Goal: Contribute content

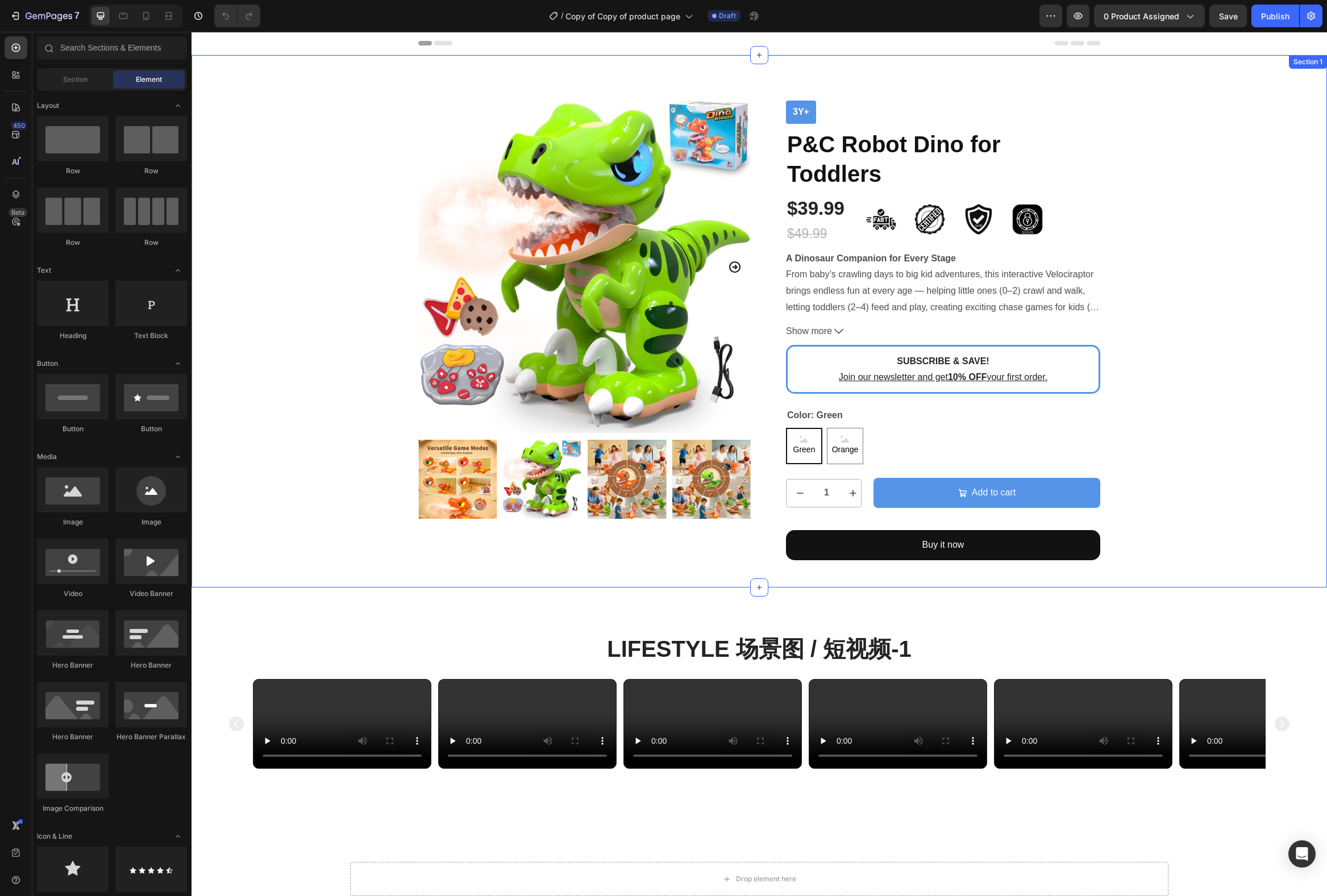
click at [1199, 303] on div "Product Images 3y+ Text Block P&C Robot Dino for Toddlers Product Title $39.99 …" at bounding box center [759, 330] width 1119 height 459
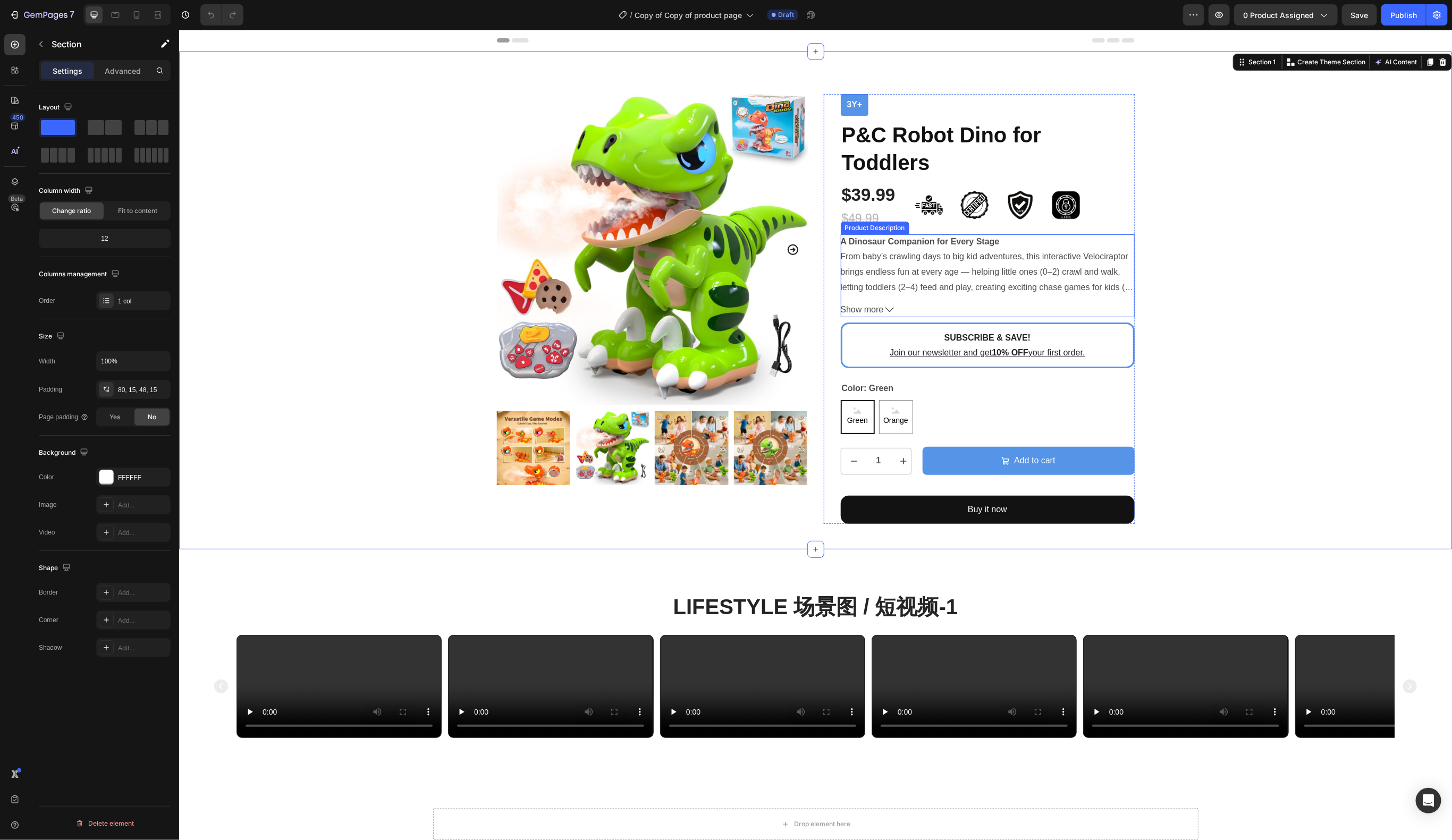
click at [881, 312] on span "Show more" at bounding box center [862, 310] width 43 height 16
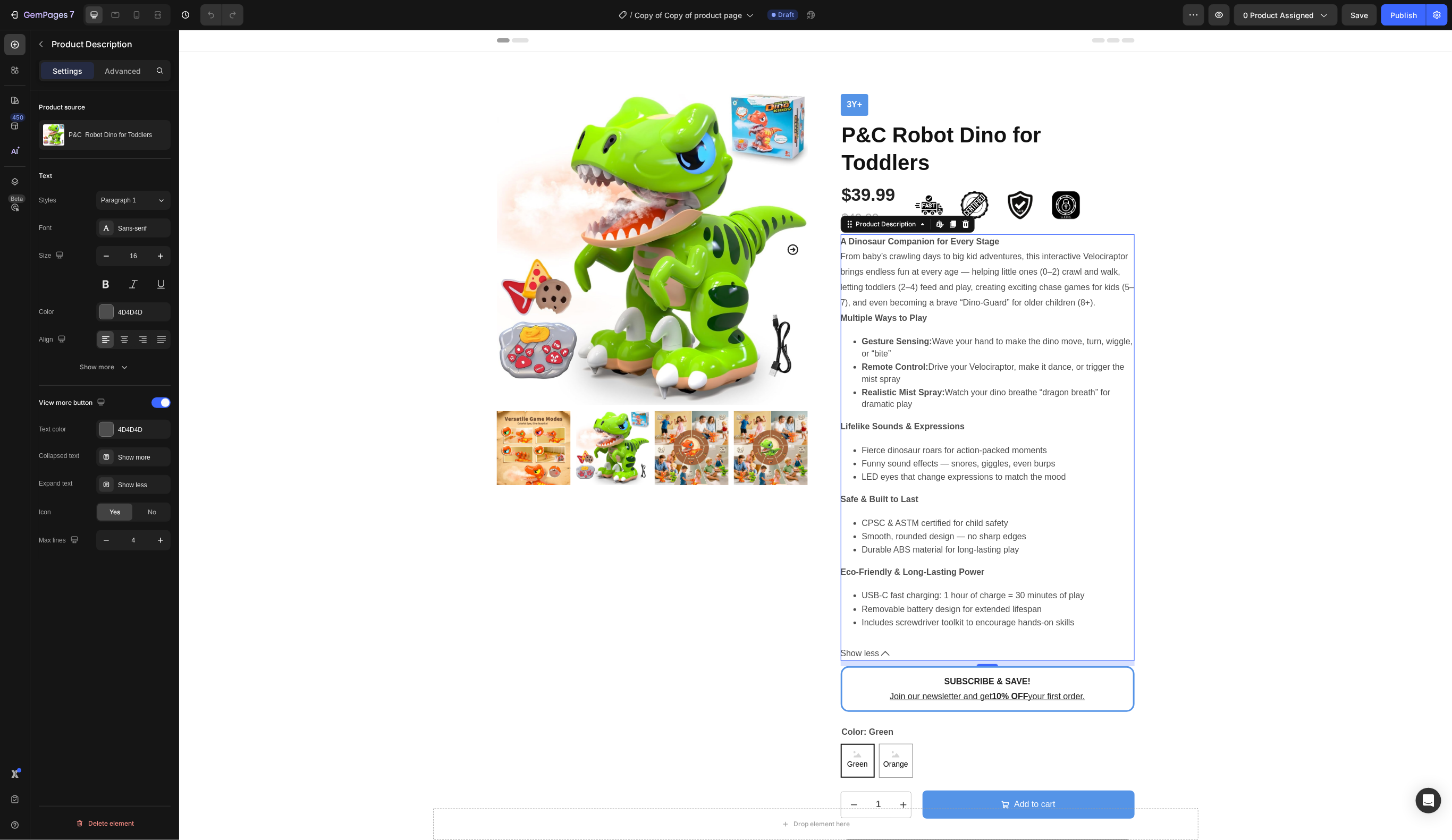
click at [877, 661] on span "Show less" at bounding box center [859, 653] width 39 height 16
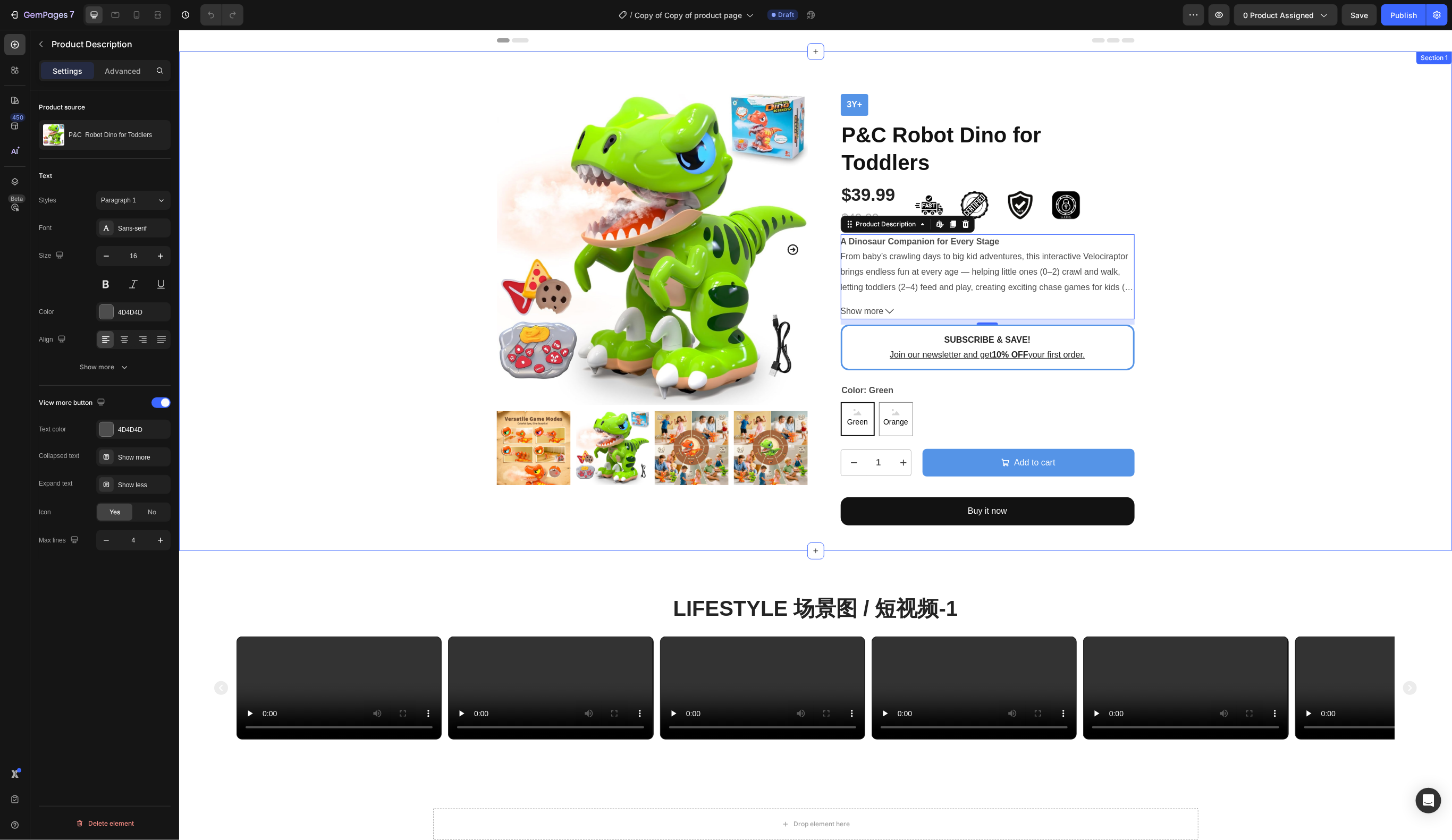
click at [1246, 286] on div "Product Images 3y+ Text Block P&C Robot Dino for Toddlers Product Title $39.99 …" at bounding box center [815, 309] width 1257 height 431
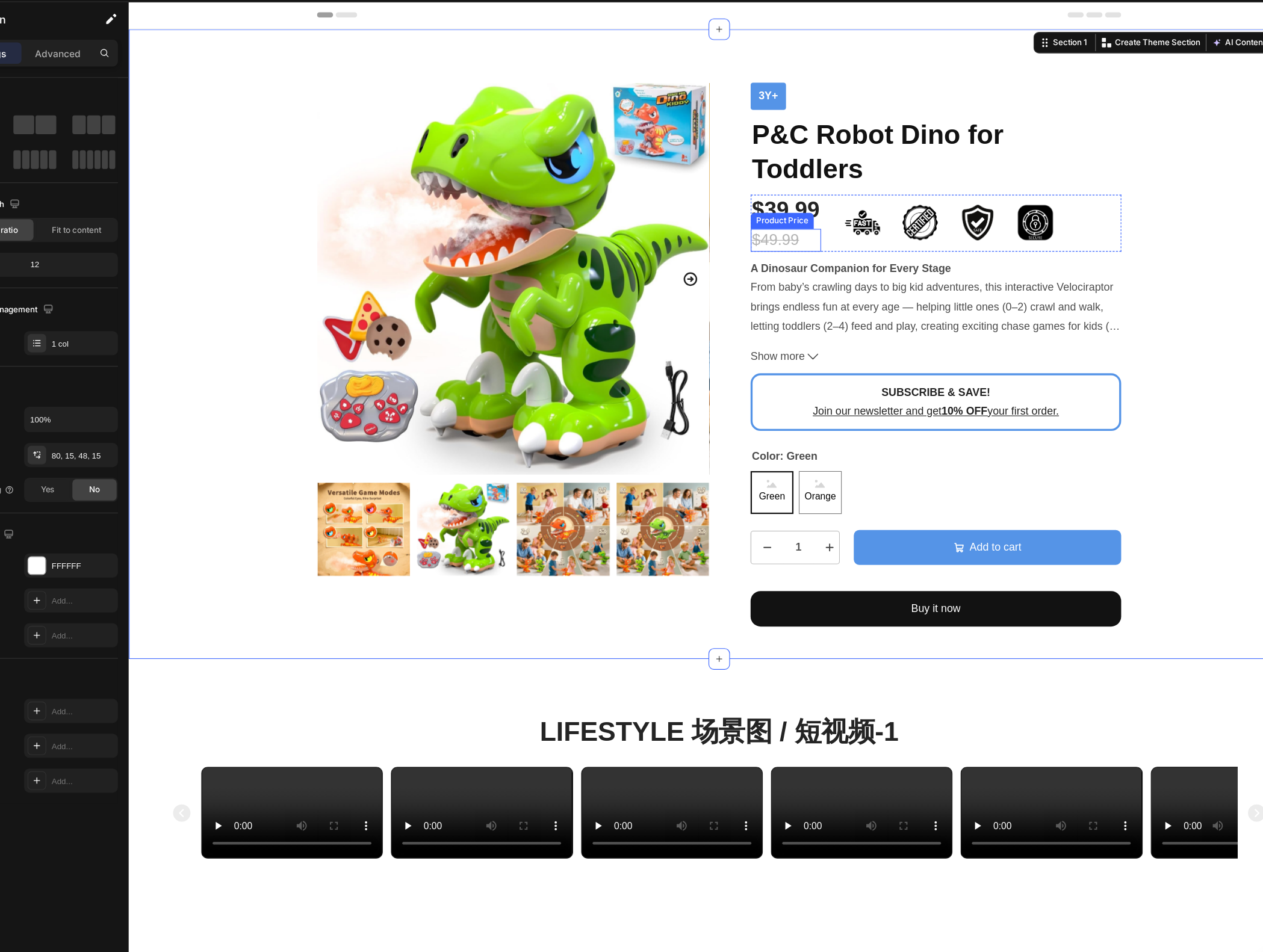
click at [724, 222] on div "$49.99" at bounding box center [718, 215] width 63 height 21
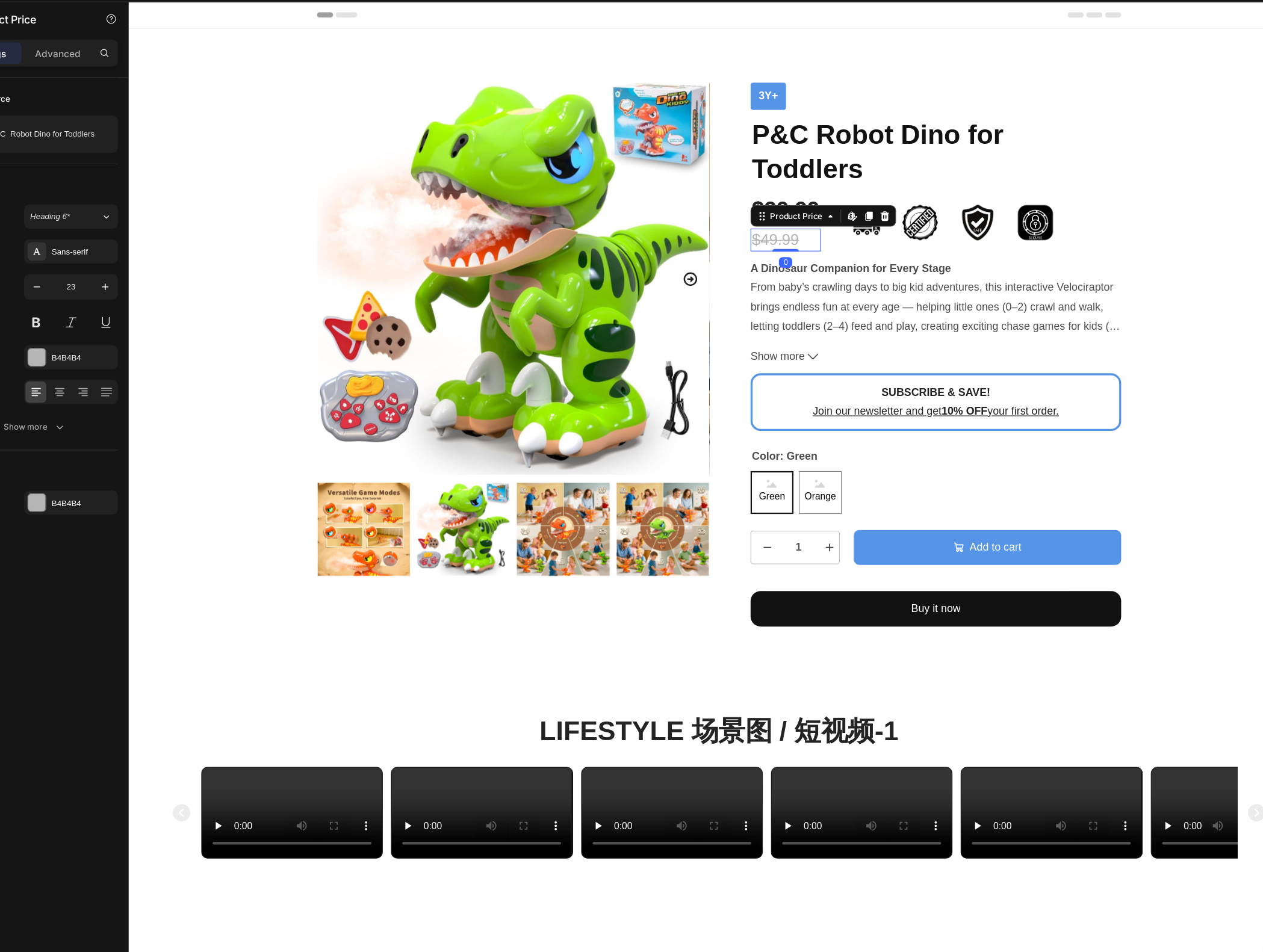
click at [745, 218] on div "$49.99" at bounding box center [718, 215] width 63 height 21
click at [771, 126] on h1 "P&C Robot Dino for Toddlers" at bounding box center [853, 136] width 333 height 65
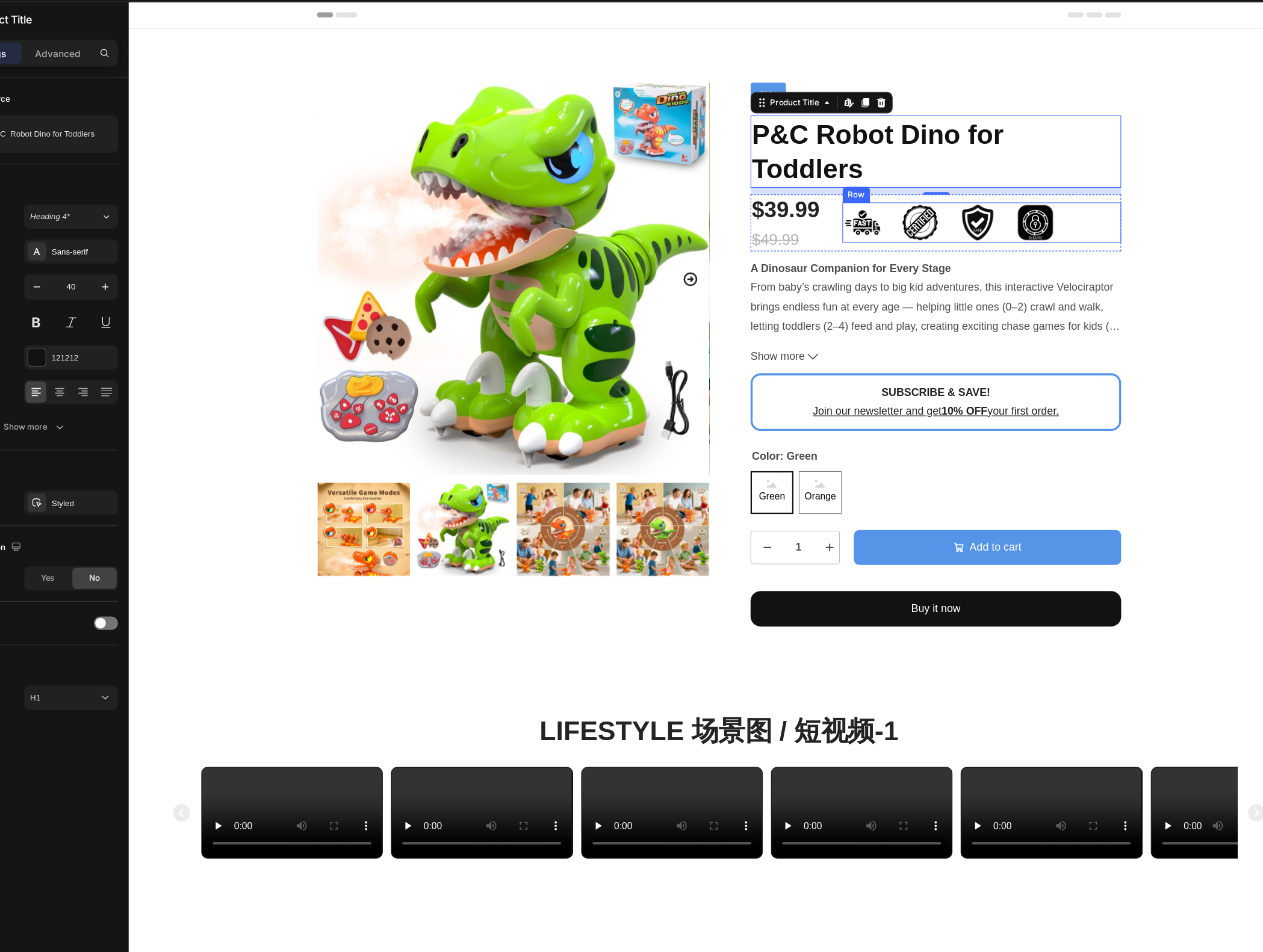
click at [997, 210] on div "Image Image Image Image Row" at bounding box center [894, 200] width 250 height 36
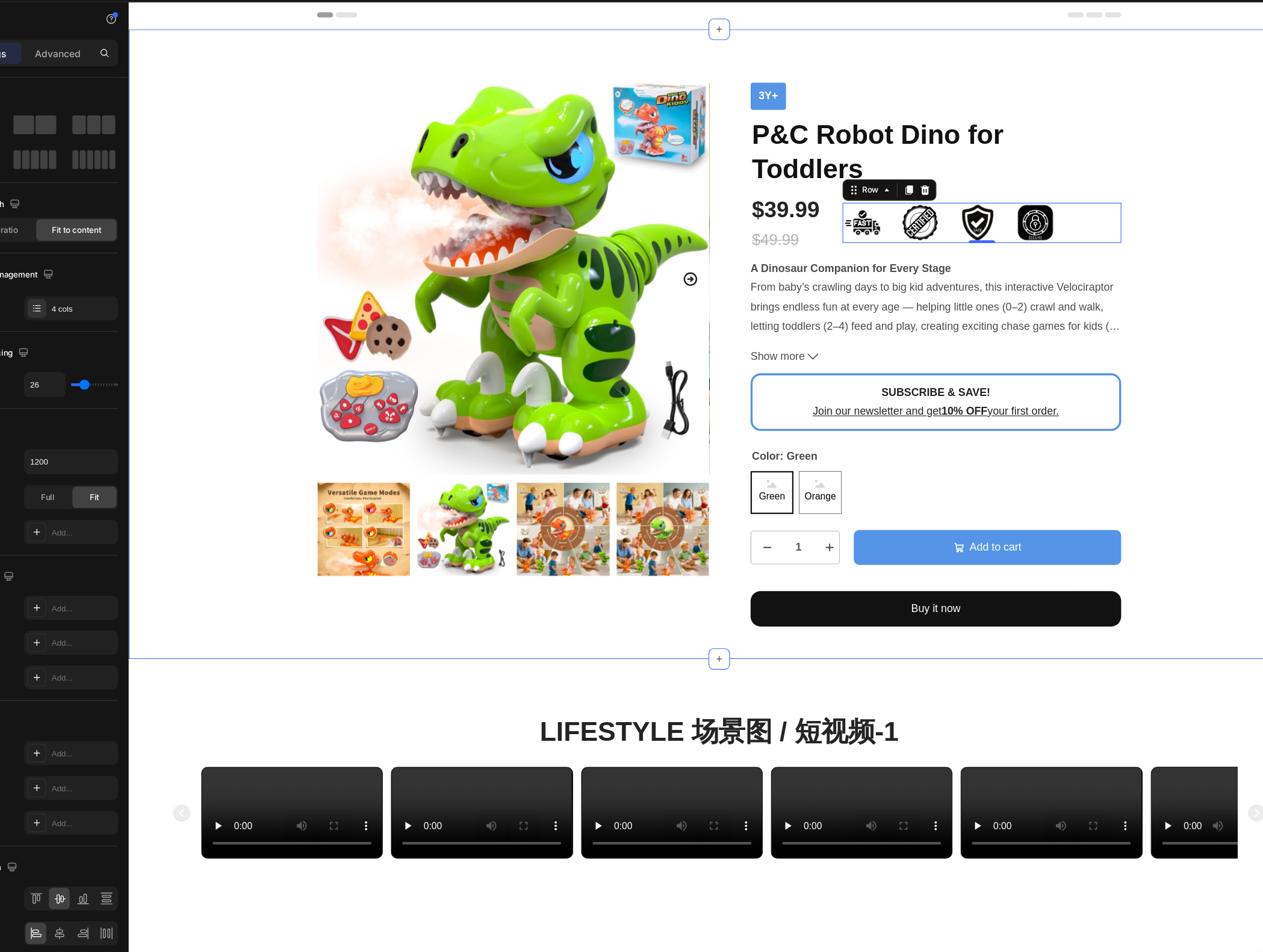
click at [1075, 210] on div "Product Images 3y+ Text Block P&C Robot Dino for Toddlers Product Title $39.99 …" at bounding box center [658, 318] width 1042 height 489
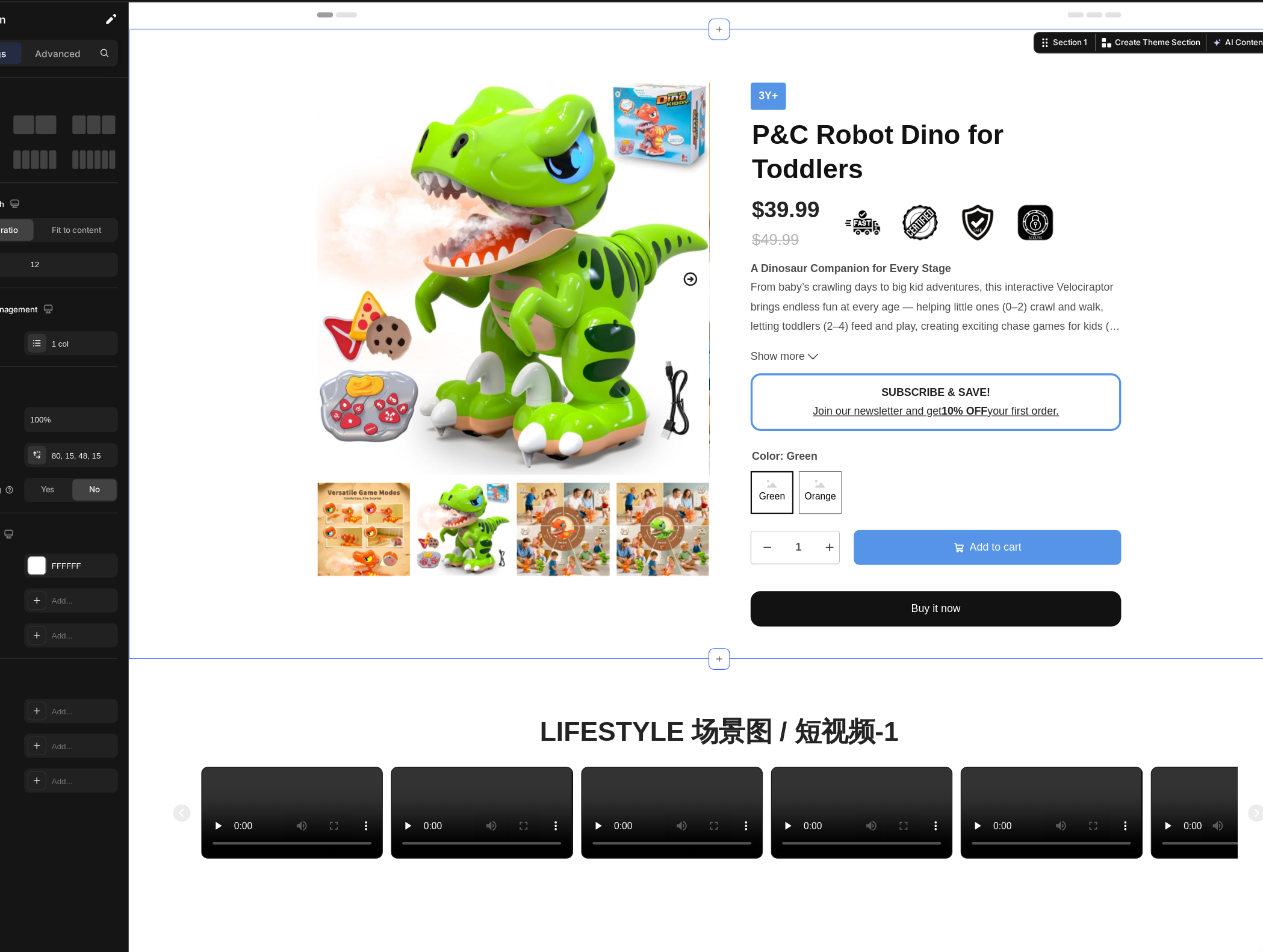
click at [1086, 222] on div "Product Images 3y+ Text Block P&C Robot Dino for Toddlers Product Title $39.99 …" at bounding box center [658, 318] width 1042 height 489
click at [740, 321] on icon at bounding box center [742, 320] width 10 height 10
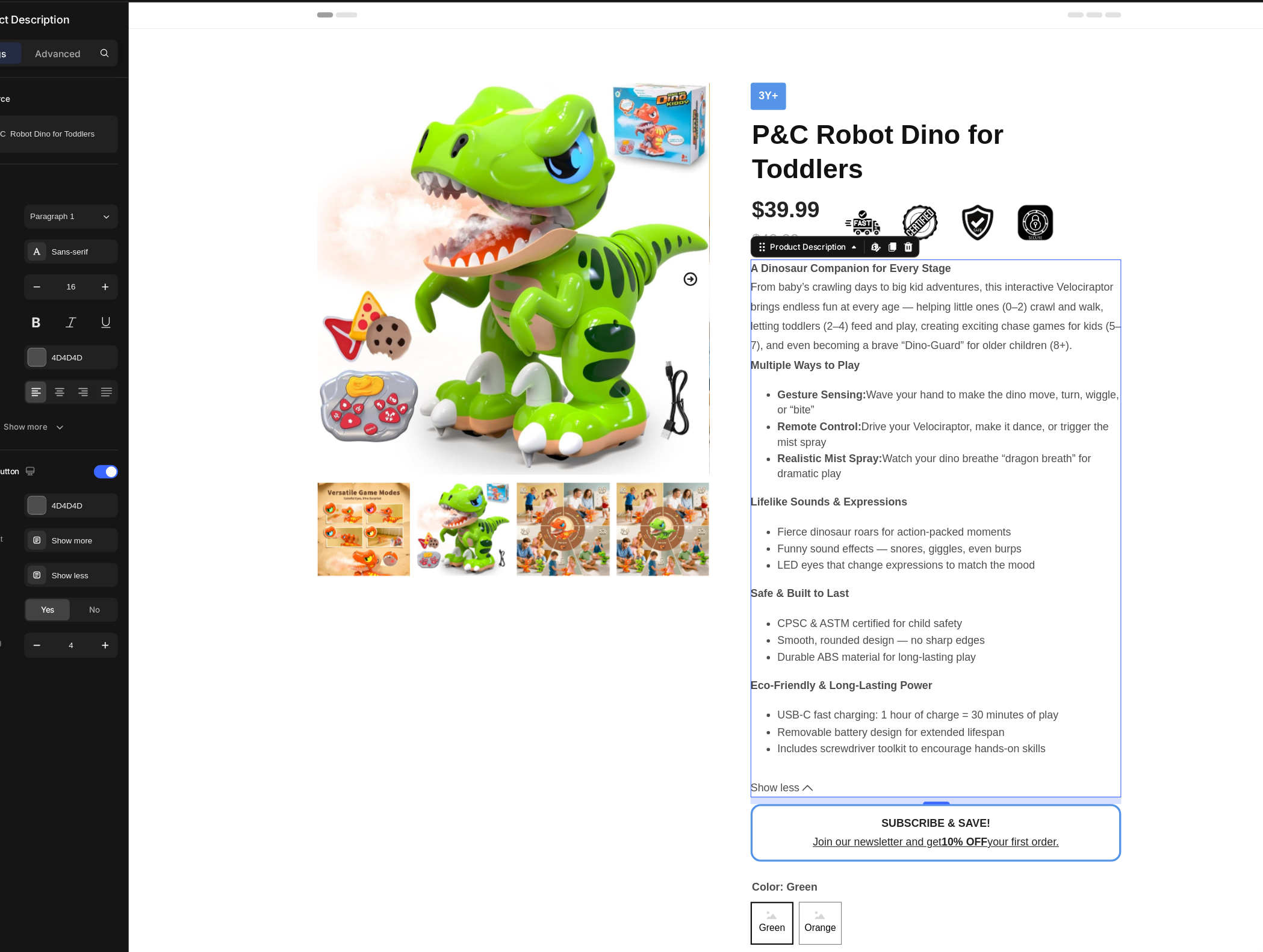
click at [728, 717] on span "Show less" at bounding box center [708, 708] width 44 height 18
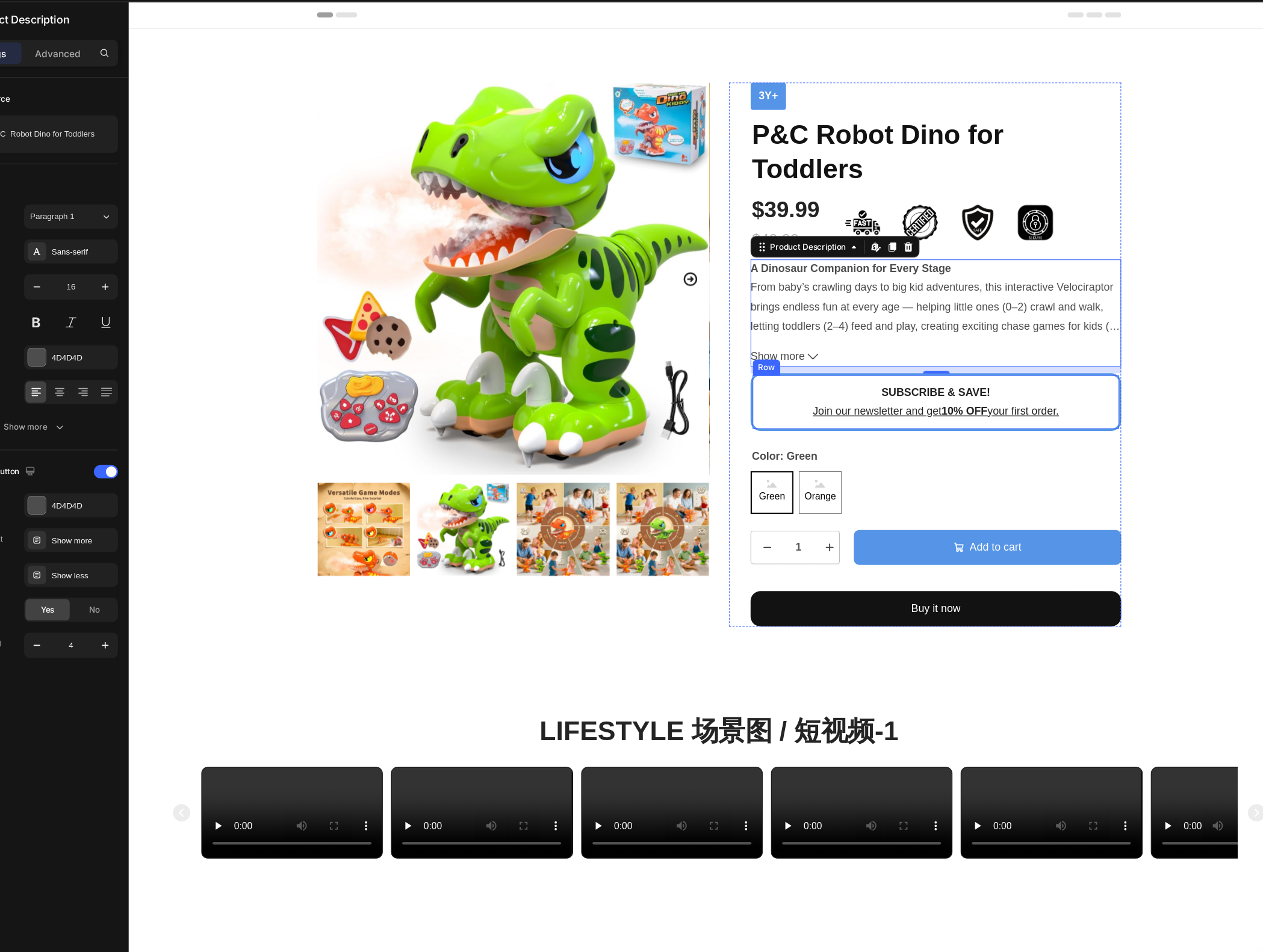
click at [693, 345] on div "SUBSCRIBE & SAVE! Text Block Join our newsletter and get 10% OFF your first ord…" at bounding box center [853, 361] width 333 height 52
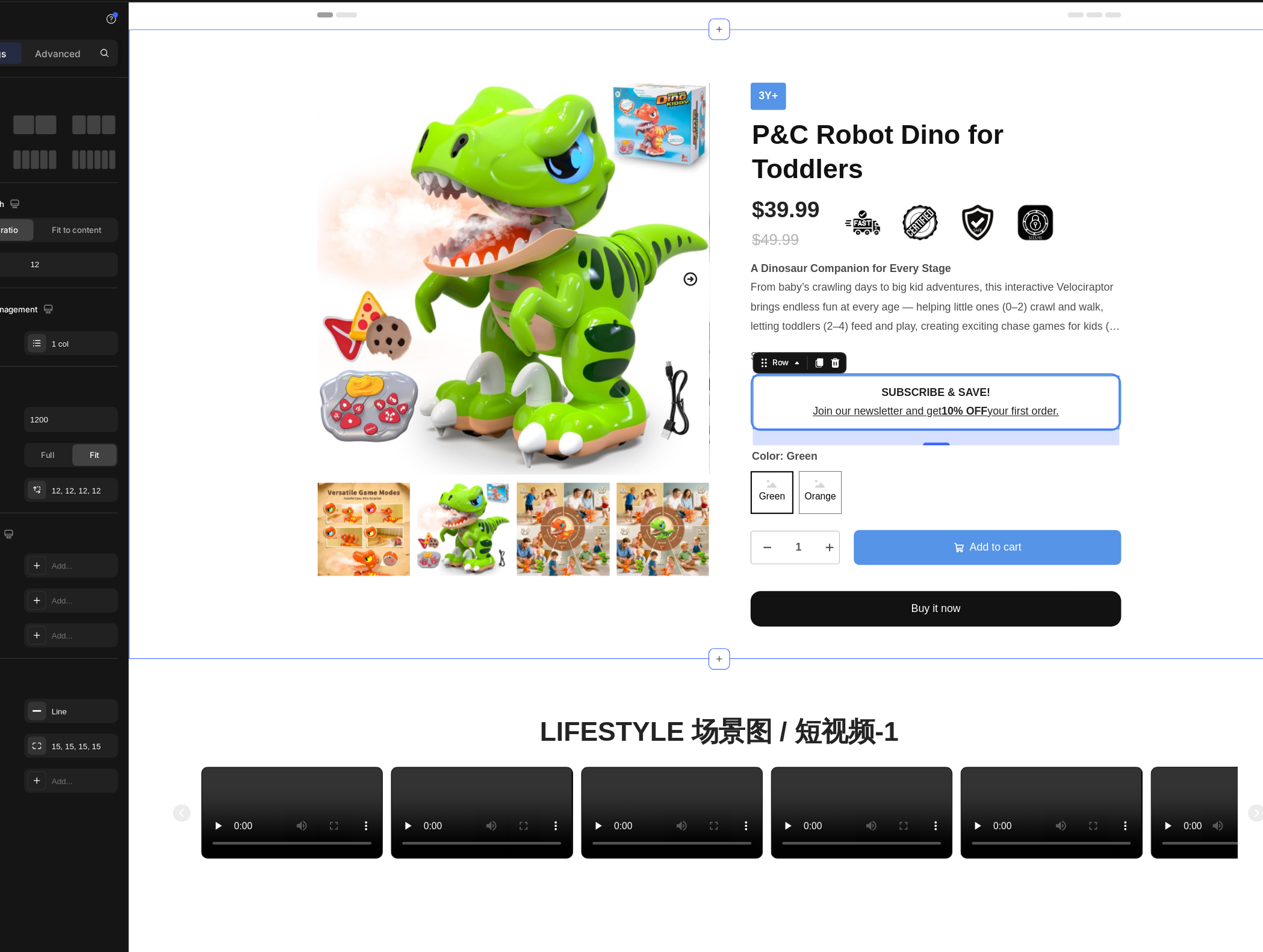
click at [1081, 371] on div "Product Images 3y+ Text Block P&C Robot Dino for Toddlers Product Title $39.99 …" at bounding box center [658, 318] width 1042 height 489
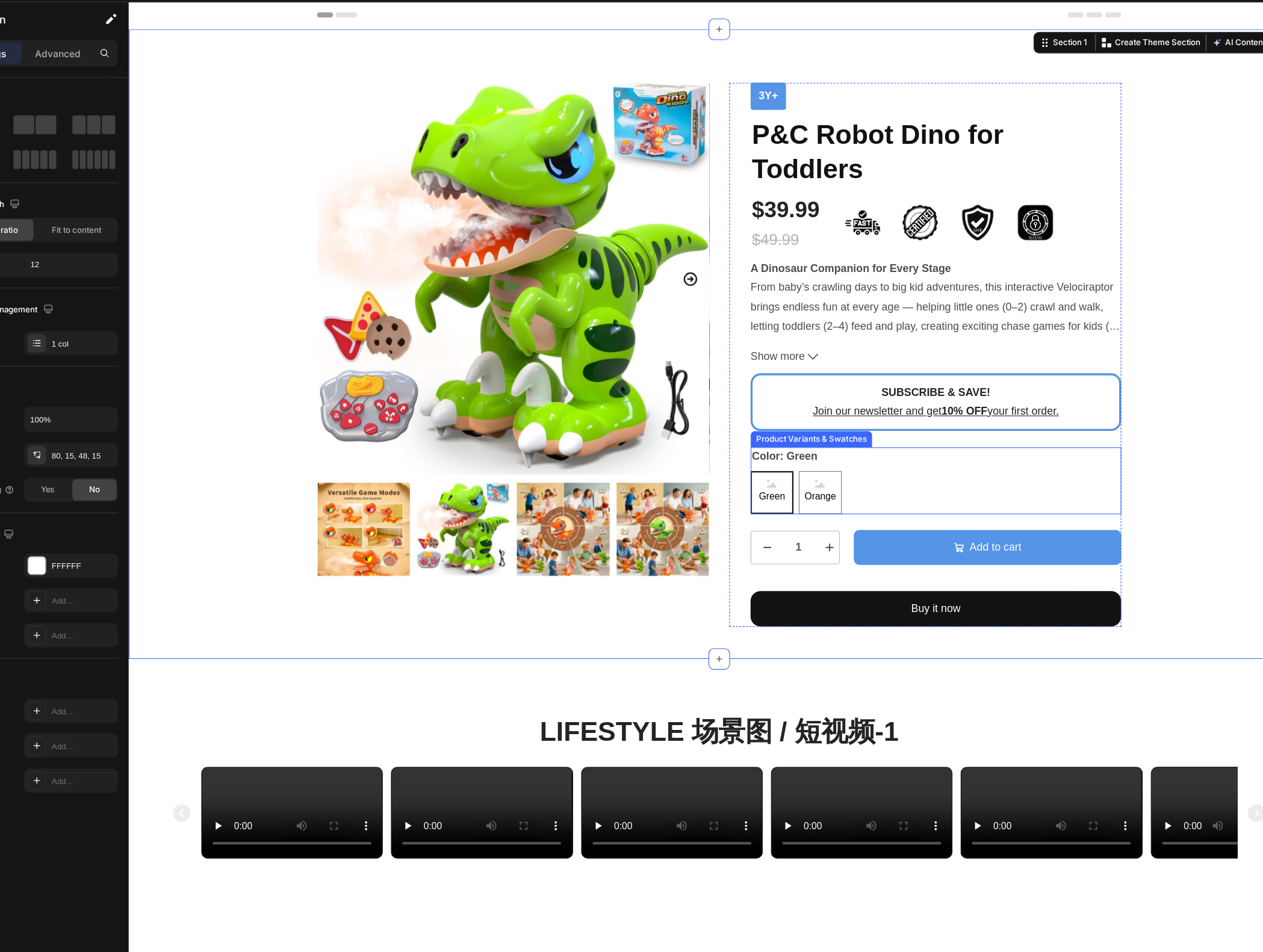
click at [703, 444] on span "Green" at bounding box center [707, 446] width 29 height 15
click at [687, 423] on input "Green Green Green" at bounding box center [686, 422] width 1 height 1
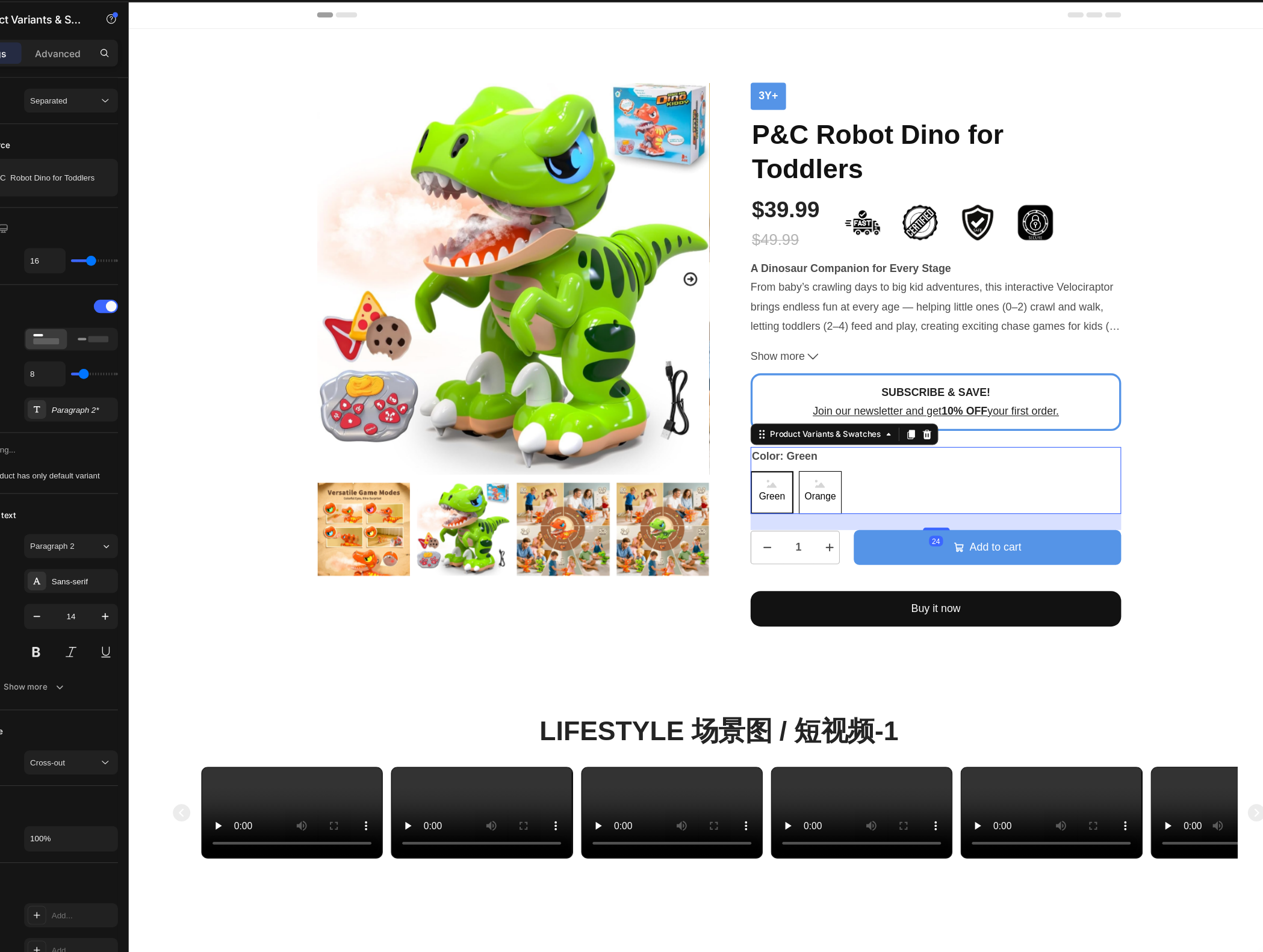
click at [751, 444] on span "Orange" at bounding box center [749, 446] width 33 height 15
click at [731, 423] on input "Orange Orange Orange" at bounding box center [730, 422] width 1 height 1
radio input "true"
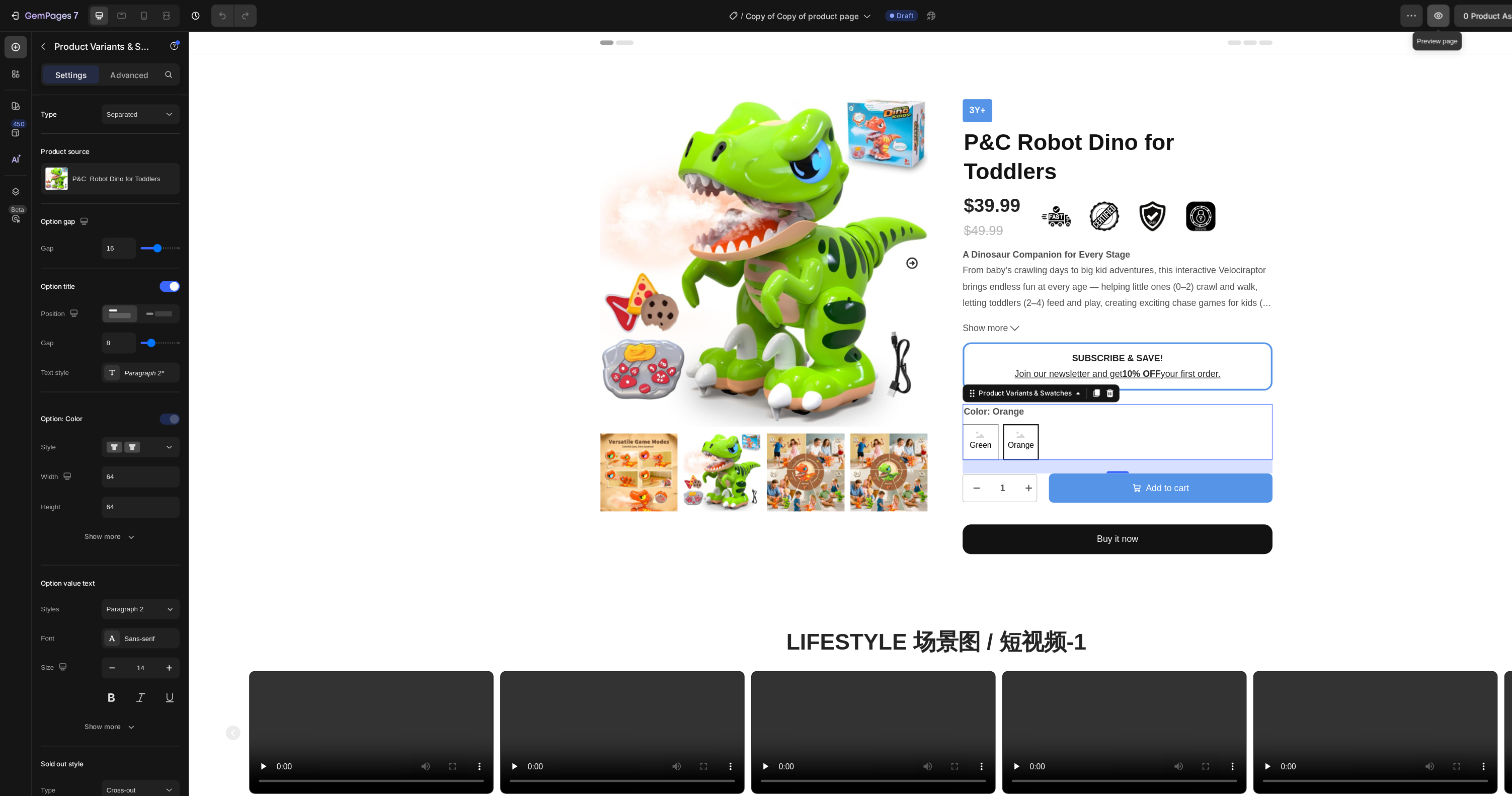
click at [1293, 12] on icon "button" at bounding box center [1291, 13] width 10 height 10
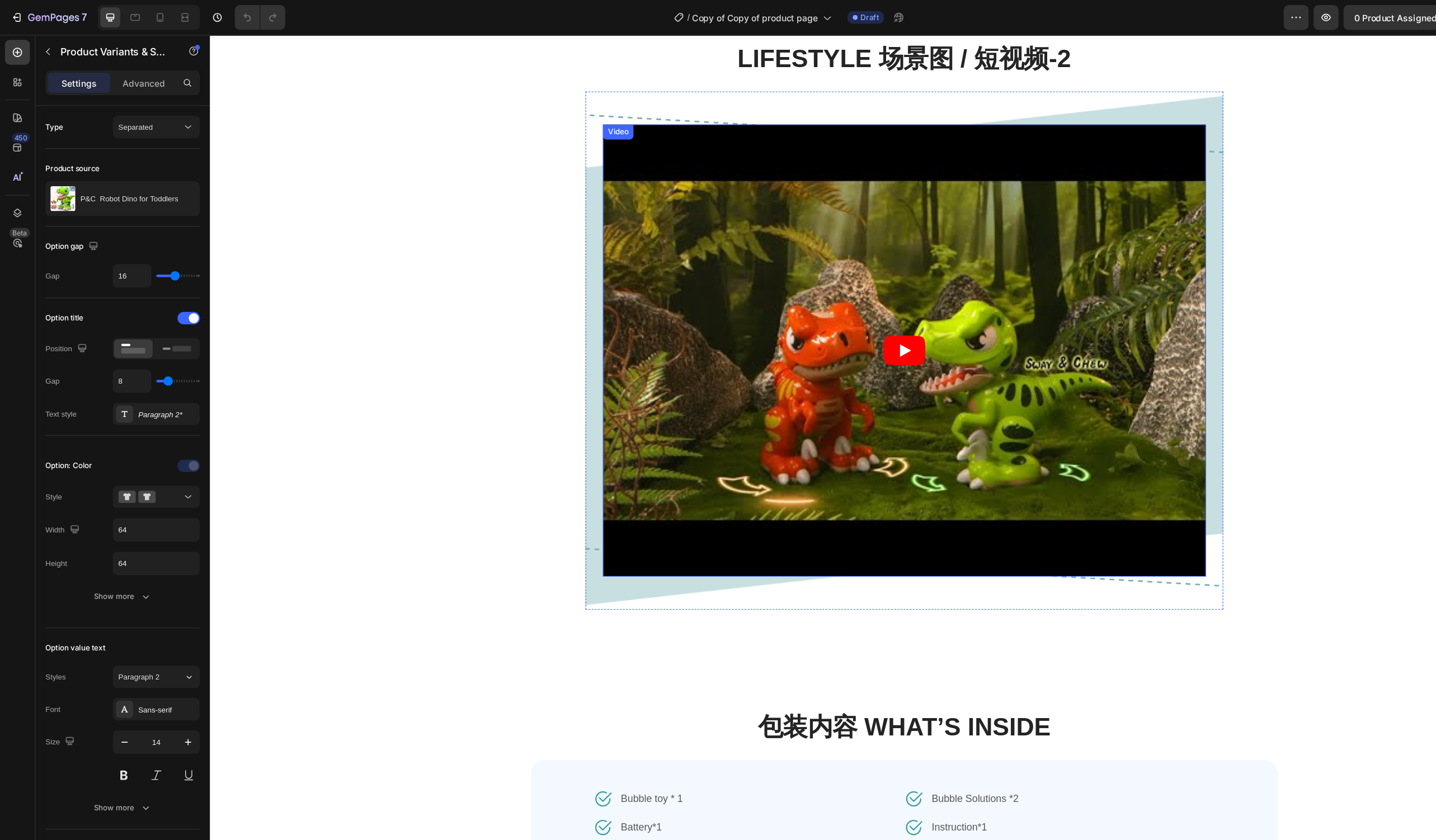
scroll to position [940, 0]
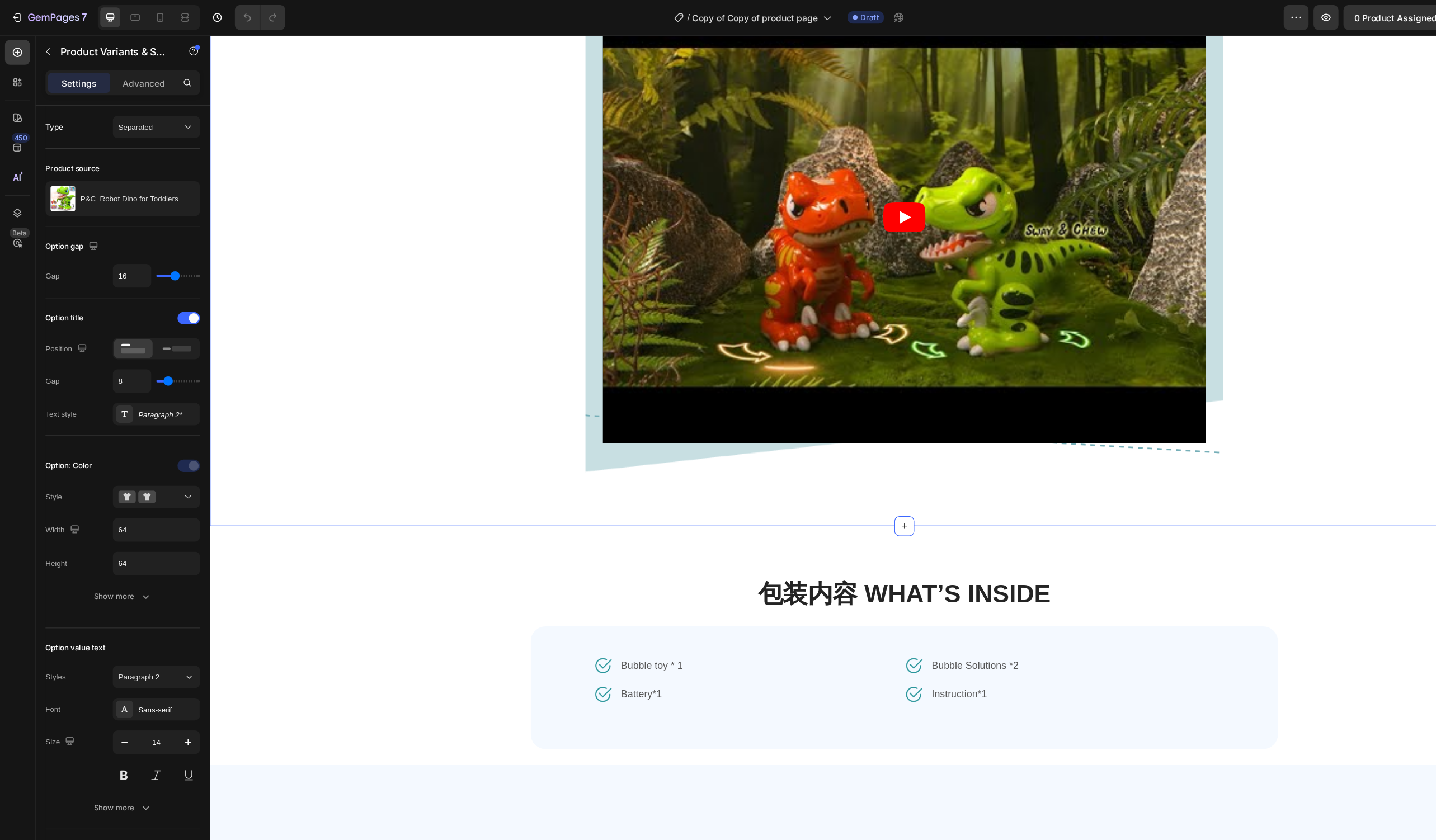
click at [290, 274] on div "Lifestyle 场景图 / 短视频-2 Heading Video Row Row" at bounding box center [833, 184] width 1231 height 529
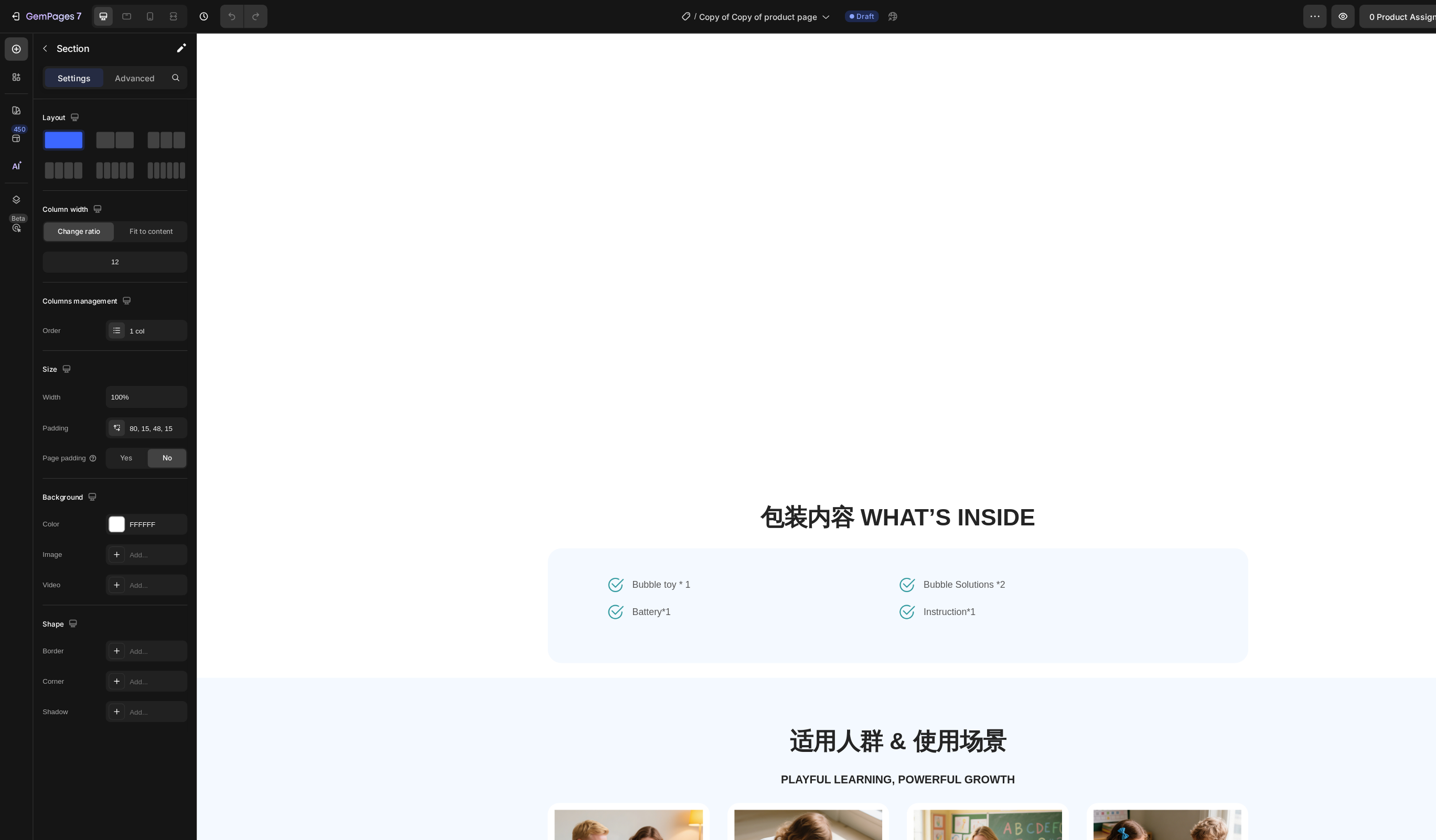
scroll to position [1574, 0]
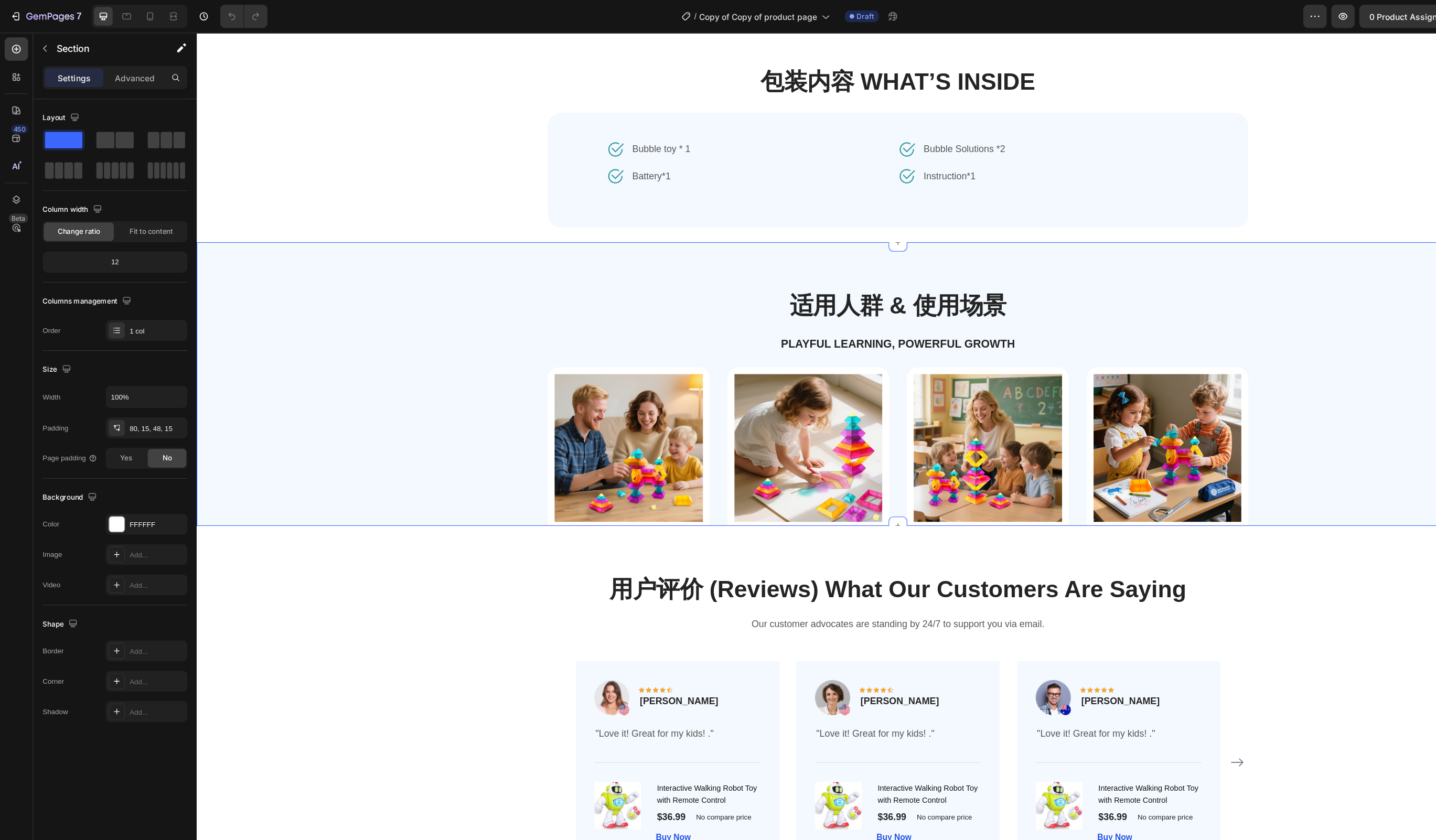
click at [274, 321] on div "适用人群 & 使用场景 Heading Playful Learning, Powerful Growth Text Block Row Image Stac…" at bounding box center [825, 423] width 1244 height 320
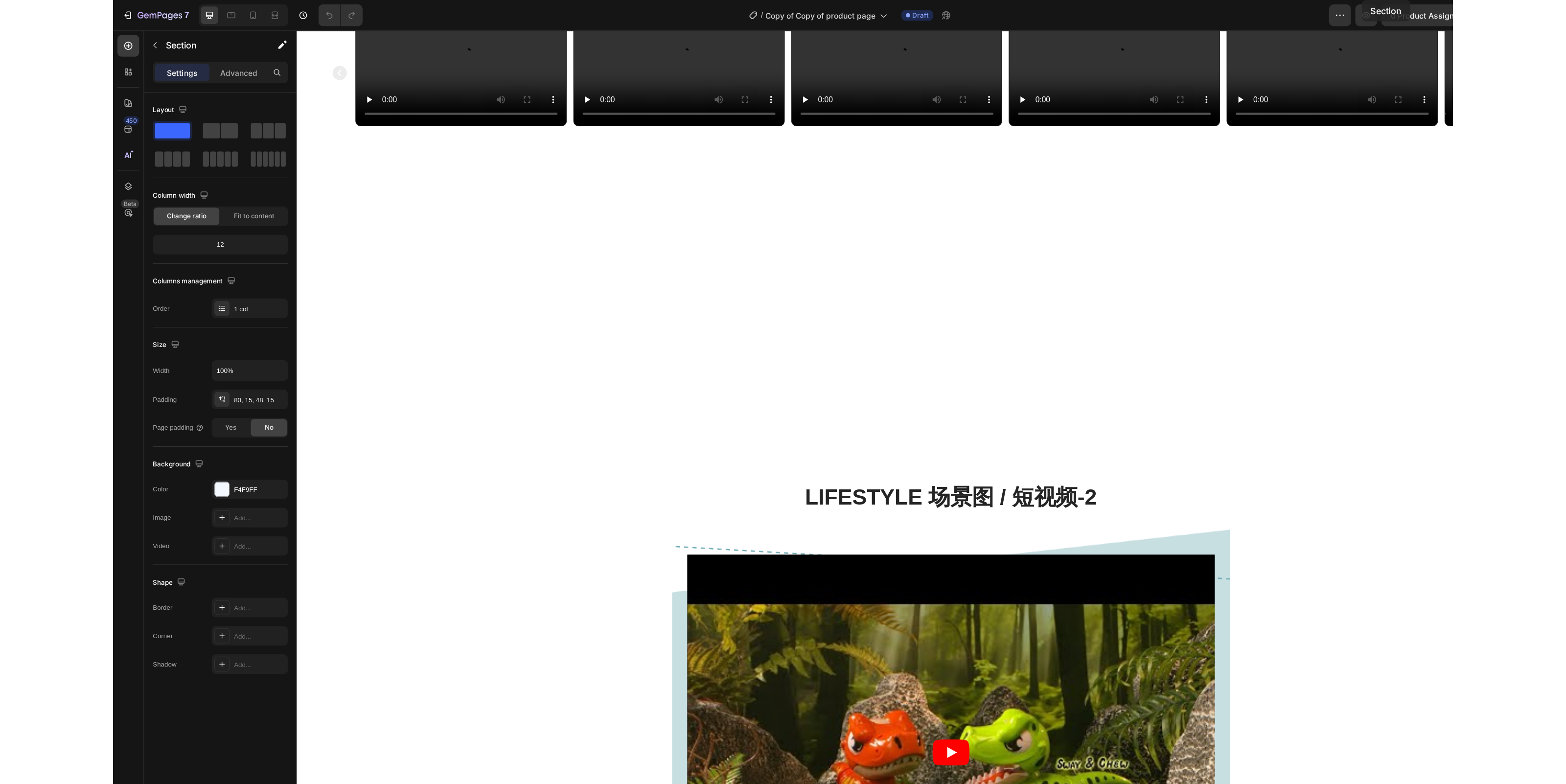
scroll to position [341, 0]
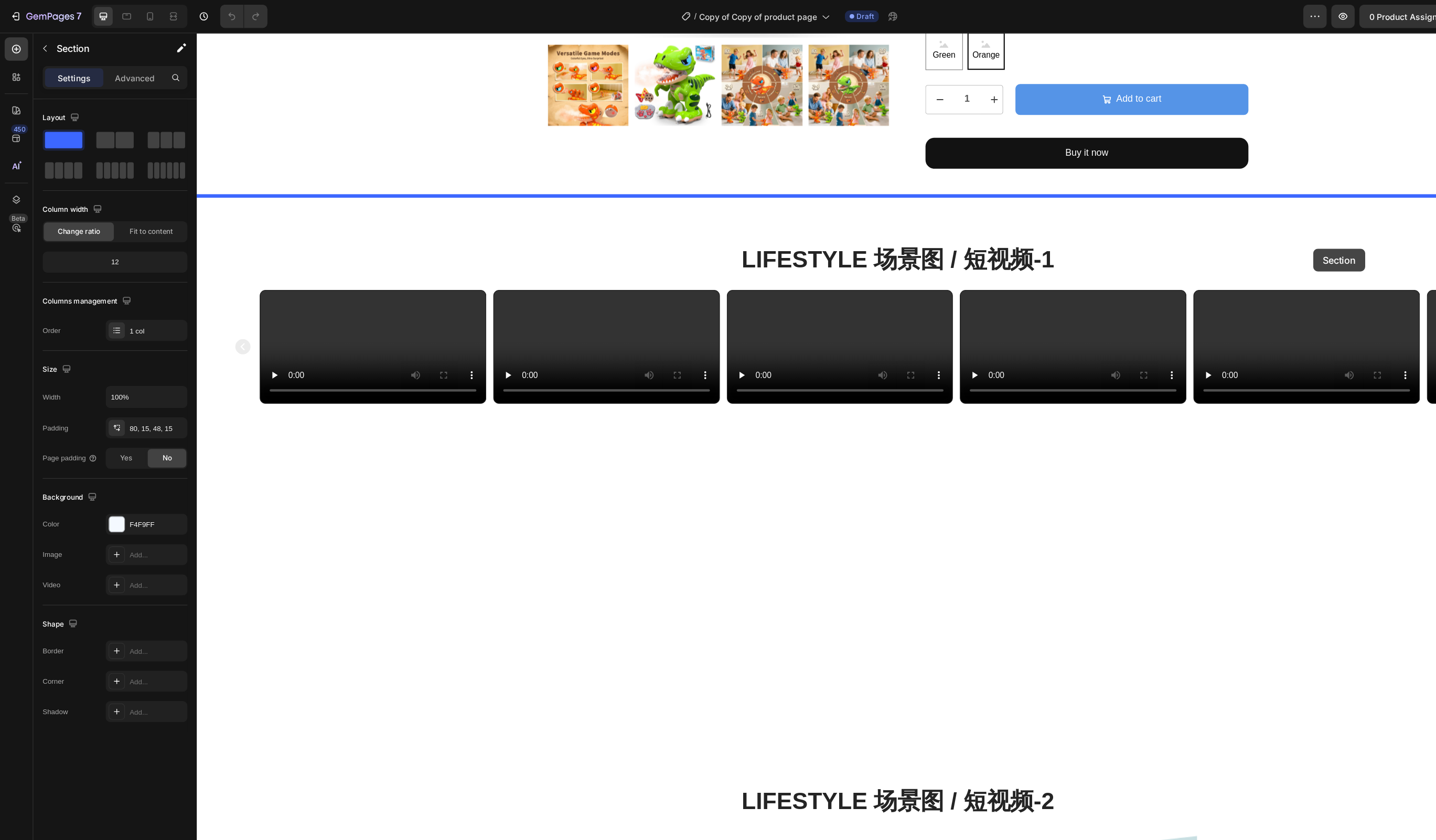
drag, startPoint x: 1246, startPoint y: 212, endPoint x: 1198, endPoint y: 228, distance: 50.6
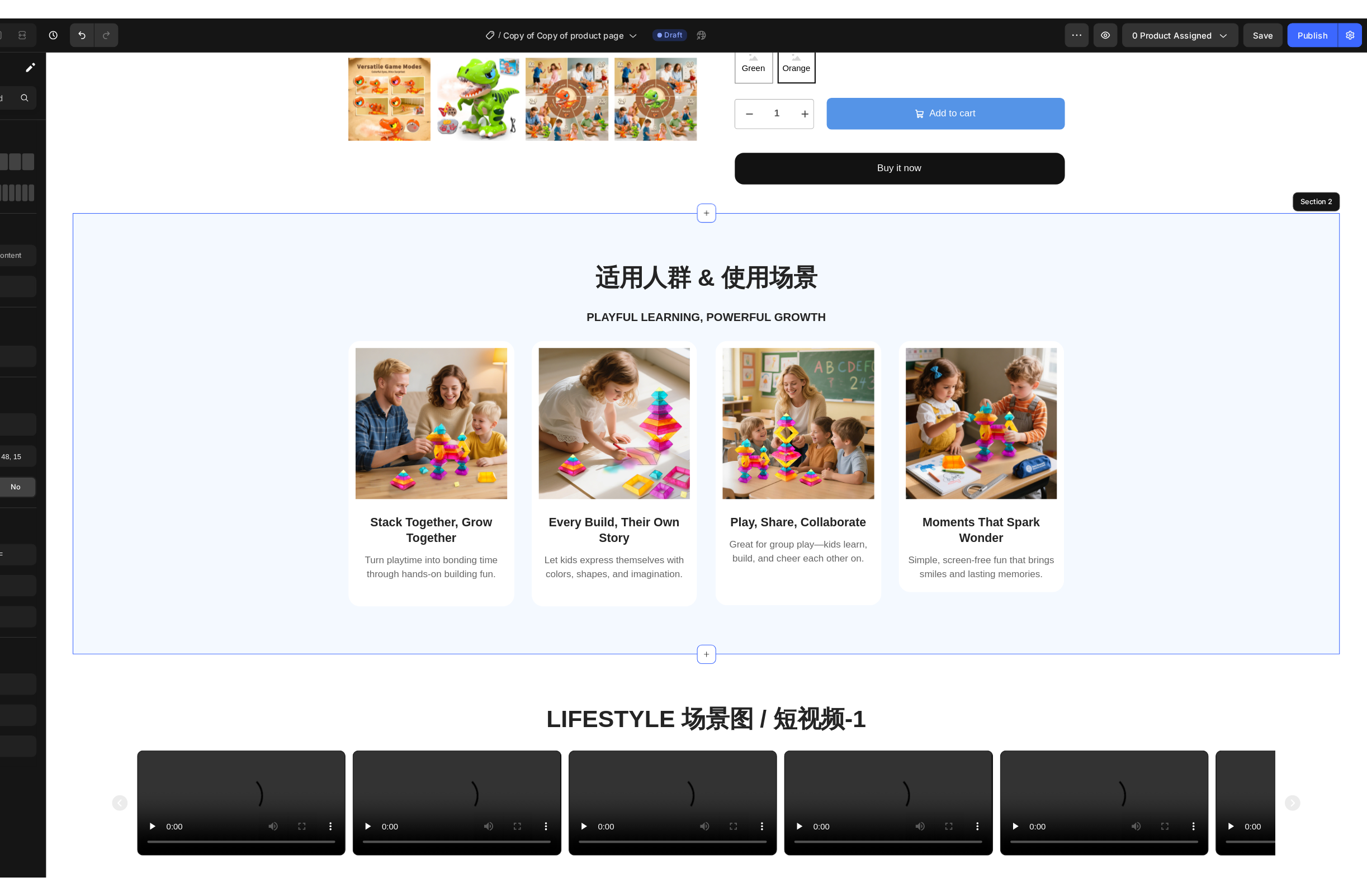
scroll to position [0, 0]
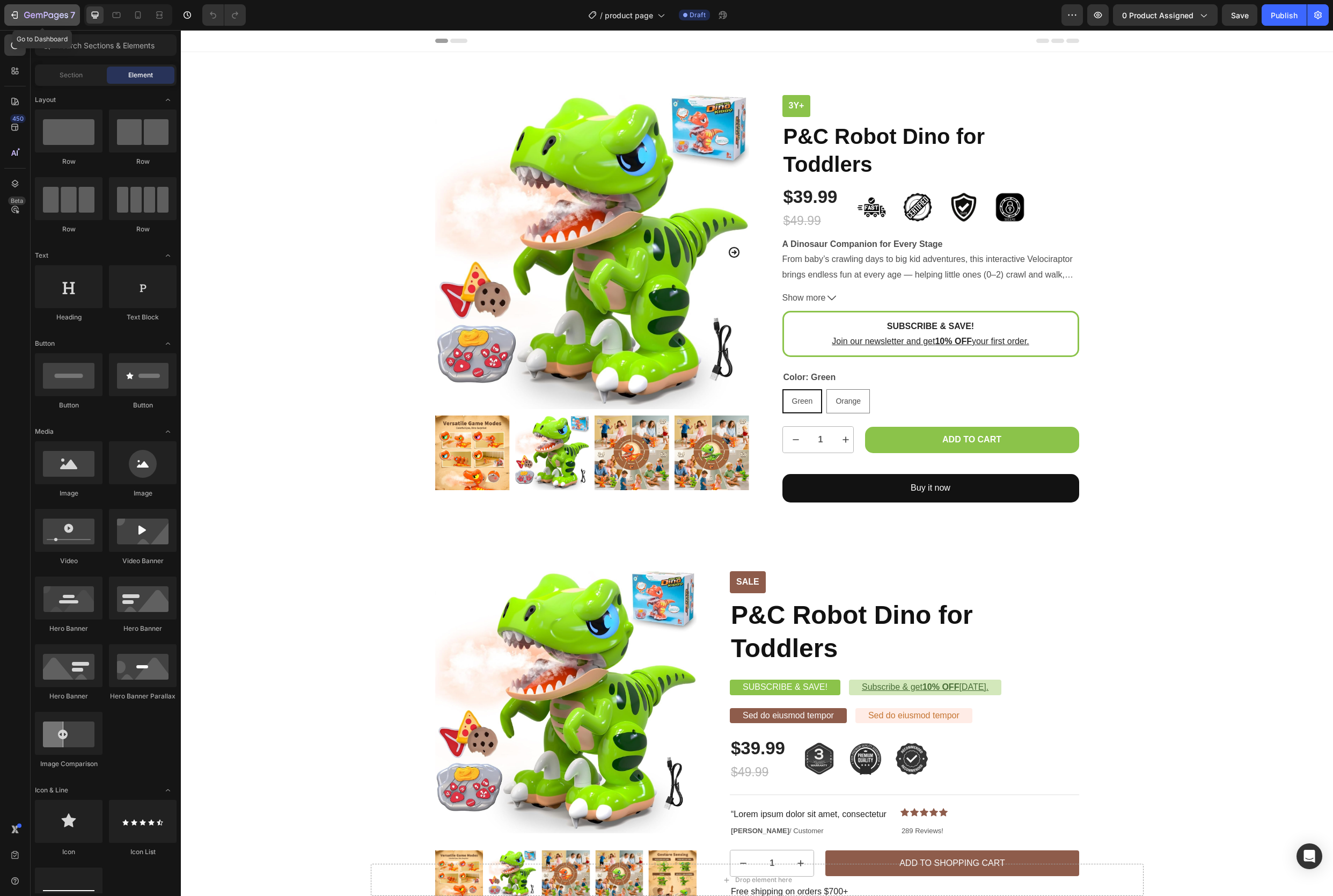
click at [18, 16] on icon "button" at bounding box center [14, 14] width 10 height 10
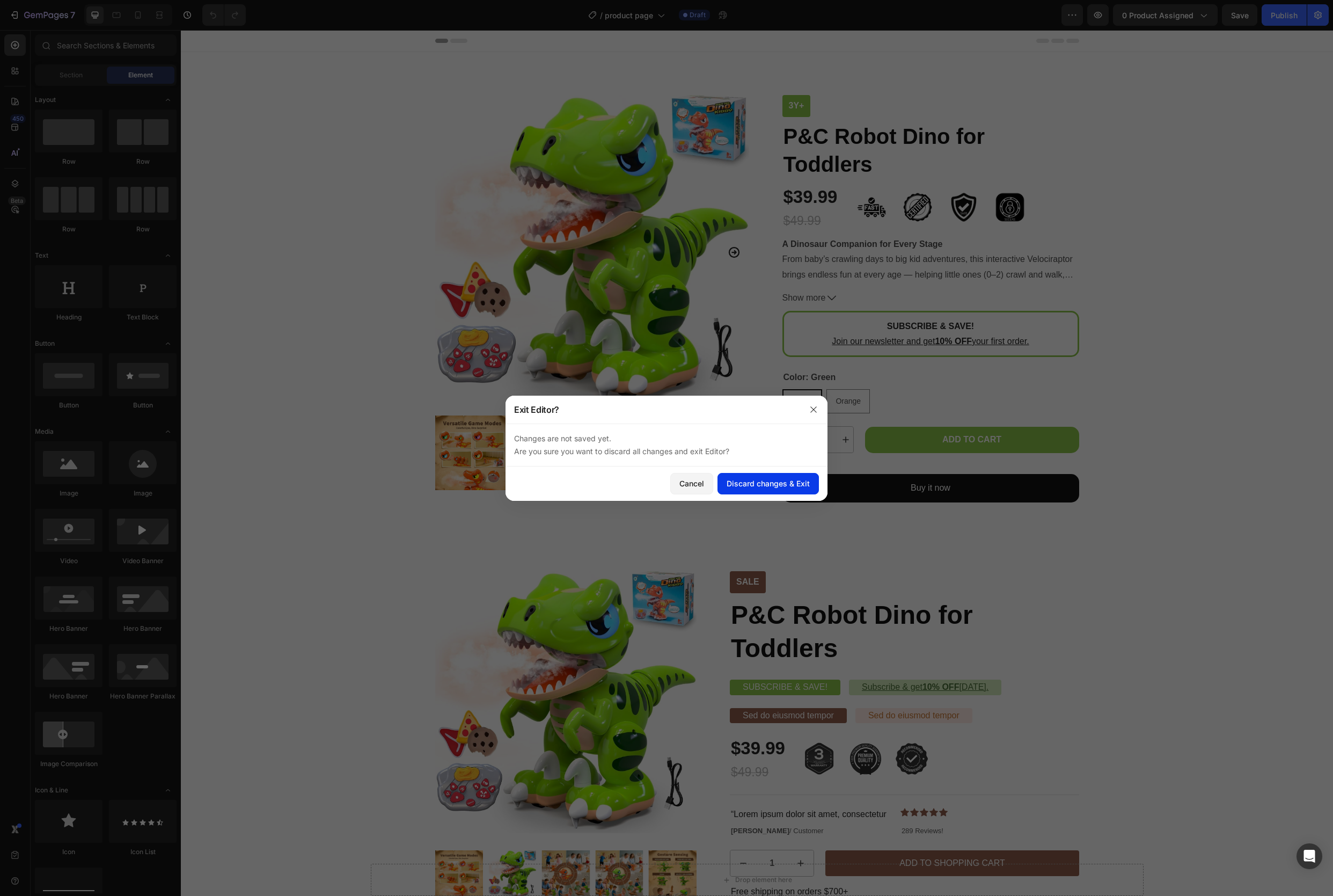
click at [762, 479] on div "Discard changes & Exit" at bounding box center [768, 483] width 83 height 11
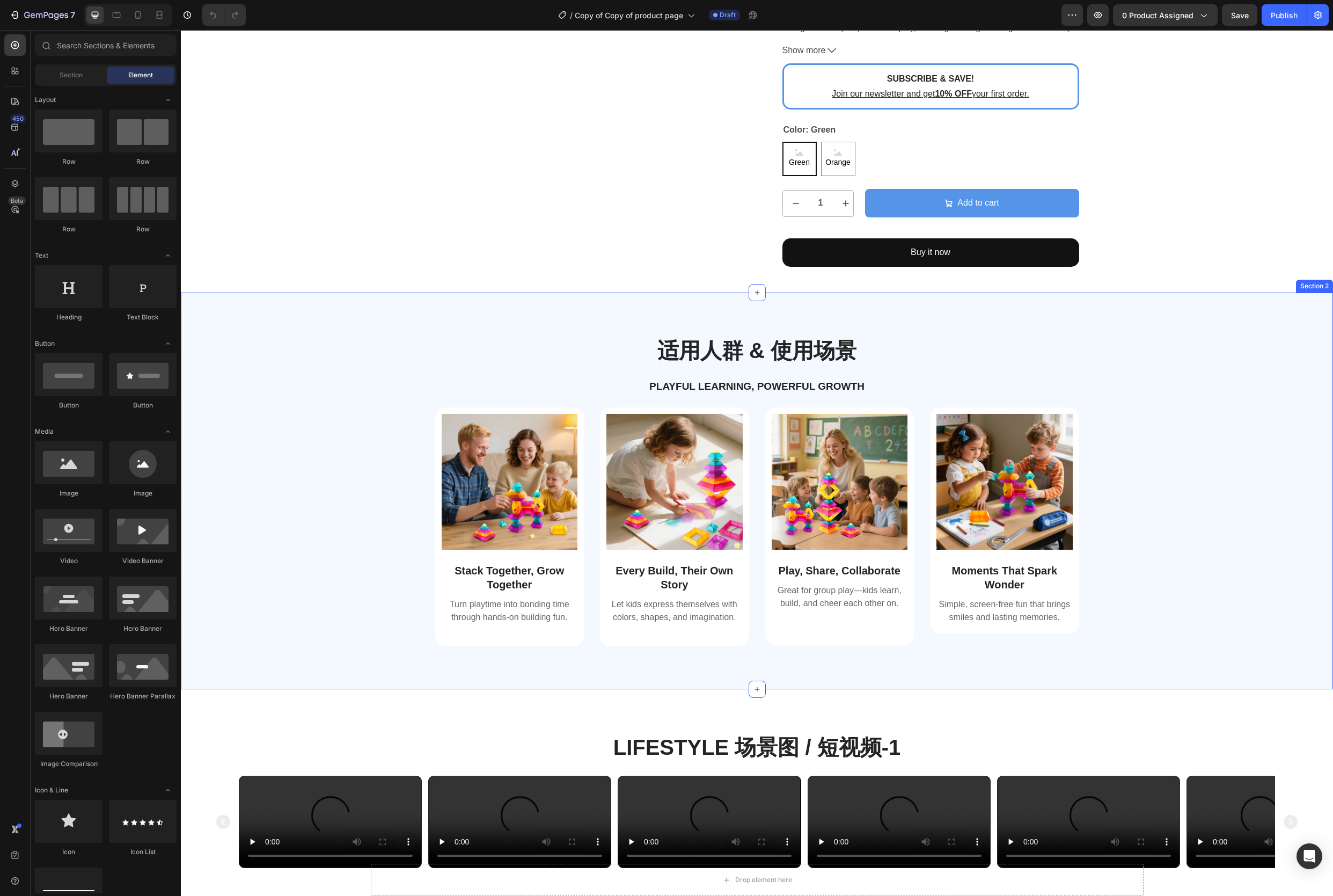
scroll to position [445, 0]
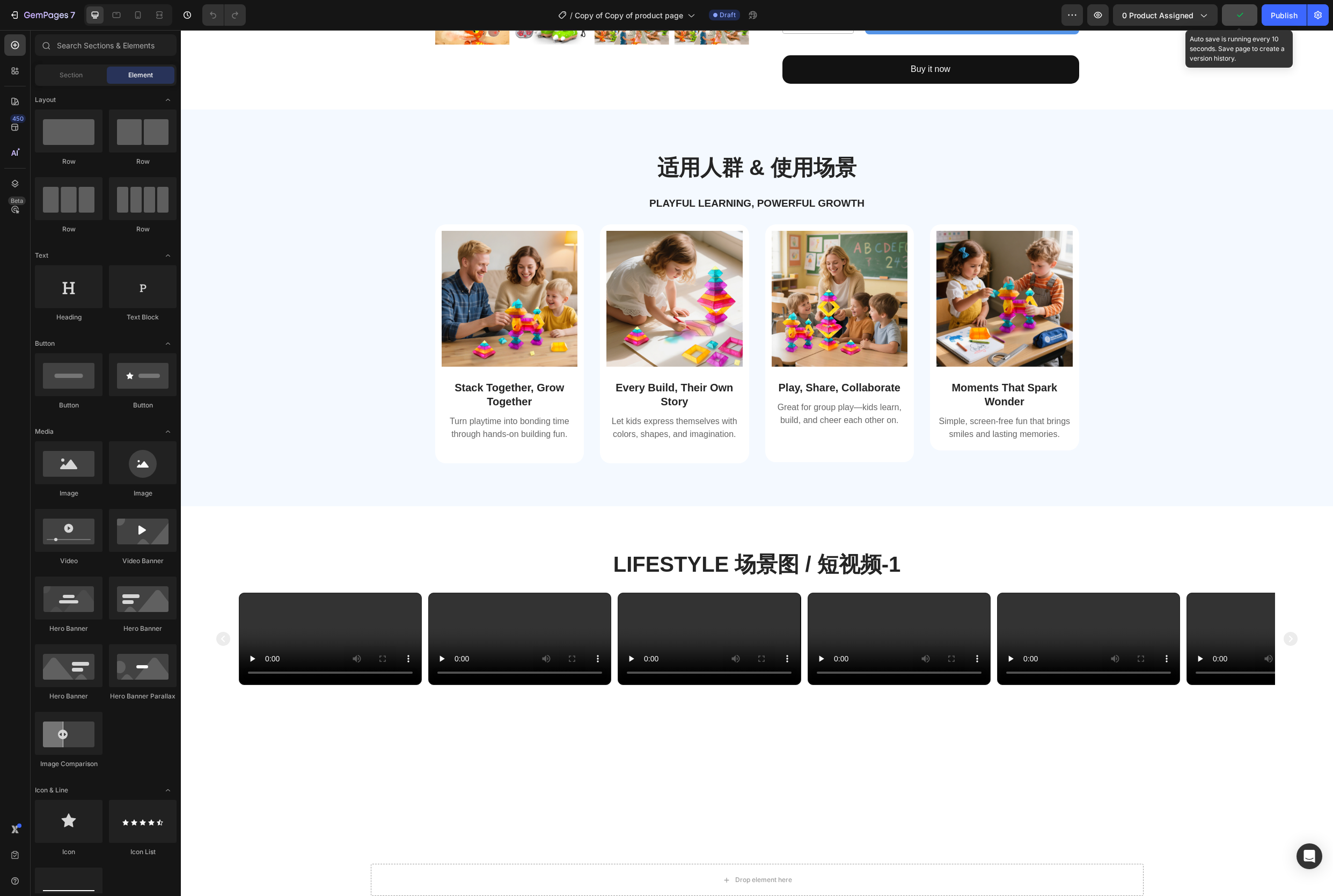
click at [1244, 20] on icon "button" at bounding box center [1239, 14] width 10 height 10
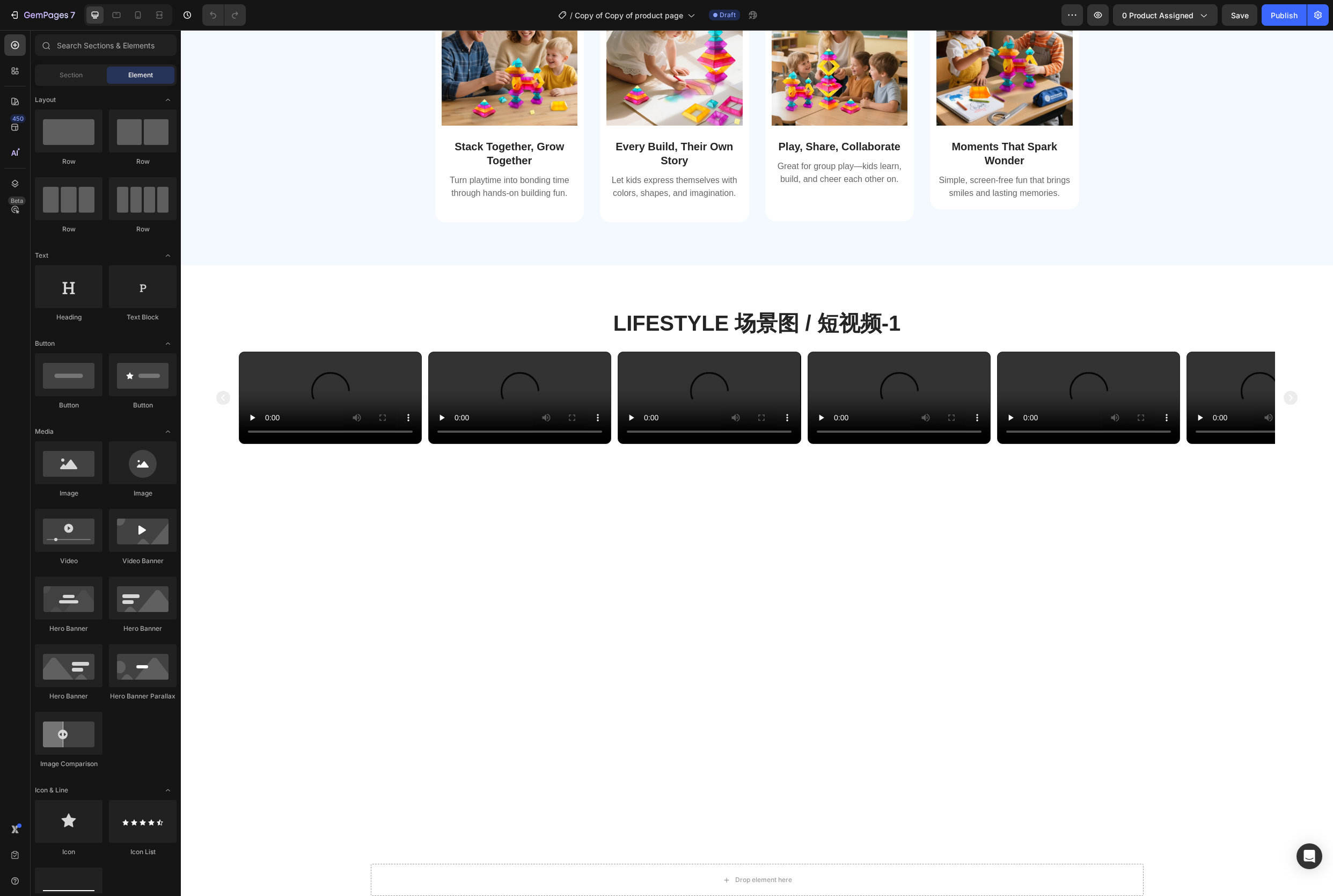
scroll to position [230, 0]
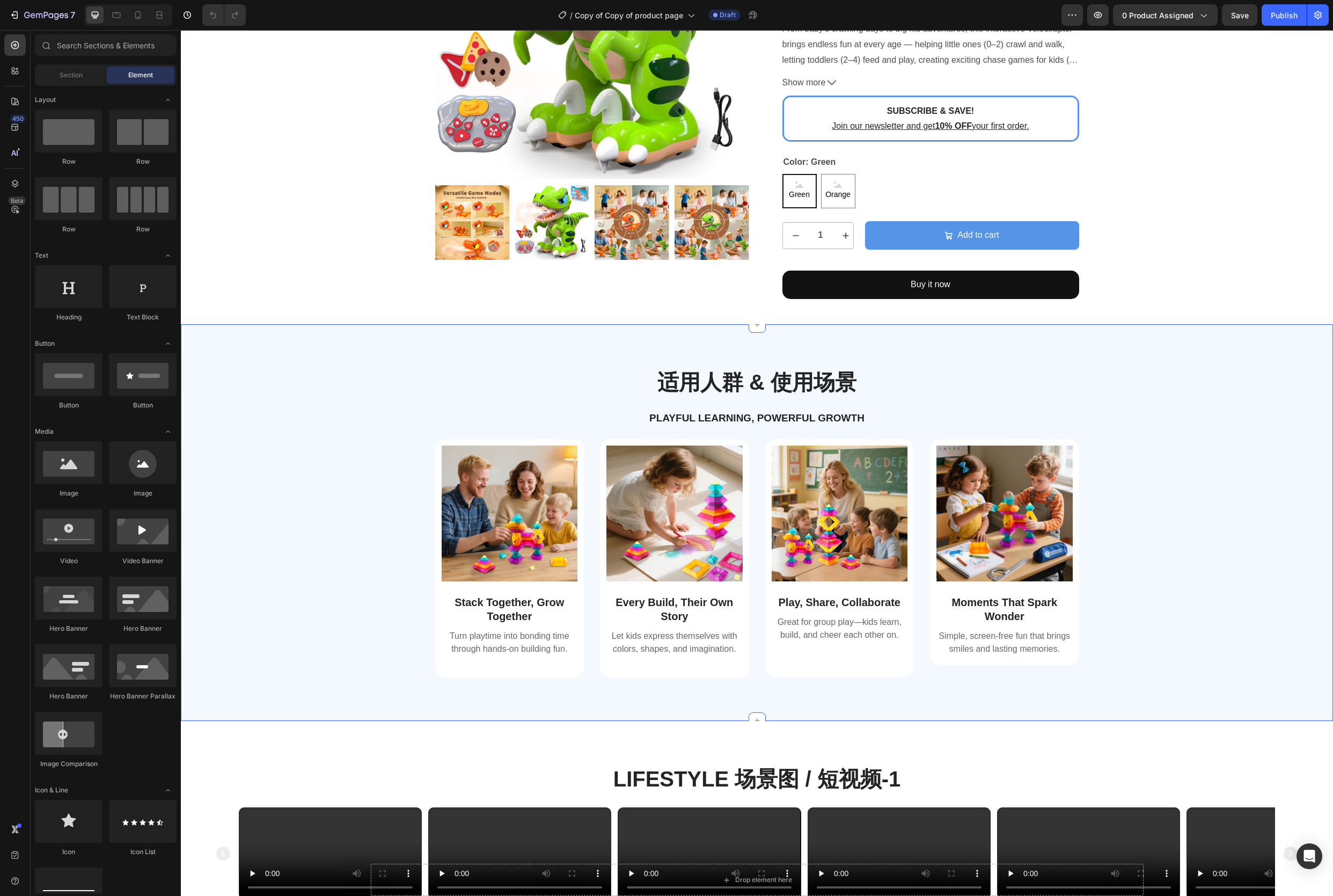
click at [1158, 451] on div "Image Stack Together, Grow Together Text Block Turn playtime into bonding time …" at bounding box center [756, 567] width 1136 height 256
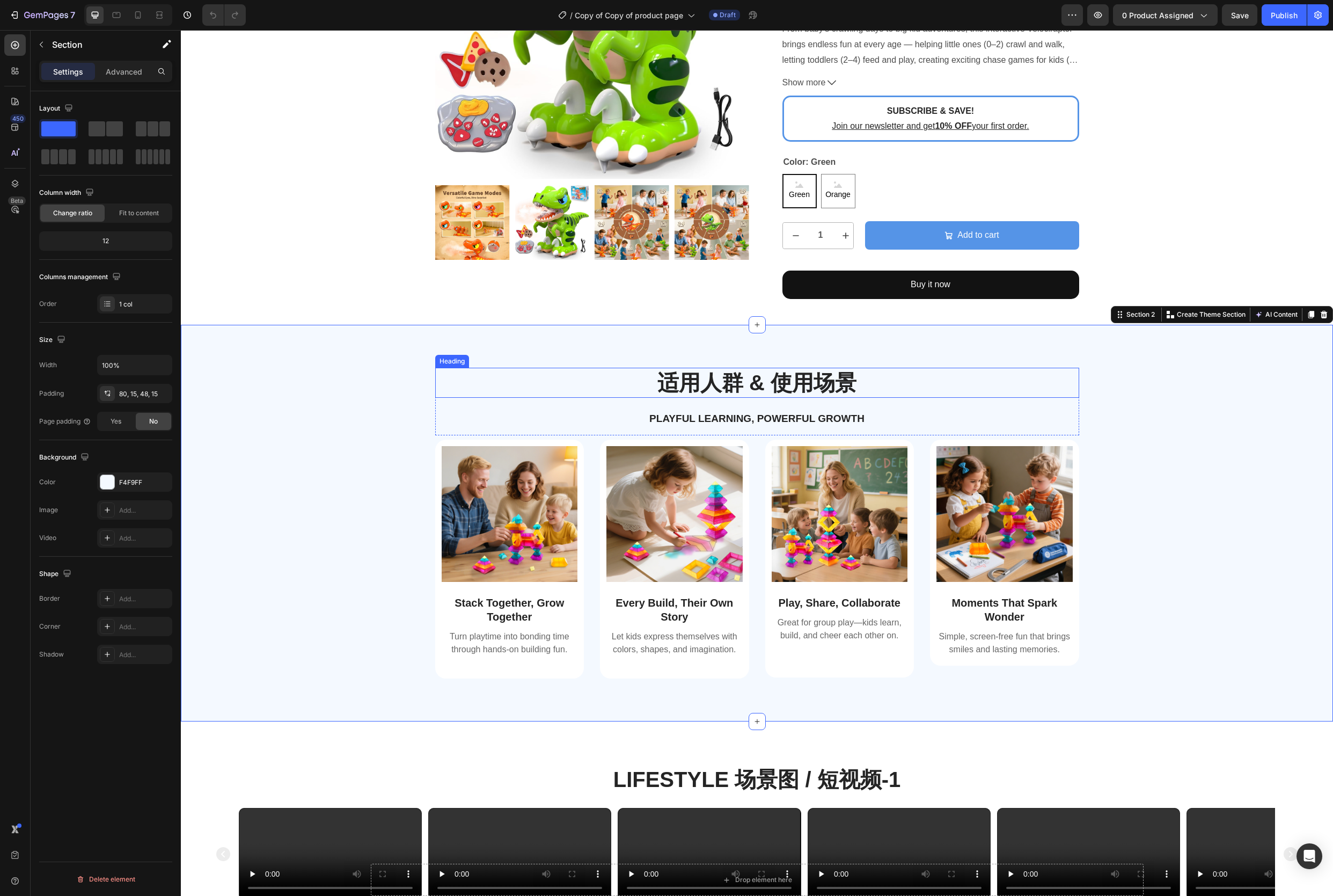
click at [776, 388] on h2 "适用人群 & 使用场景" at bounding box center [757, 383] width 644 height 30
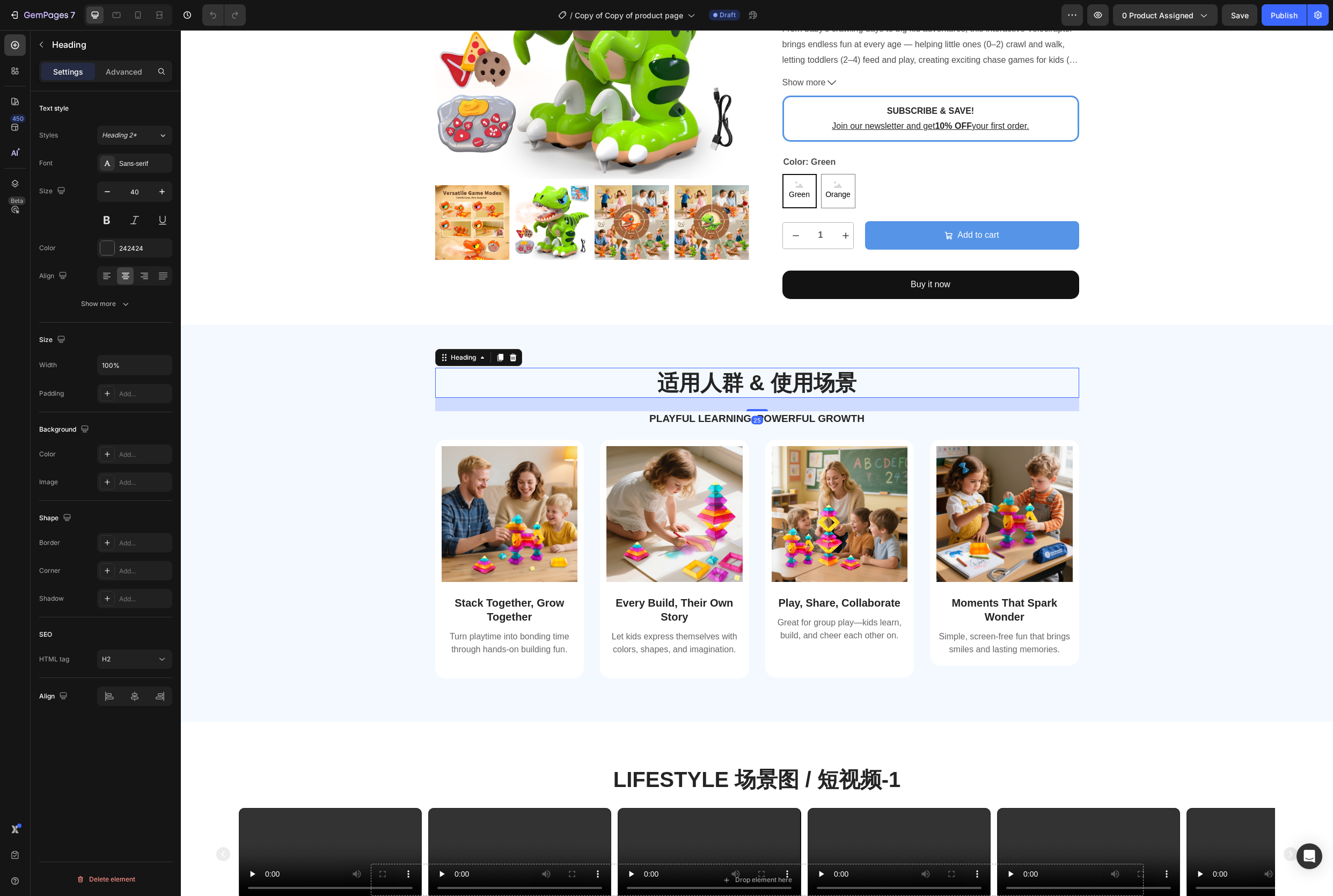
click at [866, 385] on h2 "适用人群 & 使用场景" at bounding box center [757, 383] width 644 height 30
click at [866, 385] on p "适用人群 & 使用场景" at bounding box center [757, 382] width 642 height 28
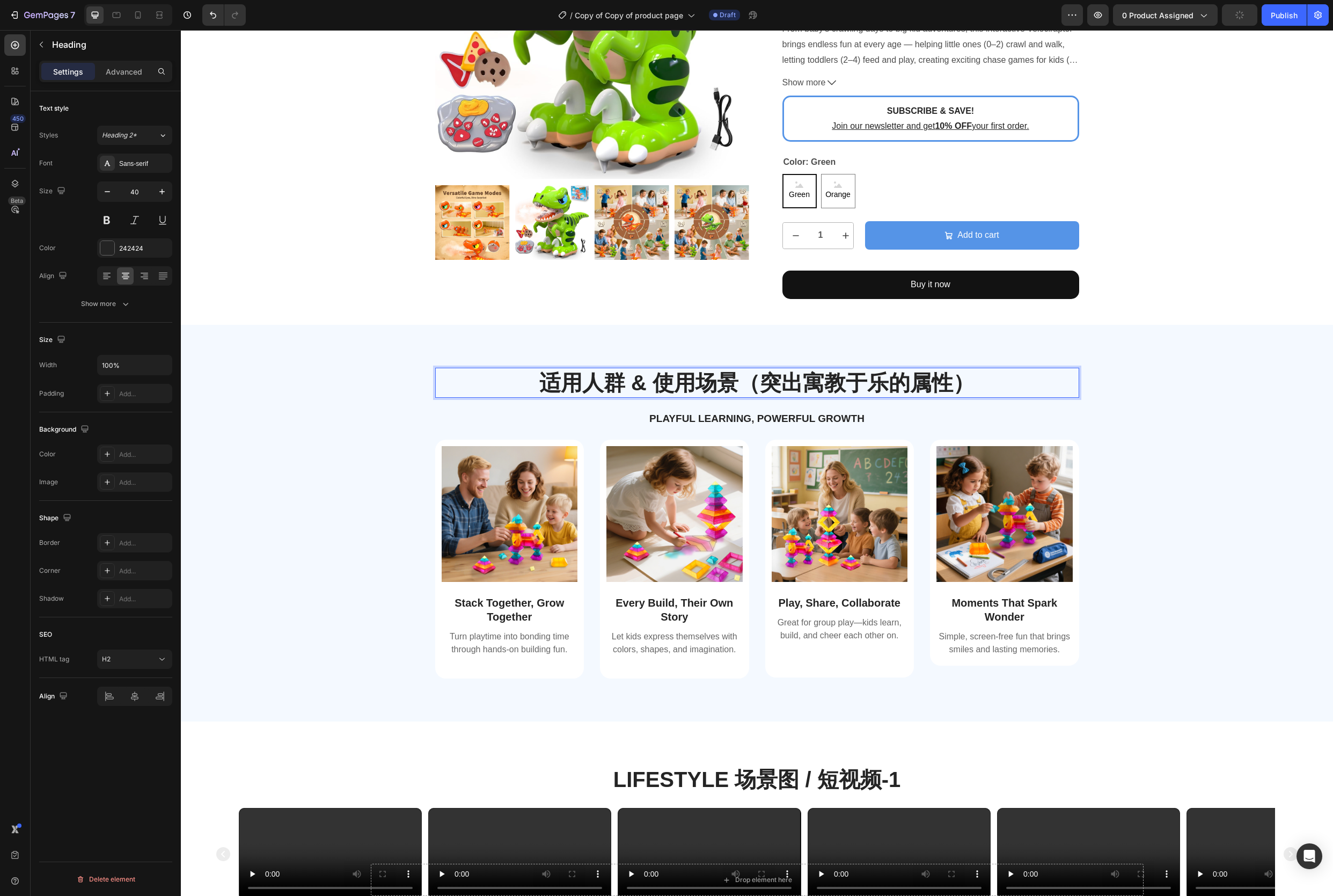
scroll to position [636, 0]
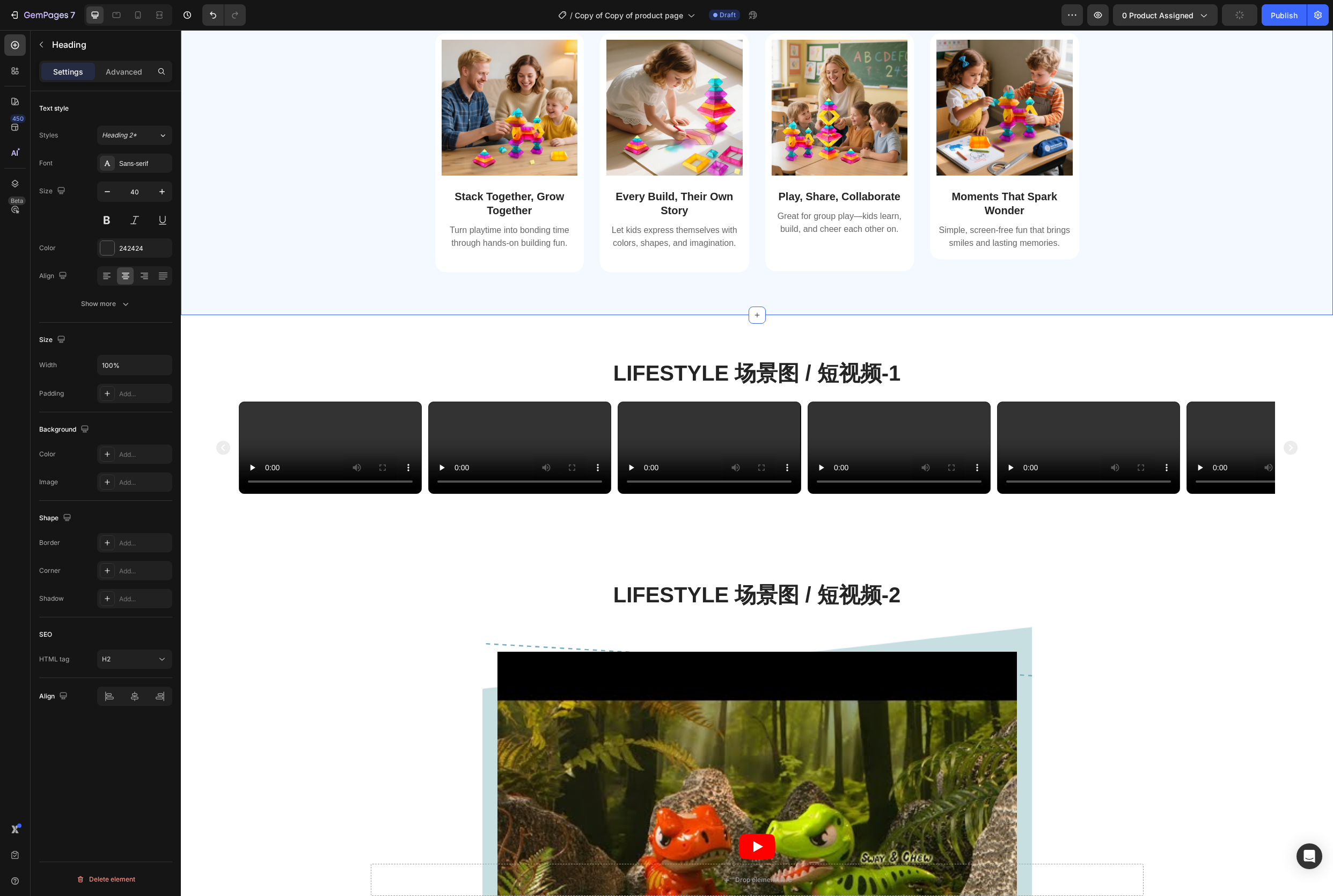
click at [341, 230] on div "Image Stack Together, Grow Together Text Block Turn playtime into bonding time …" at bounding box center [756, 162] width 1136 height 256
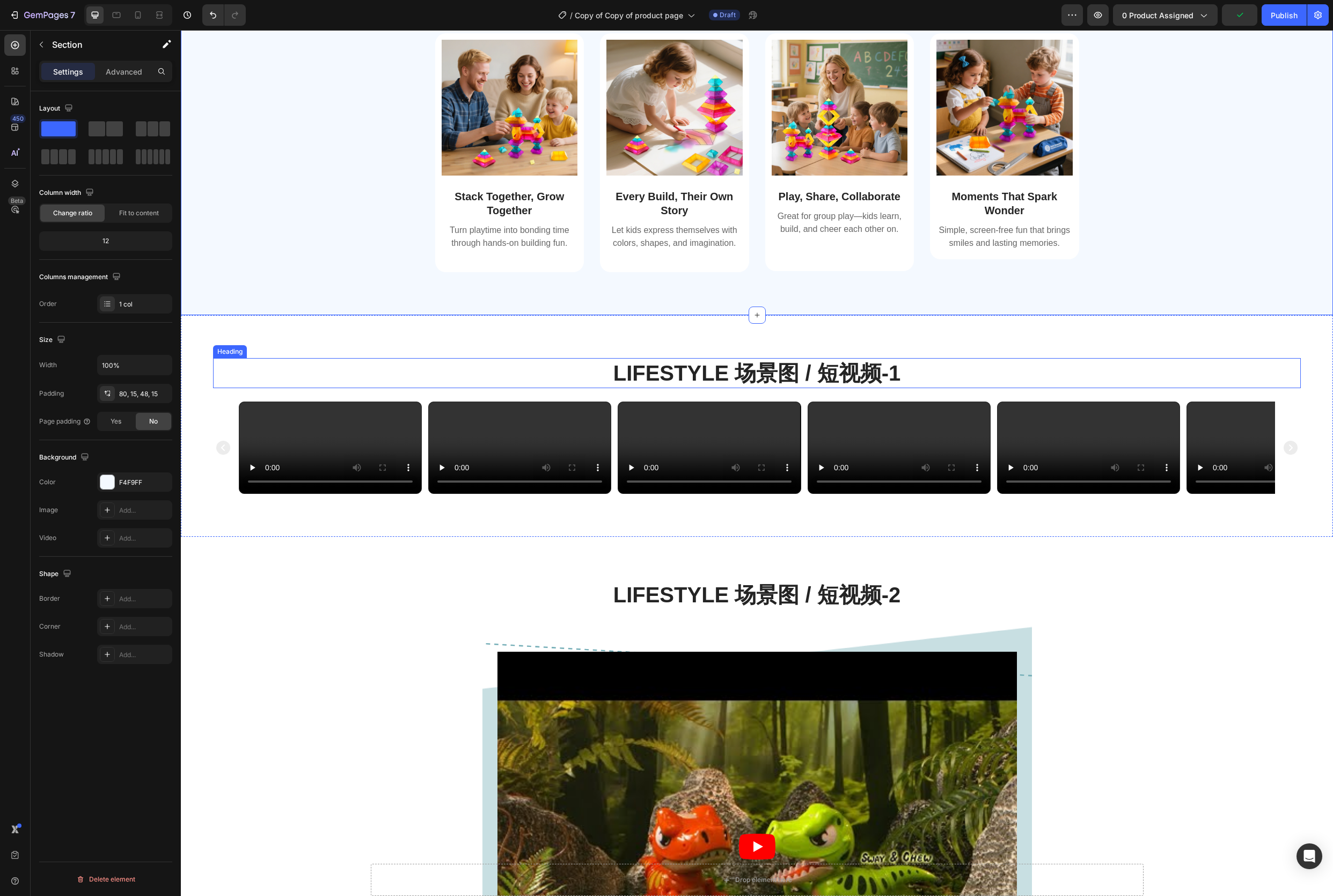
click at [227, 375] on h2 "Lifestyle 场景图 / 短视频-1" at bounding box center [757, 374] width 1088 height 30
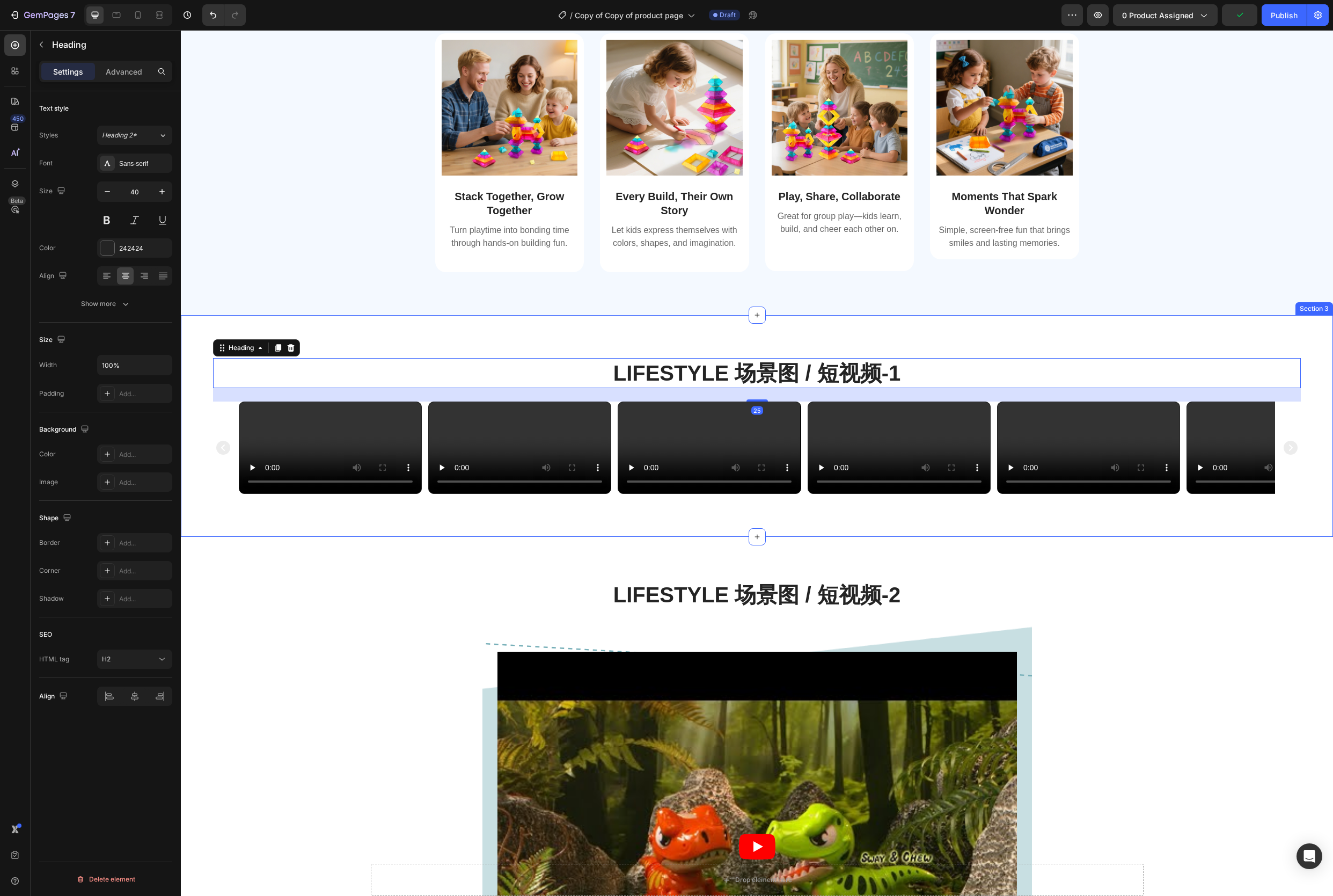
click at [197, 400] on div "Lifestyle 场景图 / 短视频-1 Heading 25 Video Video Video Video Video Video Carousel S…" at bounding box center [756, 426] width 1152 height 221
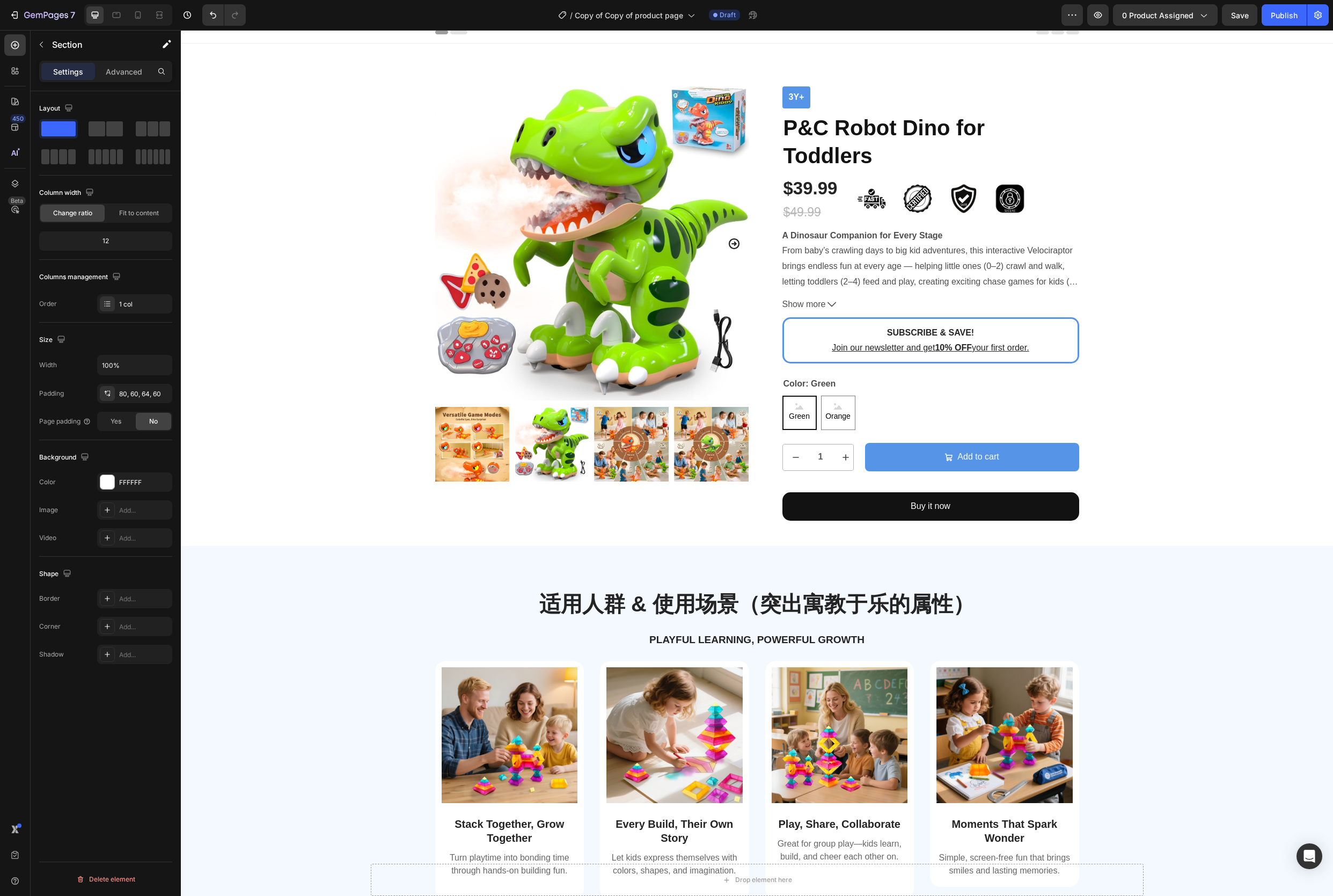
scroll to position [0, 0]
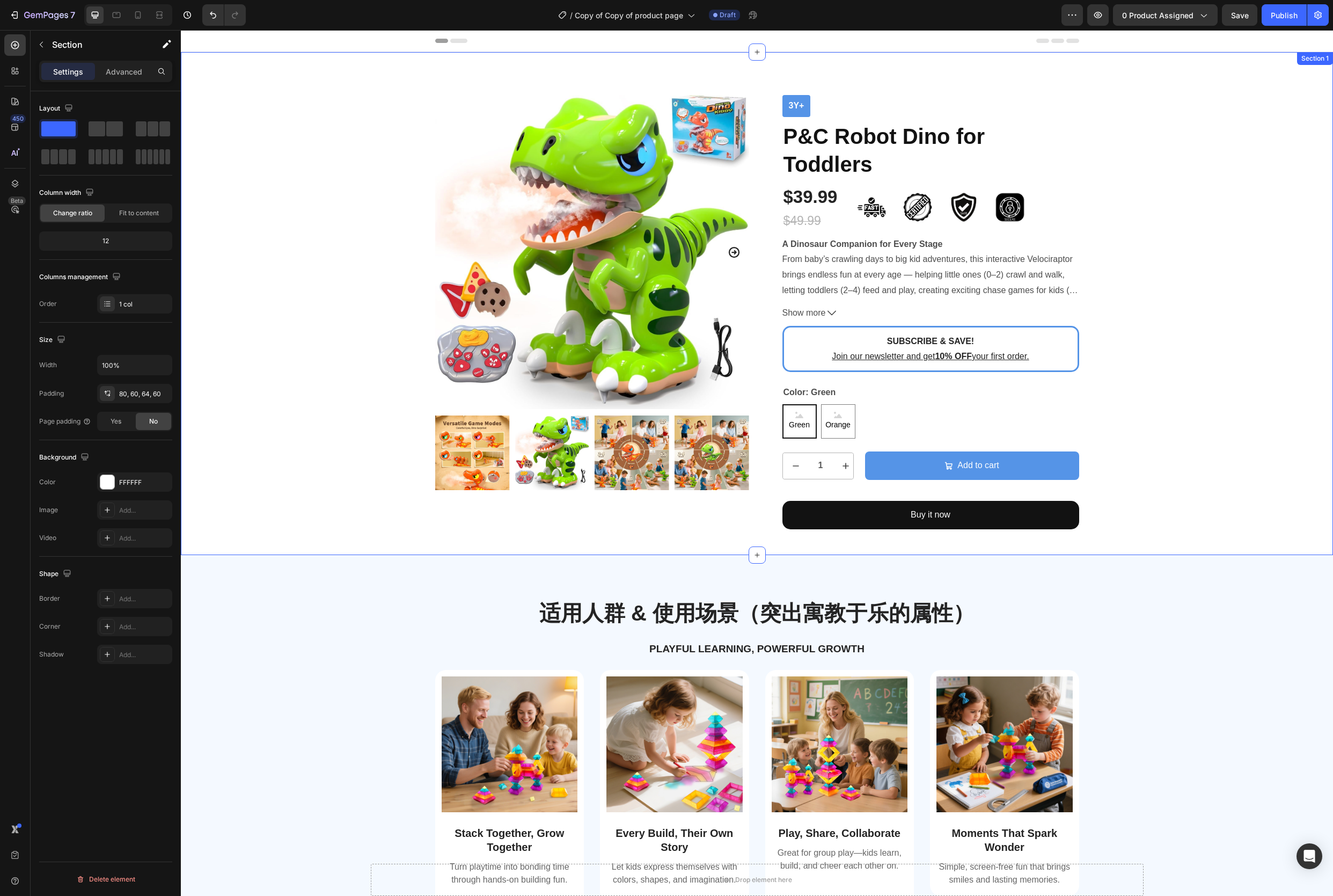
click at [299, 465] on div "Product Images 3y+ Text Block P&C Robot Dino for Toddlers Product Title $39.99 …" at bounding box center [756, 311] width 1136 height 434
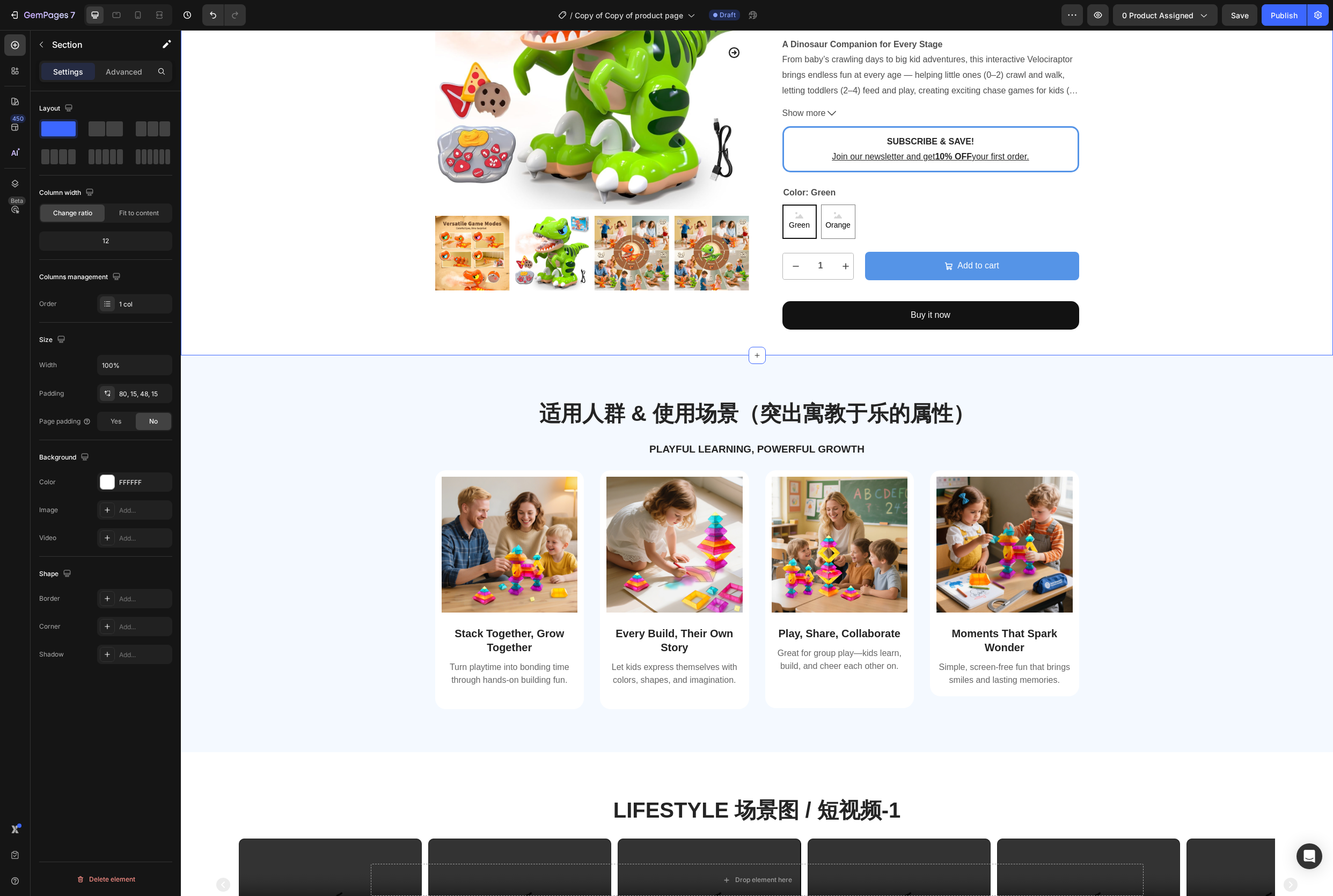
scroll to position [217, 0]
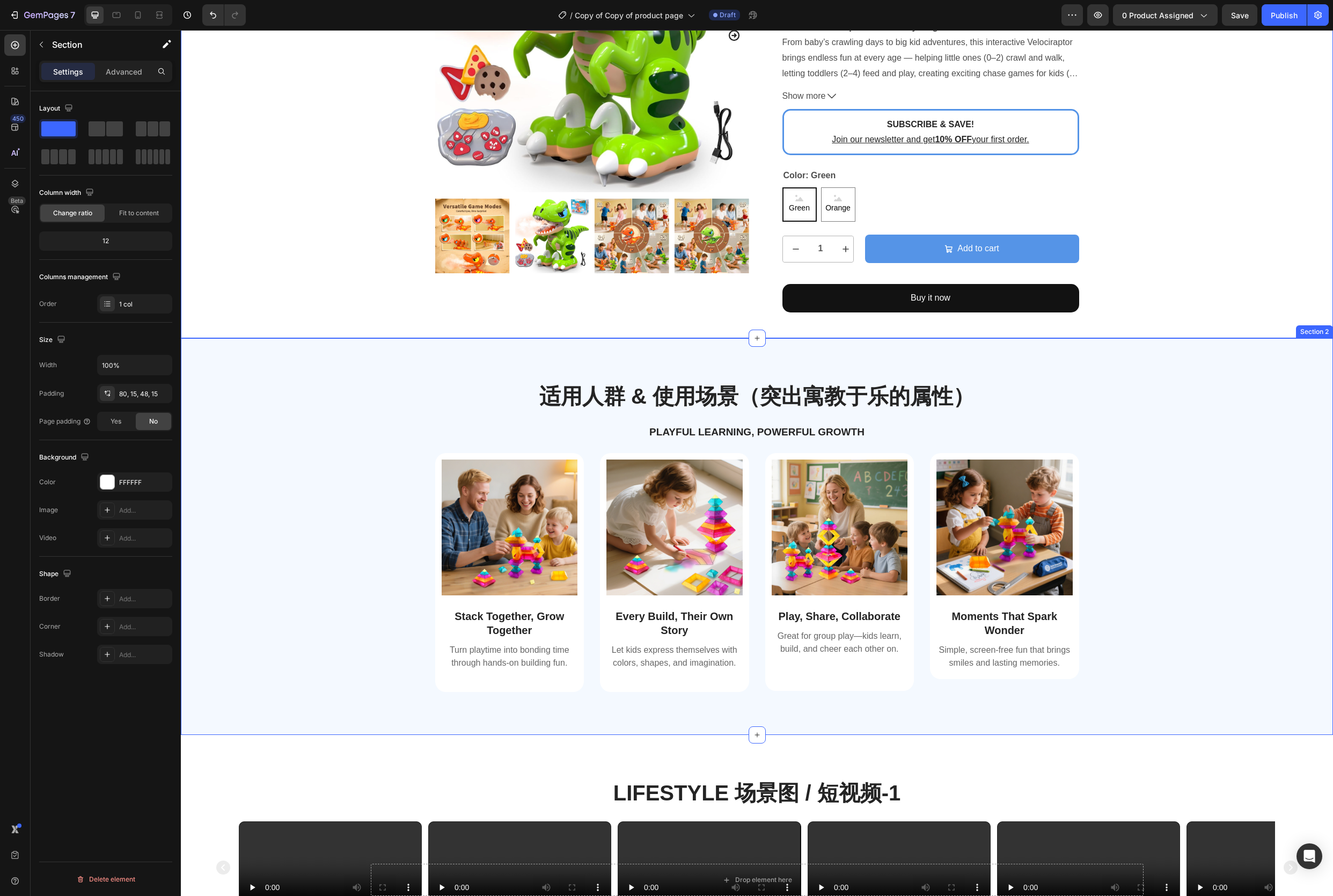
click at [258, 534] on div "Image Stack Together, Grow Together Text Block Turn playtime into bonding time …" at bounding box center [756, 581] width 1136 height 256
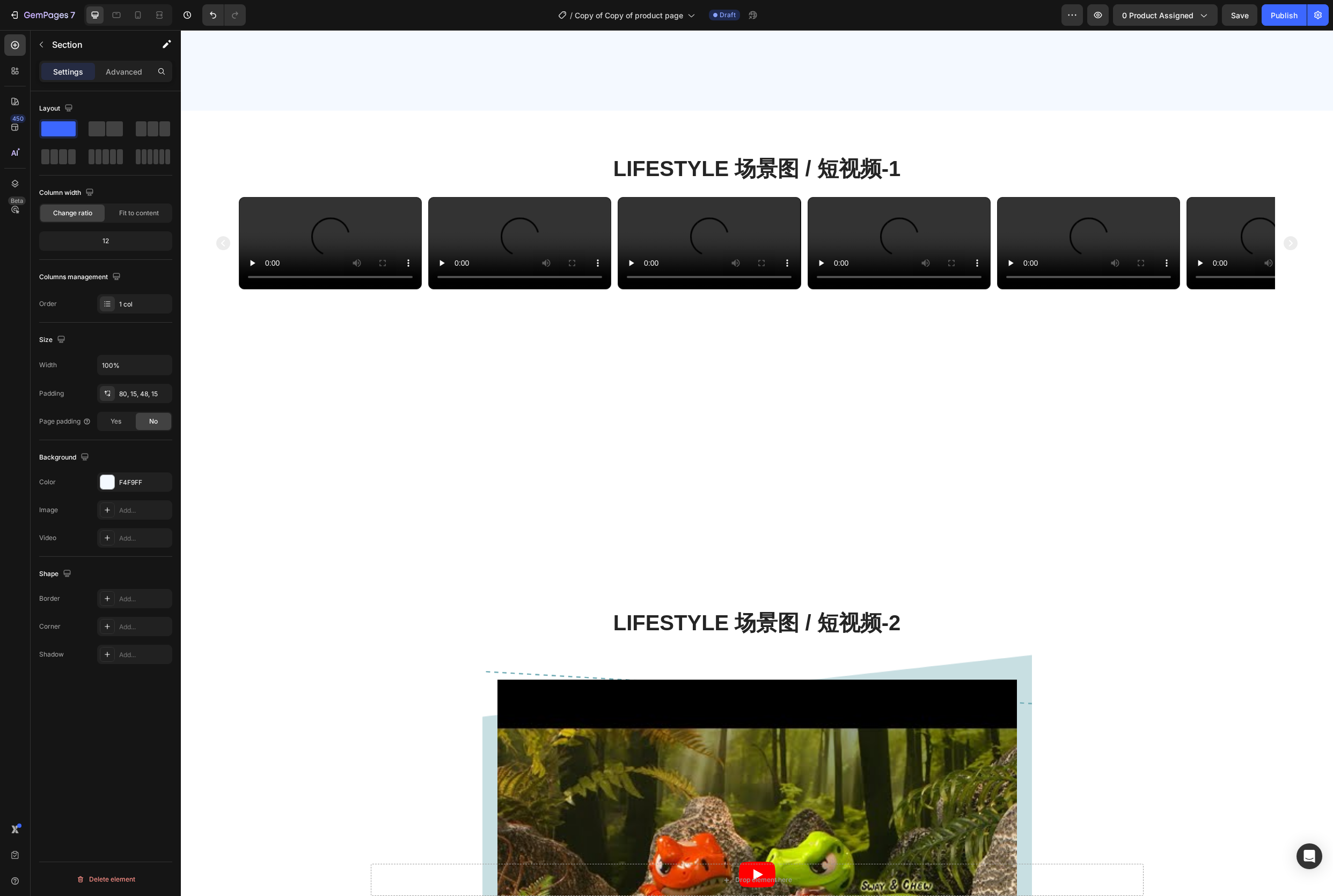
scroll to position [778, 0]
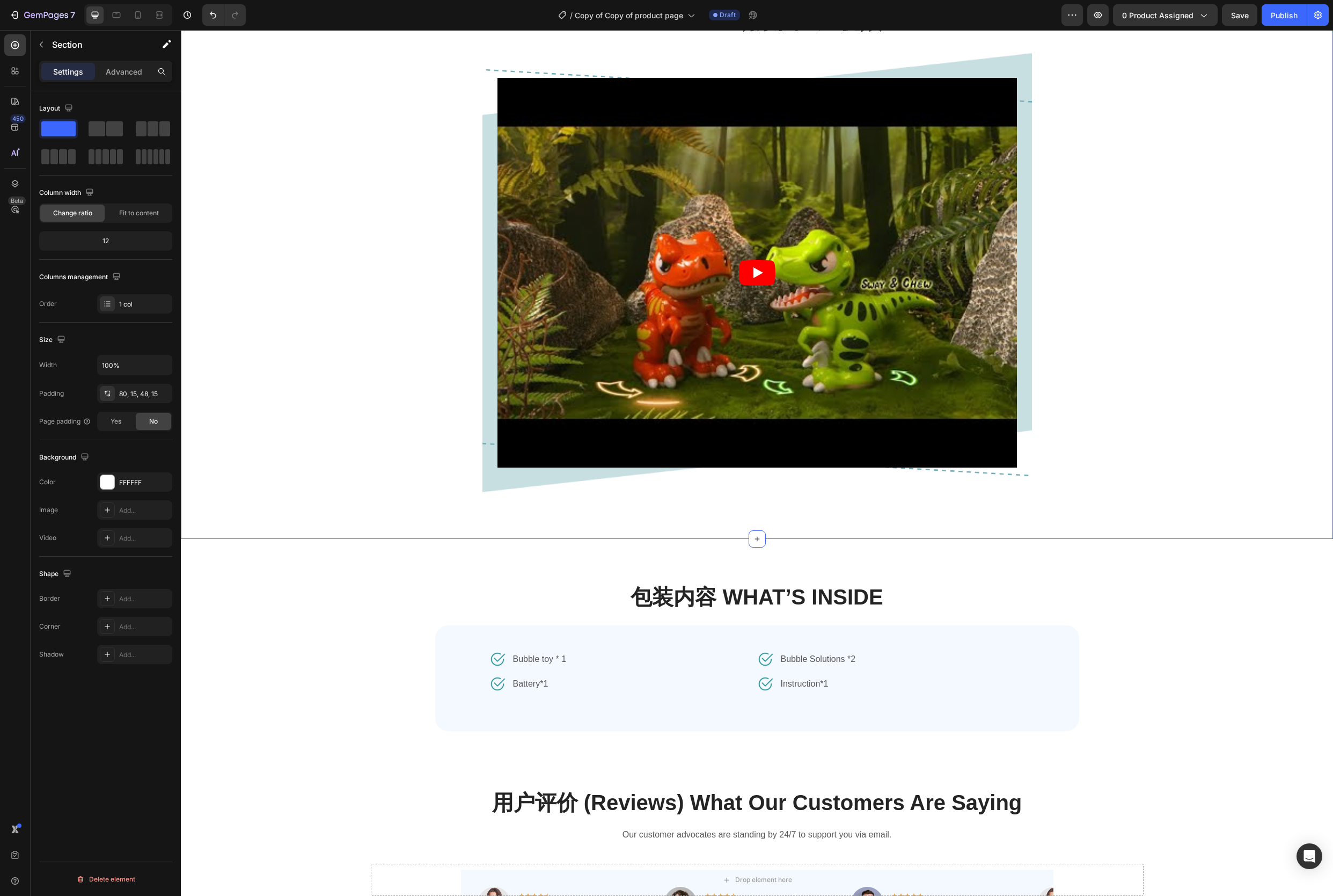
scroll to position [1367, 0]
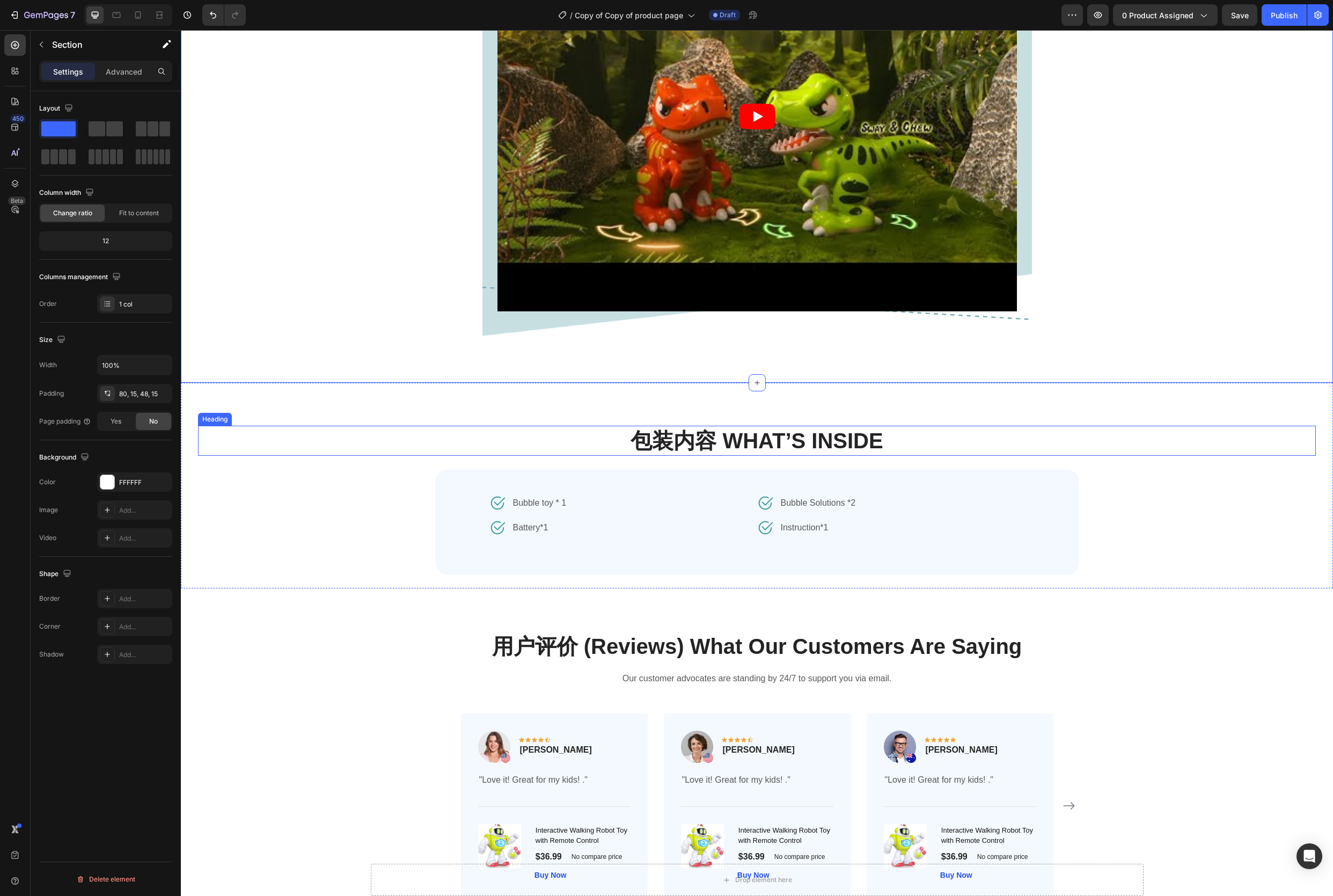
click at [316, 456] on h2 "包装内容 What’s Inside" at bounding box center [757, 441] width 1118 height 30
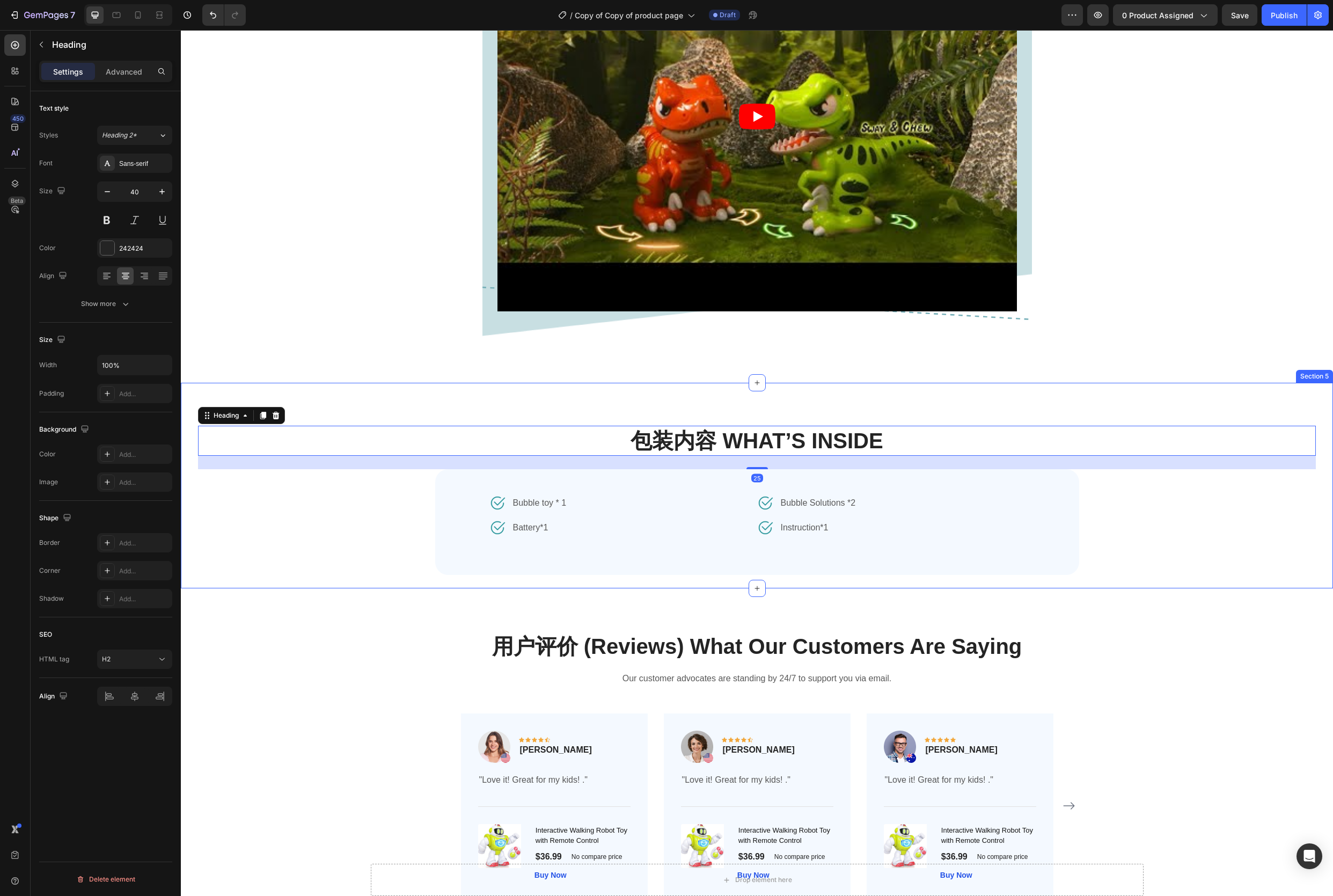
click at [222, 589] on div "包装内容 What’s Inside Heading 25 Image Bubble toy * 1 Text block Row Image Battery…" at bounding box center [757, 507] width 1118 height 162
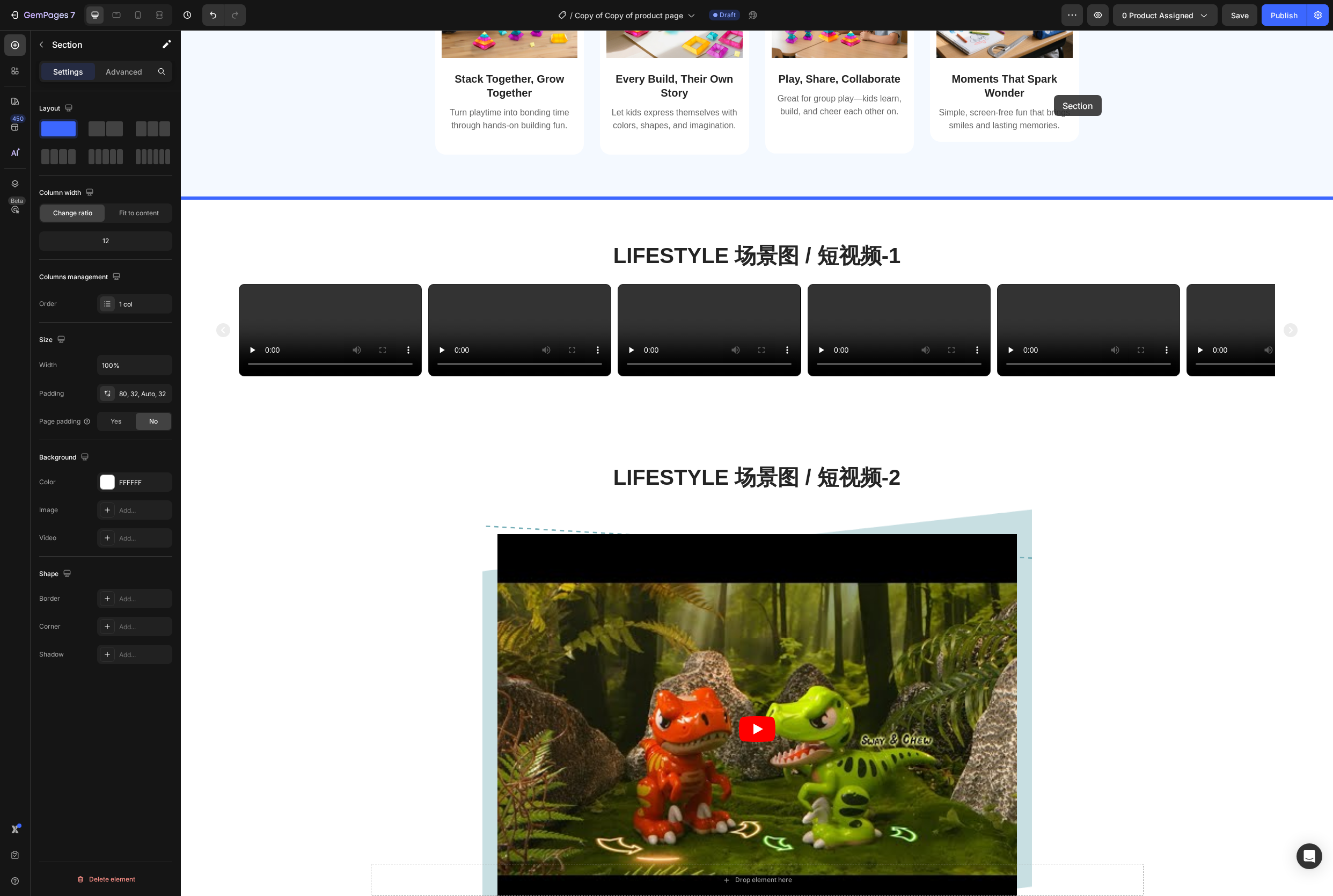
scroll to position [750, 0]
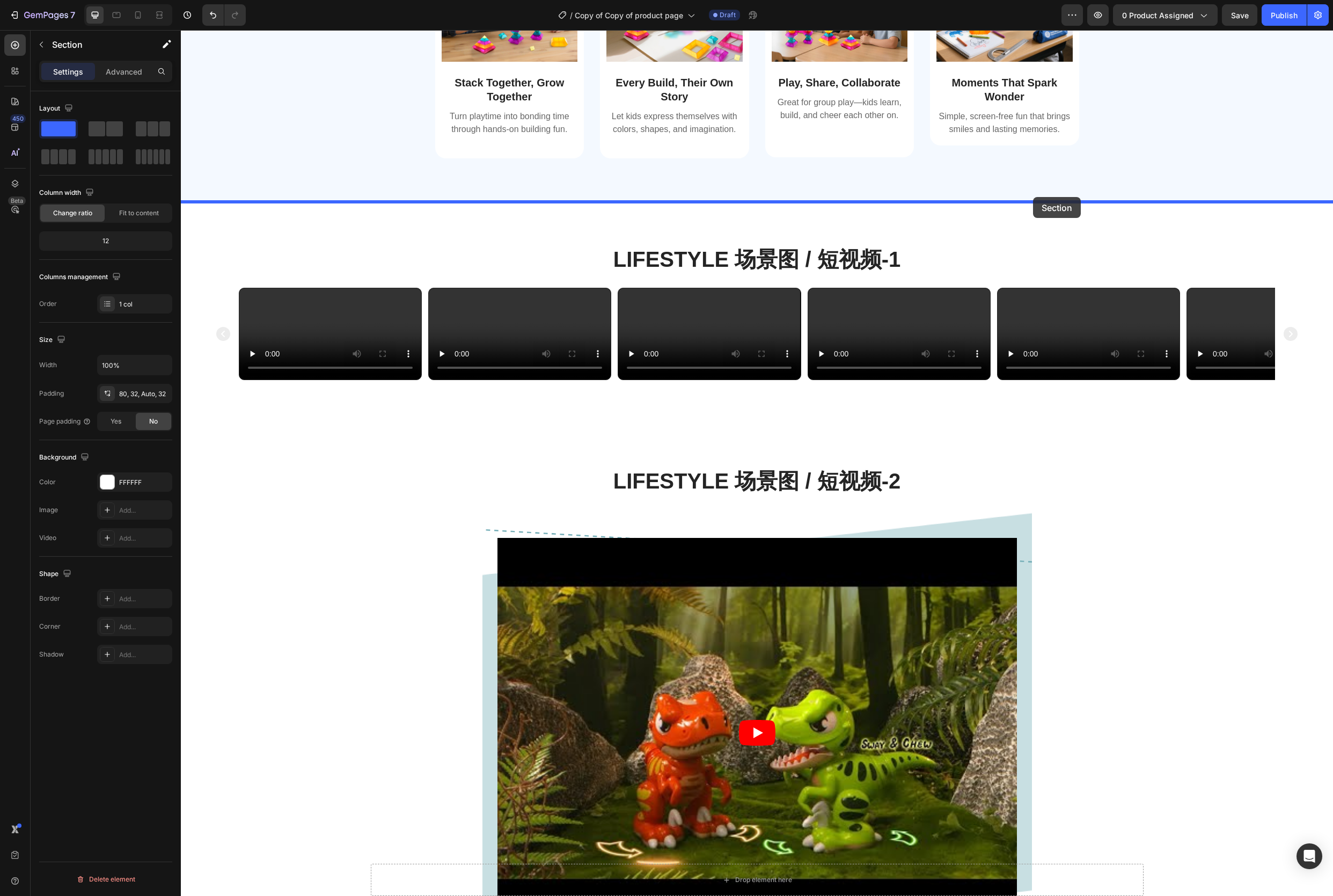
drag, startPoint x: 1122, startPoint y: 606, endPoint x: 1034, endPoint y: 197, distance: 418.4
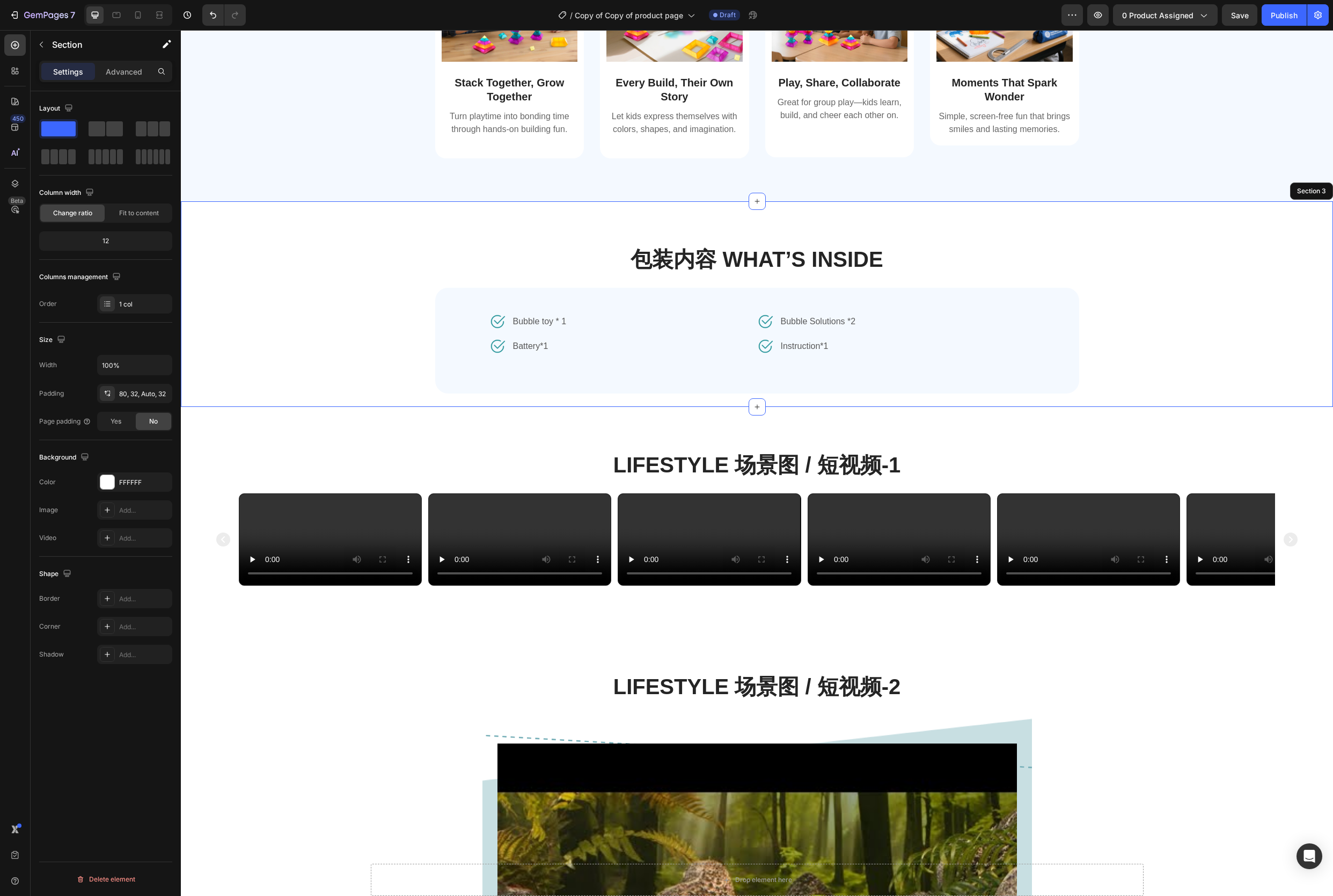
click at [1186, 345] on div "包装内容 What’s Inside Heading Image Bubble toy * 1 Text block Row Image Battery*1 …" at bounding box center [757, 326] width 1118 height 162
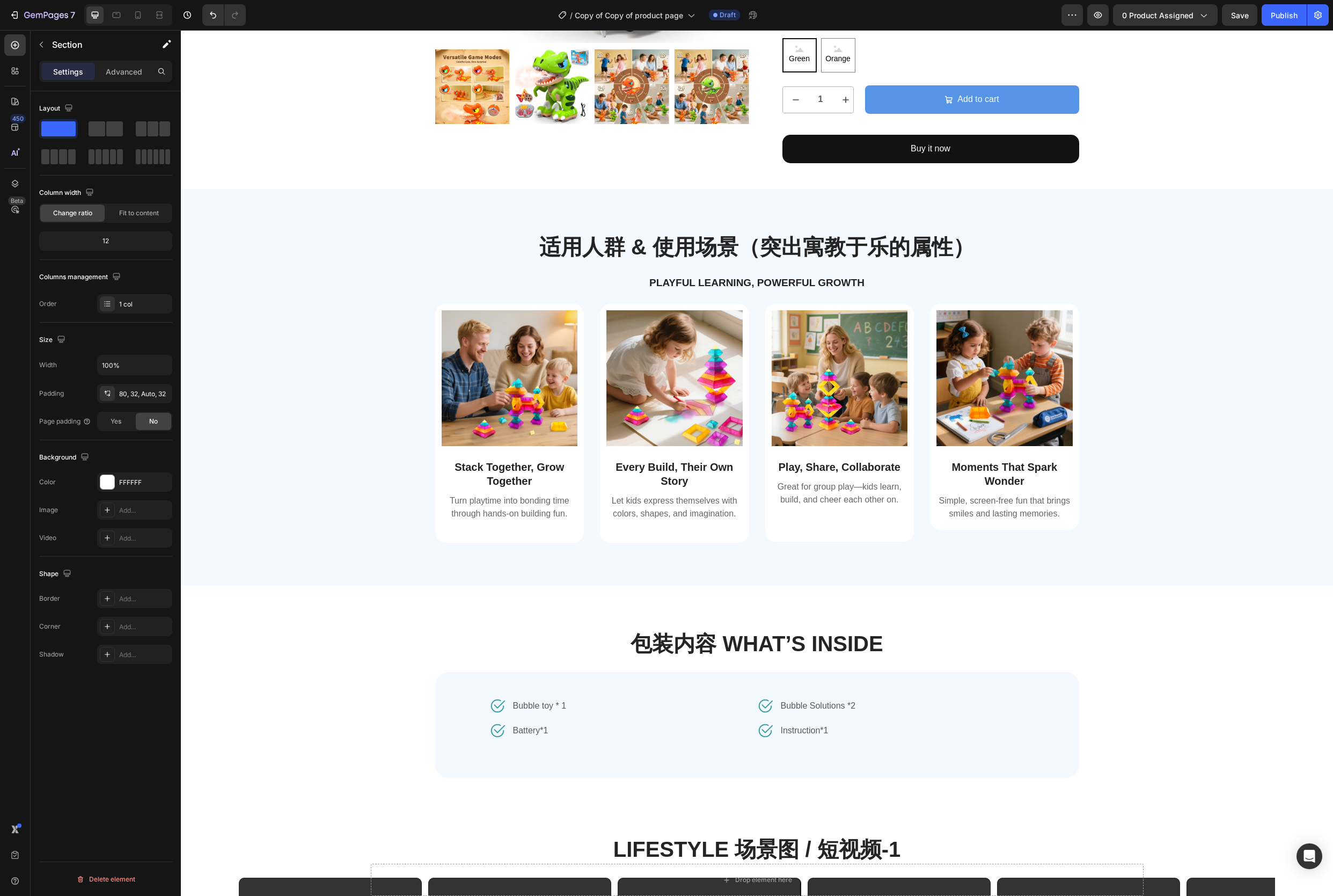
scroll to position [408, 0]
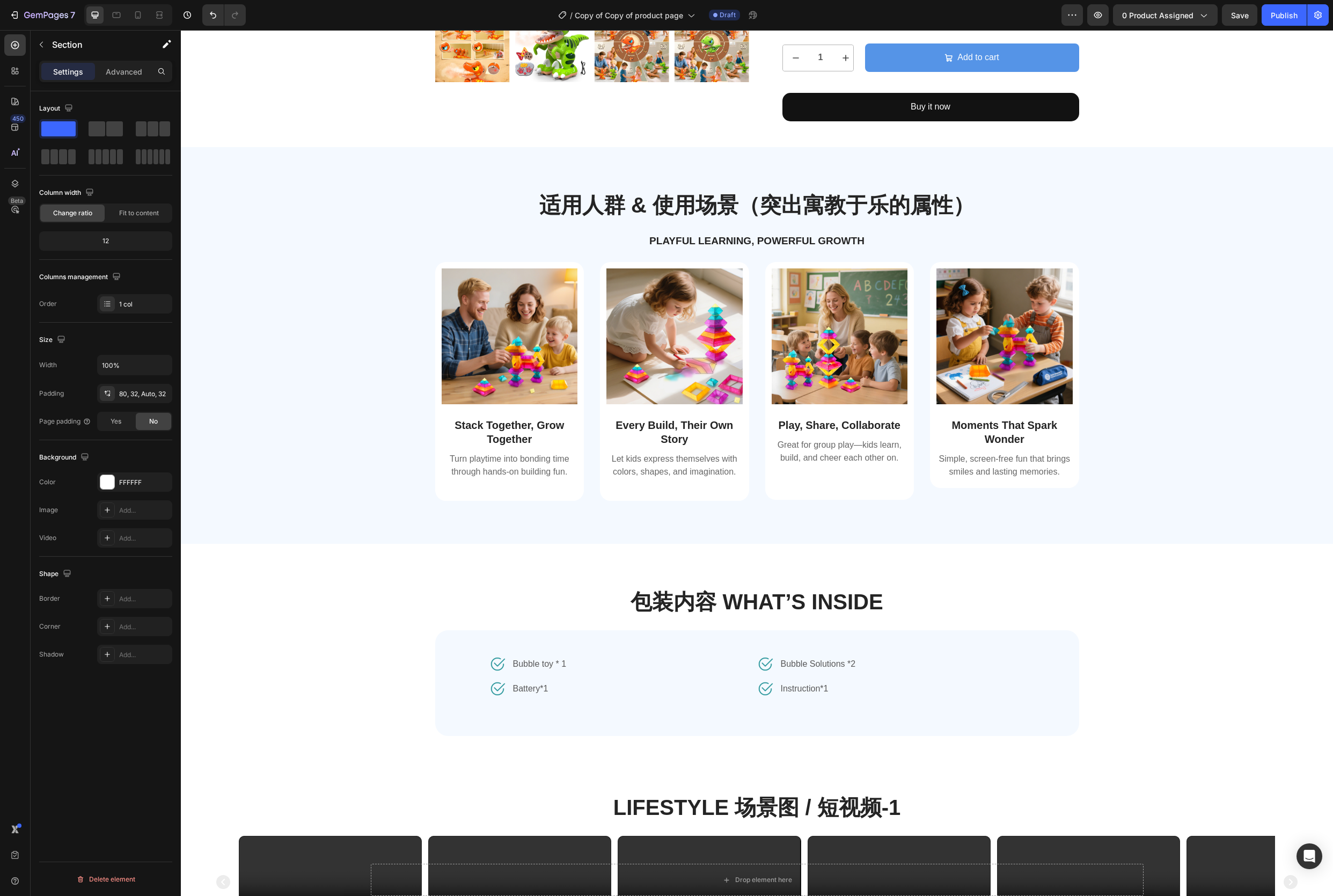
click at [1159, 685] on div "包装内容 What’s Inside Heading Image Bubble toy * 1 Text block Row Image Battery*1 …" at bounding box center [757, 668] width 1118 height 162
click at [1085, 591] on h2 "包装内容 What’s Inside" at bounding box center [757, 602] width 1118 height 30
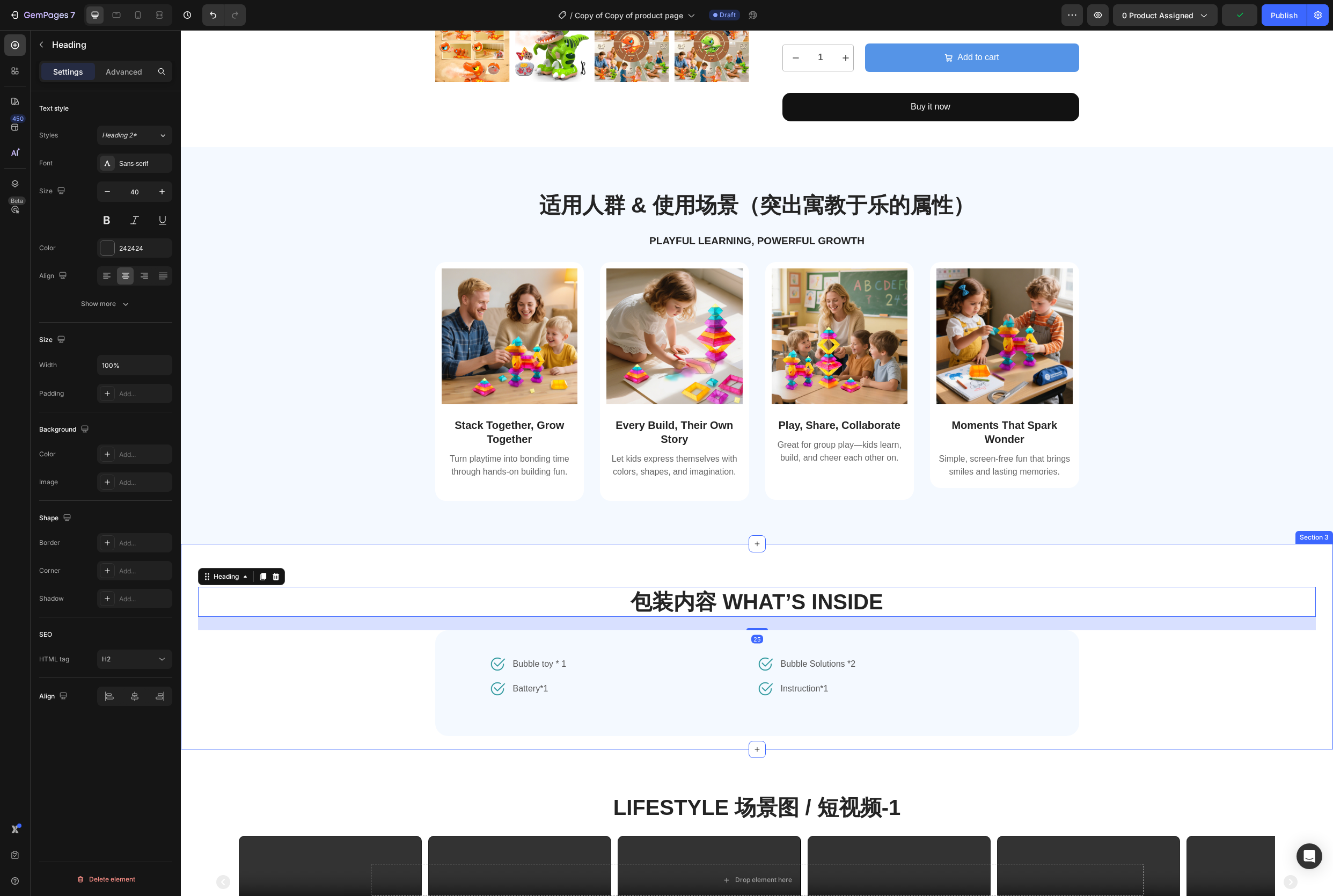
click at [1074, 565] on div "包装内容 What’s Inside Heading 25 Image Bubble toy * 1 Text block Row Image Battery…" at bounding box center [756, 647] width 1152 height 205
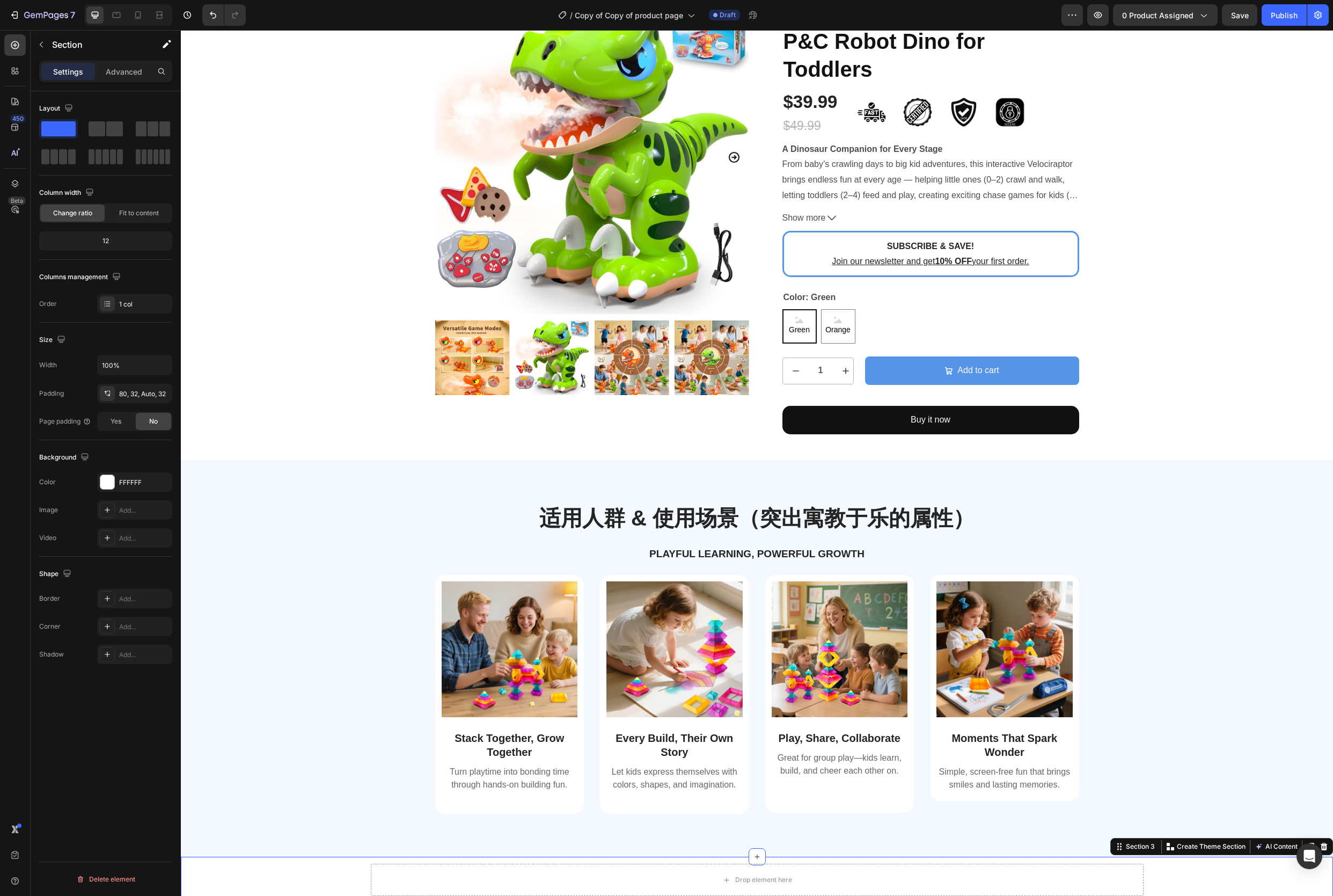
scroll to position [0, 0]
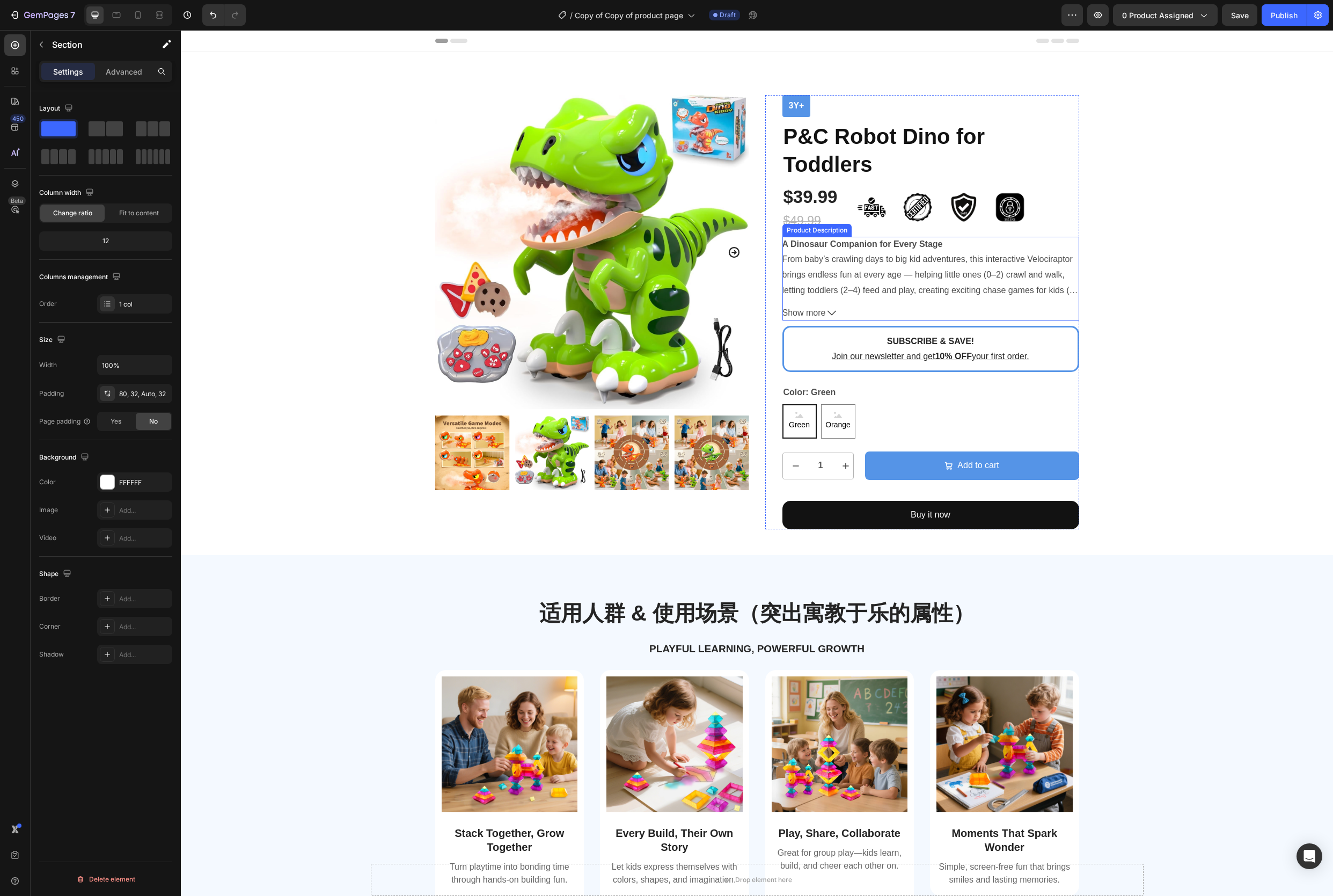
click at [818, 313] on span "Show more" at bounding box center [804, 314] width 44 height 16
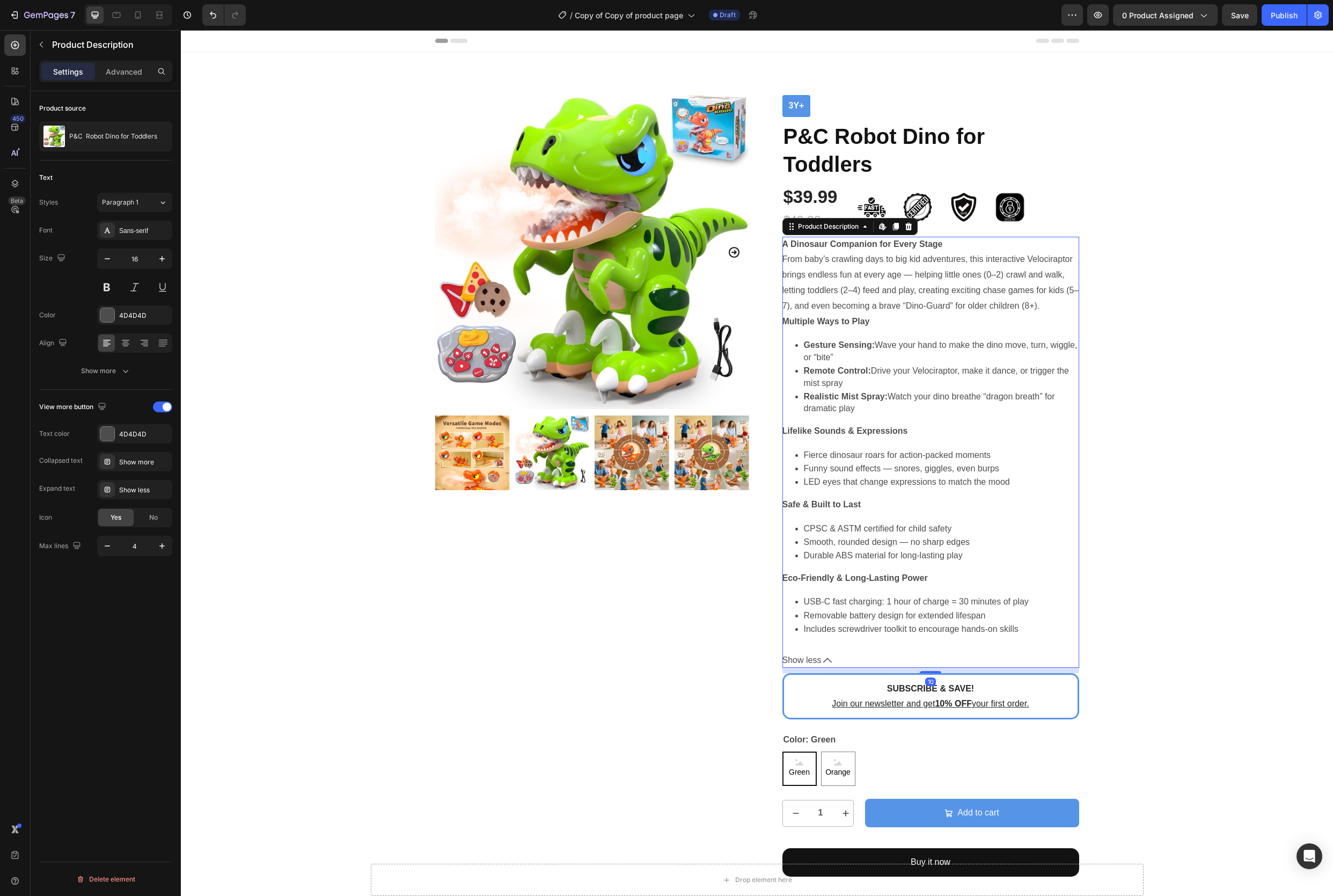
scroll to position [50, 0]
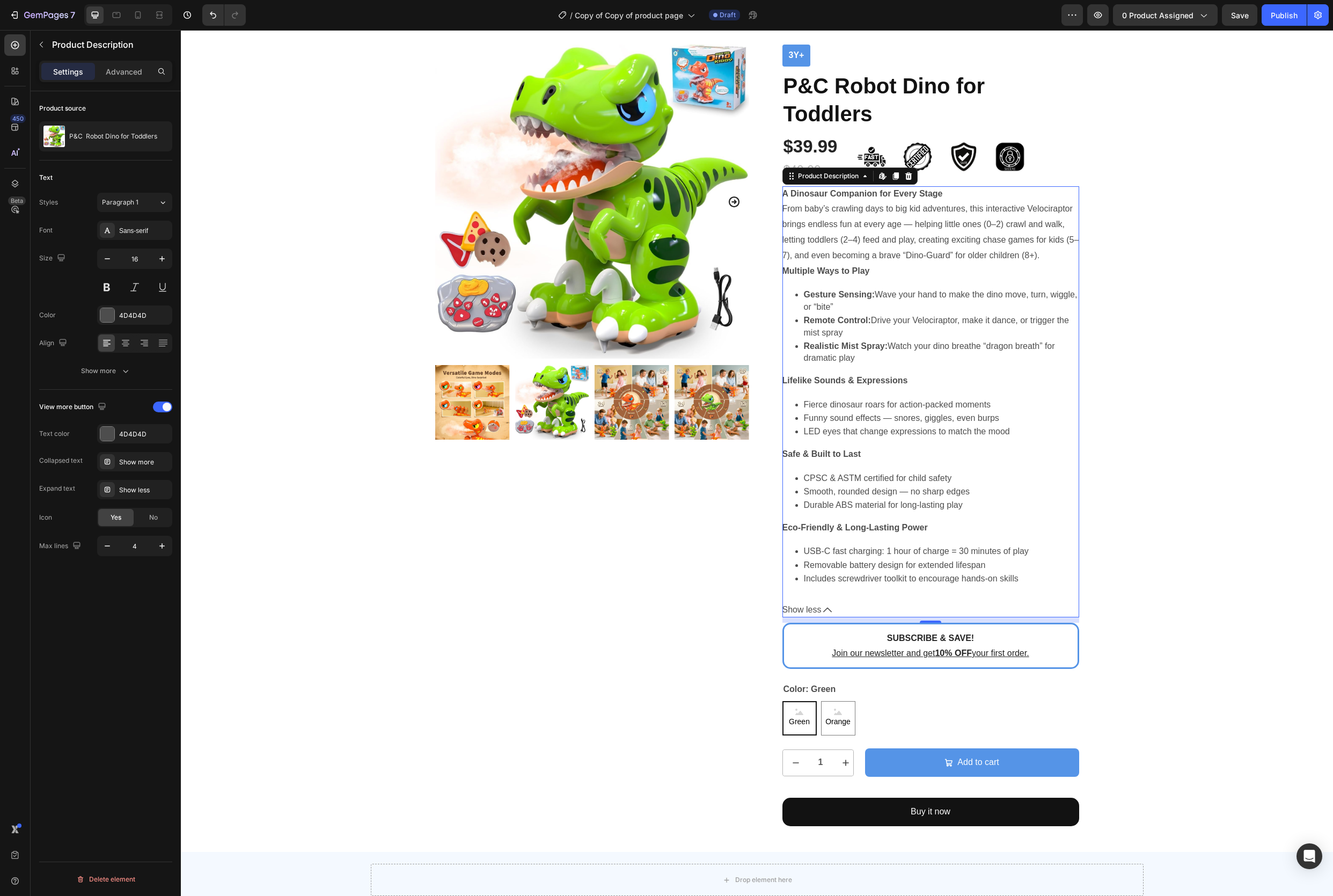
click at [875, 338] on p "Remote Control: Drive your Velociraptor, make it dance, or trigger the mist spr…" at bounding box center [942, 327] width 276 height 24
click at [798, 618] on span "Show less" at bounding box center [802, 610] width 39 height 16
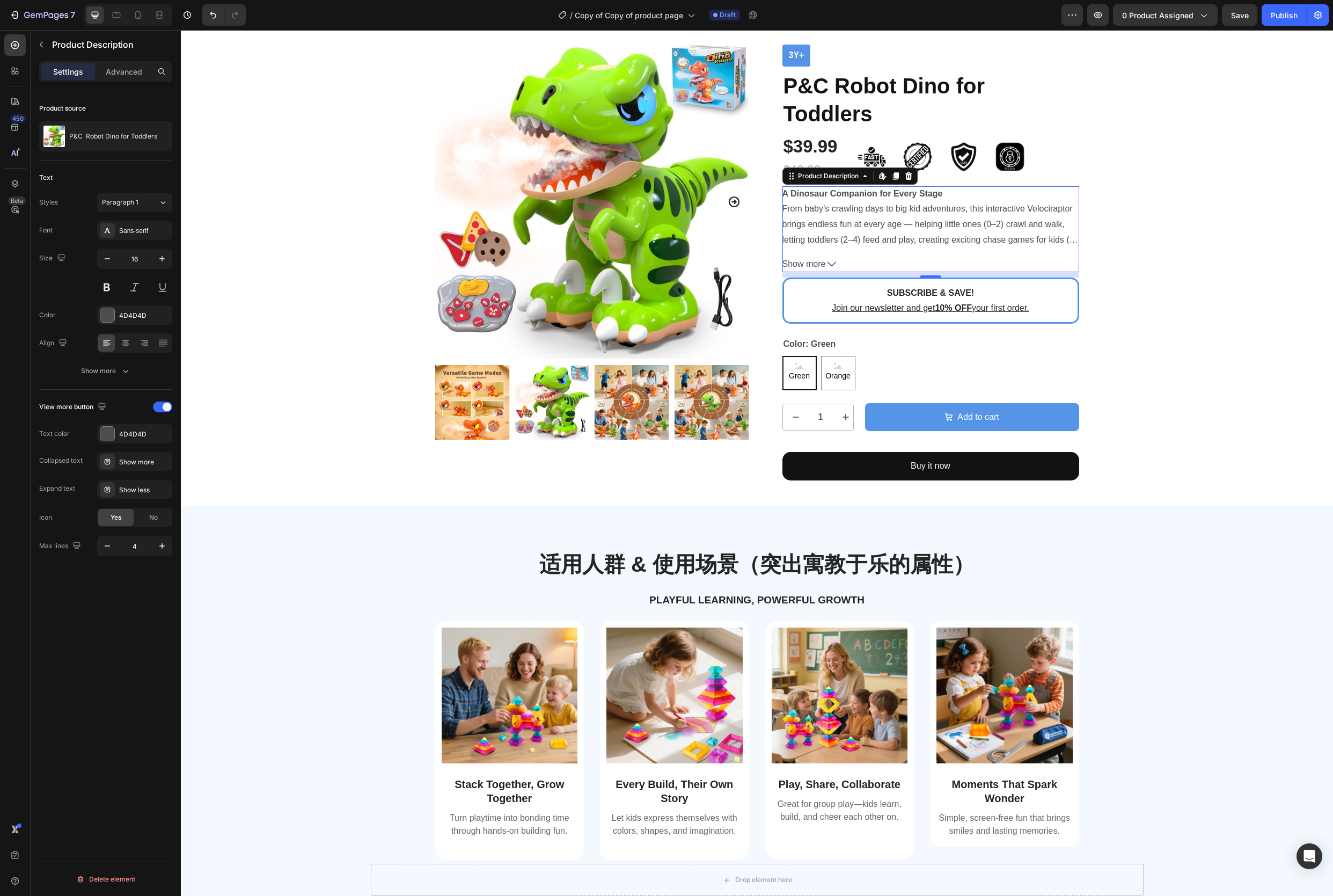
click at [893, 237] on p "A Dinosaur Companion for Every Stage From baby’s crawling days to big kid adven…" at bounding box center [931, 224] width 297 height 71
click at [160, 549] on icon "button" at bounding box center [162, 546] width 10 height 10
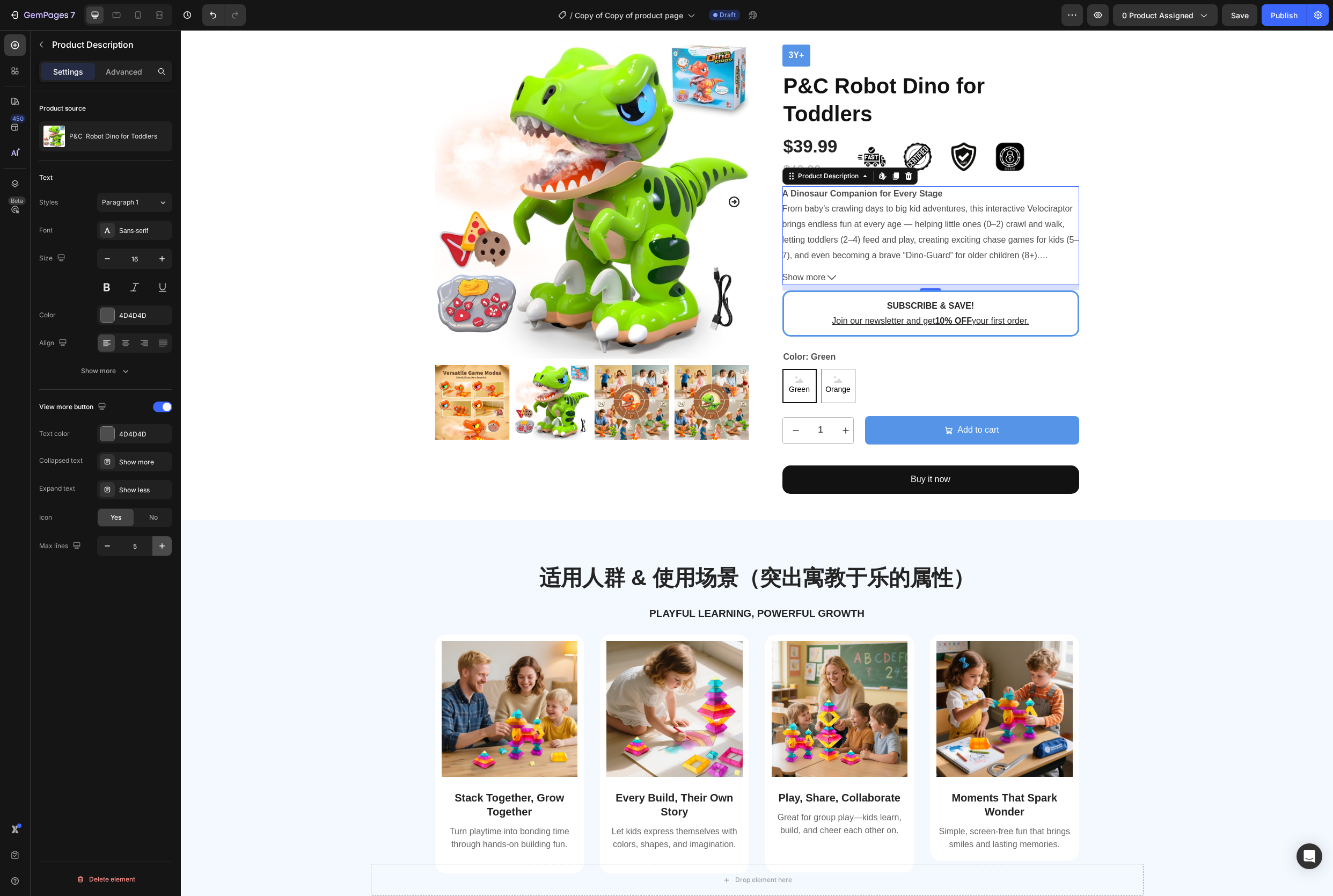
click at [160, 549] on icon "button" at bounding box center [162, 546] width 10 height 10
type input "6"
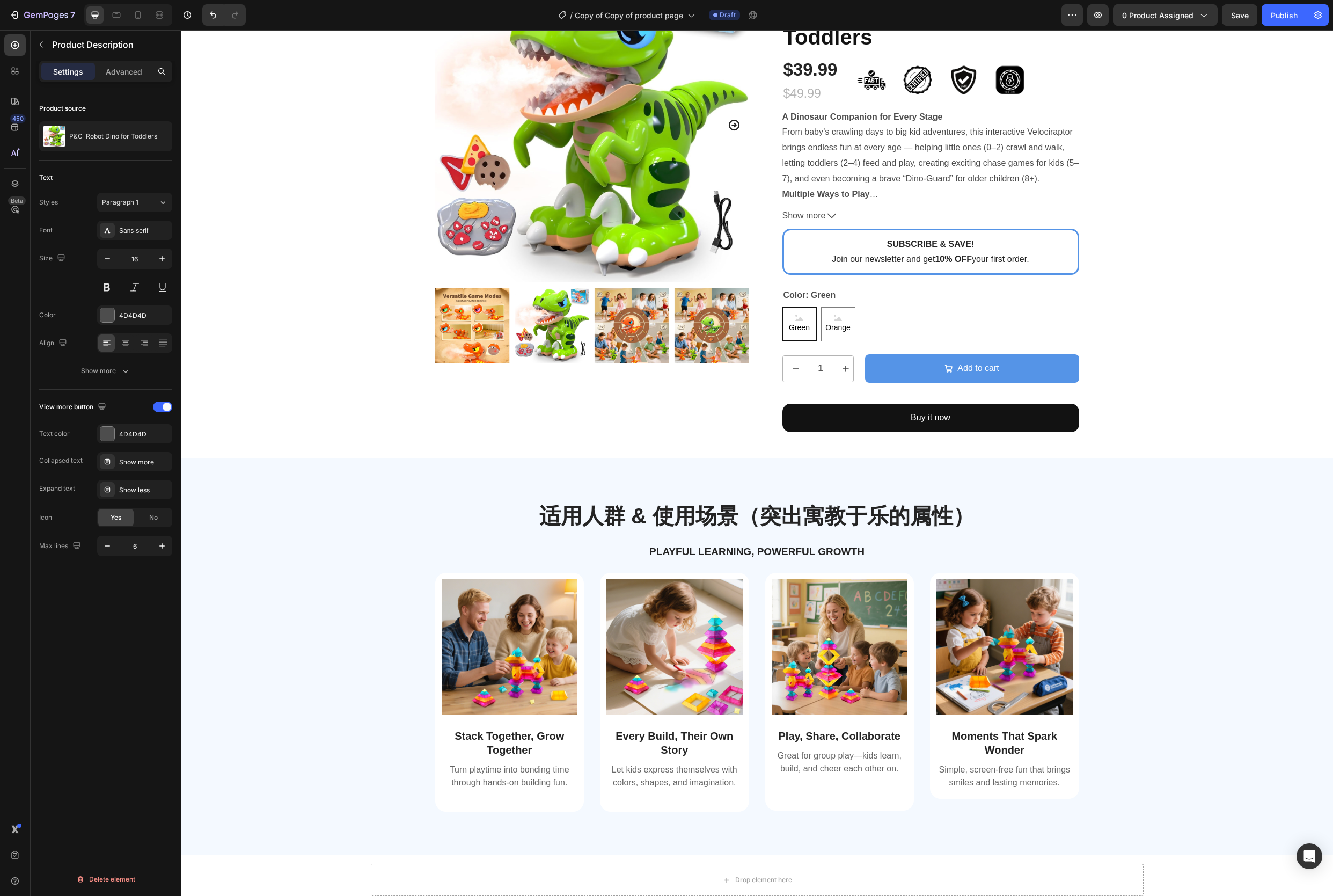
scroll to position [0, 0]
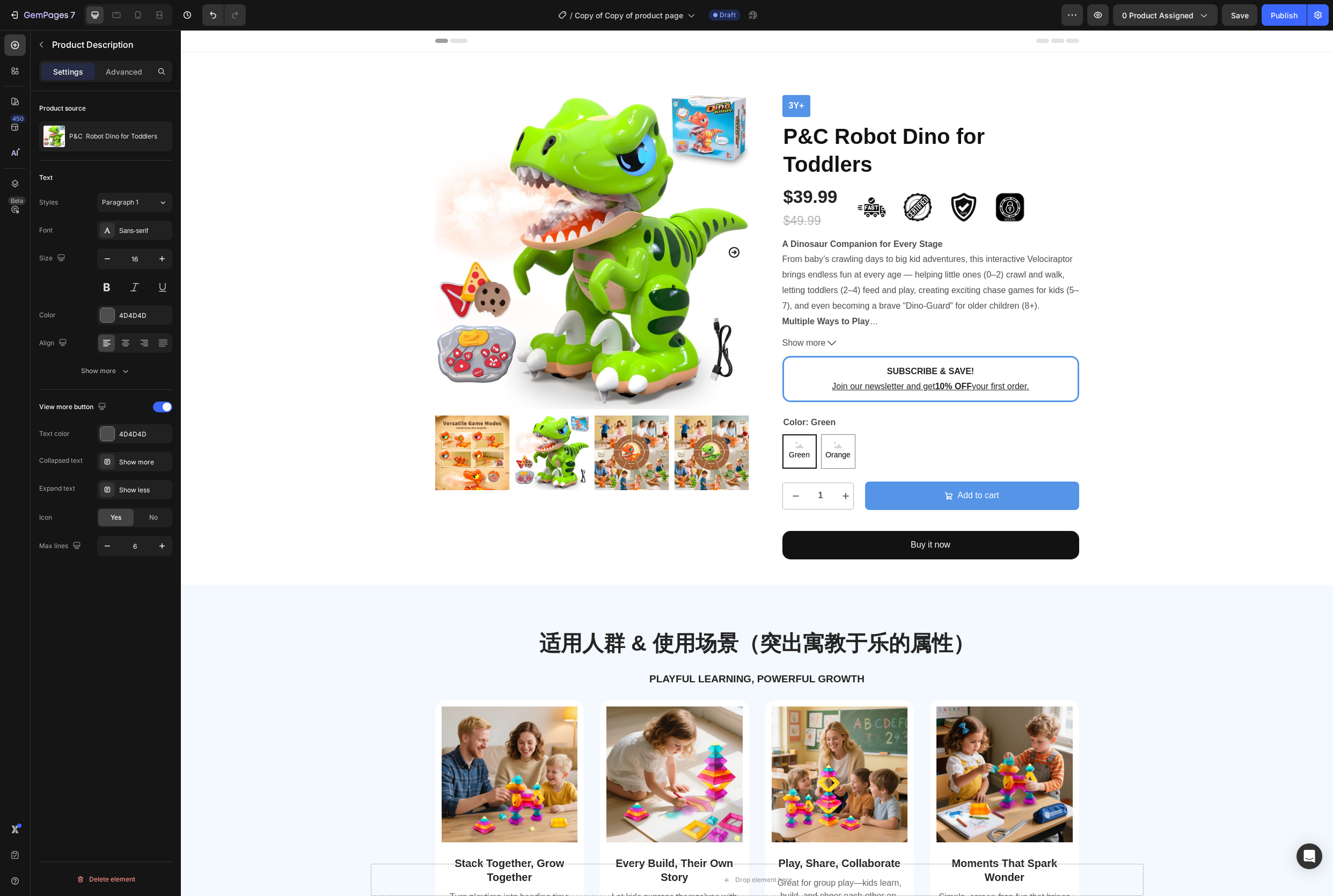
click at [906, 268] on div "A Dinosaur Companion for Every Stage From baby’s crawling days to big kid adven…" at bounding box center [931, 281] width 297 height 90
click at [878, 272] on p "A Dinosaur Companion for Every Stage From baby’s crawling days to big kid adven…" at bounding box center [931, 275] width 297 height 71
click at [825, 341] on span "Show more" at bounding box center [804, 343] width 44 height 16
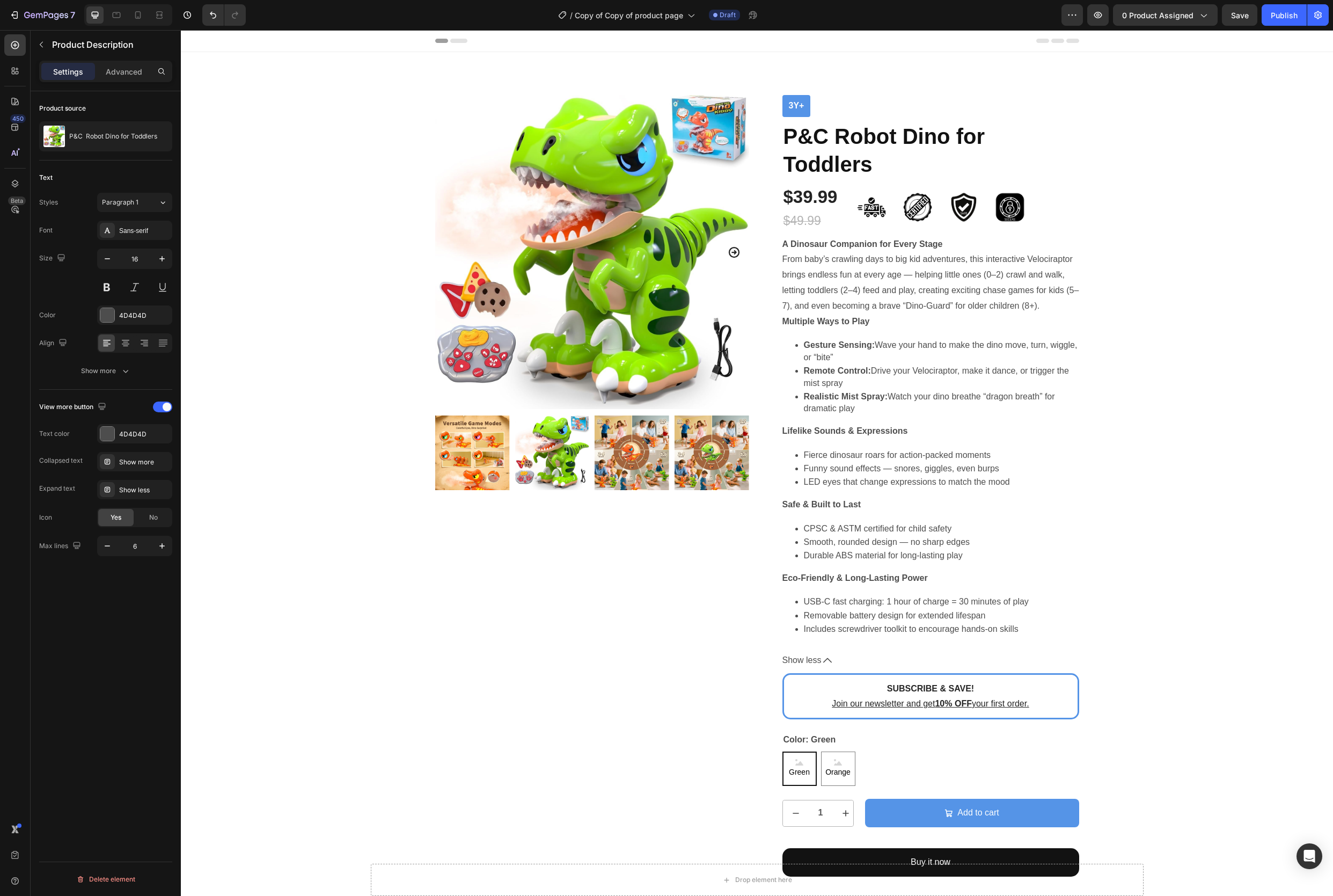
click at [850, 344] on div "A Dinosaur Companion for Every Stage From baby’s crawling days to big kid adven…" at bounding box center [931, 436] width 297 height 399
click at [878, 344] on div "A Dinosaur Companion for Every Stage From baby’s crawling days to big kid adven…" at bounding box center [931, 436] width 297 height 399
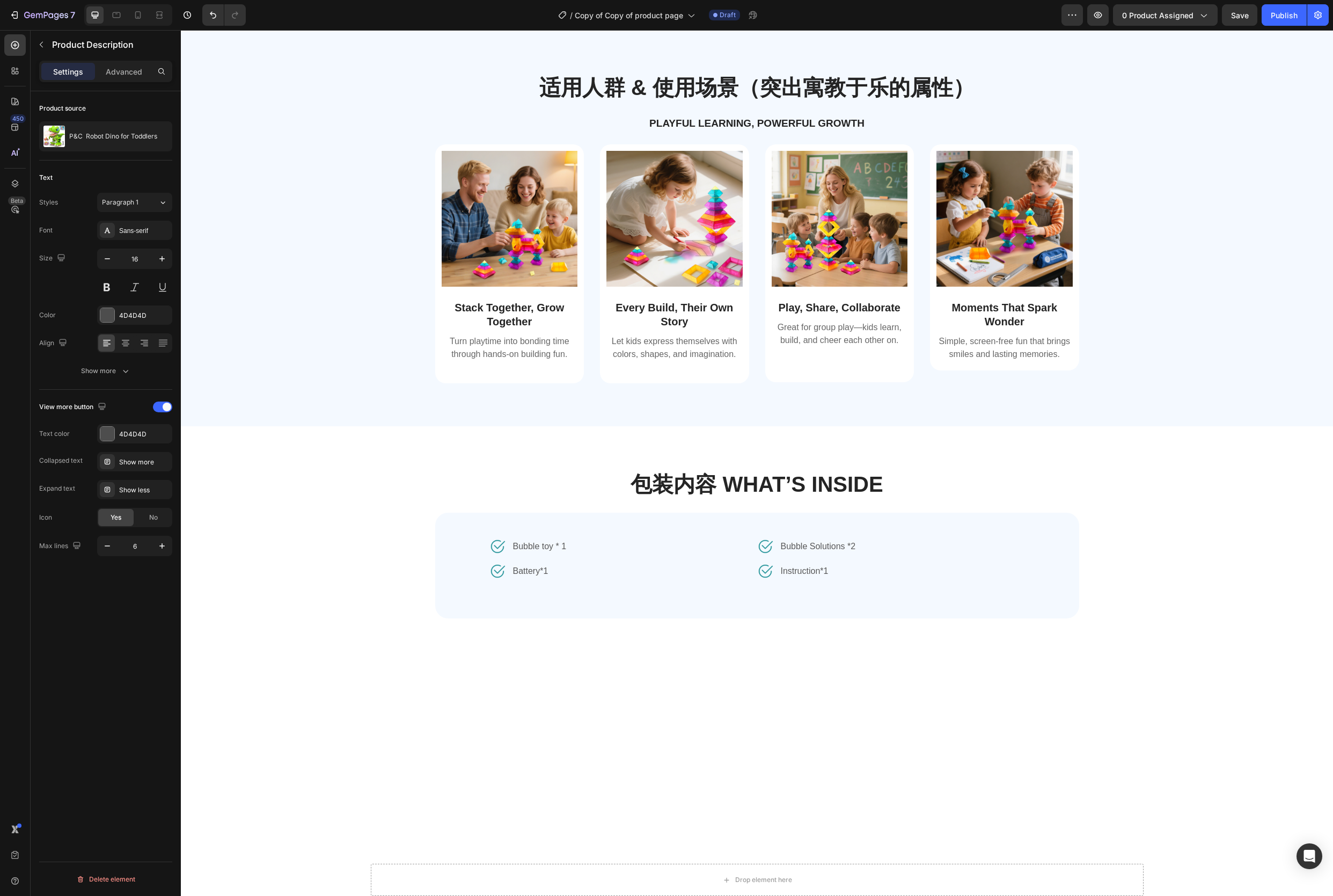
scroll to position [1034, 0]
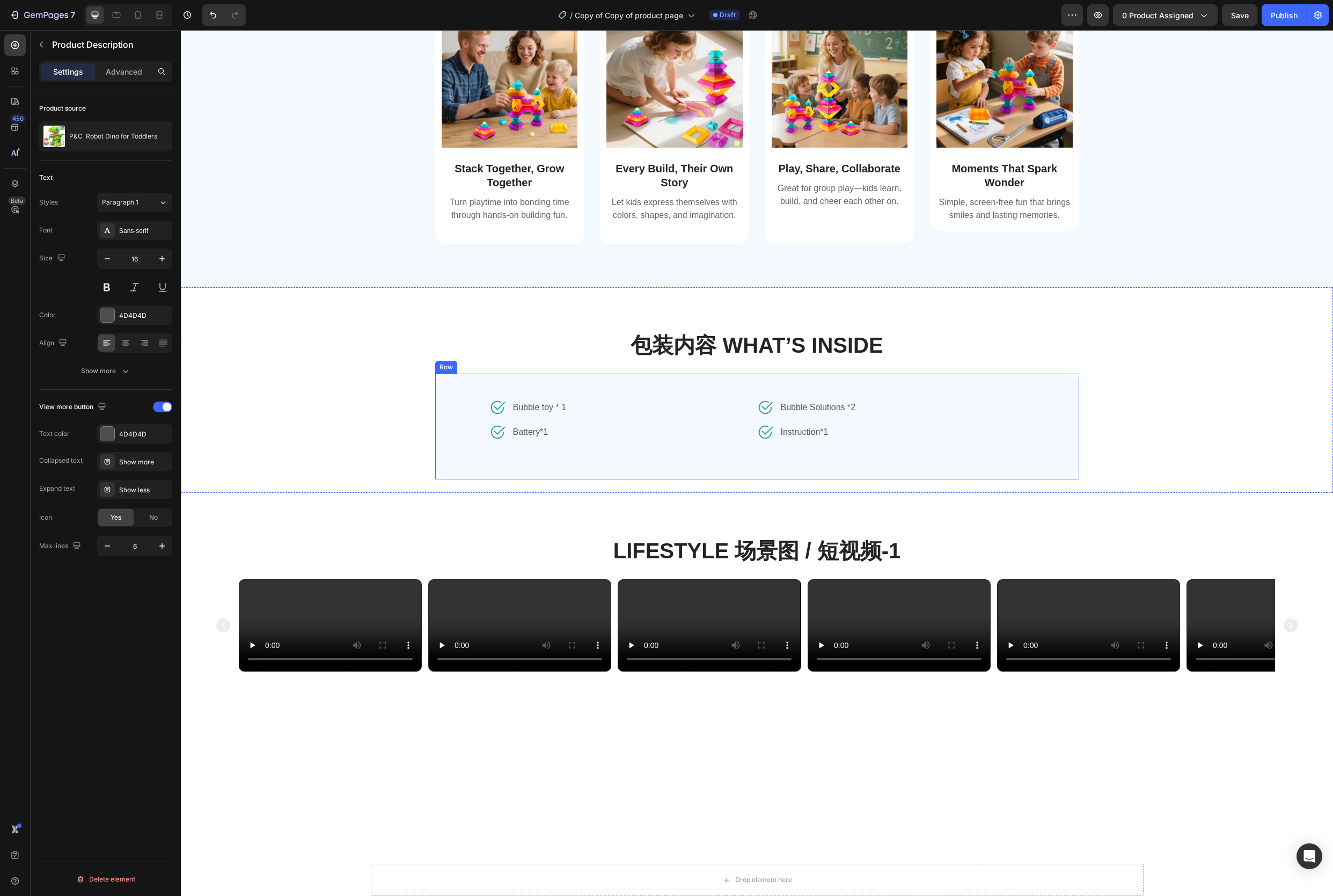
click at [612, 459] on div "Image Bubble toy * 1 Text block Row Image Battery*1 Text block Row Image Bubble…" at bounding box center [757, 426] width 644 height 106
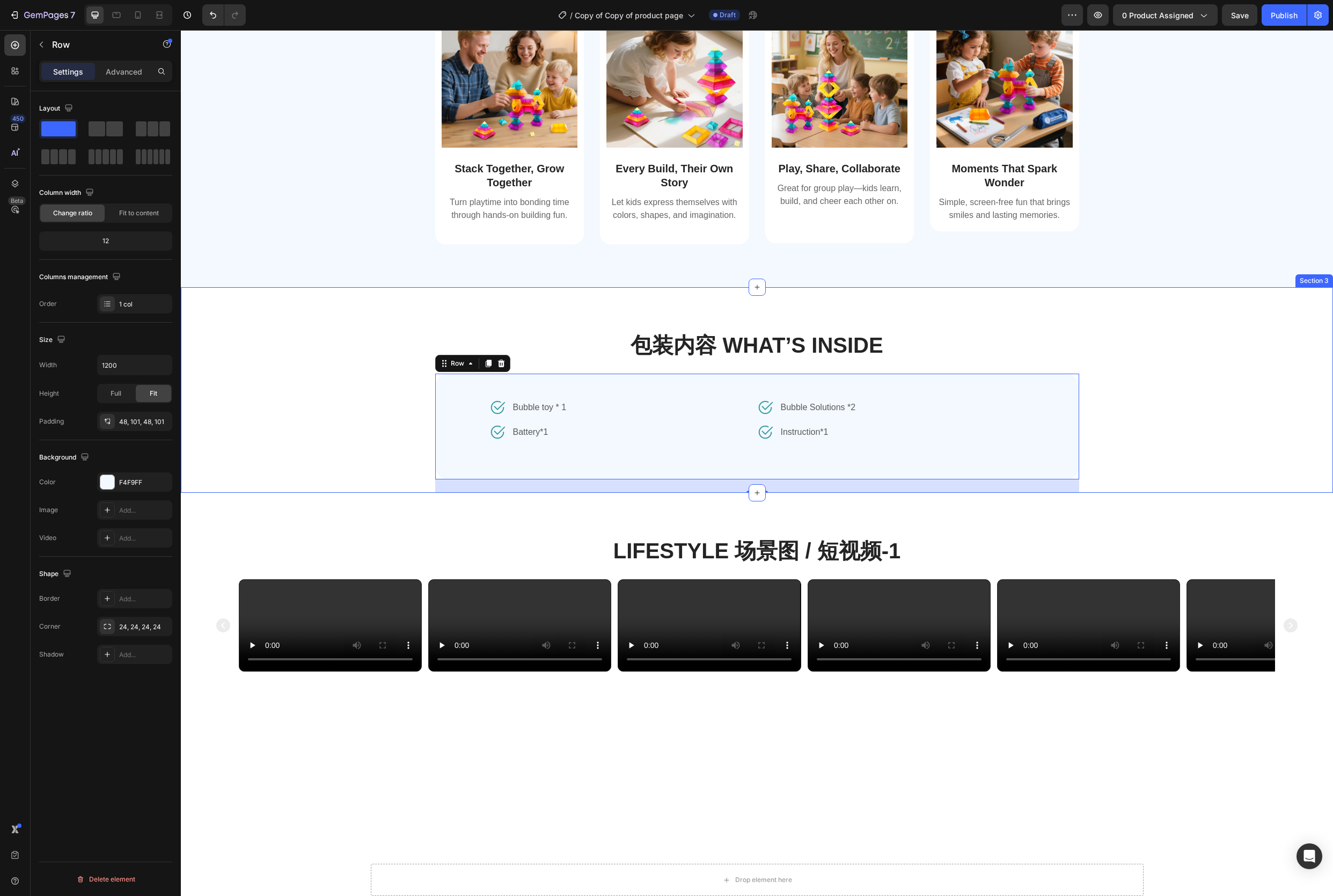
click at [304, 444] on div "包装内容 What’s Inside Heading Image Bubble toy * 1 Text block Row Image Battery*1 …" at bounding box center [757, 412] width 1118 height 162
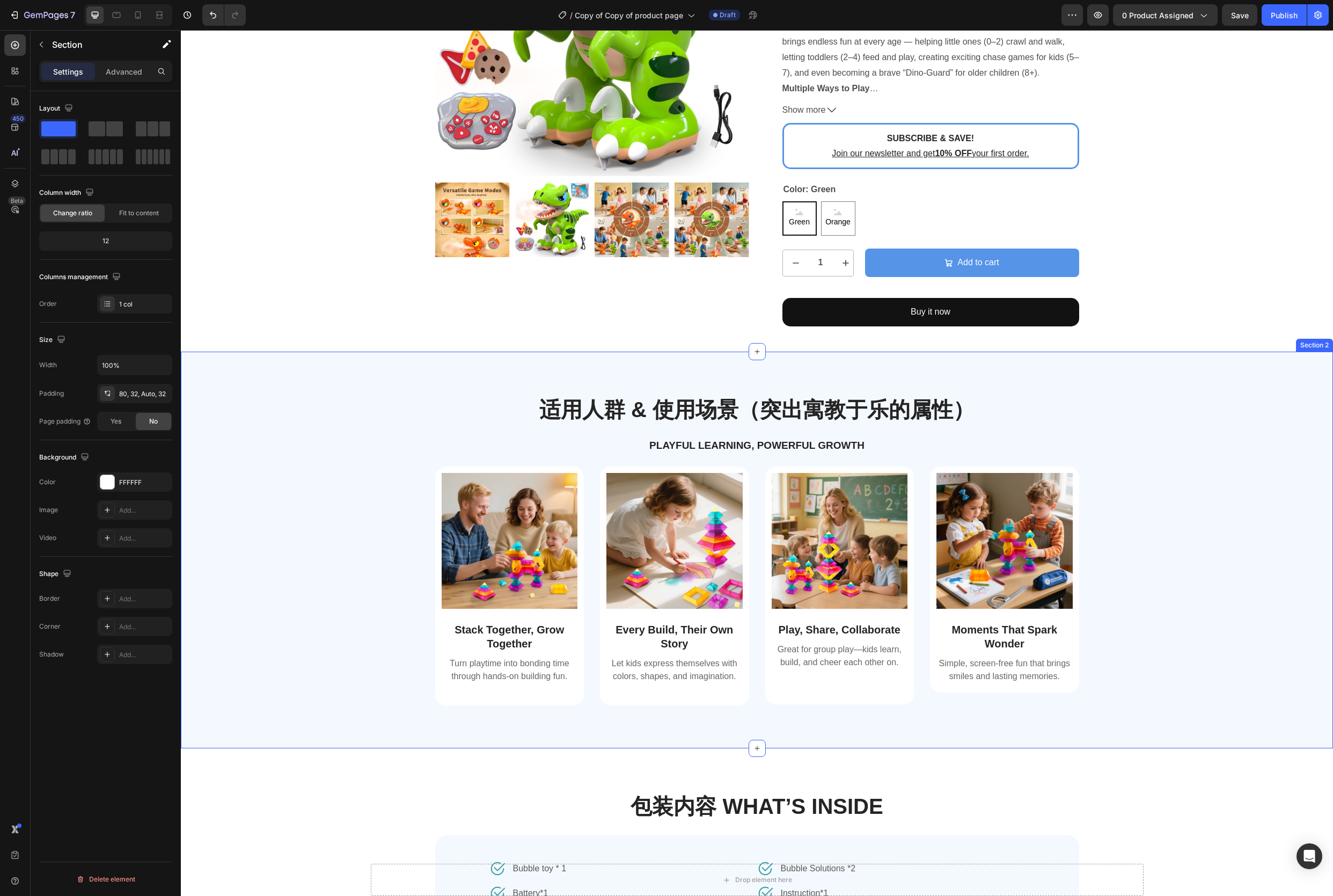
scroll to position [542, 0]
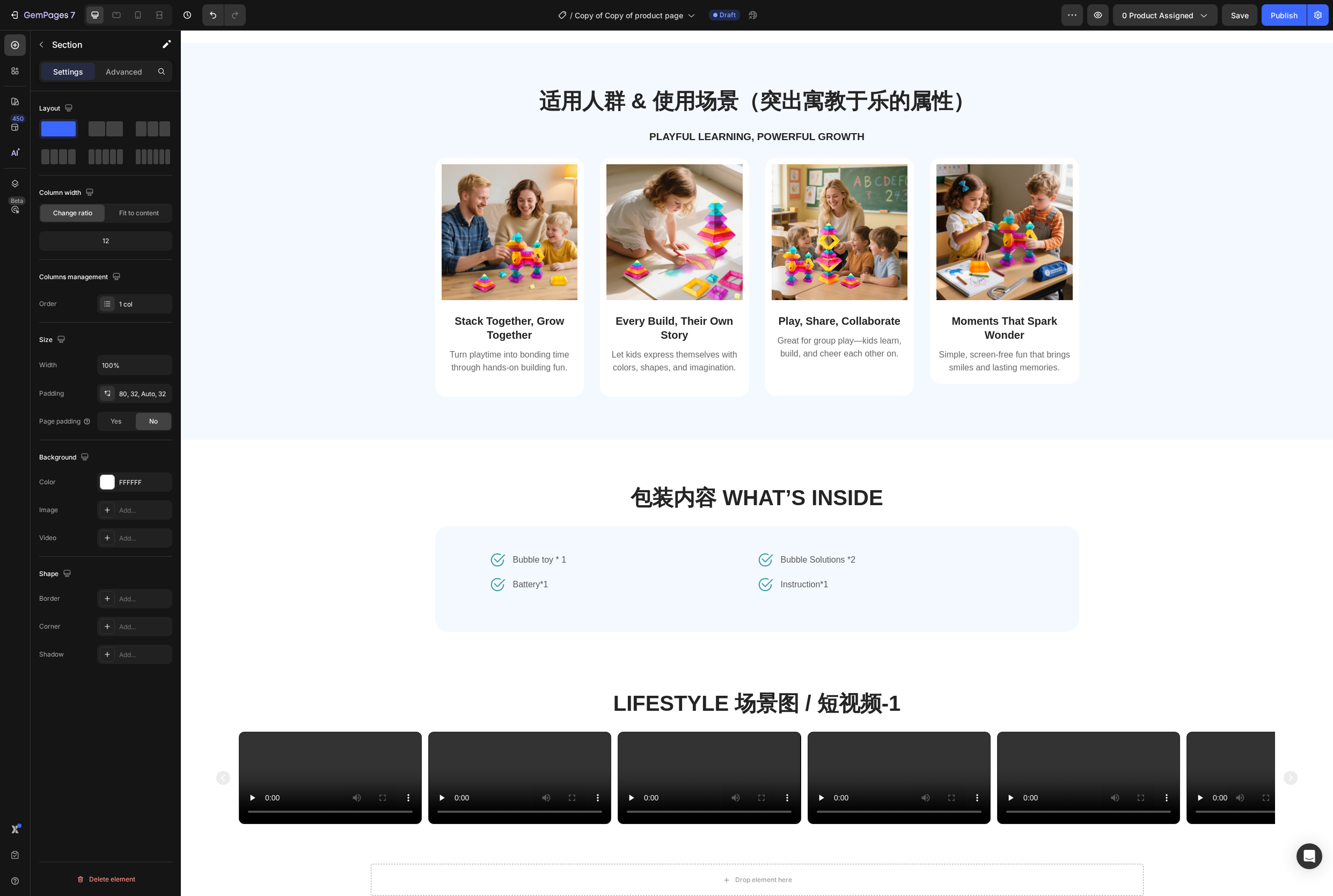
click at [425, 581] on div "包装内容 What’s Inside Heading Image Bubble toy * 1 Text block Row Image Battery*1 …" at bounding box center [757, 564] width 1118 height 162
click at [465, 496] on h2 "包装内容 What’s Inside" at bounding box center [757, 498] width 1118 height 30
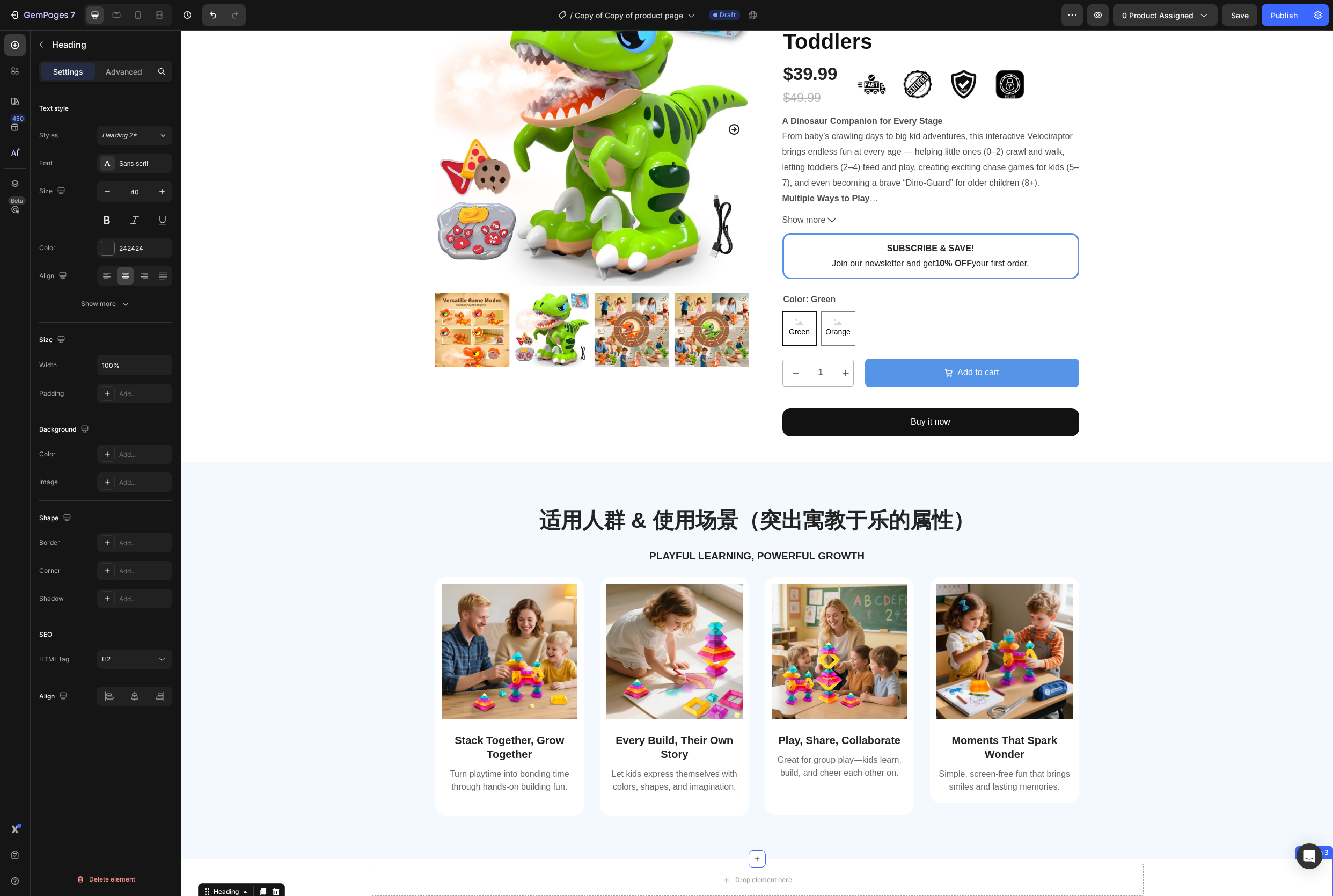
scroll to position [0, 0]
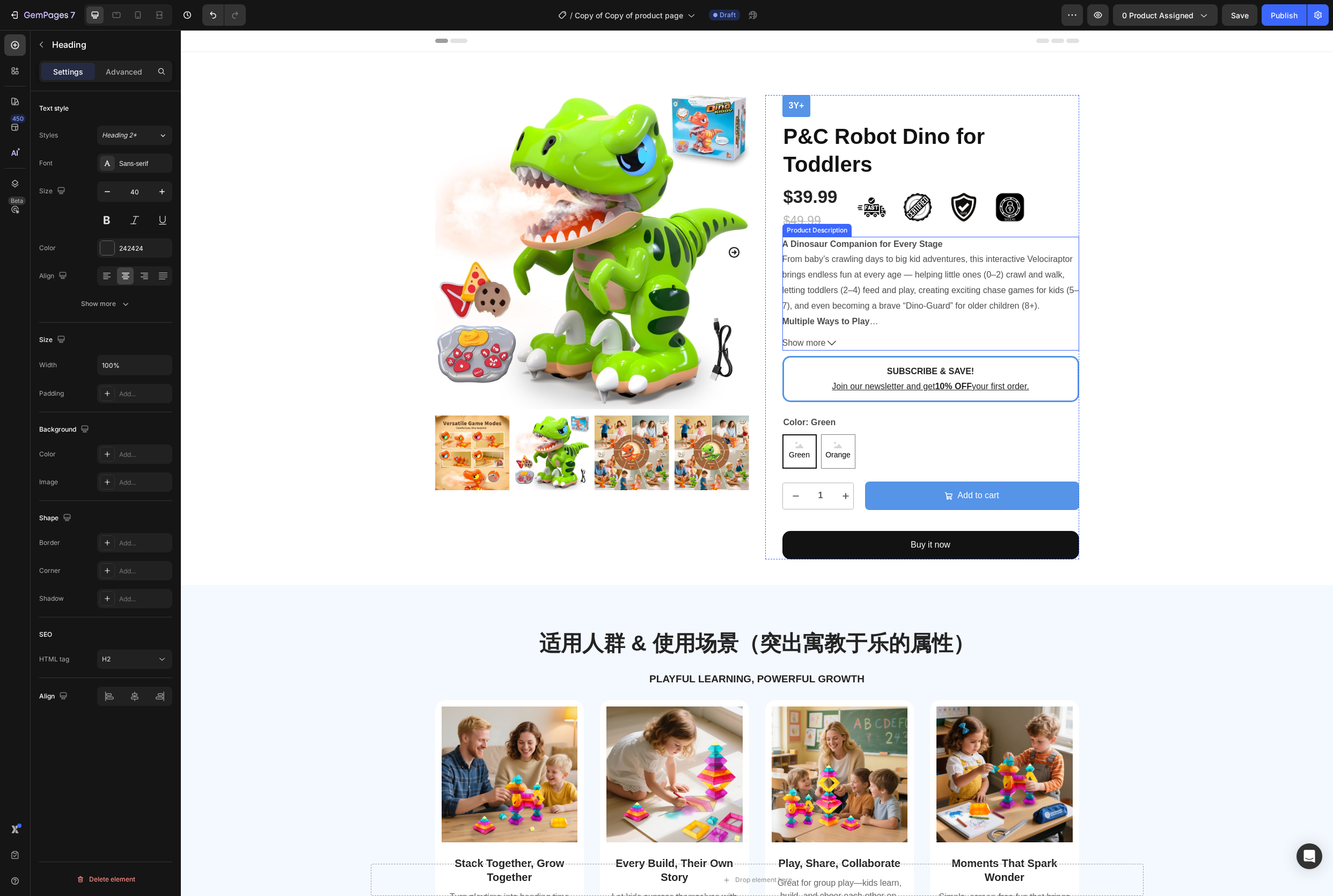
click at [833, 343] on icon at bounding box center [831, 342] width 9 height 9
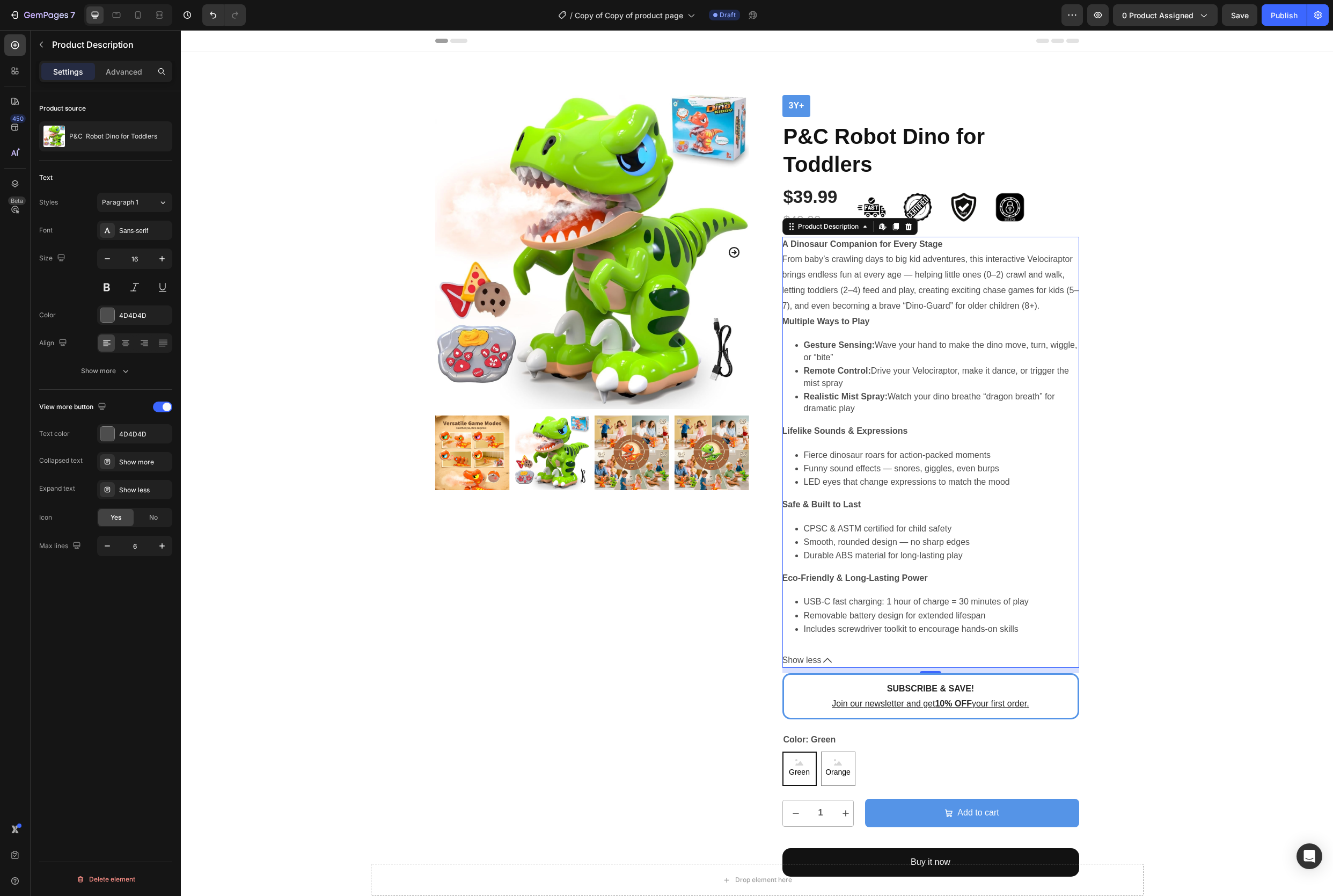
click at [876, 475] on p "Funny sound effects — snores, giggles, even burps" at bounding box center [942, 468] width 276 height 12
click at [878, 342] on div "A Dinosaur Companion for Every Stage From baby’s crawling days to big kid adven…" at bounding box center [931, 436] width 297 height 399
click at [789, 230] on icon at bounding box center [792, 226] width 9 height 9
click at [800, 230] on div "Product Description" at bounding box center [829, 226] width 65 height 10
click at [1140, 364] on div "Product Images 3y+ Text Block P&C Robot Dino for Toddlers Product Title $39.99 …" at bounding box center [756, 485] width 1136 height 781
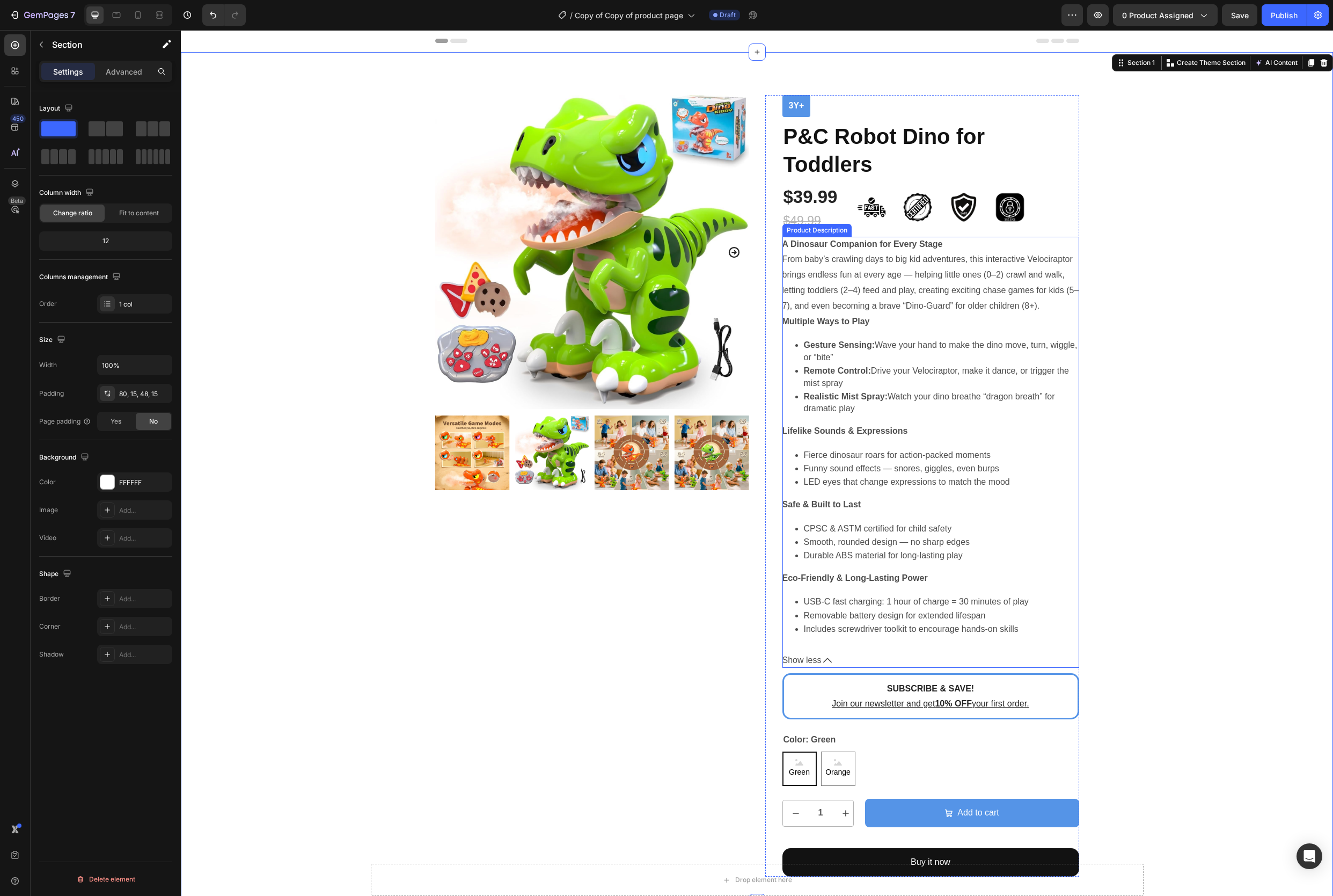
click at [923, 389] on p "Remote Control: Drive your Velociraptor, make it dance, or trigger the mist spr…" at bounding box center [942, 377] width 276 height 24
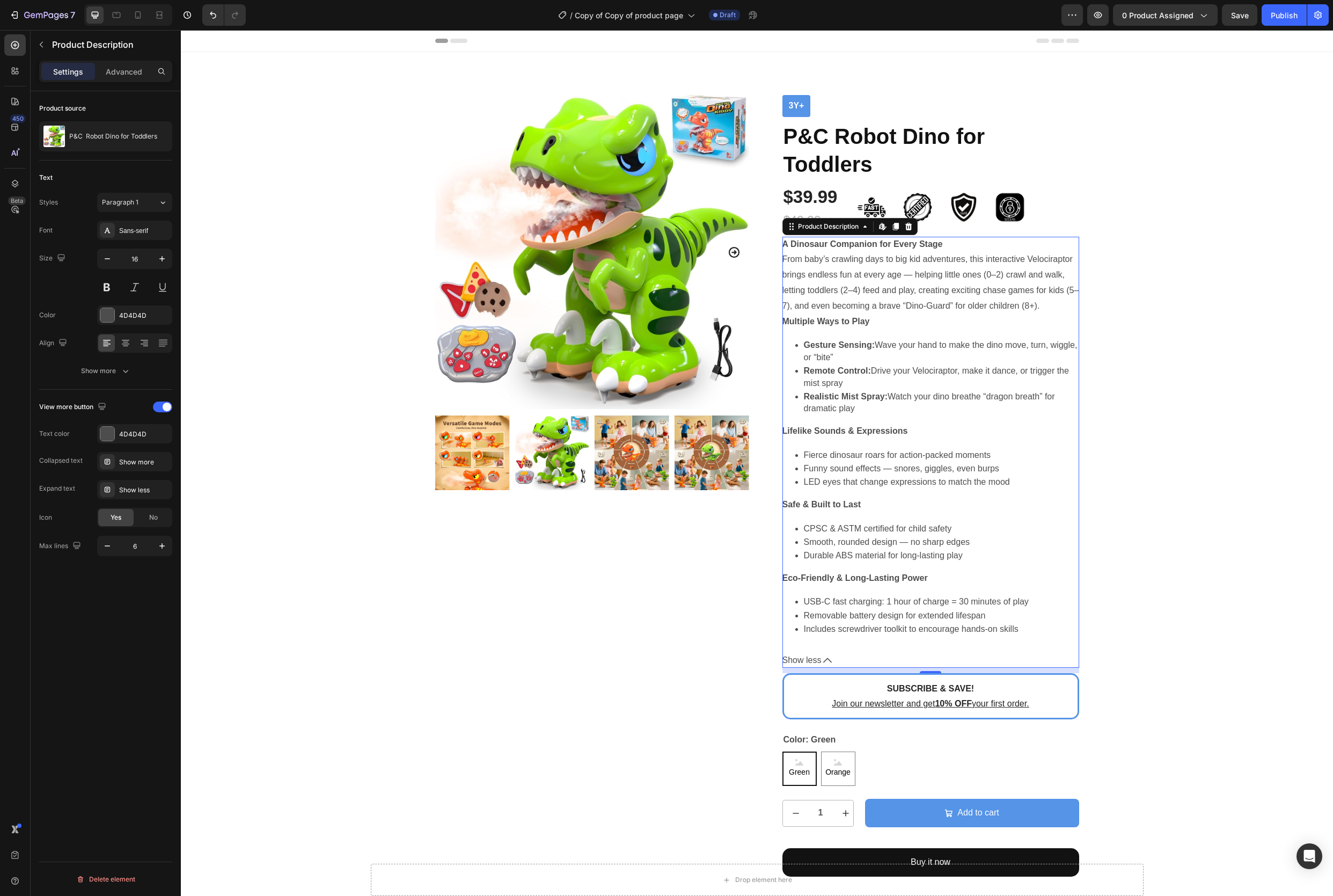
click at [818, 668] on span "Show less" at bounding box center [802, 661] width 39 height 16
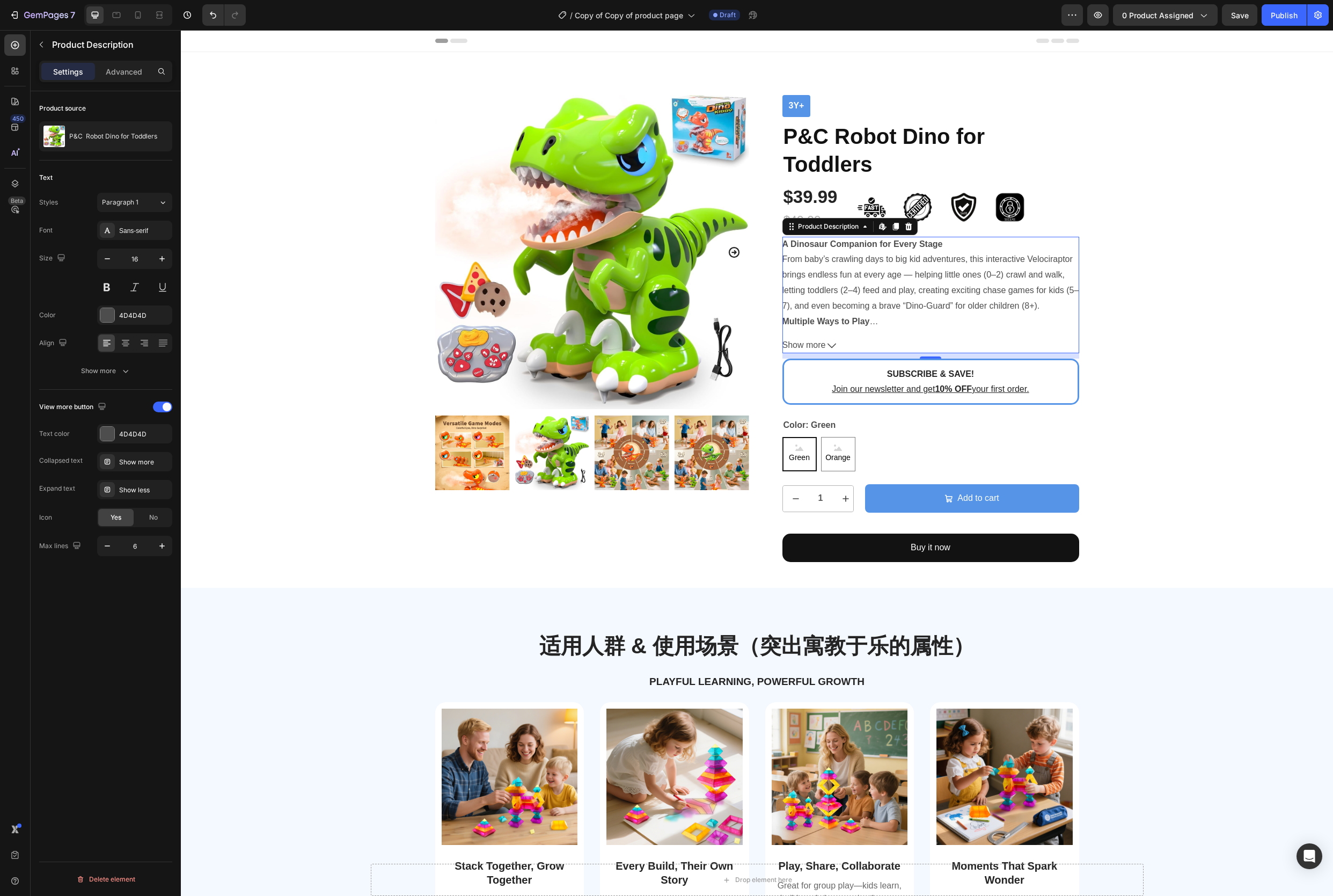
click at [826, 348] on span "Show more" at bounding box center [804, 346] width 44 height 16
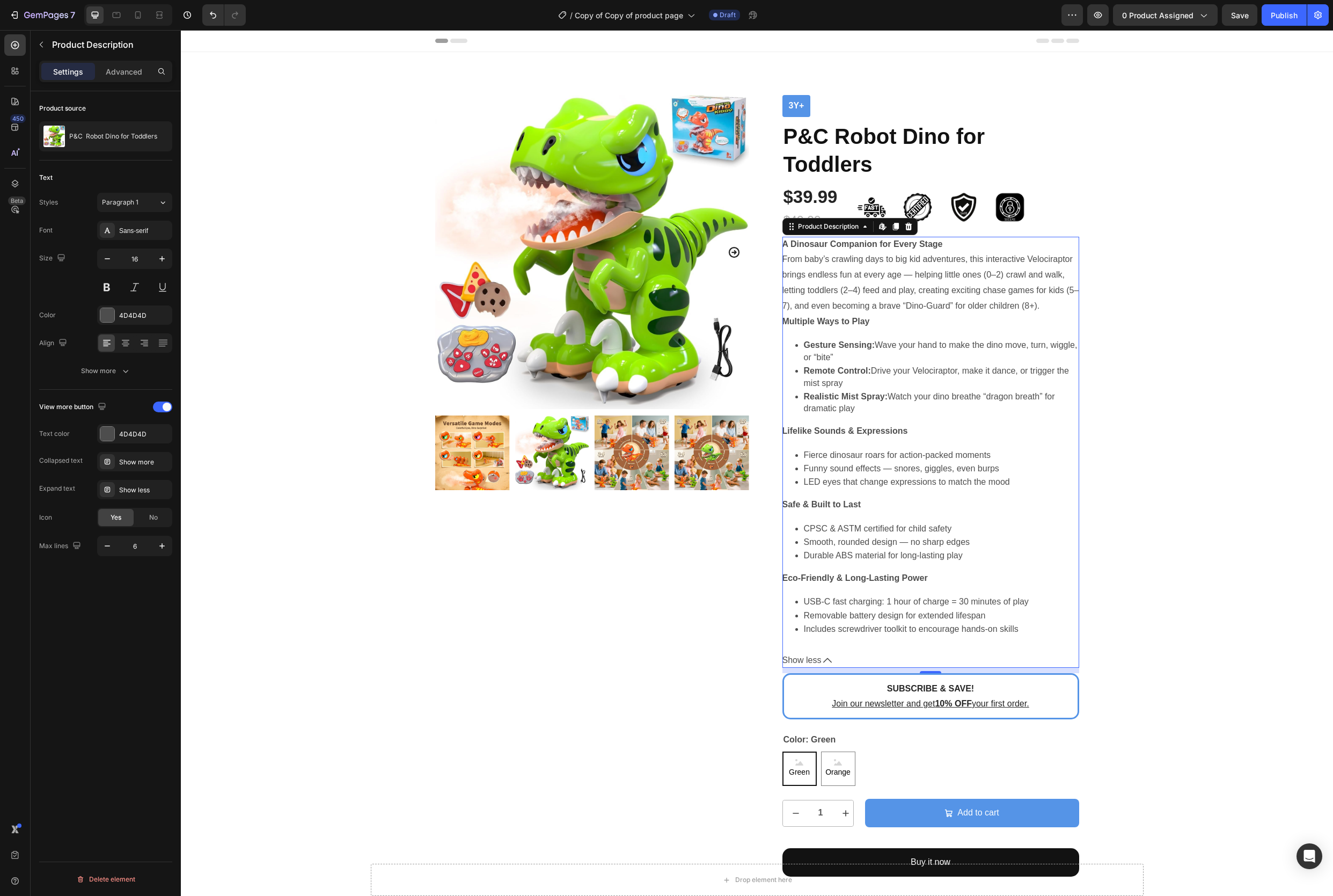
click at [813, 668] on span "Show less" at bounding box center [802, 661] width 39 height 16
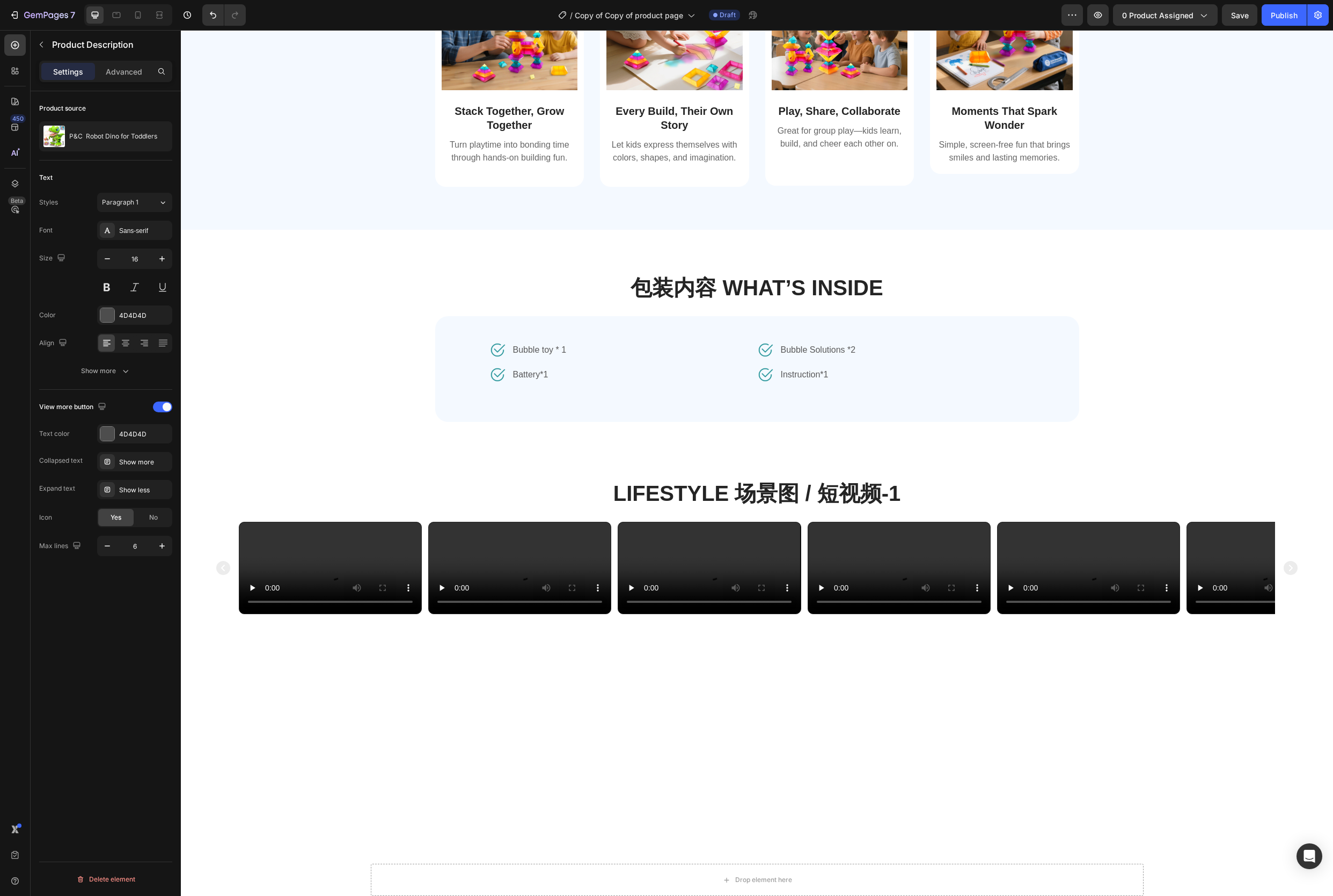
scroll to position [752, 0]
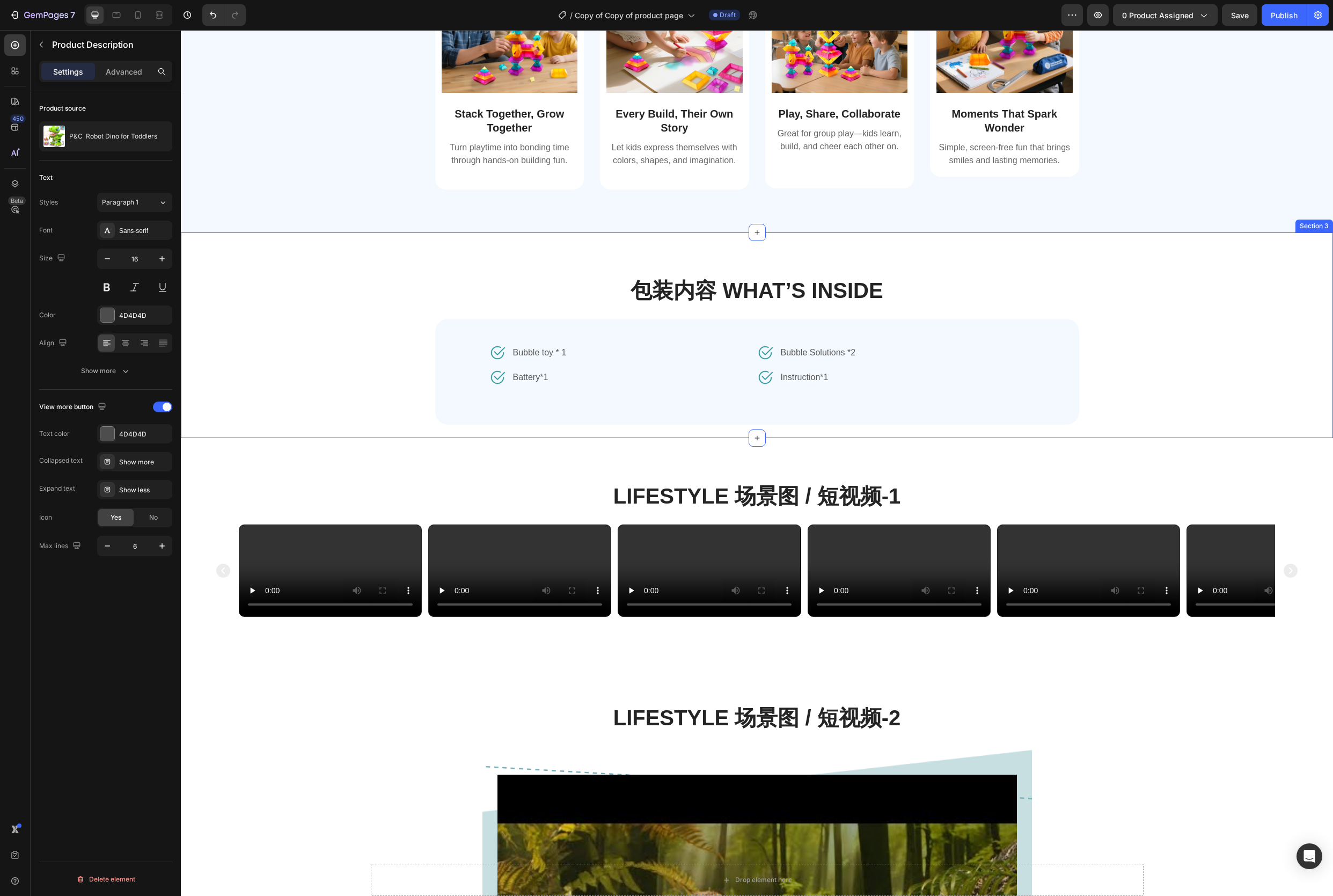
click at [1140, 367] on div "包装内容 What’s Inside Heading Image Bubble toy * 1 Text block Row Image Battery*1 …" at bounding box center [757, 357] width 1118 height 162
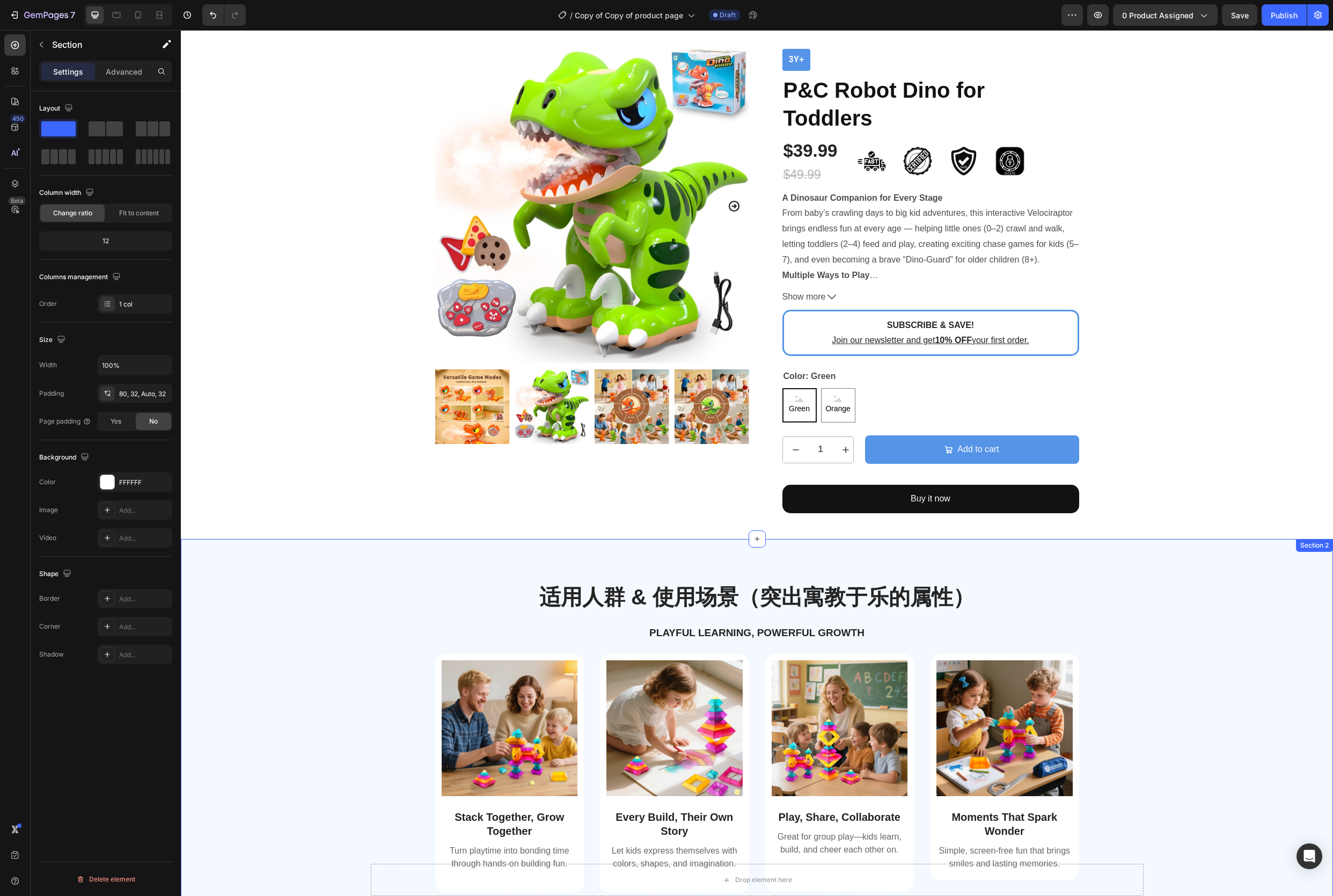
scroll to position [0, 0]
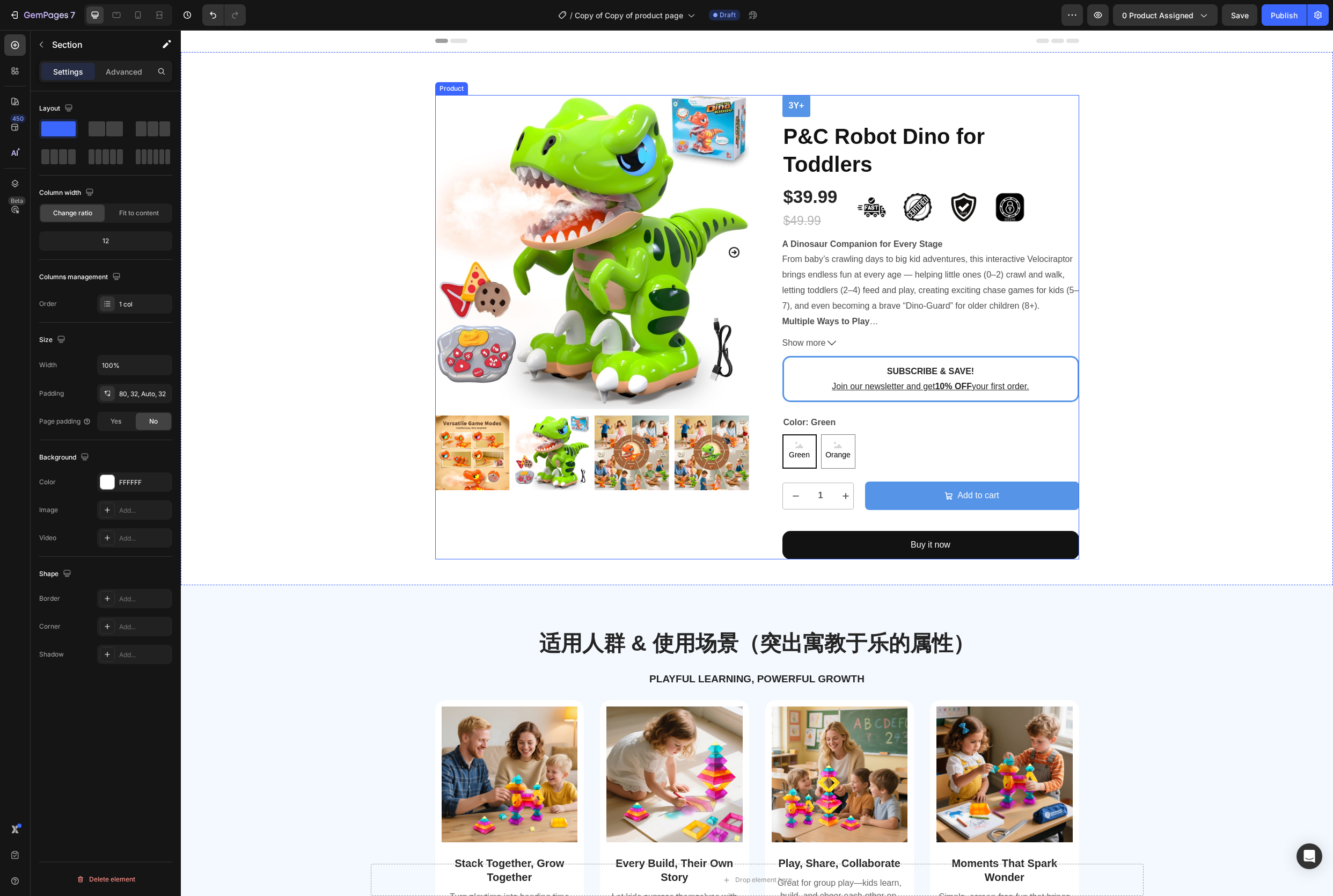
click at [592, 522] on div "Product Images" at bounding box center [592, 327] width 314 height 464
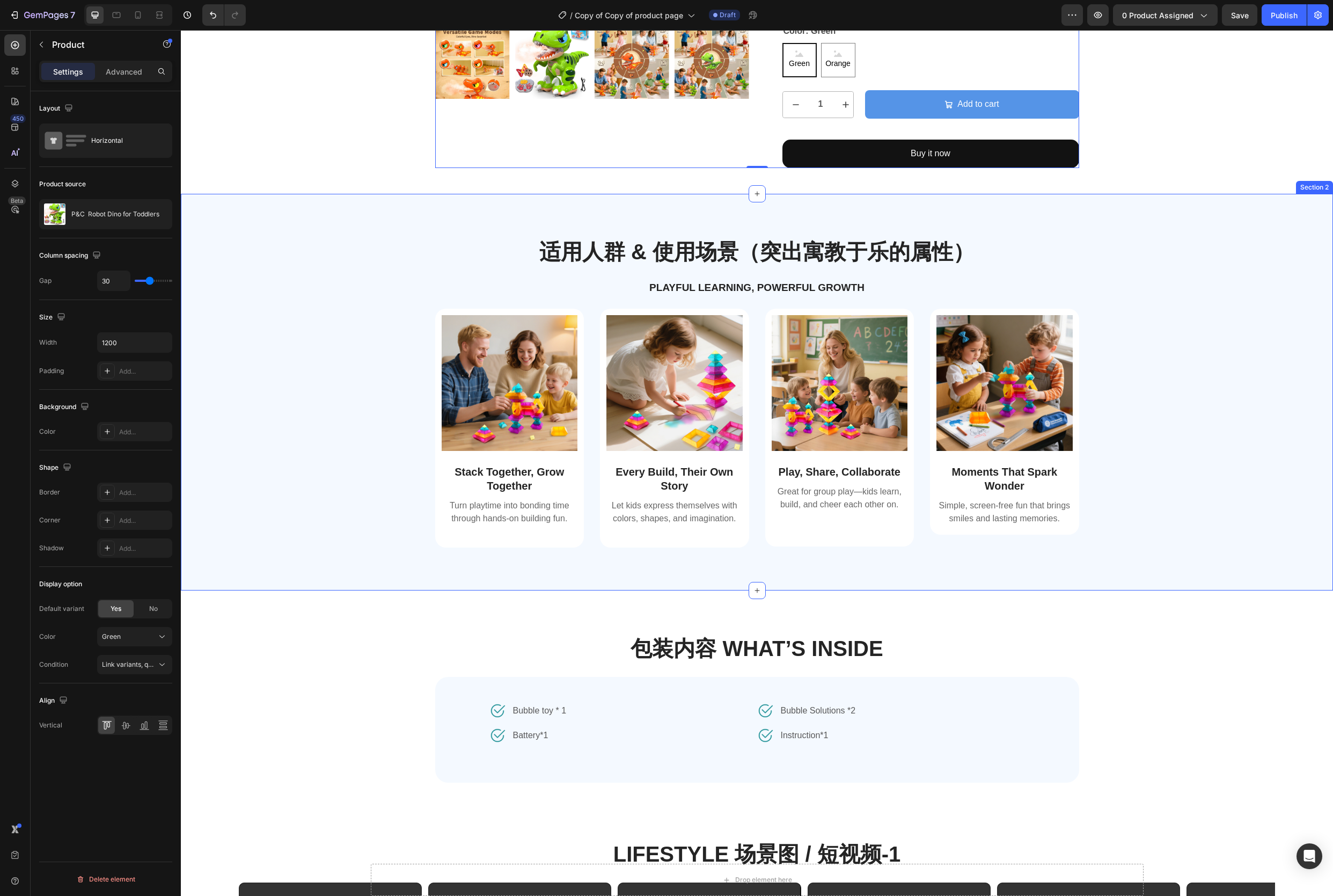
scroll to position [509, 0]
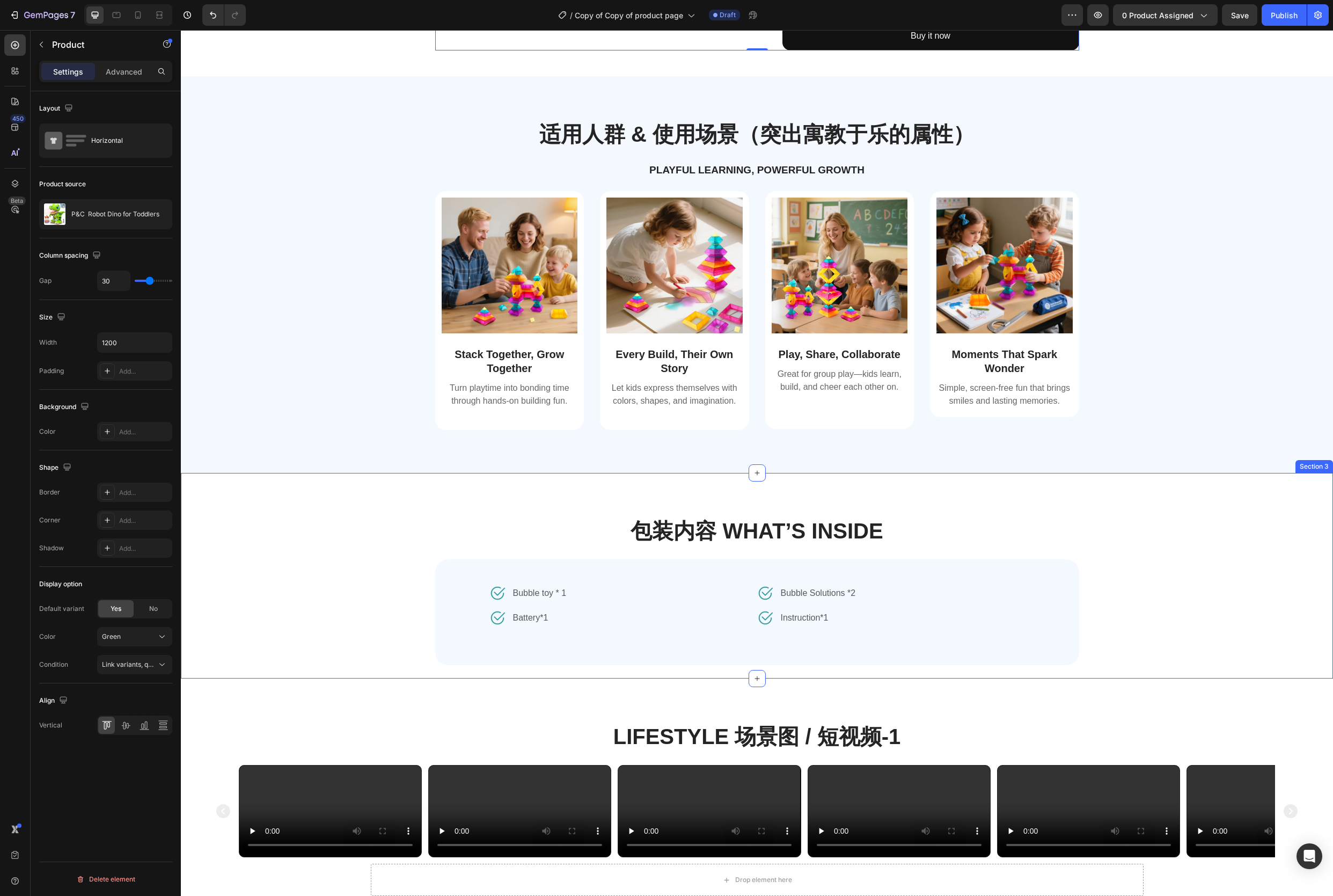
click at [334, 550] on div "包装内容 What’s Inside Heading Image Bubble toy * 1 Text block Row Image Battery*1 …" at bounding box center [757, 597] width 1118 height 162
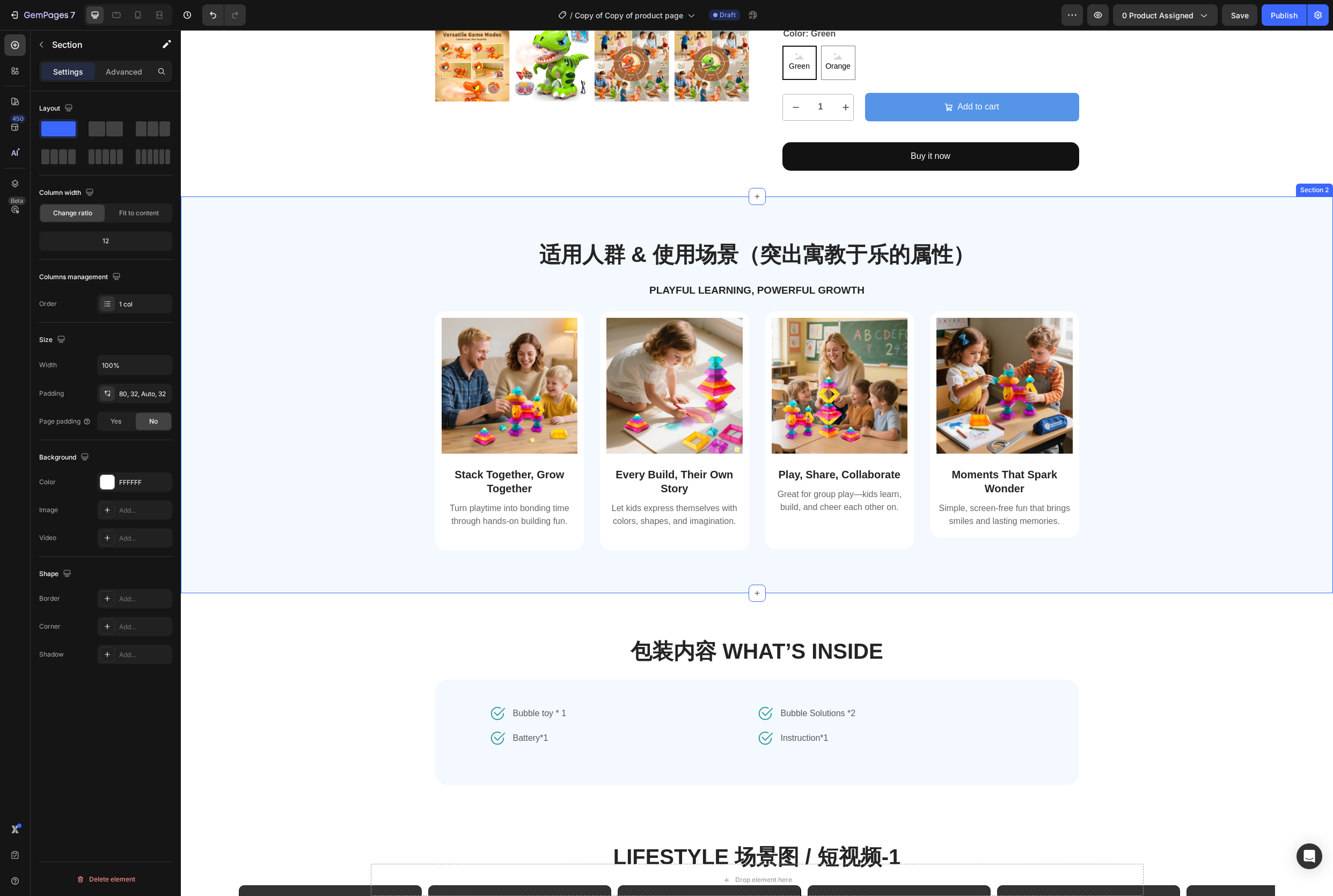
scroll to position [394, 0]
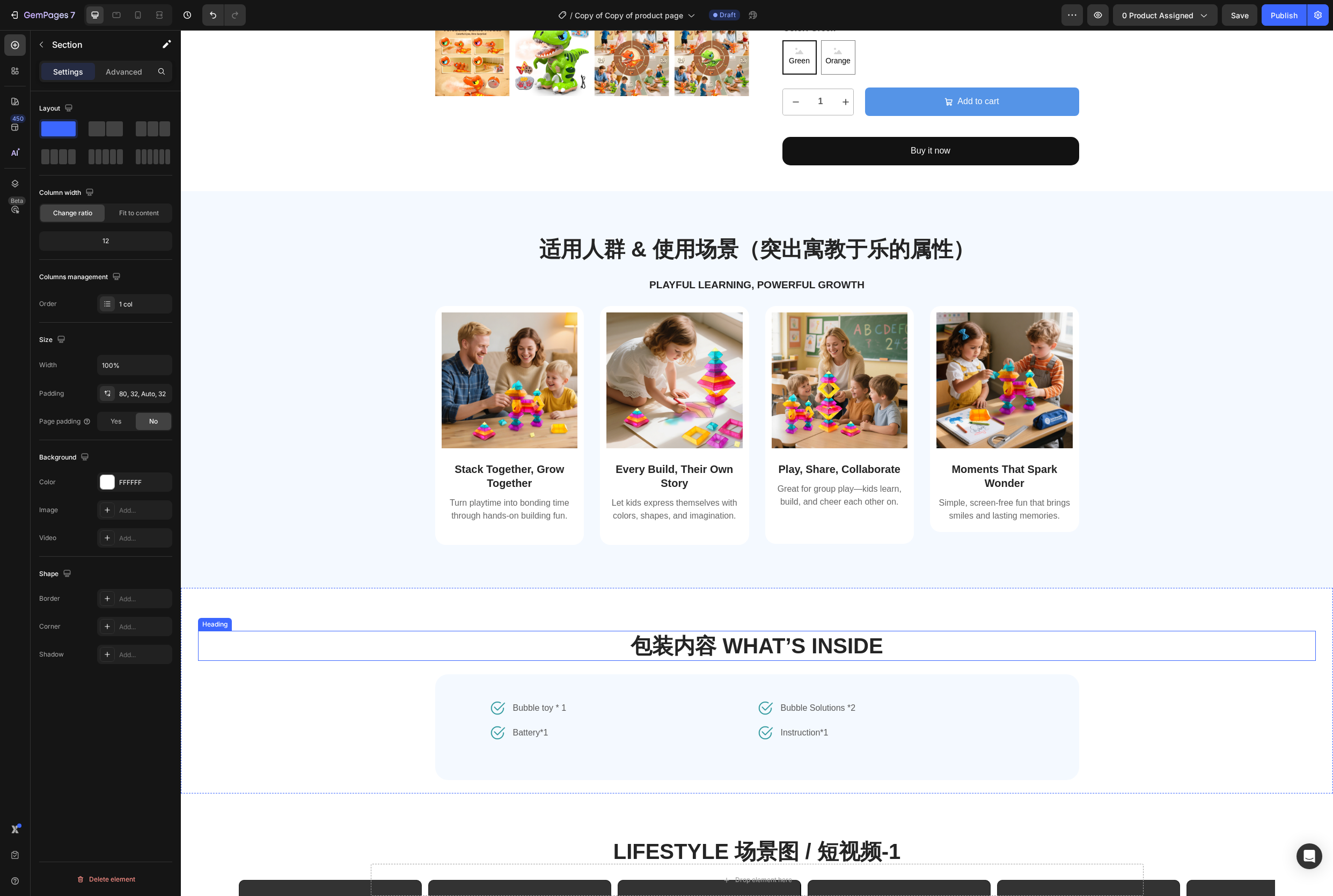
click at [345, 665] on div "包装内容 What’s Inside Heading Image Bubble toy * 1 Text block Row Image Battery*1 …" at bounding box center [757, 712] width 1118 height 162
click at [271, 683] on div "包装内容 What’s Inside Heading Image Bubble toy * 1 Text block Row Image Battery*1 …" at bounding box center [757, 712] width 1118 height 162
click at [1249, 667] on div "包装内容 What’s Inside Heading Image Bubble toy * 1 Text block Row Image Battery*1 …" at bounding box center [757, 712] width 1118 height 162
click at [1210, 667] on div "包装内容 What’s Inside Heading Image Bubble toy * 1 Text block Row Image Battery*1 …" at bounding box center [757, 712] width 1118 height 162
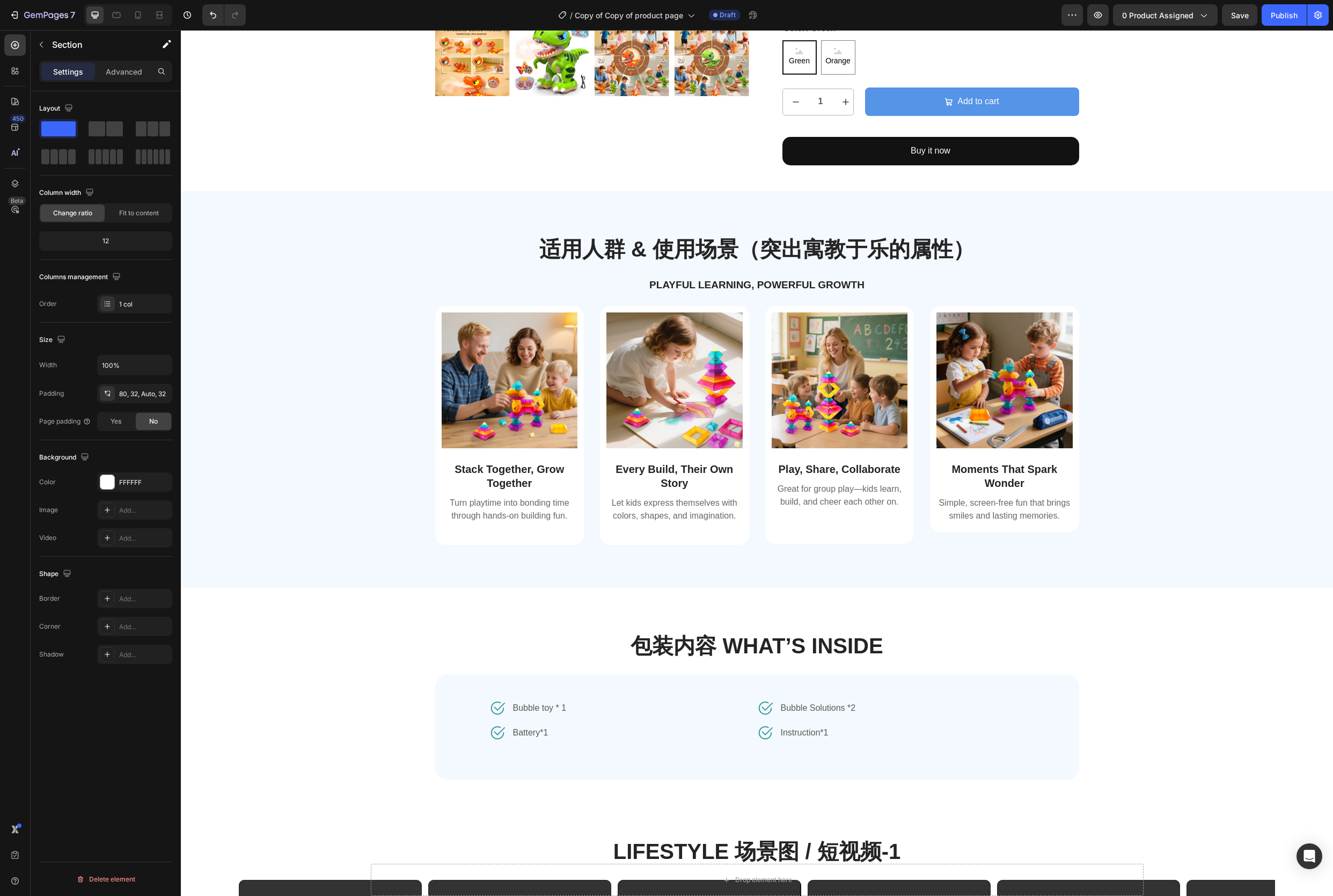
click at [1210, 667] on div "包装内容 What’s Inside Heading Image Bubble toy * 1 Text block Row Image Battery*1 …" at bounding box center [757, 712] width 1118 height 162
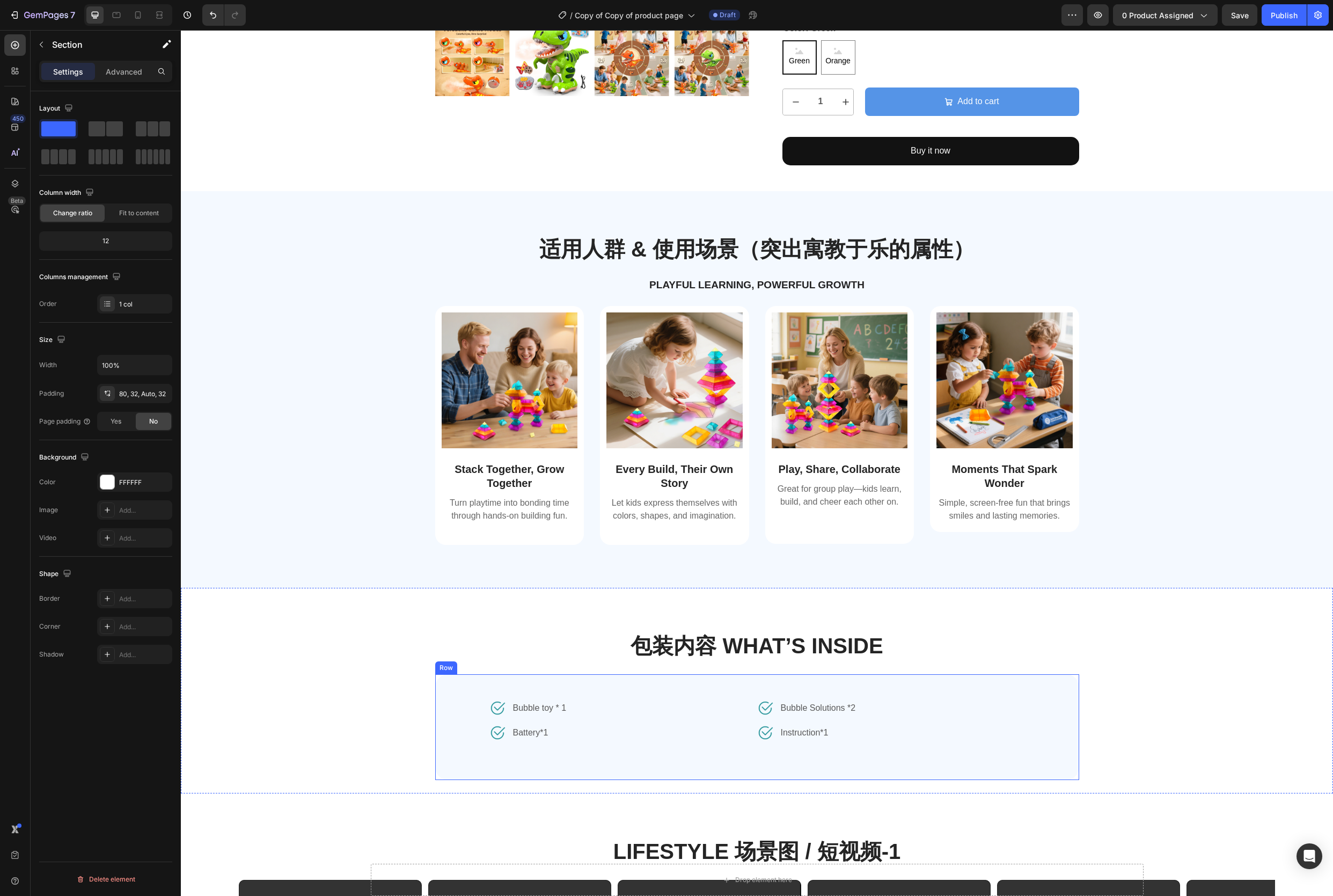
click at [1049, 732] on div "Image Bubble toy * 1 Text block Row Image Battery*1 Text block Row Image Bubble…" at bounding box center [757, 727] width 644 height 106
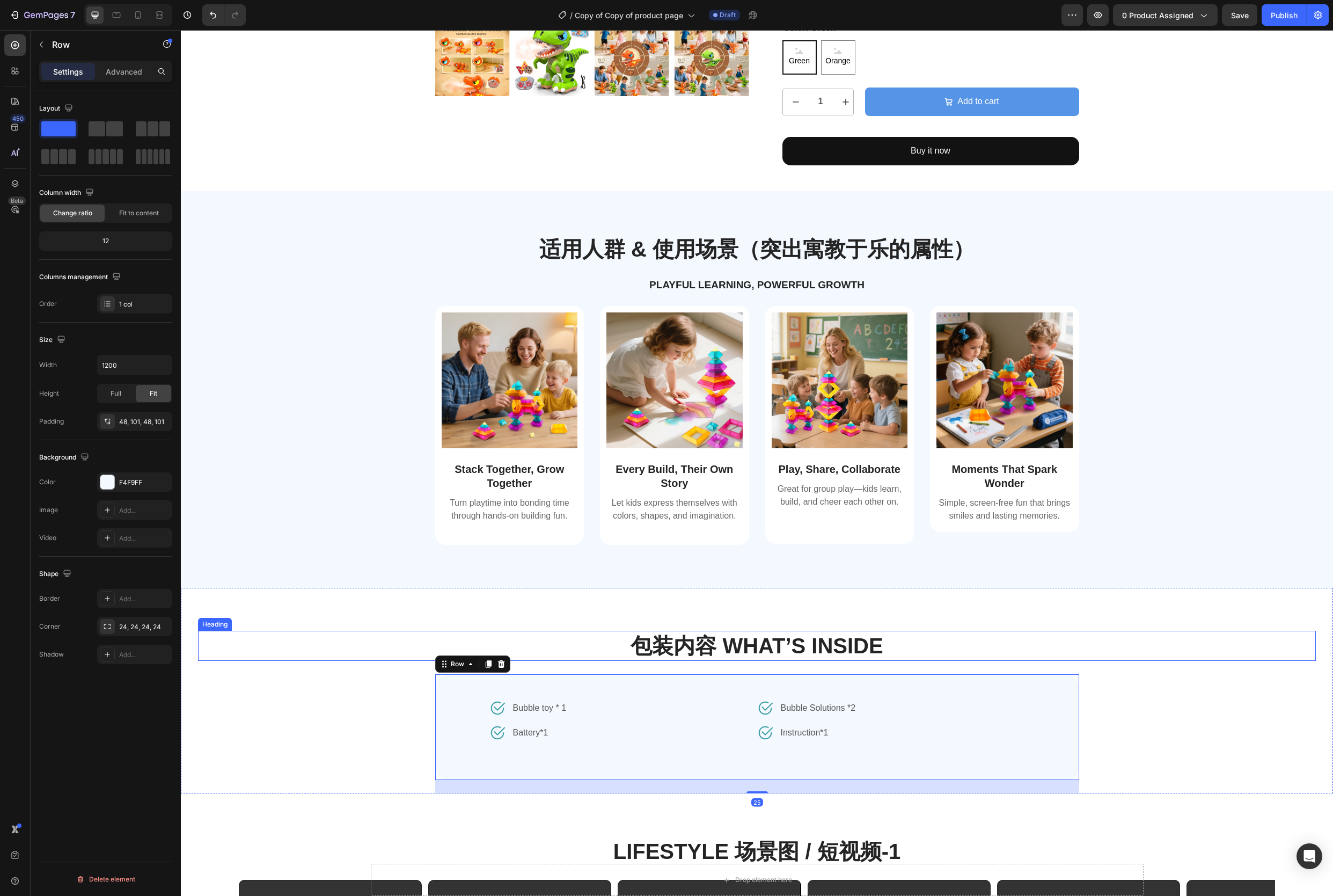
click at [277, 633] on h2 "包装内容 What’s Inside" at bounding box center [757, 646] width 1118 height 30
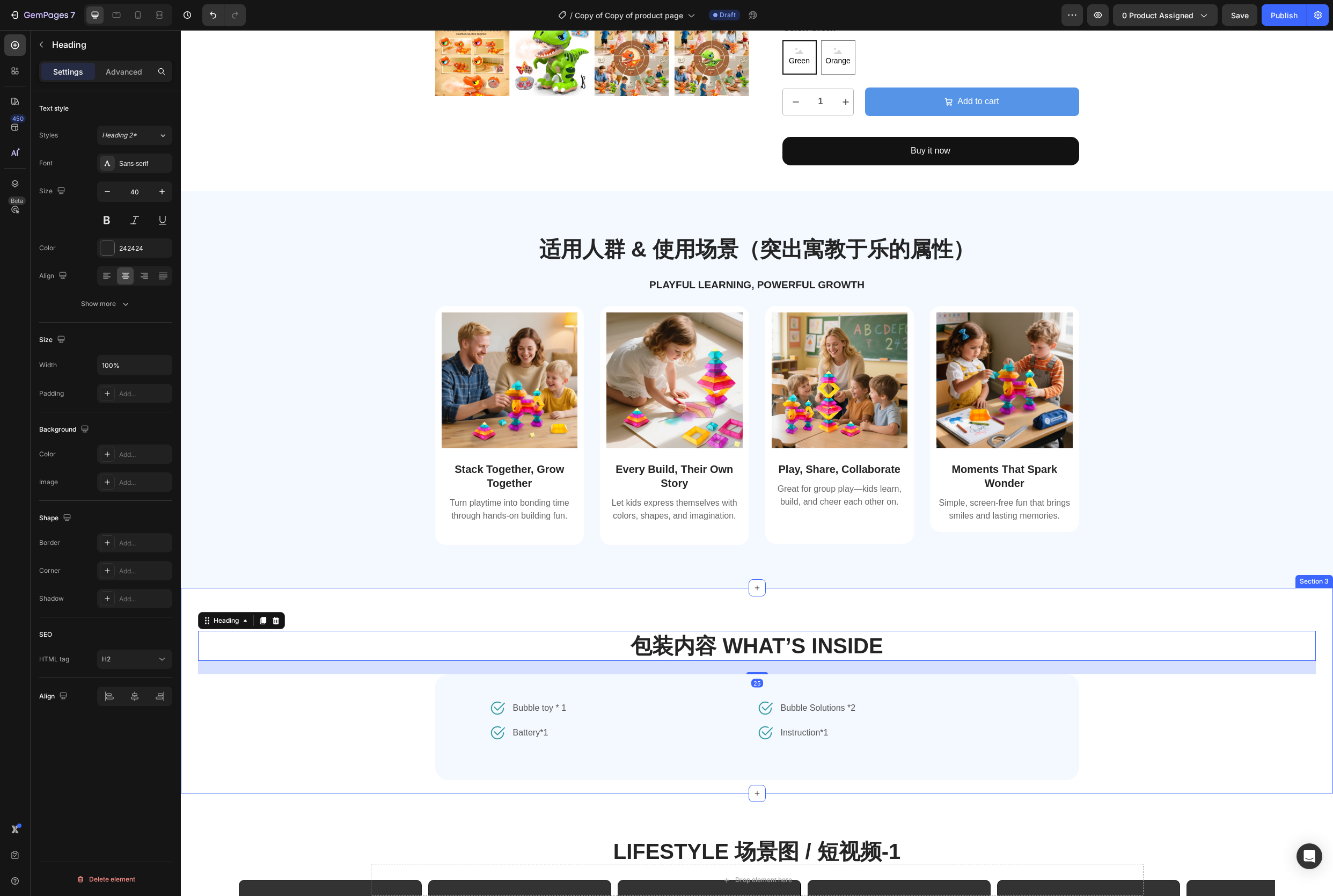
click at [295, 601] on div "包装内容 What’s Inside Heading 25 Image Bubble toy * 1 Text block Row Image Battery…" at bounding box center [756, 691] width 1152 height 205
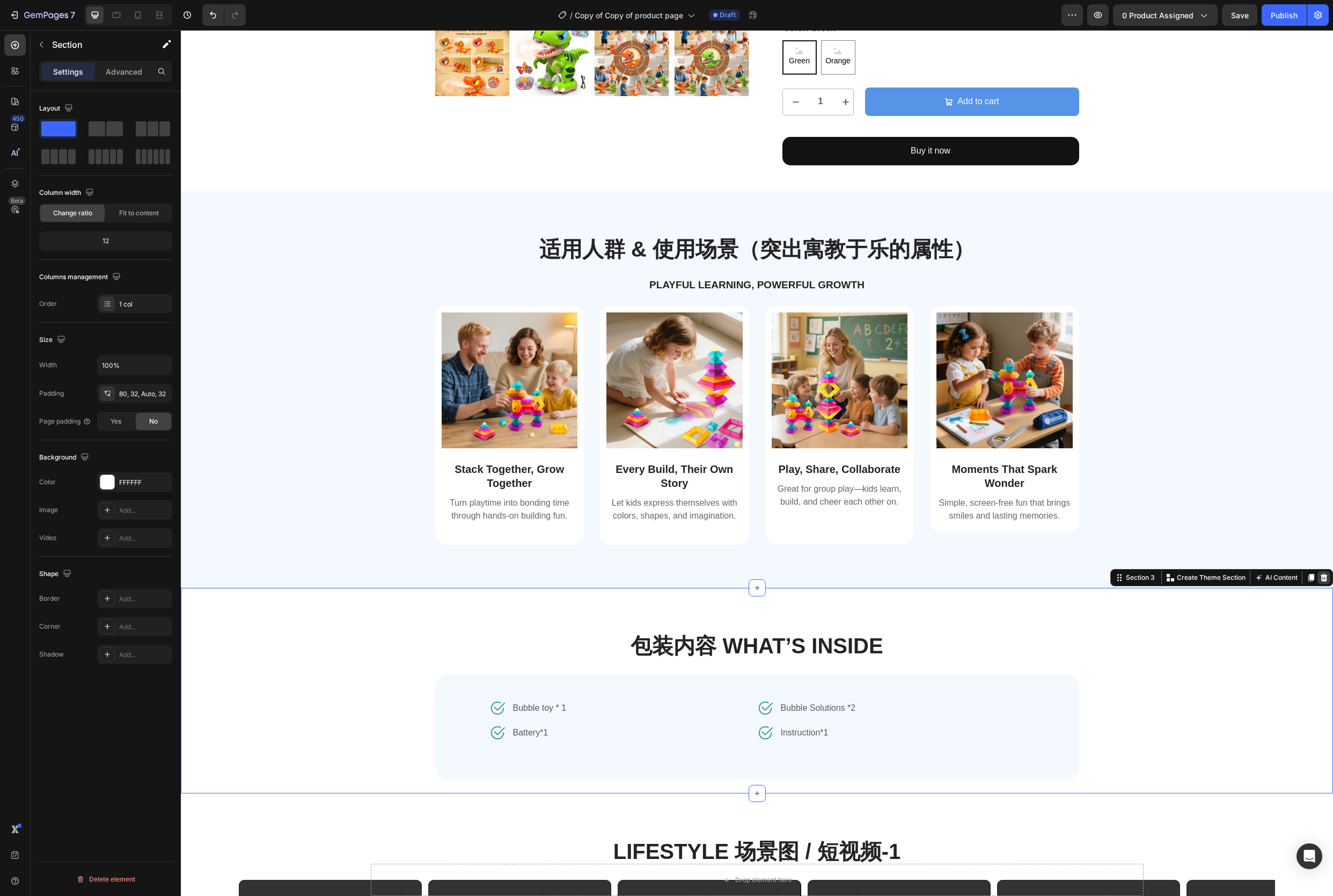
click at [1321, 581] on div at bounding box center [1324, 577] width 13 height 13
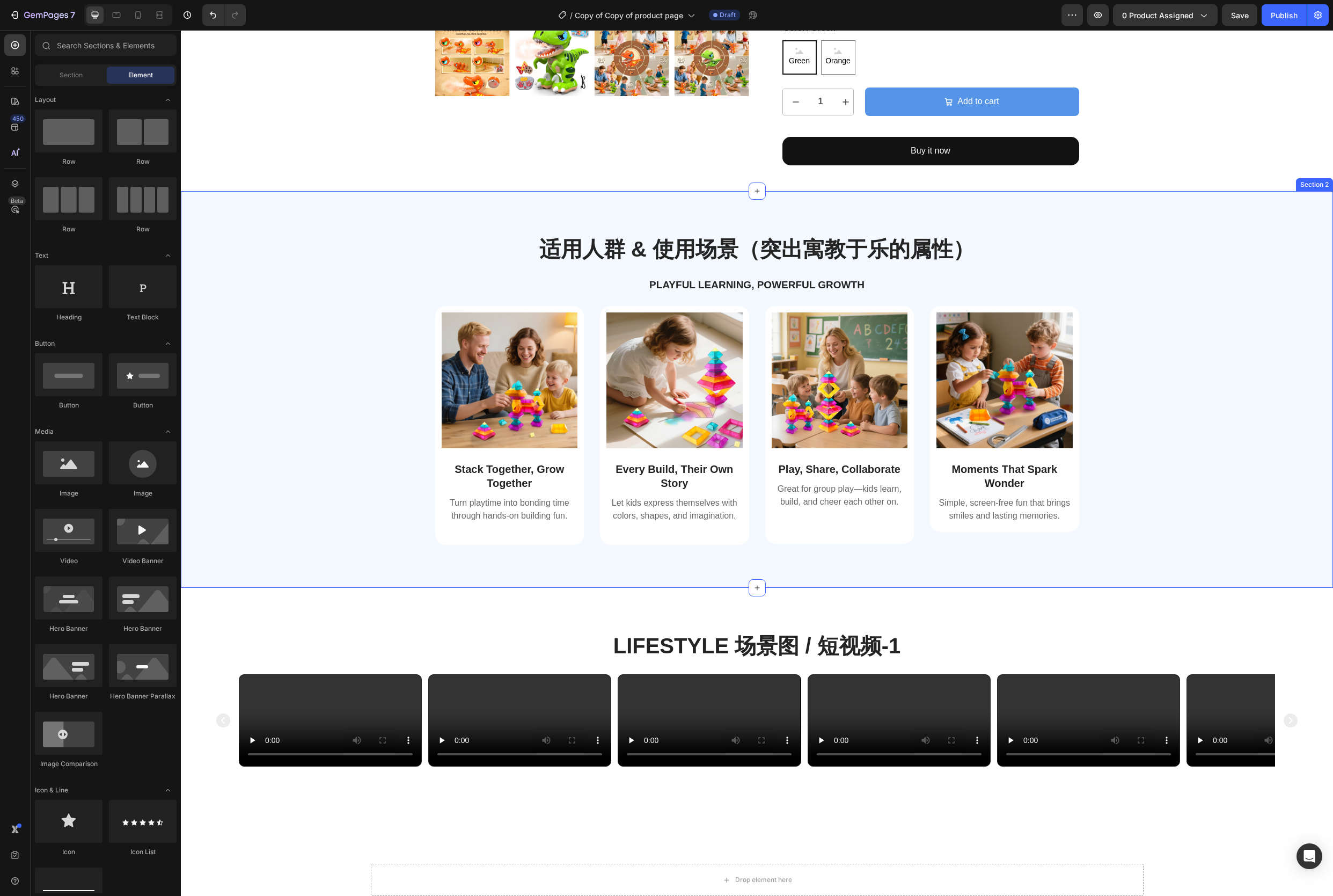
click at [1227, 405] on div "Image Stack Together, Grow Together Text Block Turn playtime into bonding time …" at bounding box center [756, 434] width 1136 height 256
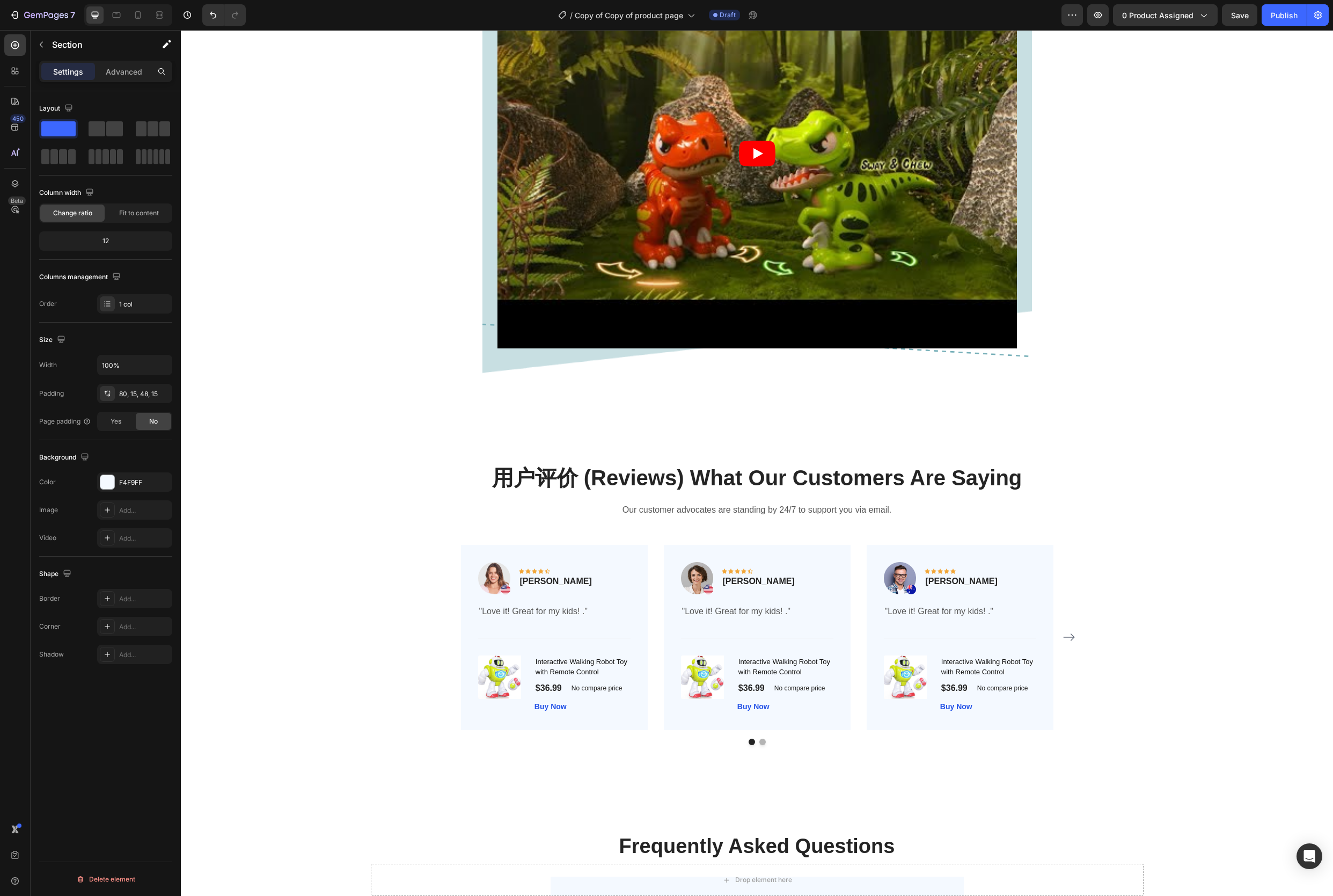
scroll to position [1615, 0]
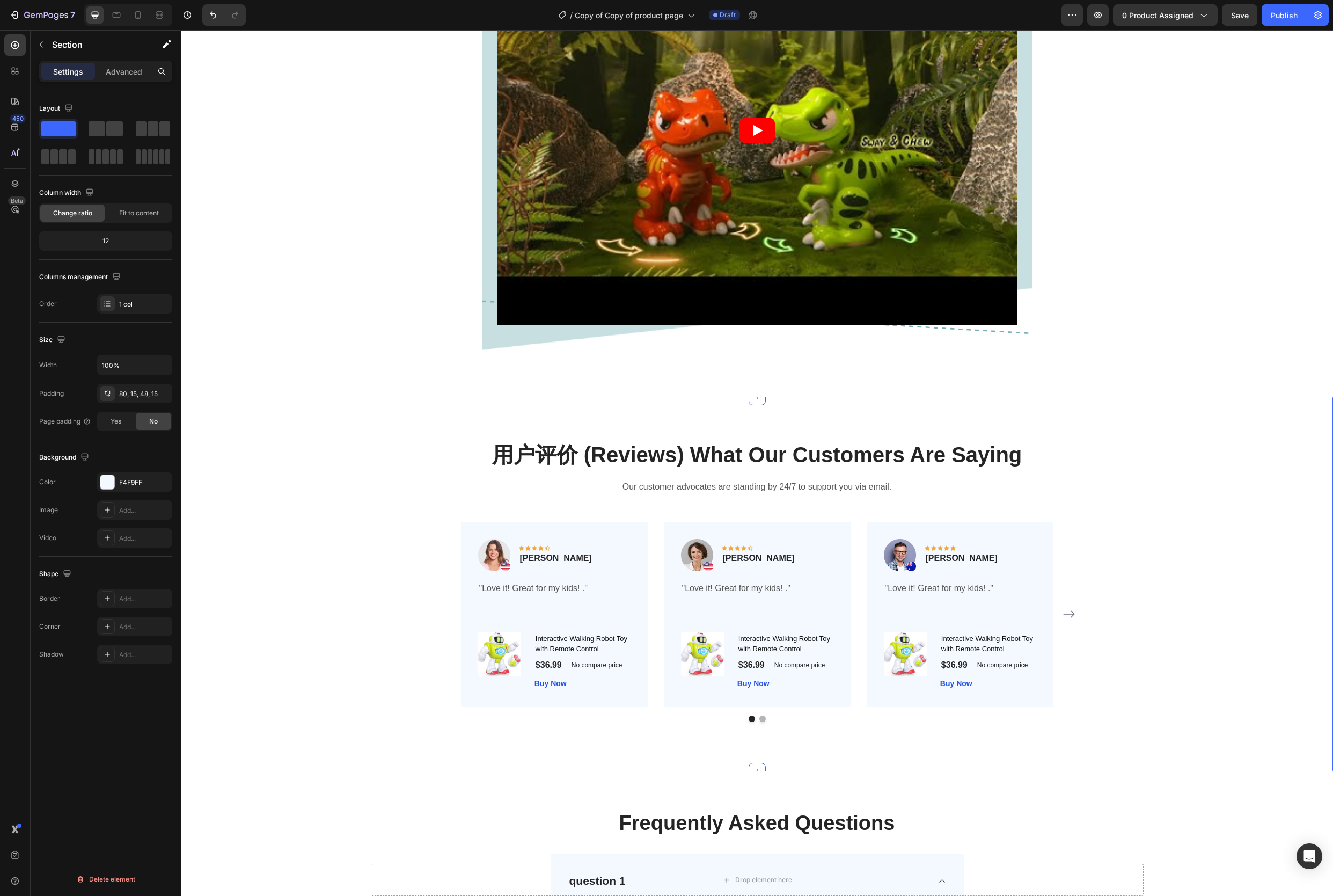
click at [346, 518] on div "用户评价 (Reviews) What Our Customers Are Saying Heading Our customer advocates are…" at bounding box center [756, 584] width 1136 height 289
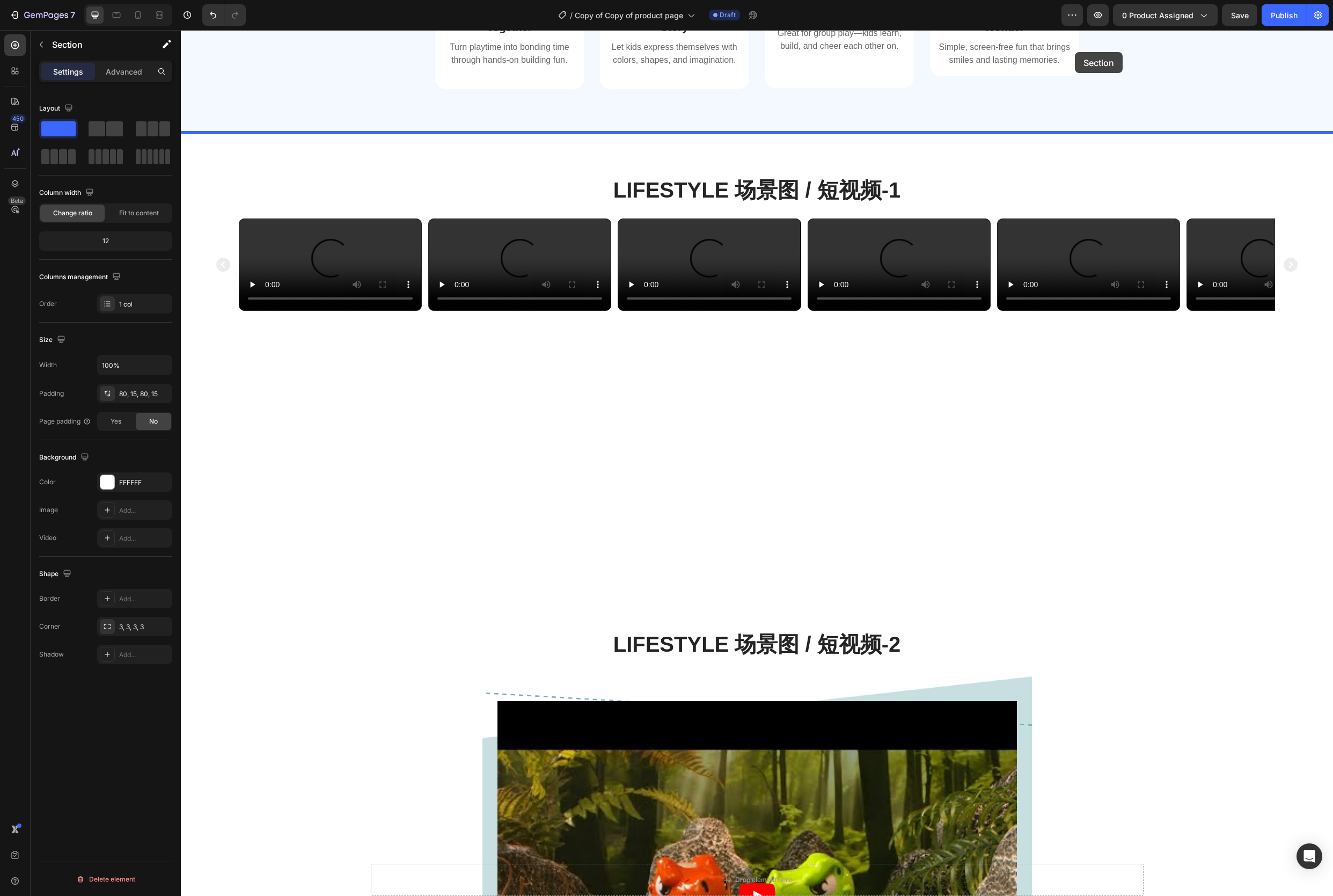
scroll to position [808, 0]
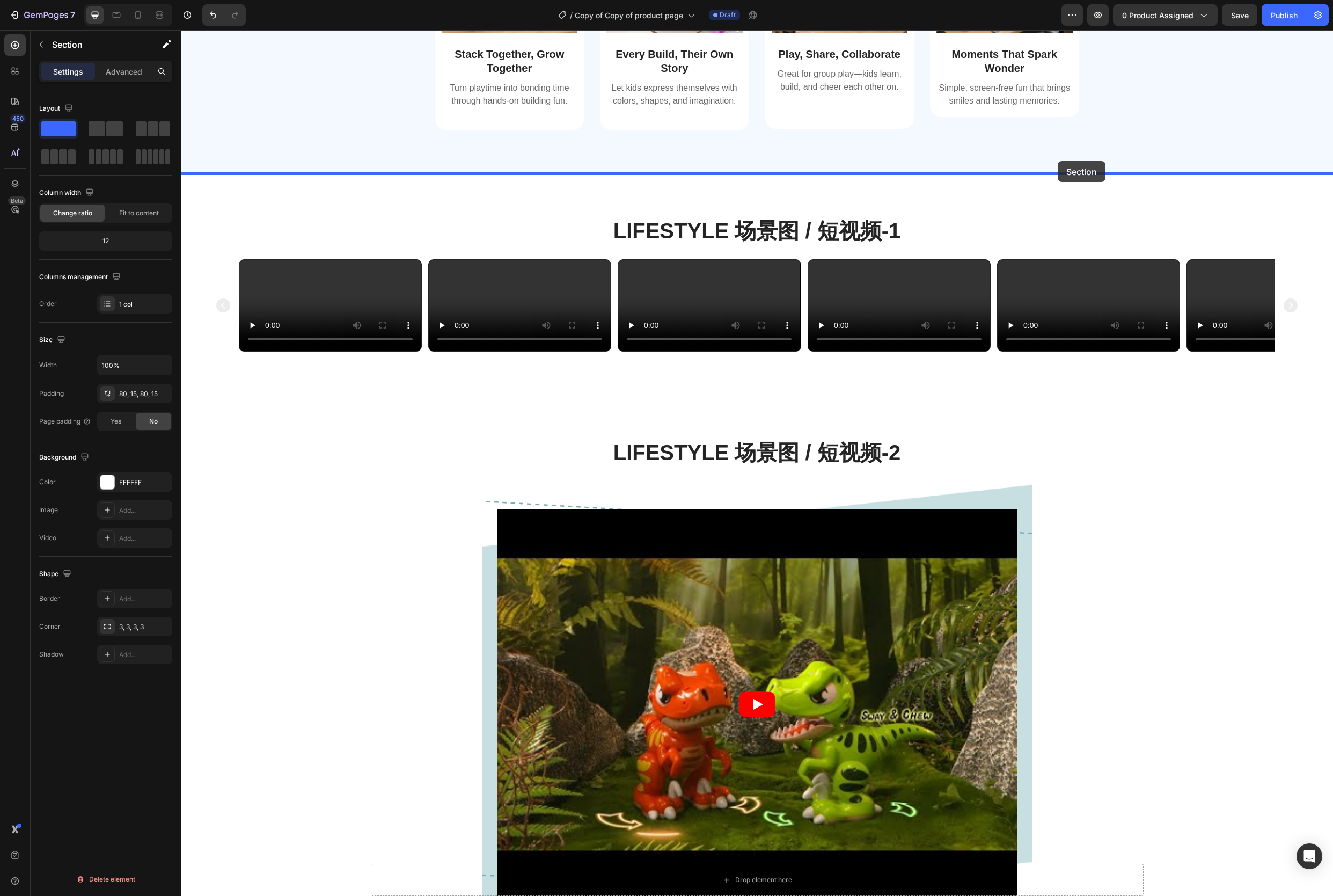
drag, startPoint x: 1118, startPoint y: 386, endPoint x: 1058, endPoint y: 161, distance: 232.9
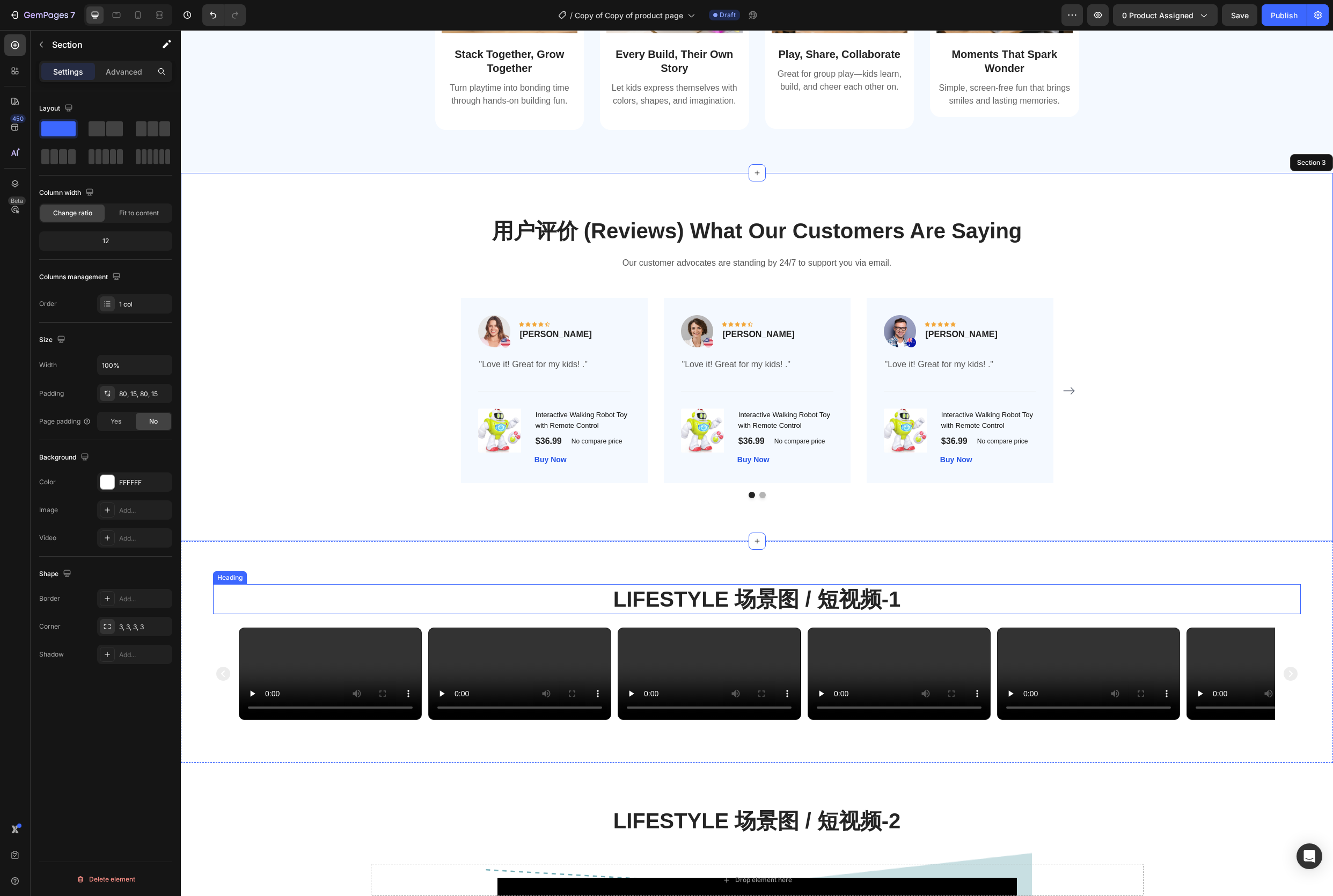
click at [283, 596] on h2 "Lifestyle 场景图 / 短视频-1" at bounding box center [757, 599] width 1088 height 30
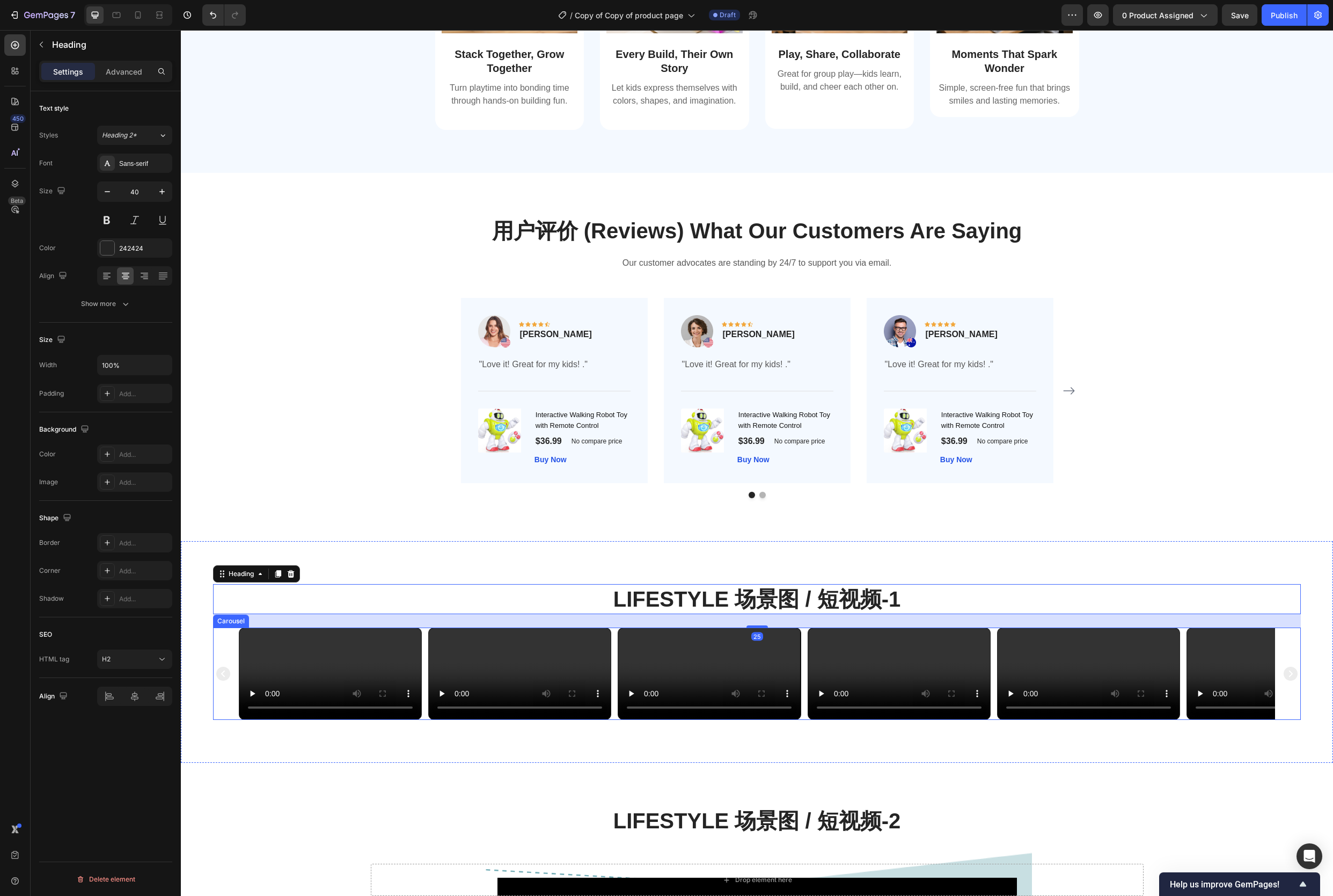
click at [218, 657] on div "Video Video Video Video Video Video" at bounding box center [757, 674] width 1088 height 92
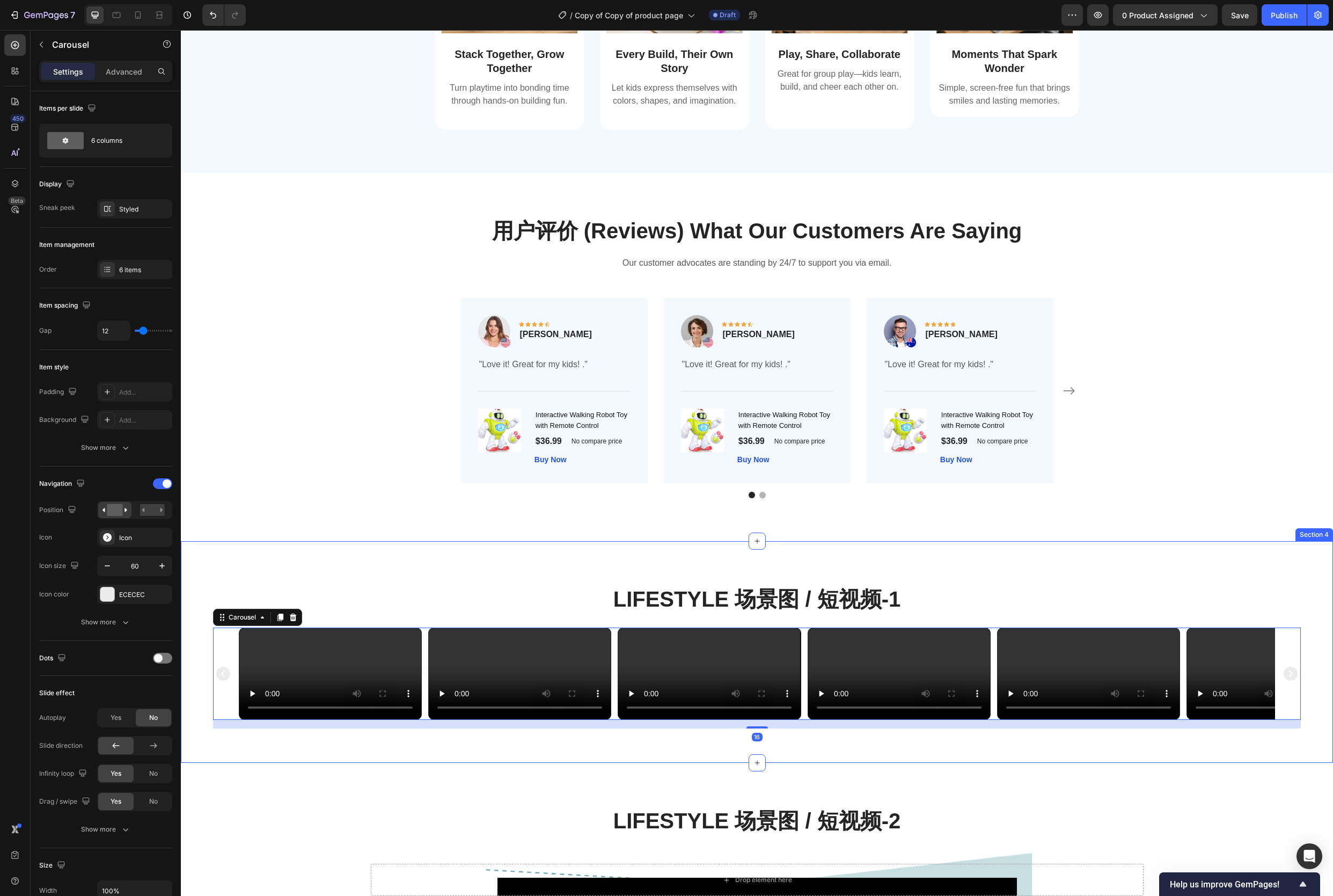
click at [203, 652] on div "Lifestyle 场景图 / 短视频-1 Heading Video Video Video Video Video Video Carousel 16 S…" at bounding box center [756, 651] width 1152 height 221
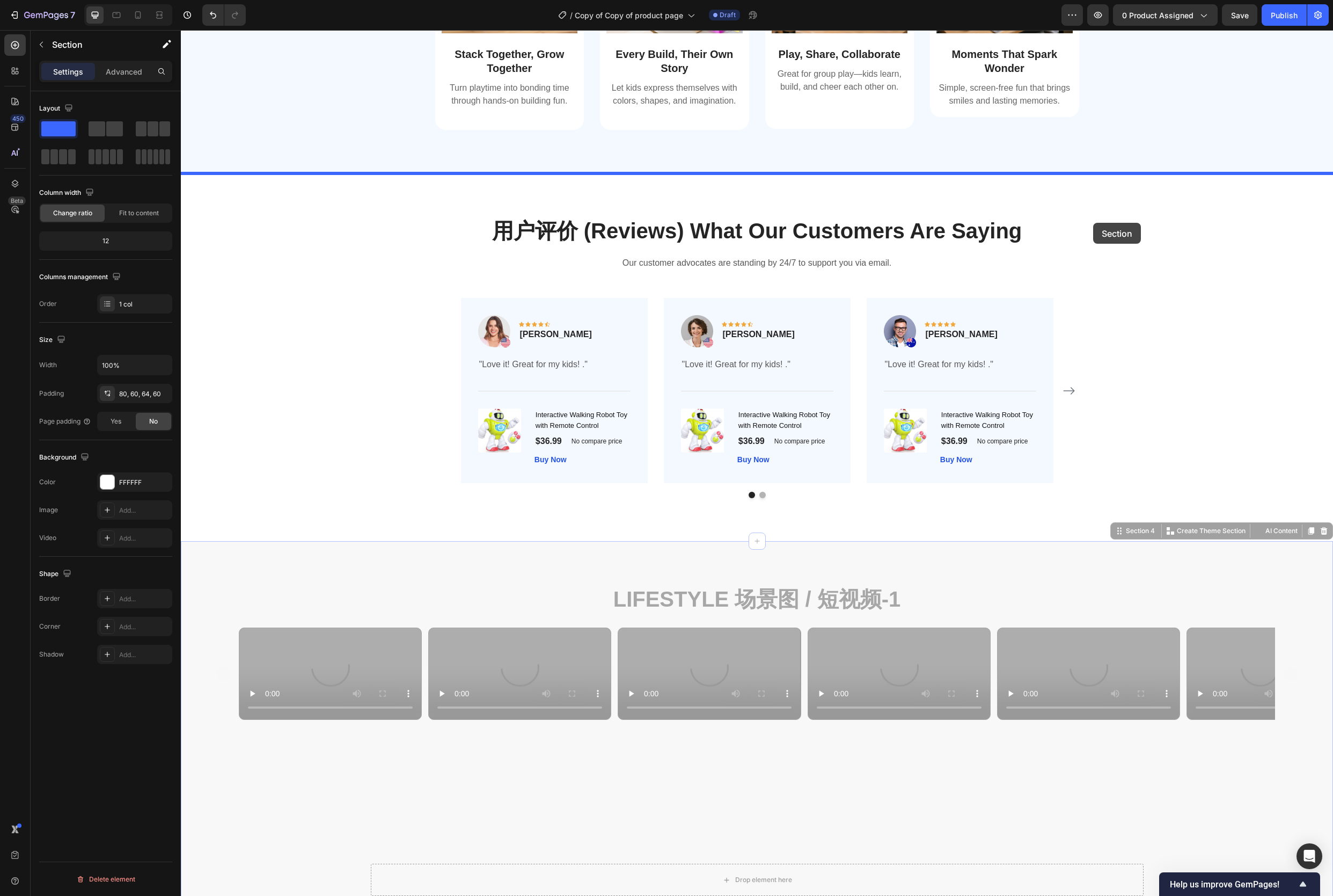
drag, startPoint x: 1117, startPoint y: 533, endPoint x: 1093, endPoint y: 223, distance: 310.9
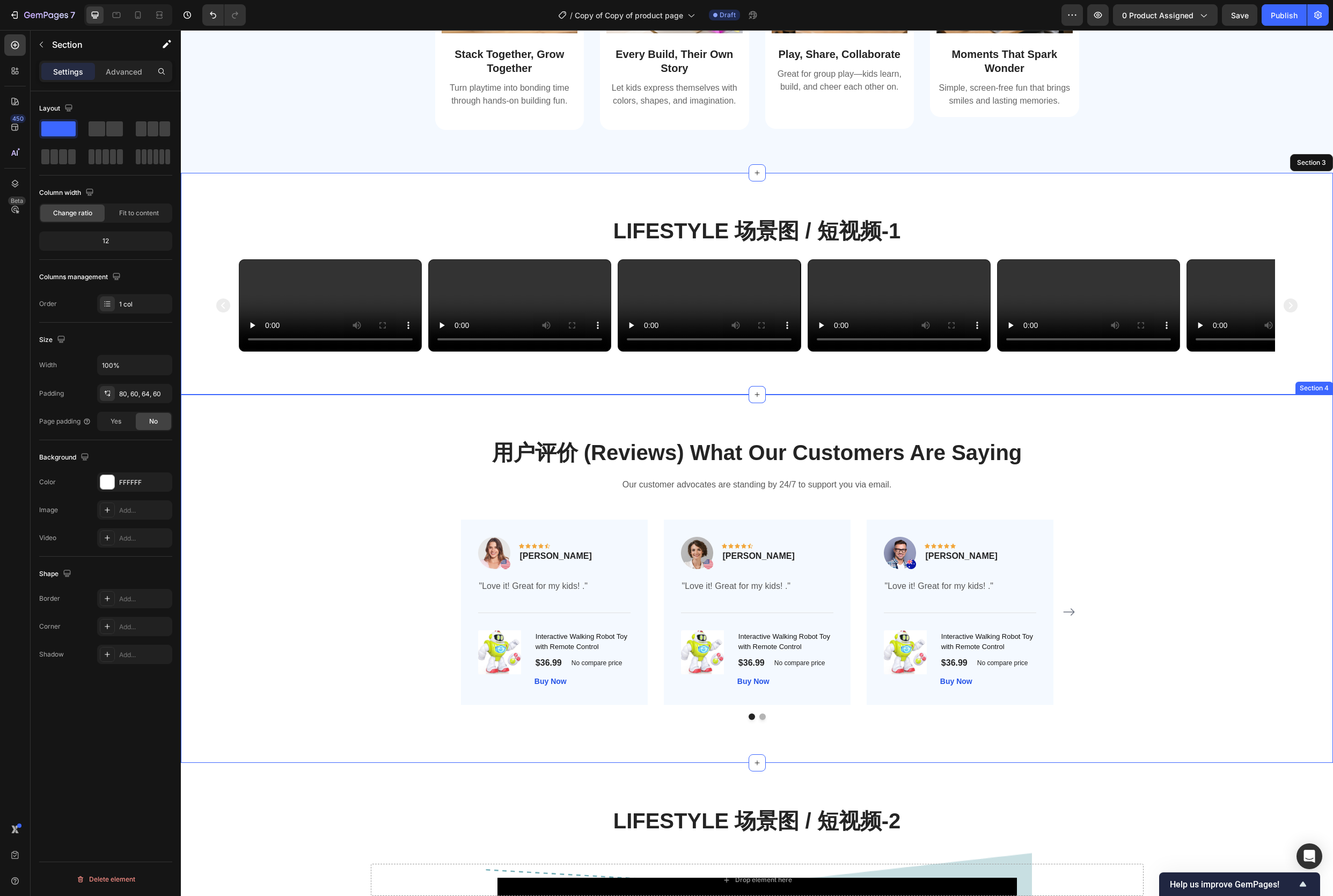
click at [1124, 720] on div "用户评价 (Reviews) What Our Customers Are Saying Heading Our customer advocates are…" at bounding box center [756, 578] width 1136 height 283
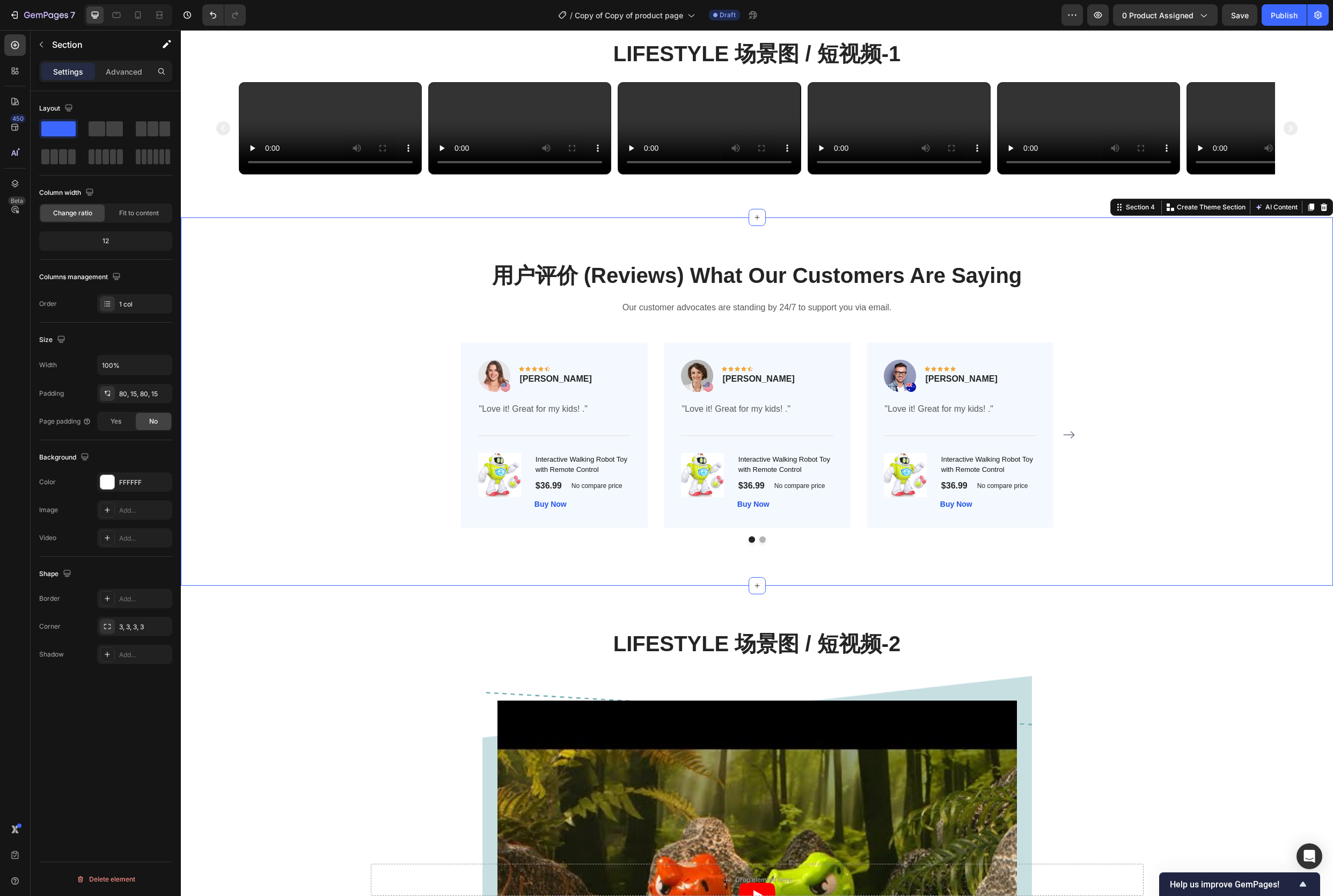
scroll to position [1000, 0]
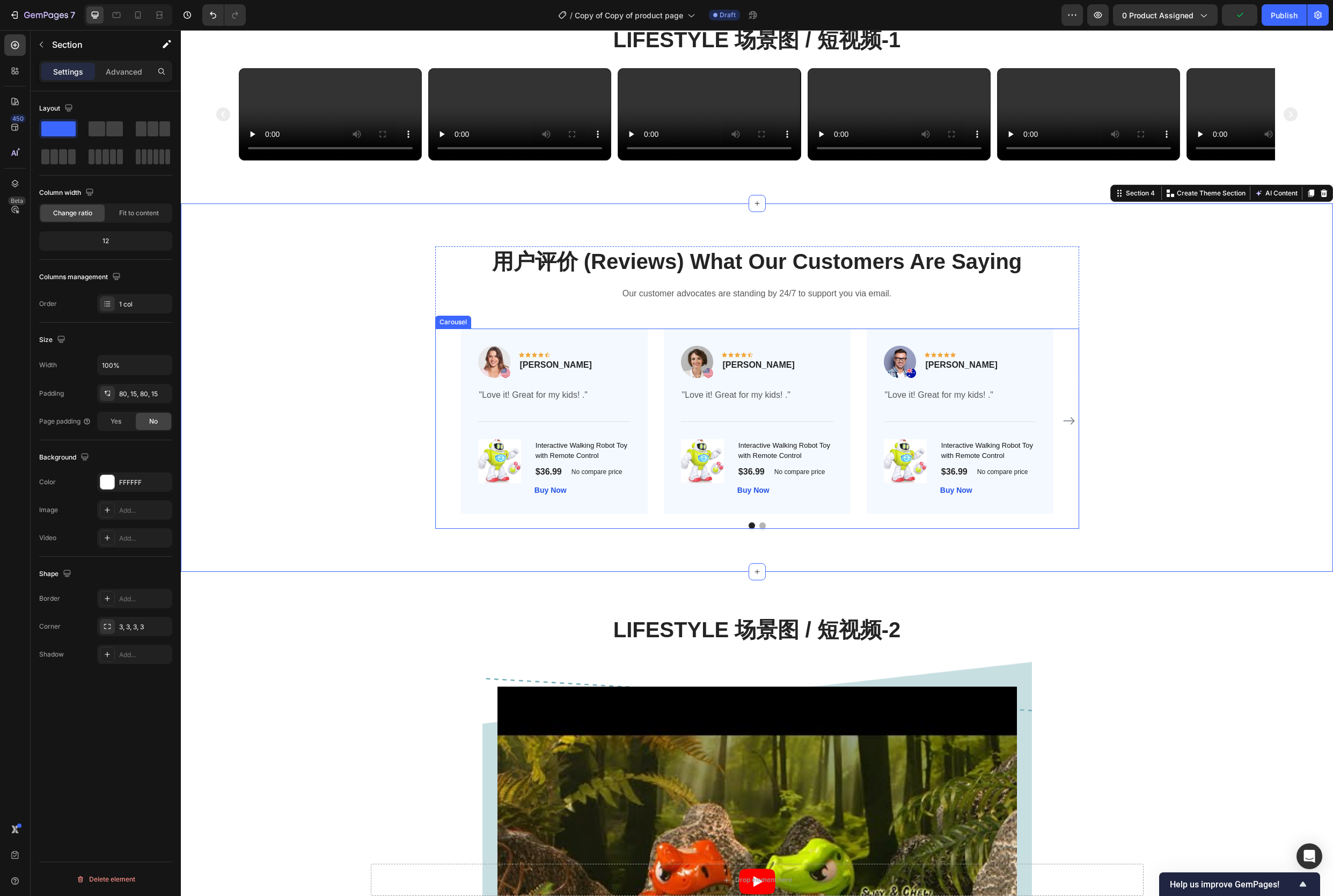
click at [1069, 428] on icon "Carousel Next Arrow" at bounding box center [1069, 421] width 13 height 13
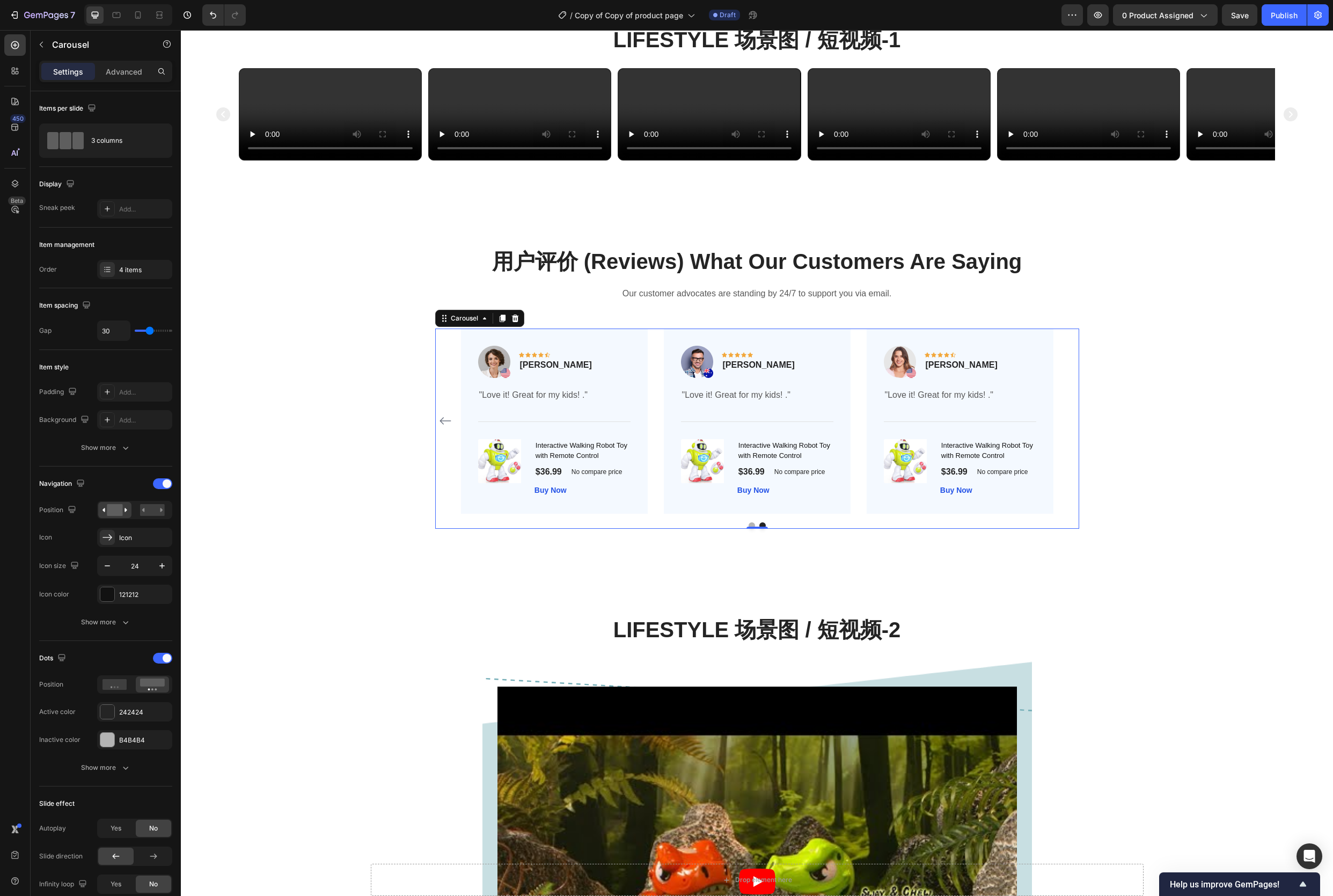
click at [1069, 514] on div "Image Icon Icon Icon Icon Icon Row Rita Carroll Text block Row "Love it! Great …" at bounding box center [757, 421] width 644 height 186
click at [446, 428] on icon "Carousel Back Arrow" at bounding box center [445, 421] width 13 height 13
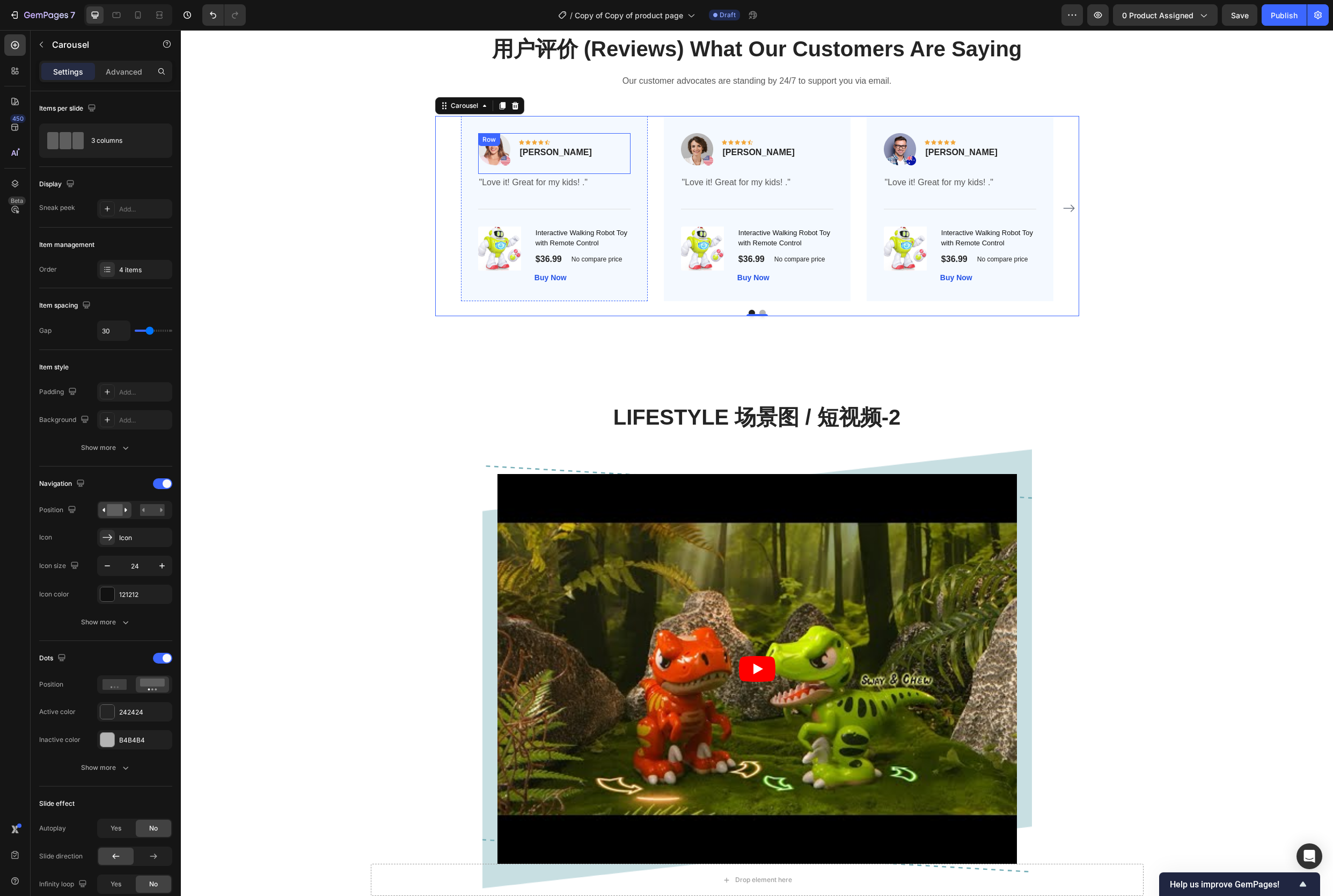
scroll to position [1311, 0]
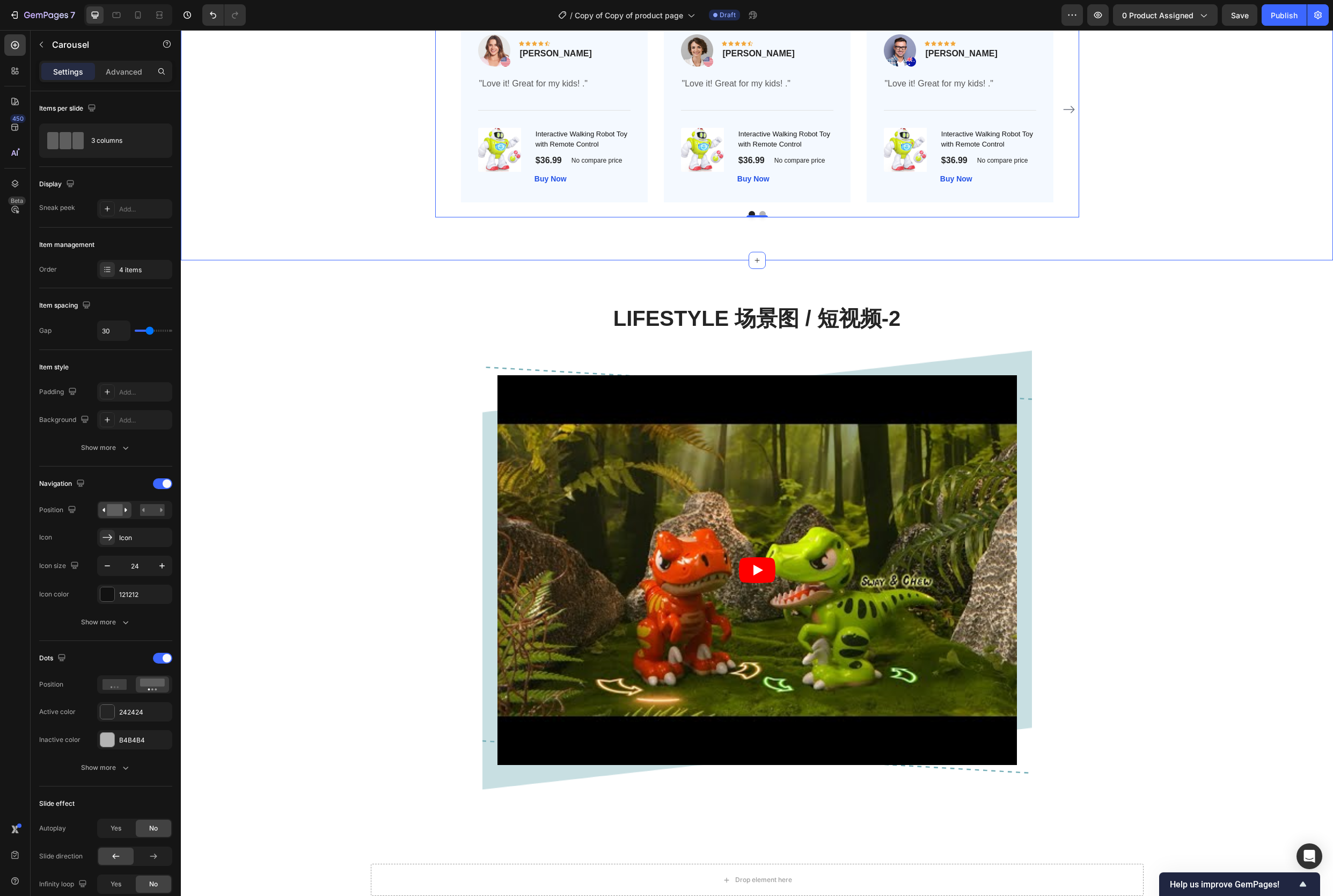
click at [1200, 217] on div "用户评价 (Reviews) What Our Customers Are Saying Heading Our customer advocates are…" at bounding box center [756, 76] width 1136 height 283
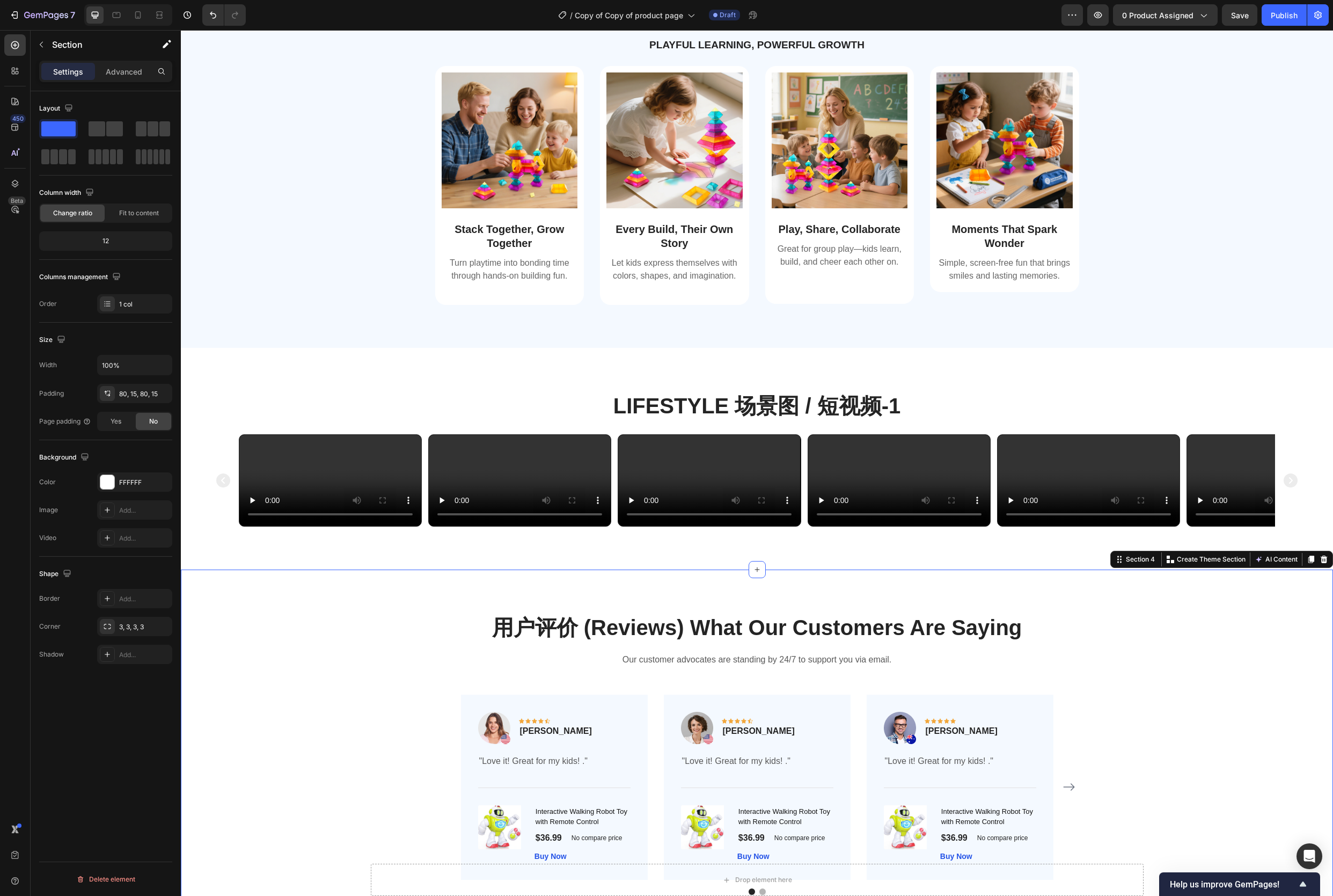
scroll to position [629, 0]
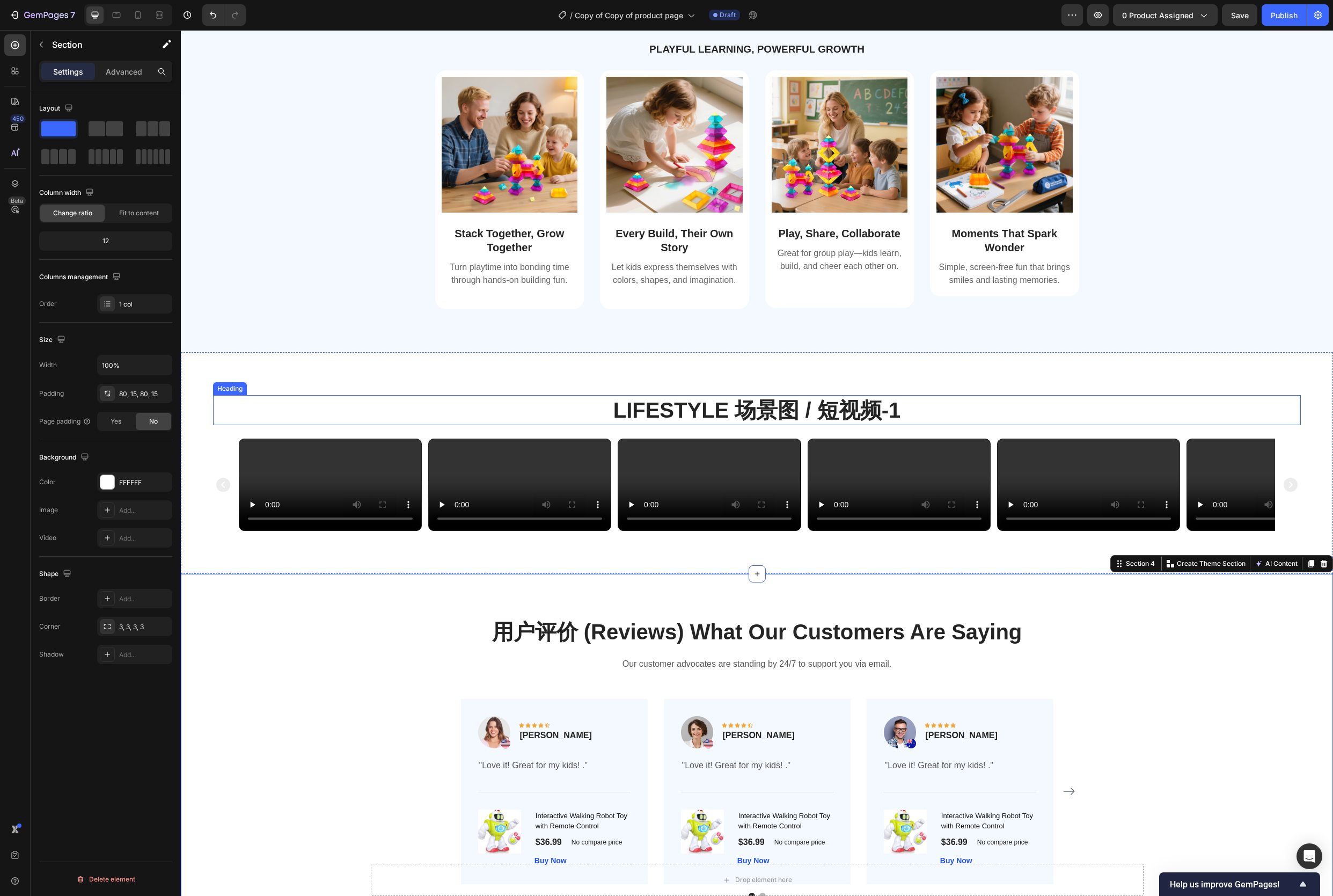
click at [823, 418] on h2 "Lifestyle 场景图 / 短视频-1" at bounding box center [757, 410] width 1088 height 30
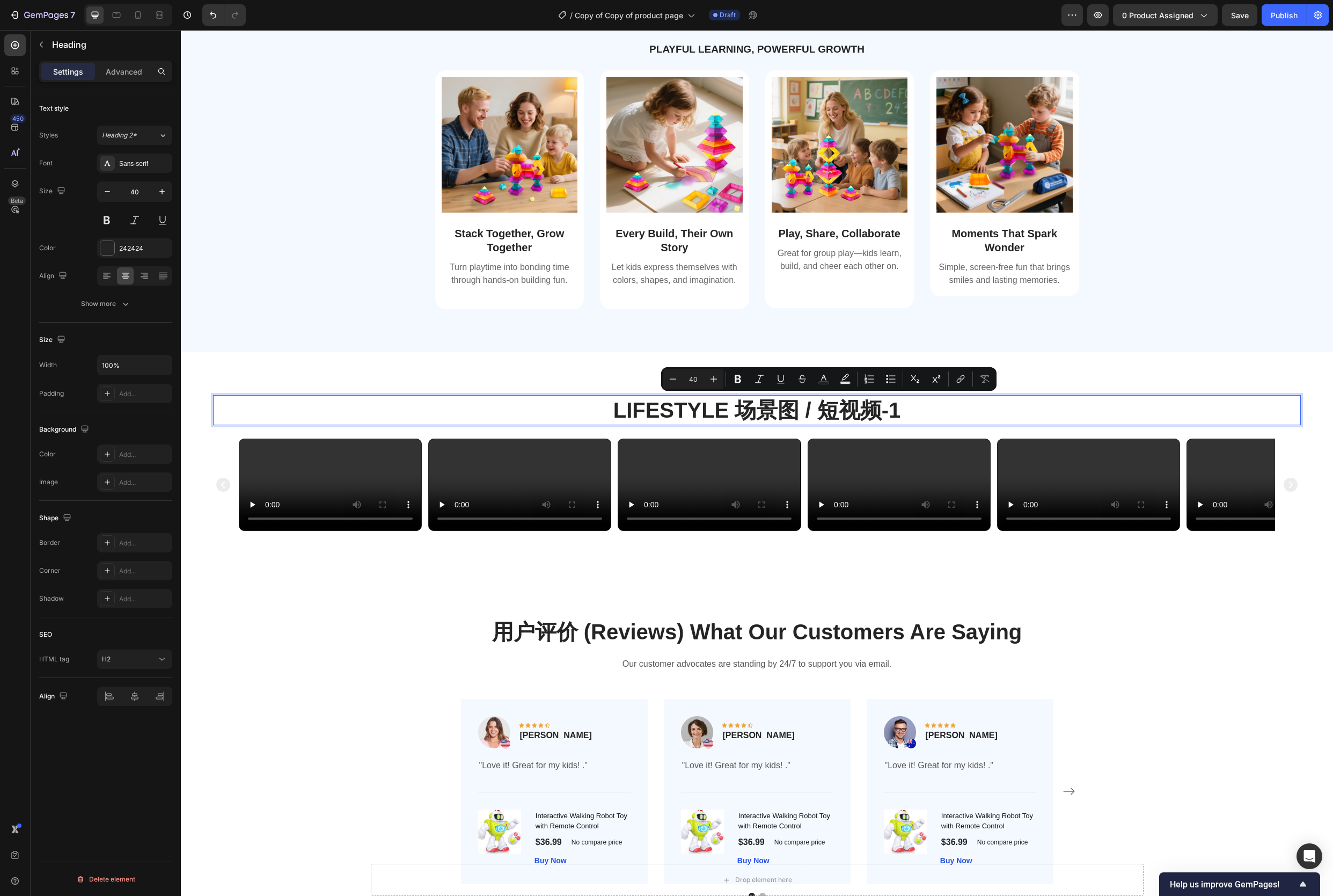
click at [944, 413] on p "Lifestyle 场景图 / 短视频-1" at bounding box center [757, 409] width 1086 height 28
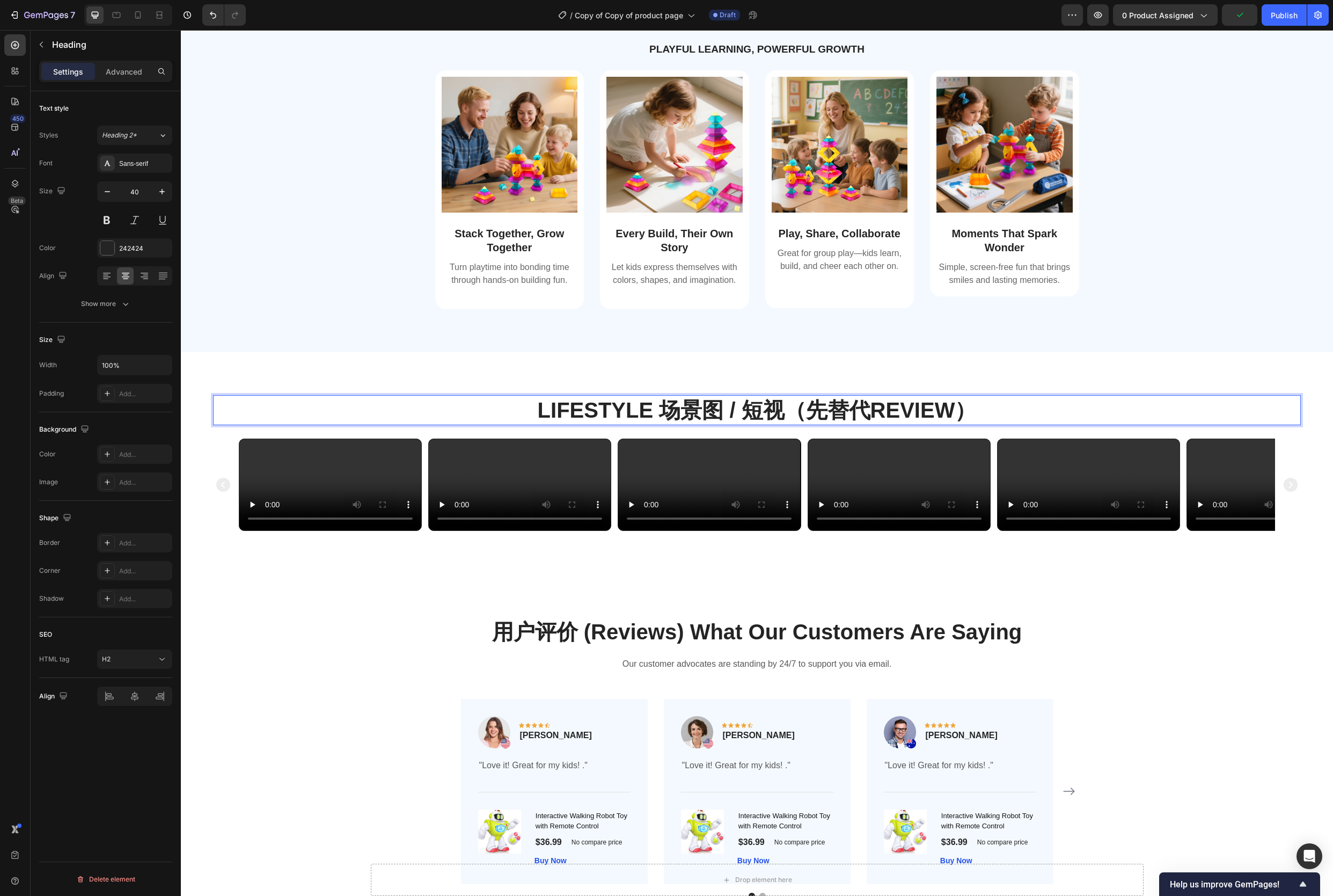
click at [787, 409] on p "Lifestyle 场景图 / 短视（先替代review）" at bounding box center [757, 409] width 1086 height 28
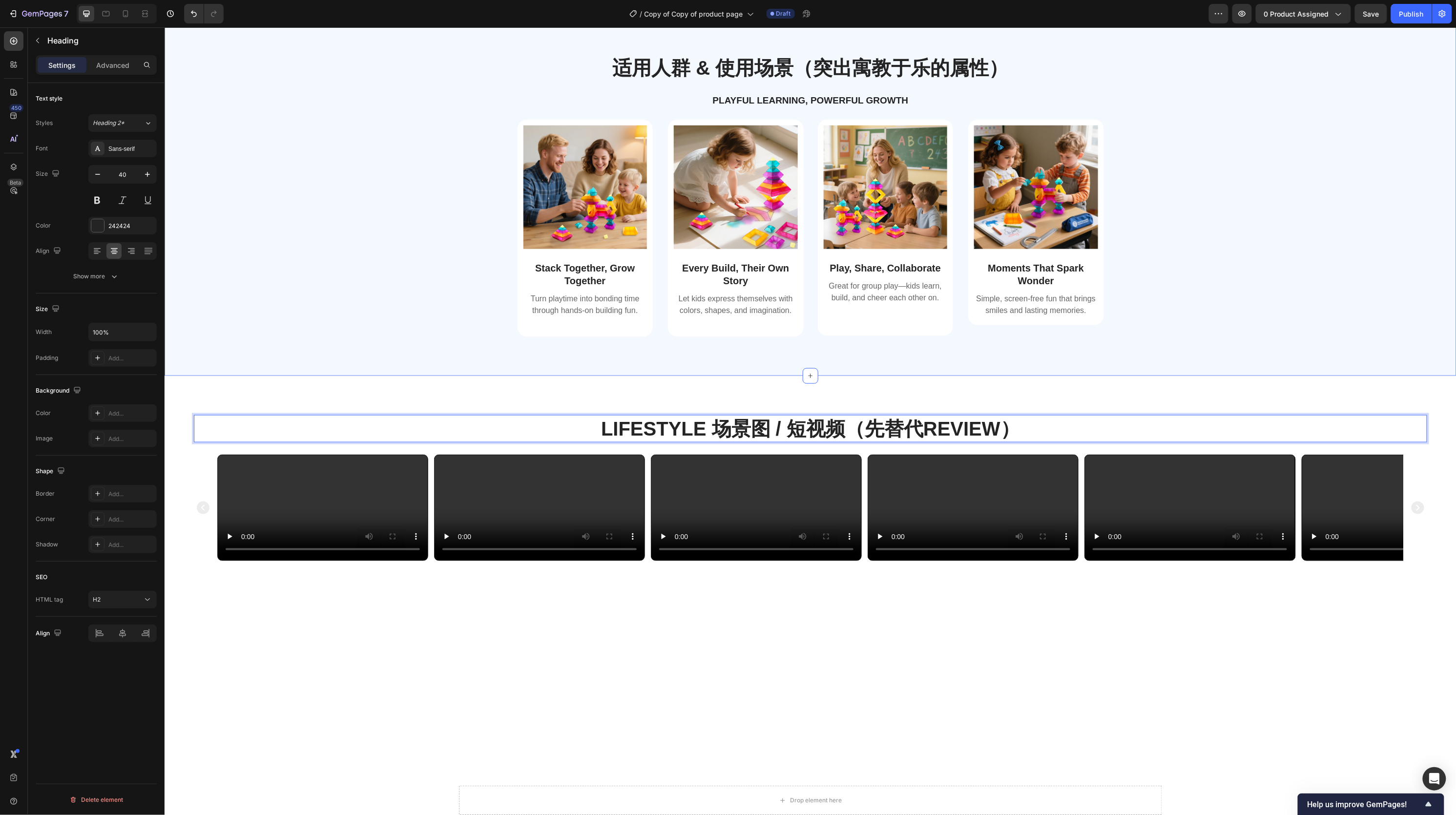
scroll to position [518, 0]
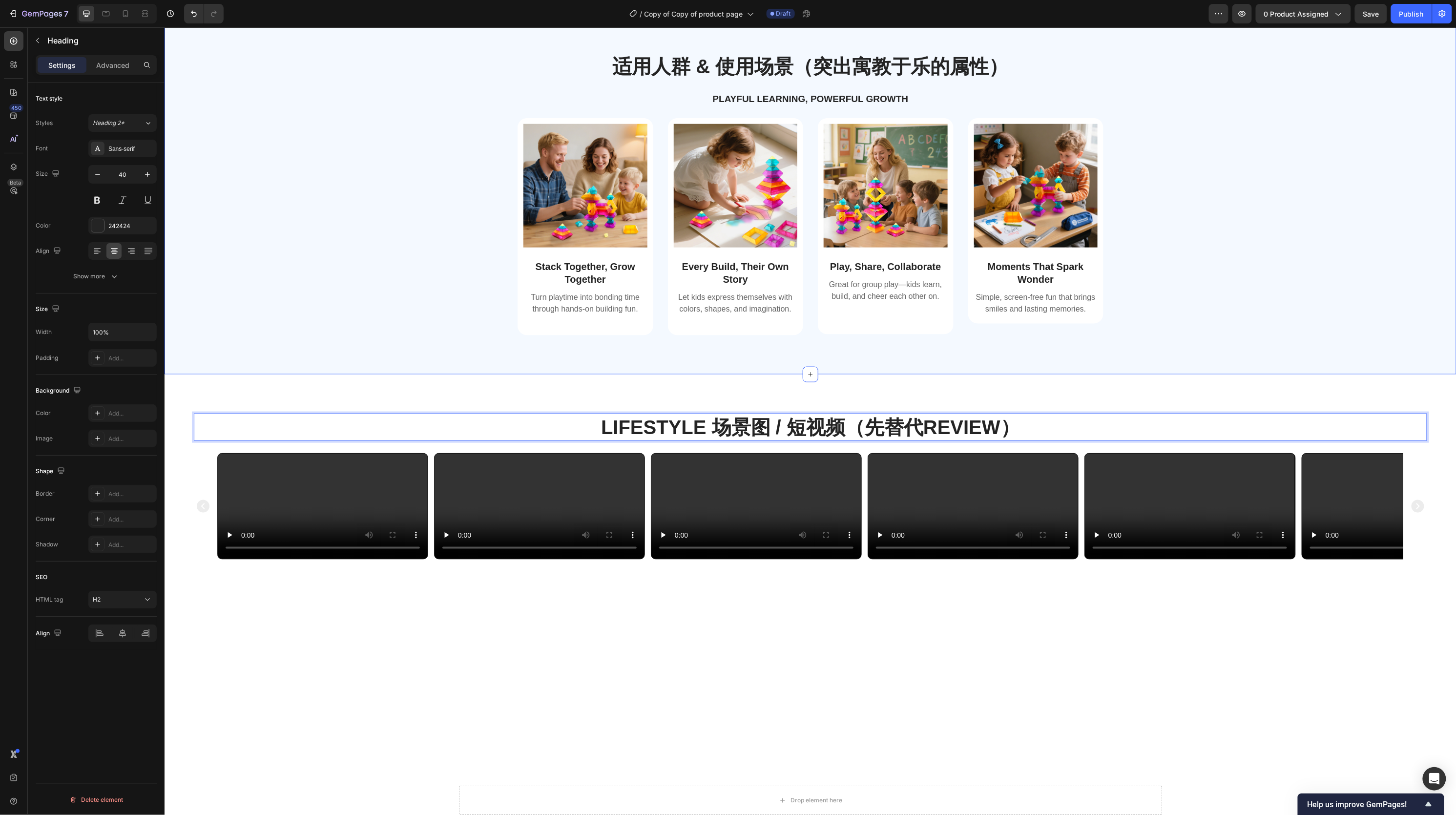
click at [1213, 167] on div "Image Stack Together, Grow Together Text Block Turn playtime into bonding time …" at bounding box center [810, 234] width 1277 height 233
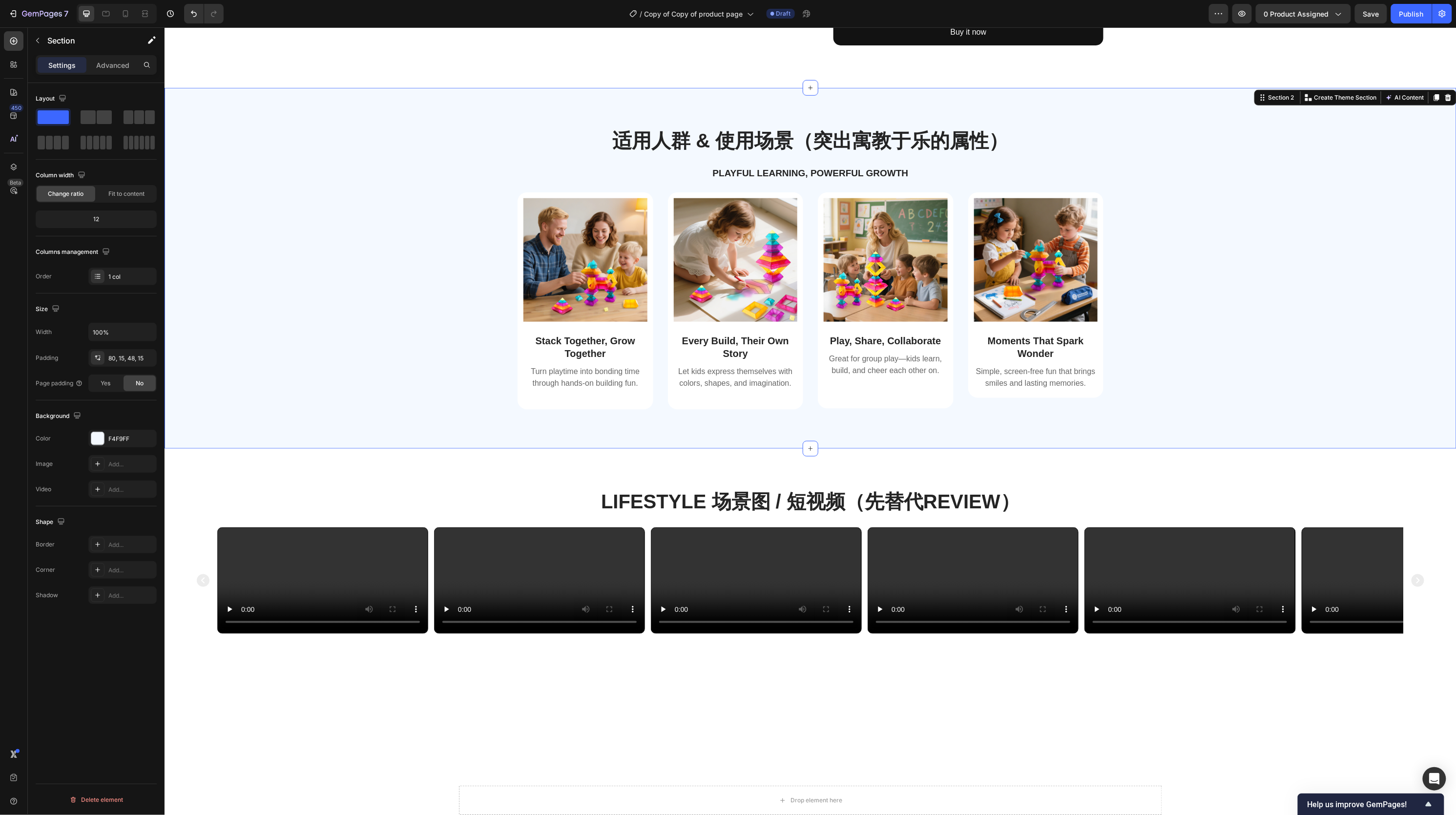
scroll to position [444, 0]
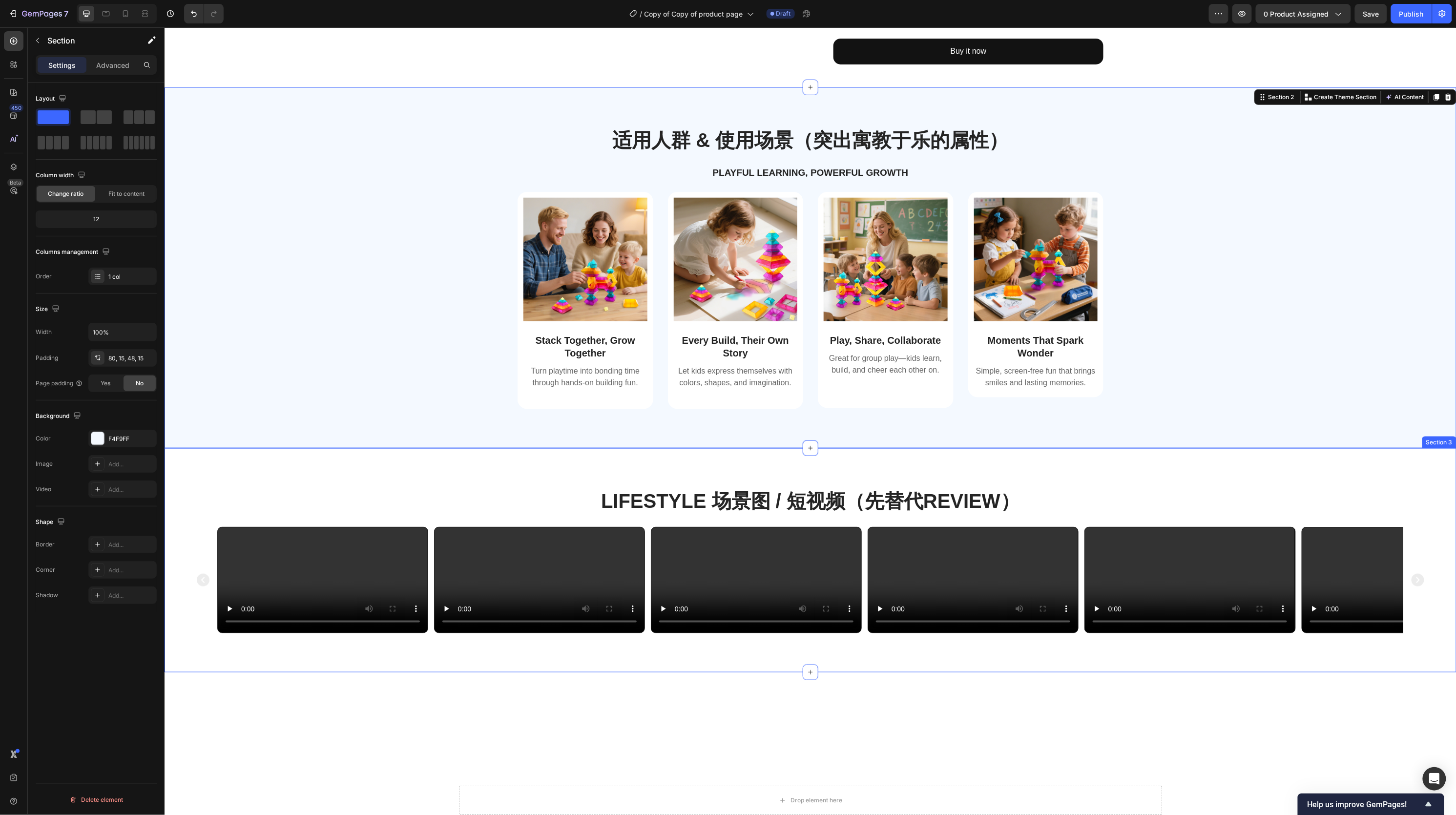
click at [1213, 471] on div "Lifestyle 场景图 / 短视频（先替代review） Heading Video Video Video Video Video Video Caro…" at bounding box center [810, 559] width 1292 height 224
click at [1213, 436] on icon at bounding box center [1436, 439] width 8 height 8
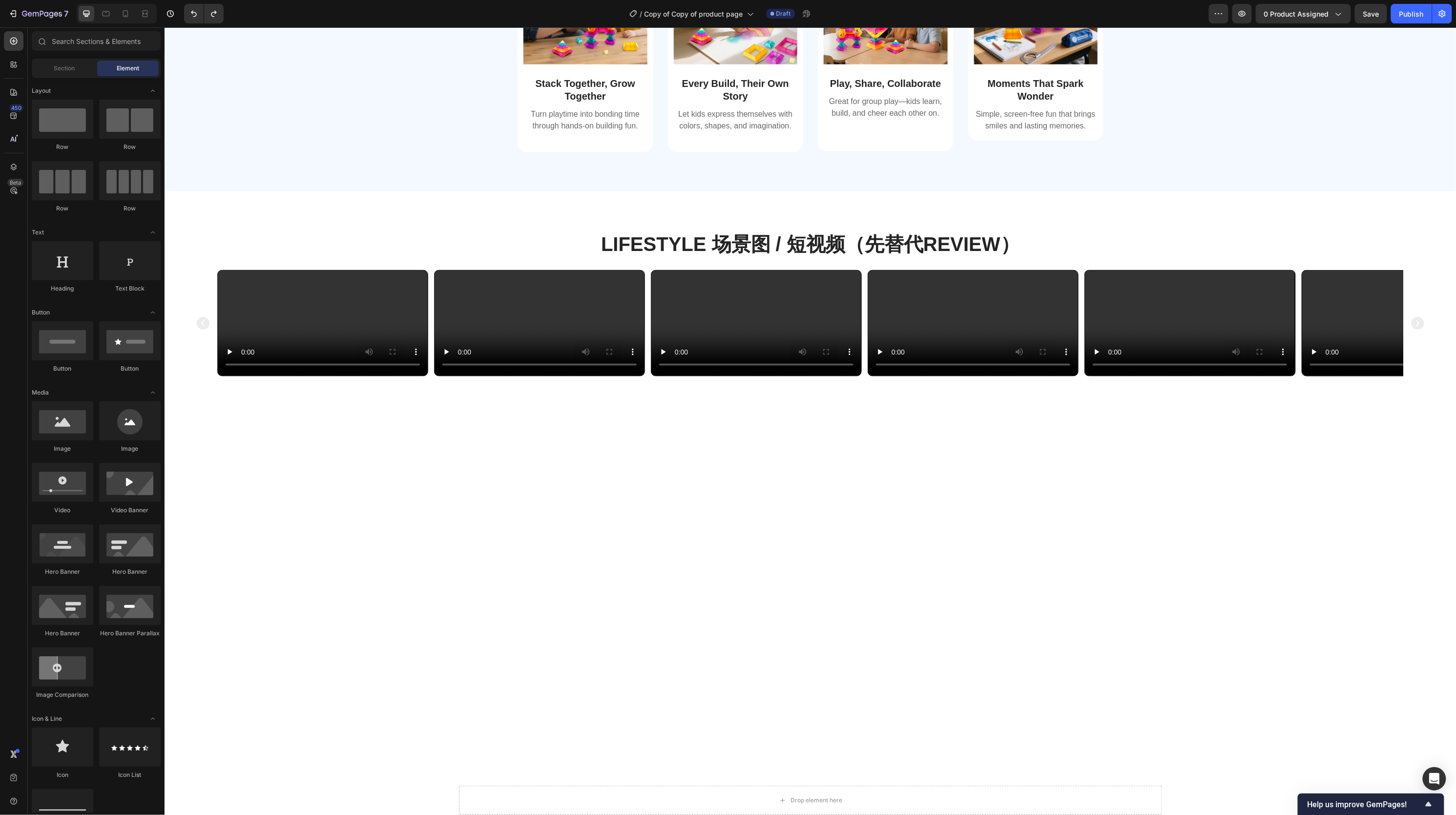
scroll to position [278, 0]
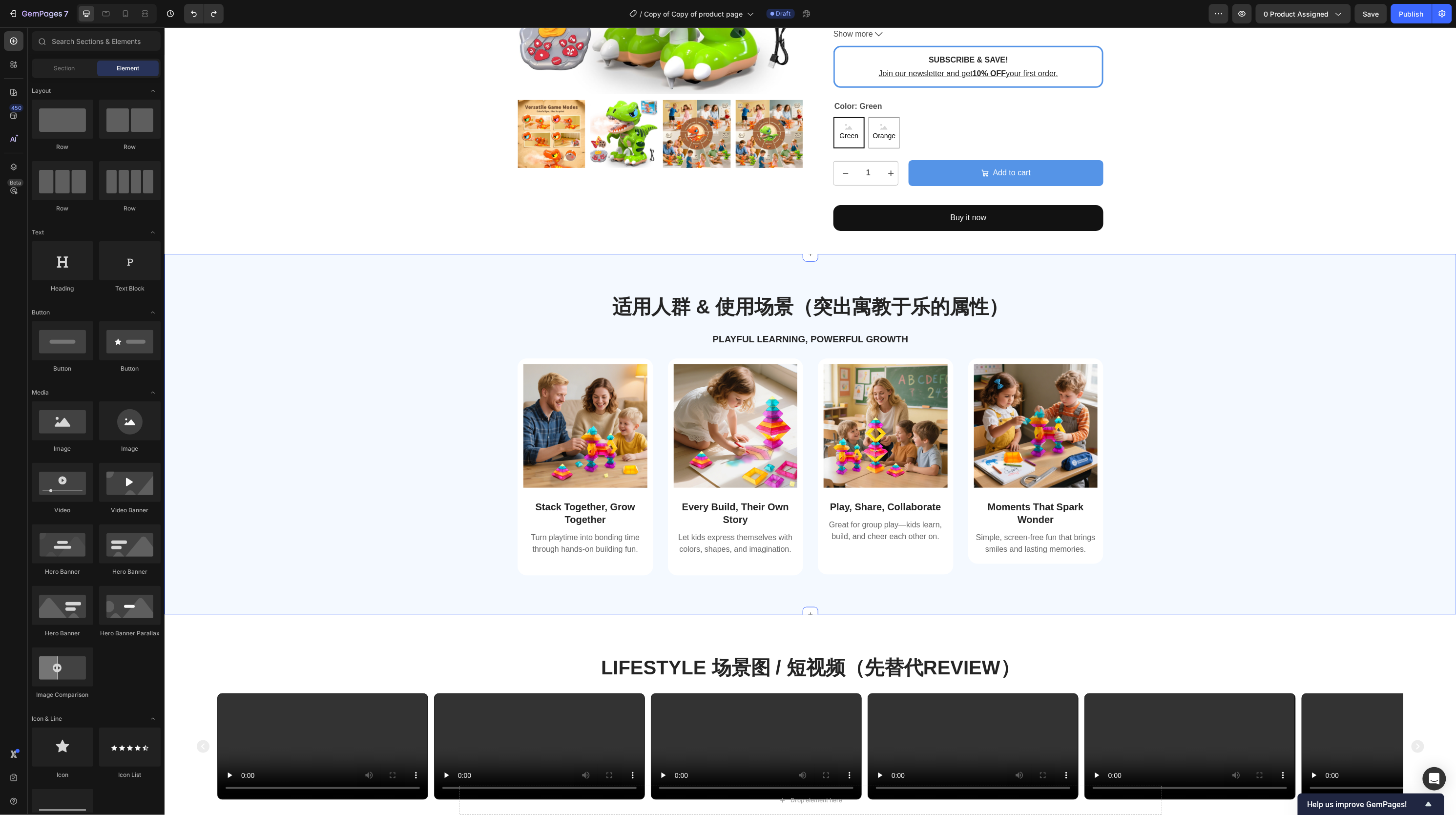
click at [1213, 324] on div "适用人群 & 使用场景（突出寓教于乐的属性） Heading Playful Learning, Powerful Growth Text Block Row…" at bounding box center [810, 442] width 1277 height 298
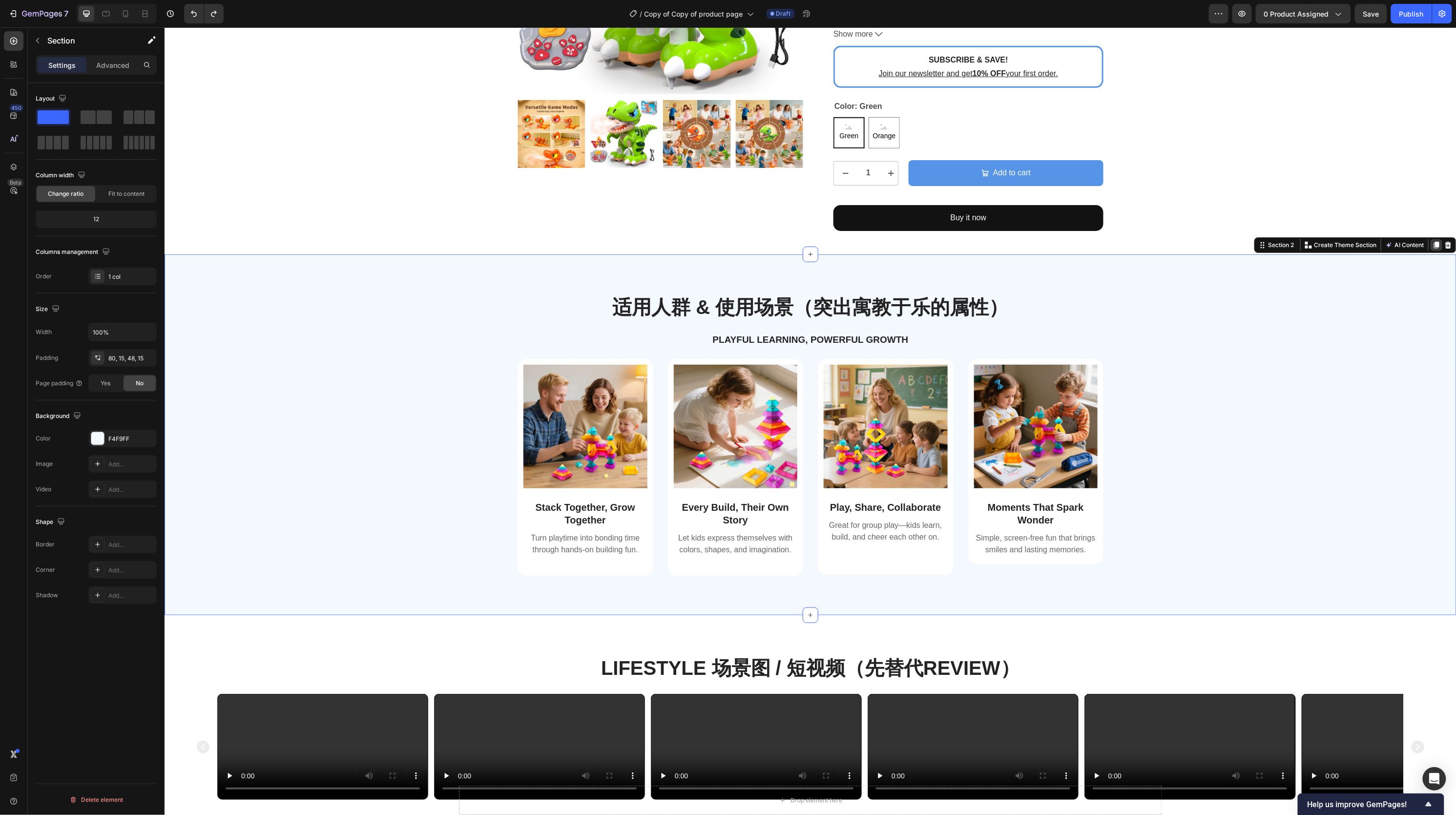
click at [1213, 241] on icon at bounding box center [1436, 244] width 8 height 8
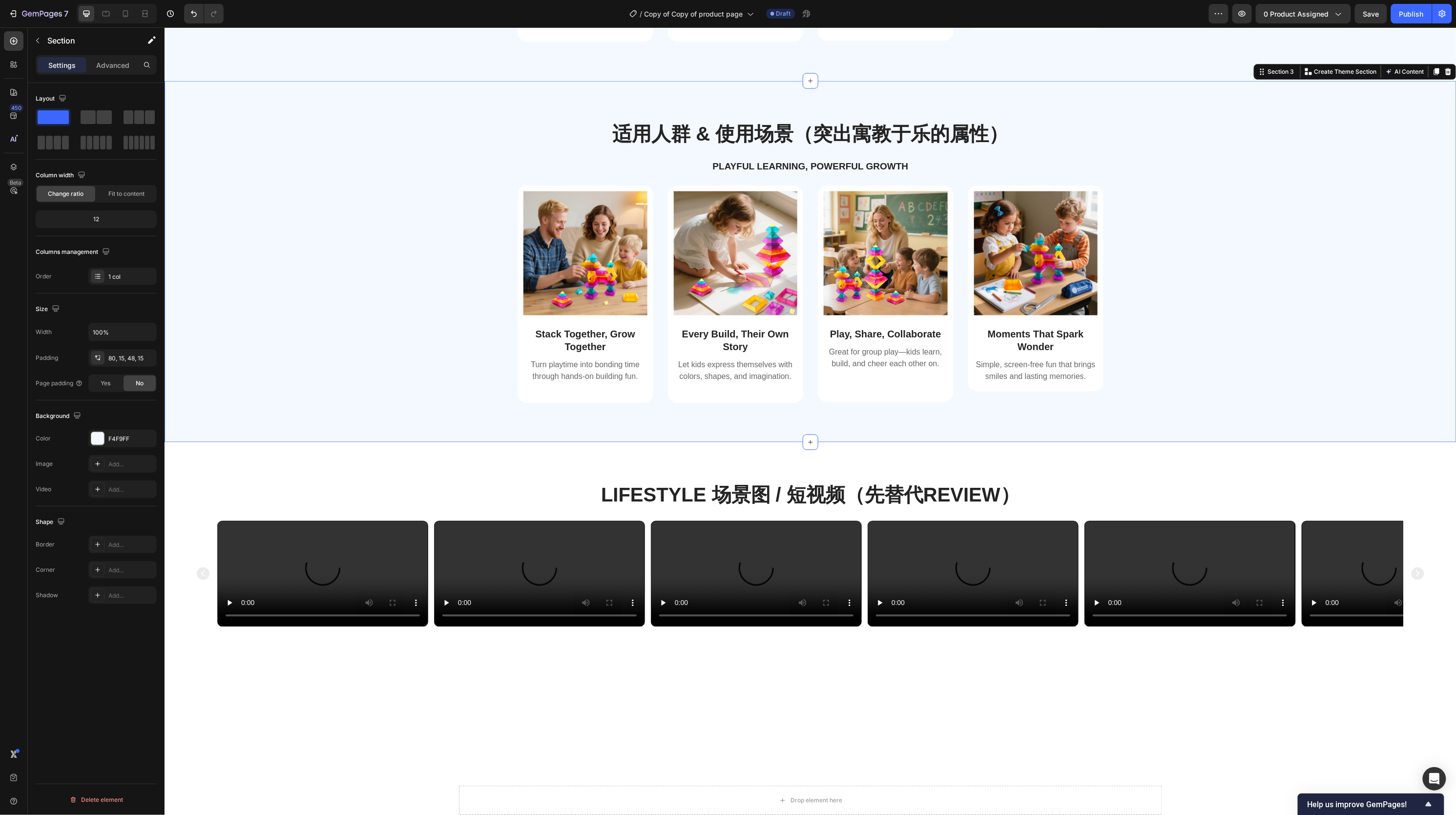
scroll to position [831, 0]
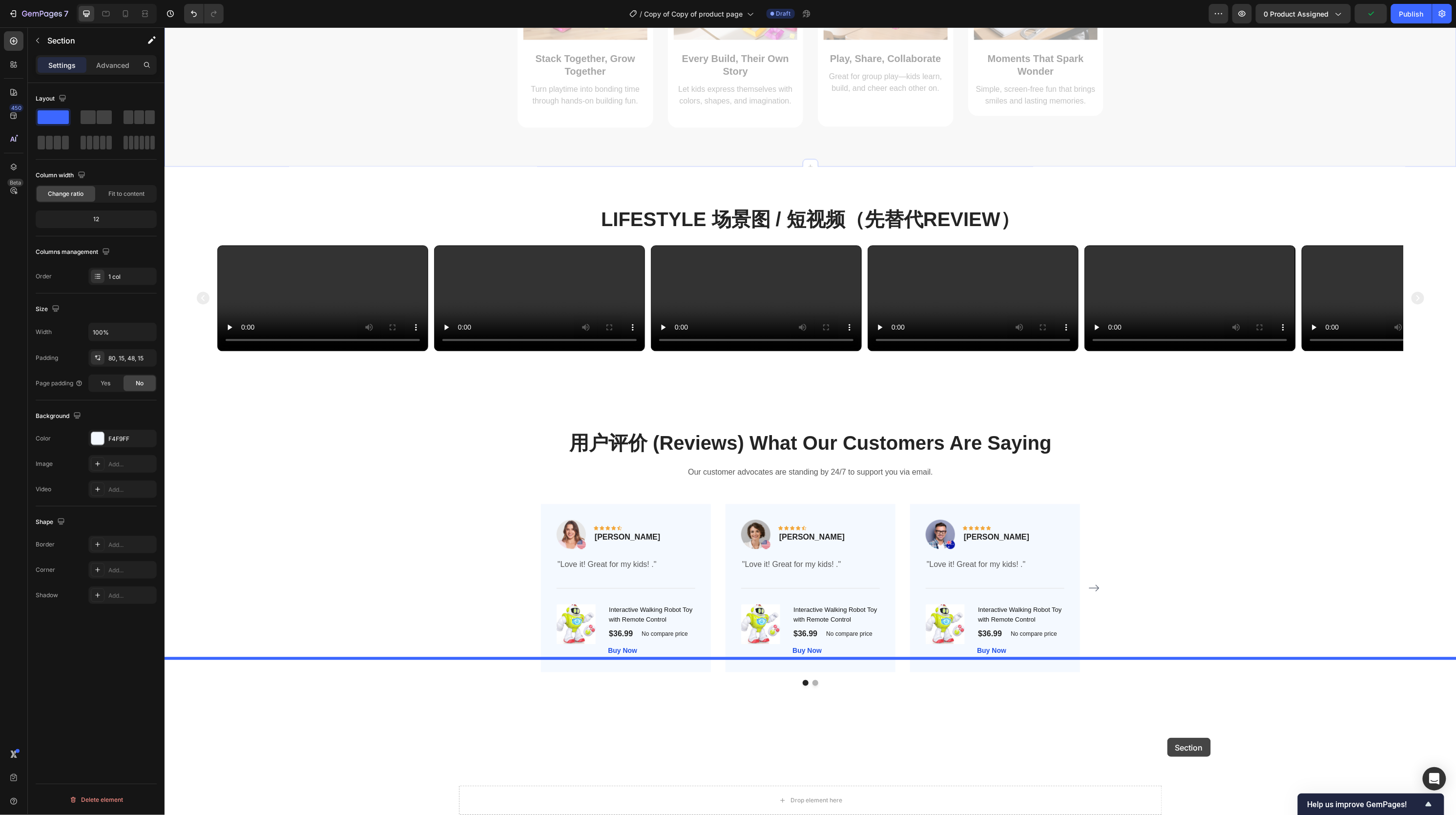
drag, startPoint x: 1259, startPoint y: 50, endPoint x: 1167, endPoint y: 737, distance: 693.1
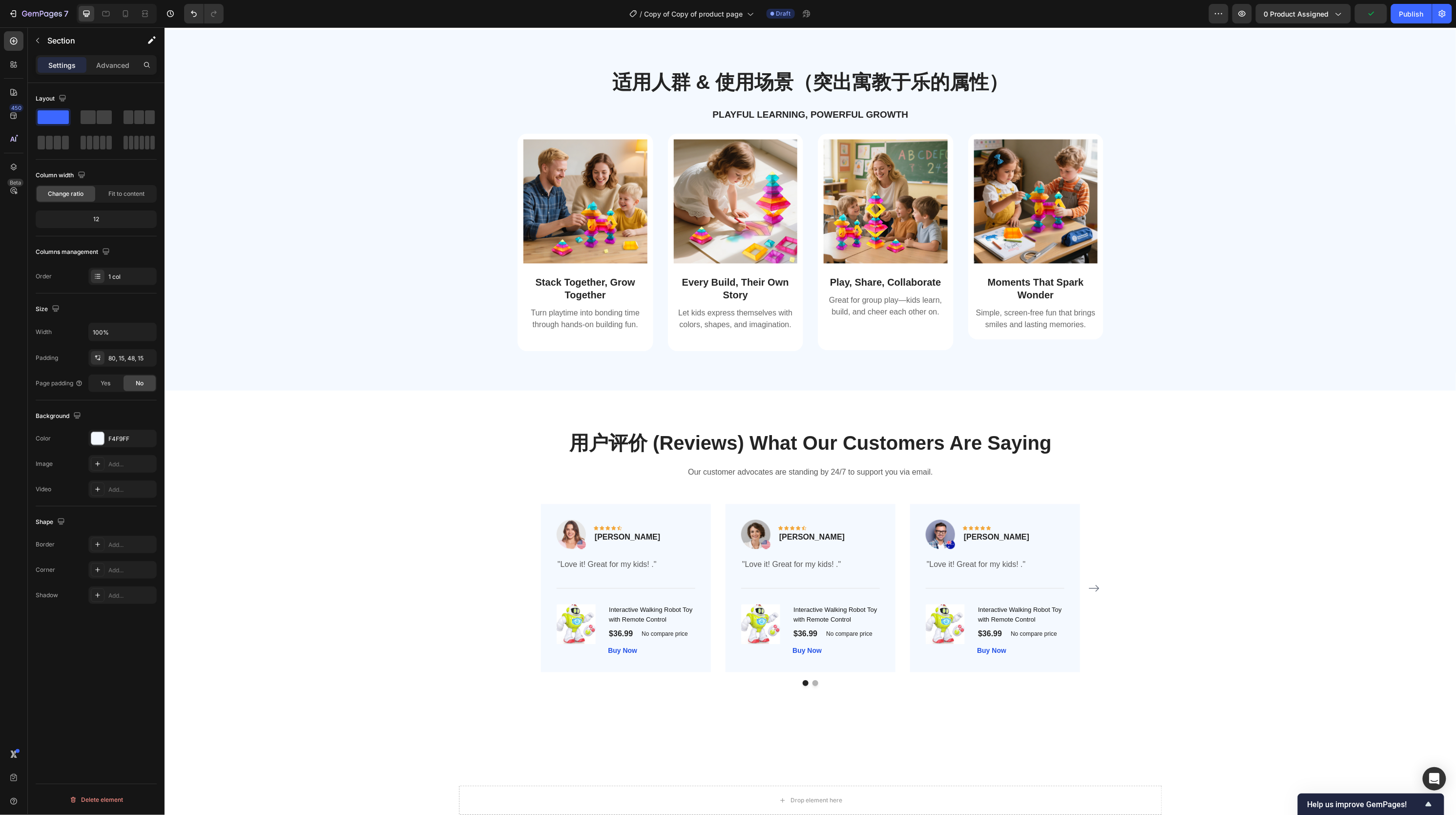
scroll to position [727, 0]
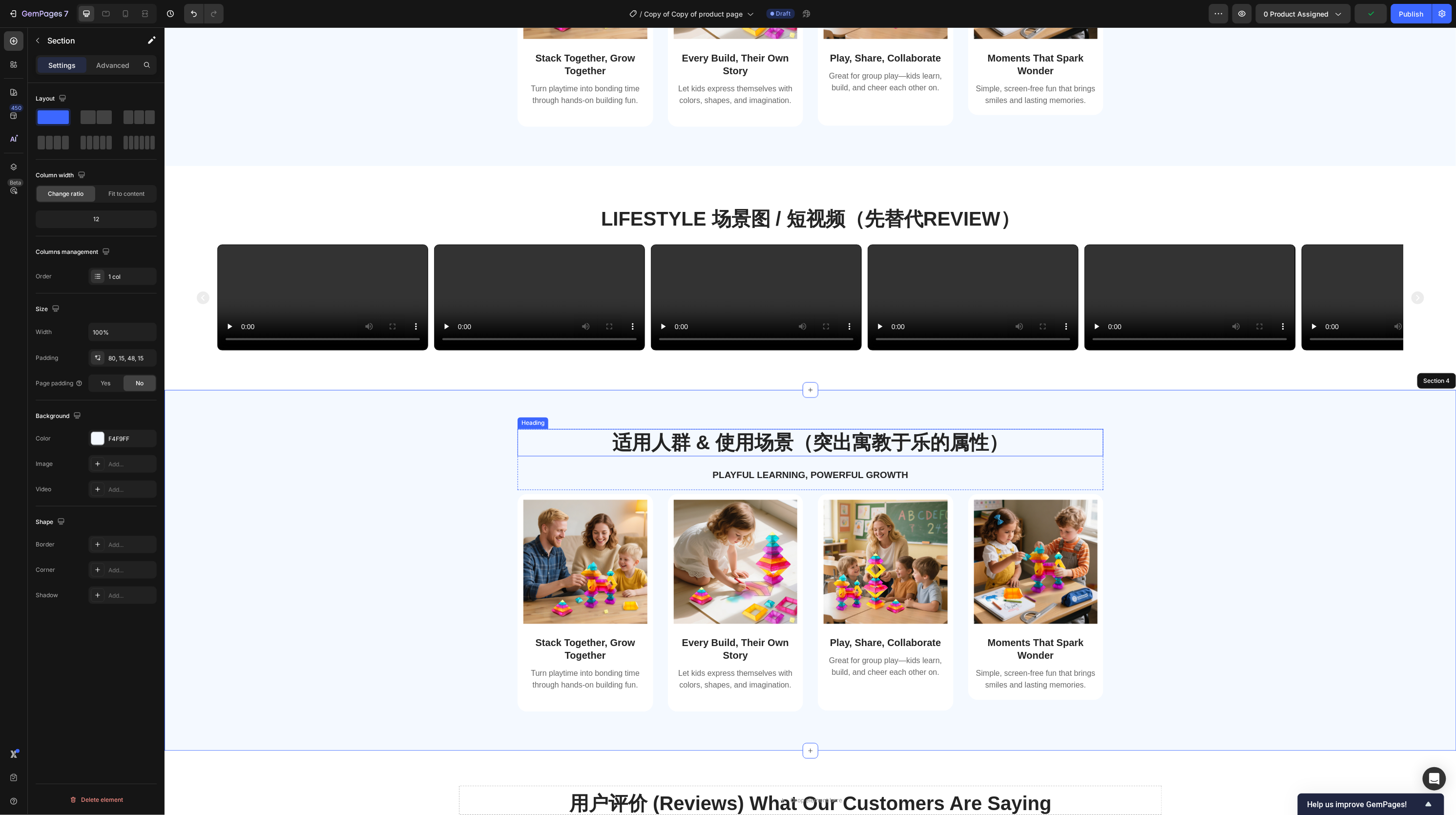
click at [960, 456] on h2 "适用人群 & 使用场景（突出寓教于乐的属性）" at bounding box center [810, 443] width 586 height 28
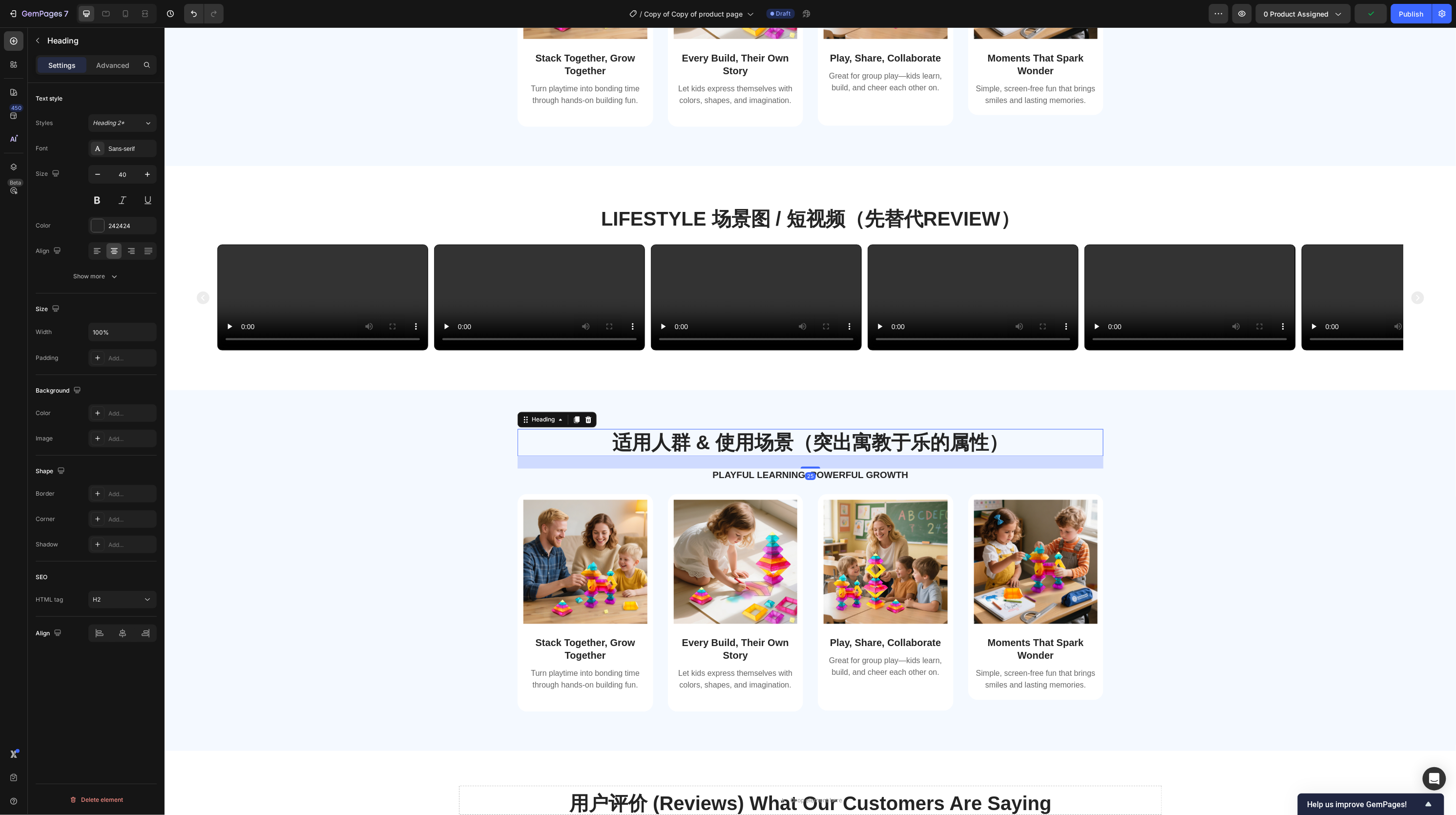
click at [897, 456] on h2 "适用人群 & 使用场景（突出寓教于乐的属性）" at bounding box center [810, 443] width 586 height 28
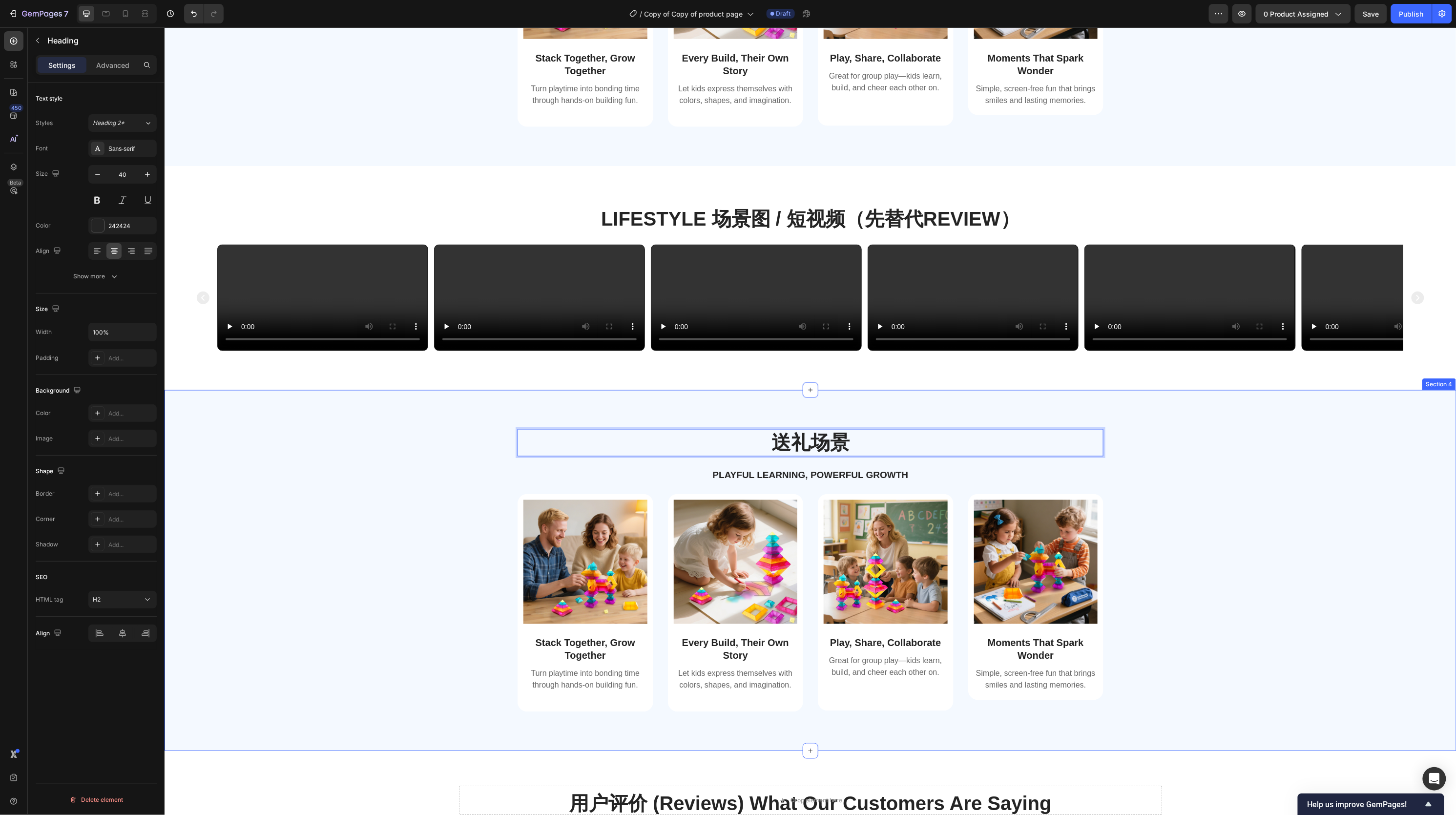
click at [1194, 706] on div "送礼场景 Heading 25 Playful Learning, Powerful Growth Text Block Row Image Stack To…" at bounding box center [810, 578] width 1277 height 298
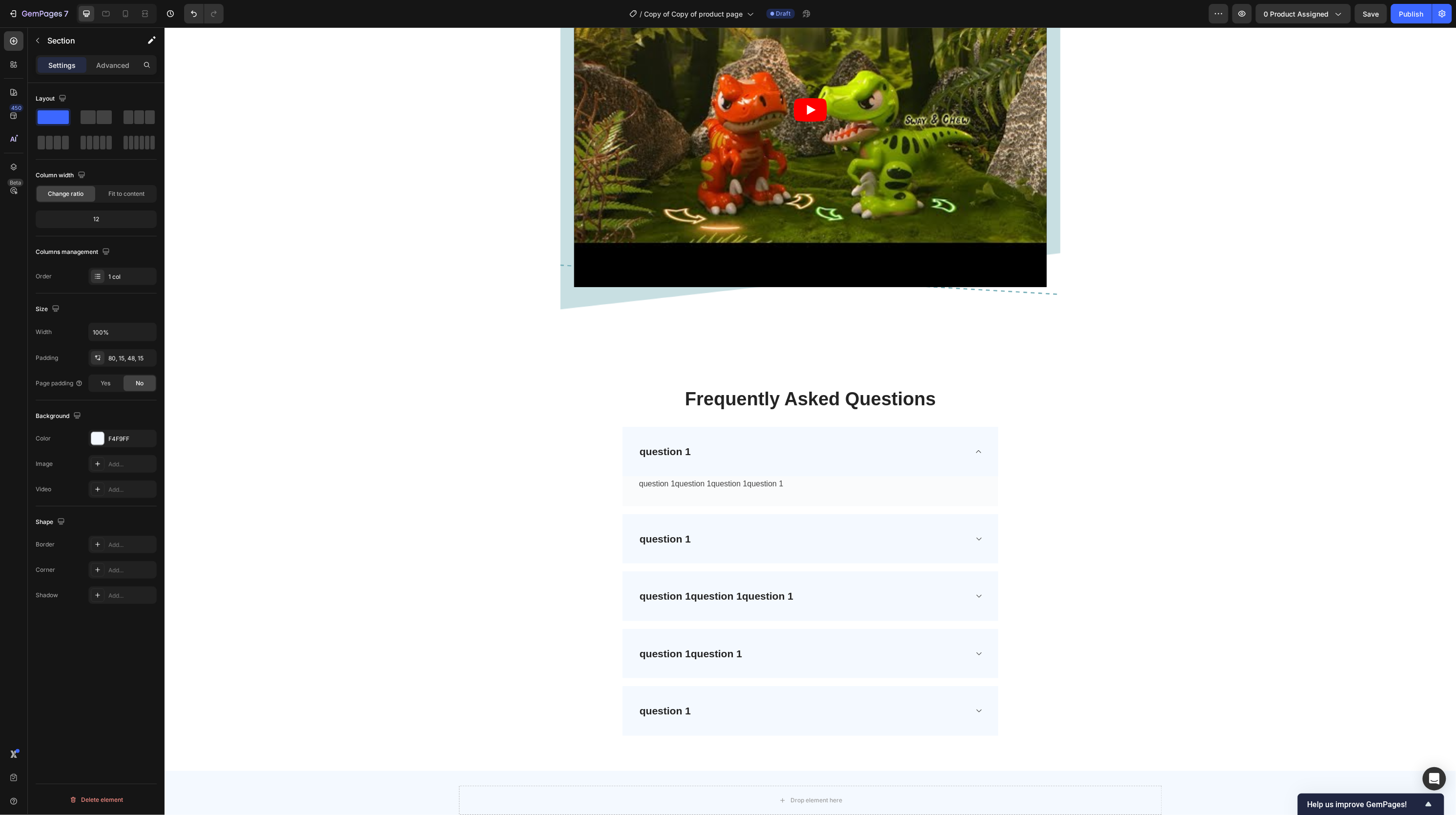
scroll to position [2238, 0]
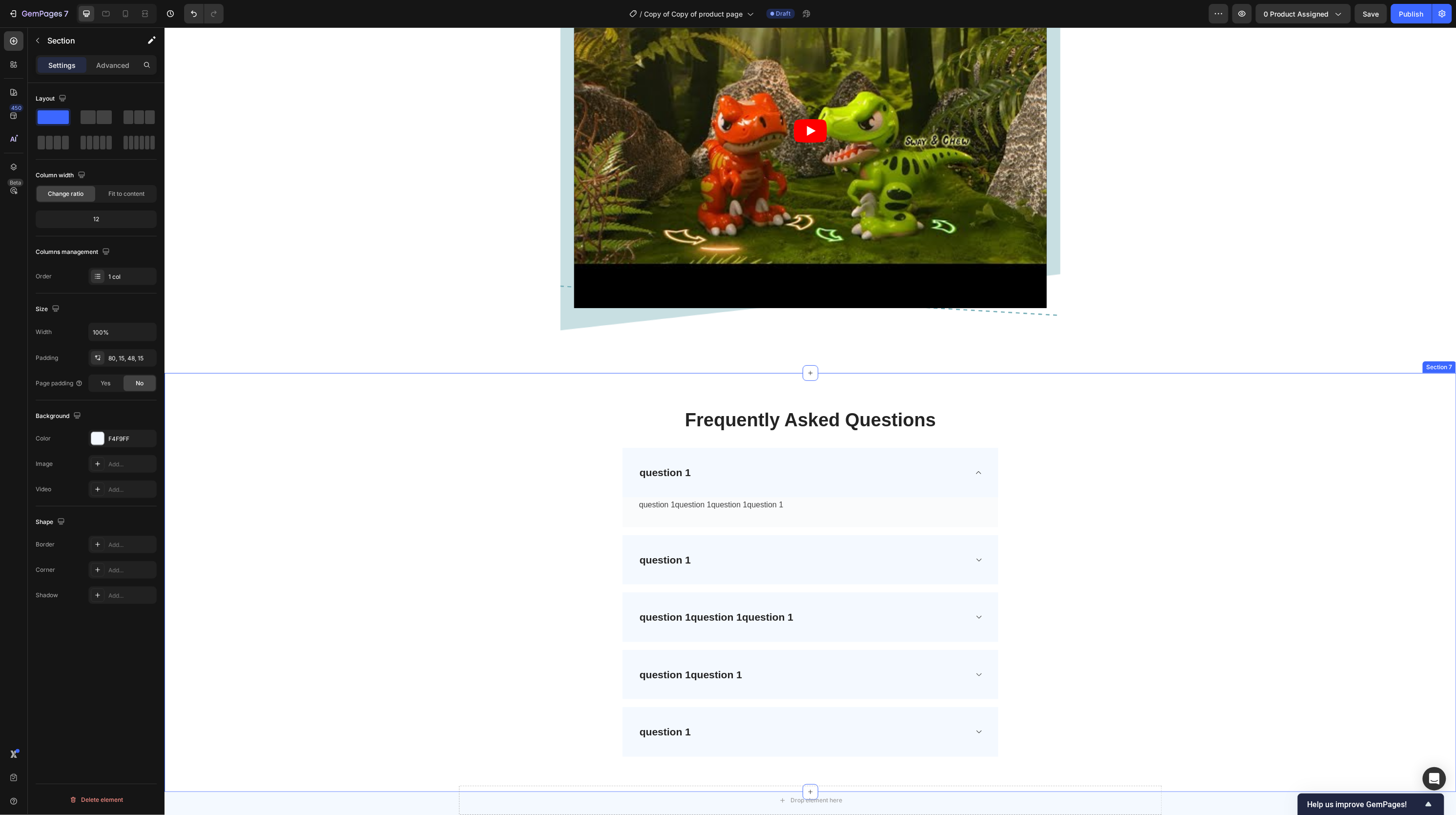
click at [279, 500] on div "Frequently Asked Questions Heading Row question 1 question 1question 1question …" at bounding box center [810, 582] width 1277 height 372
drag, startPoint x: 1262, startPoint y: 365, endPoint x: 1239, endPoint y: 168, distance: 198.3
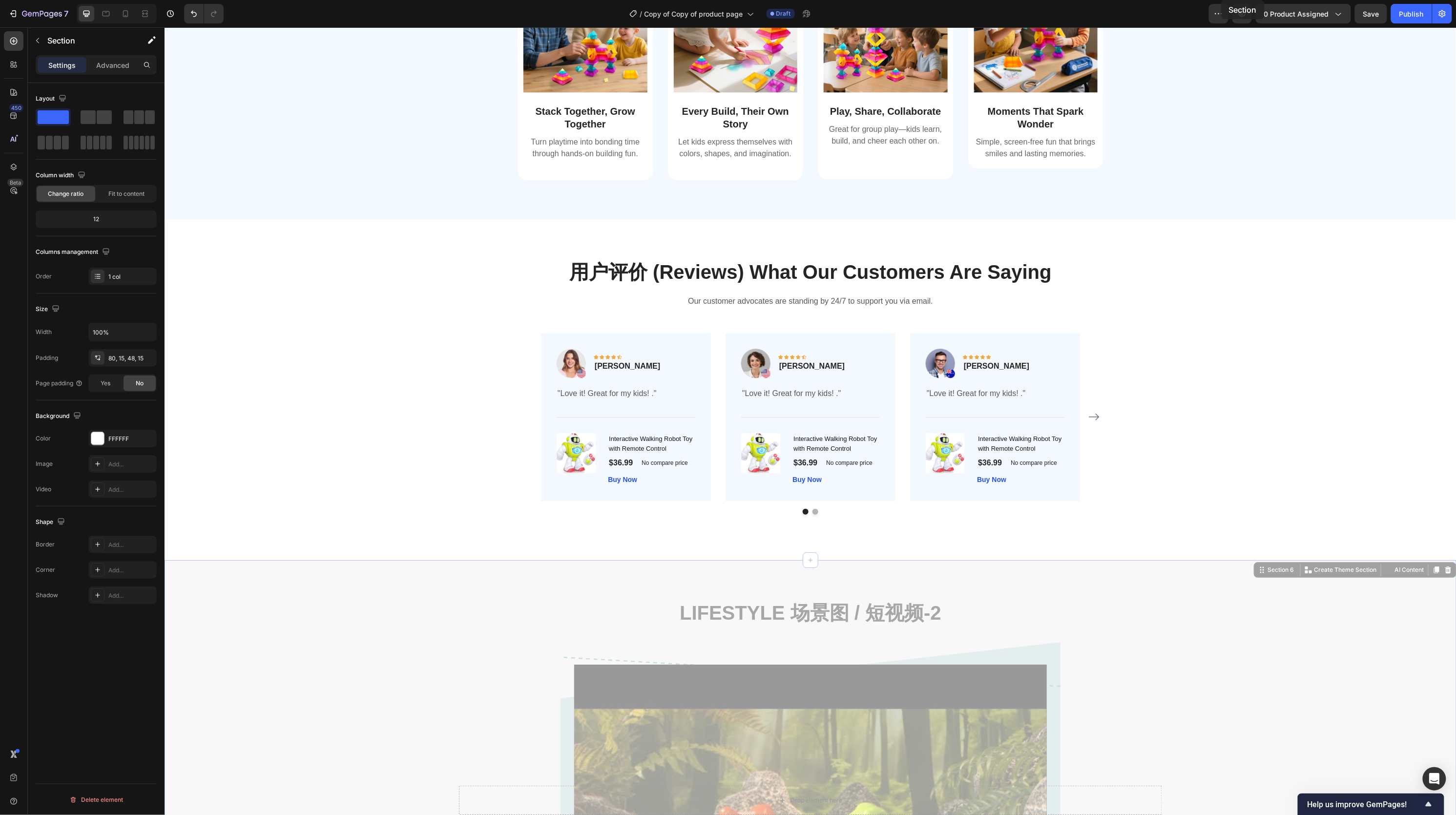
scroll to position [1453, 0]
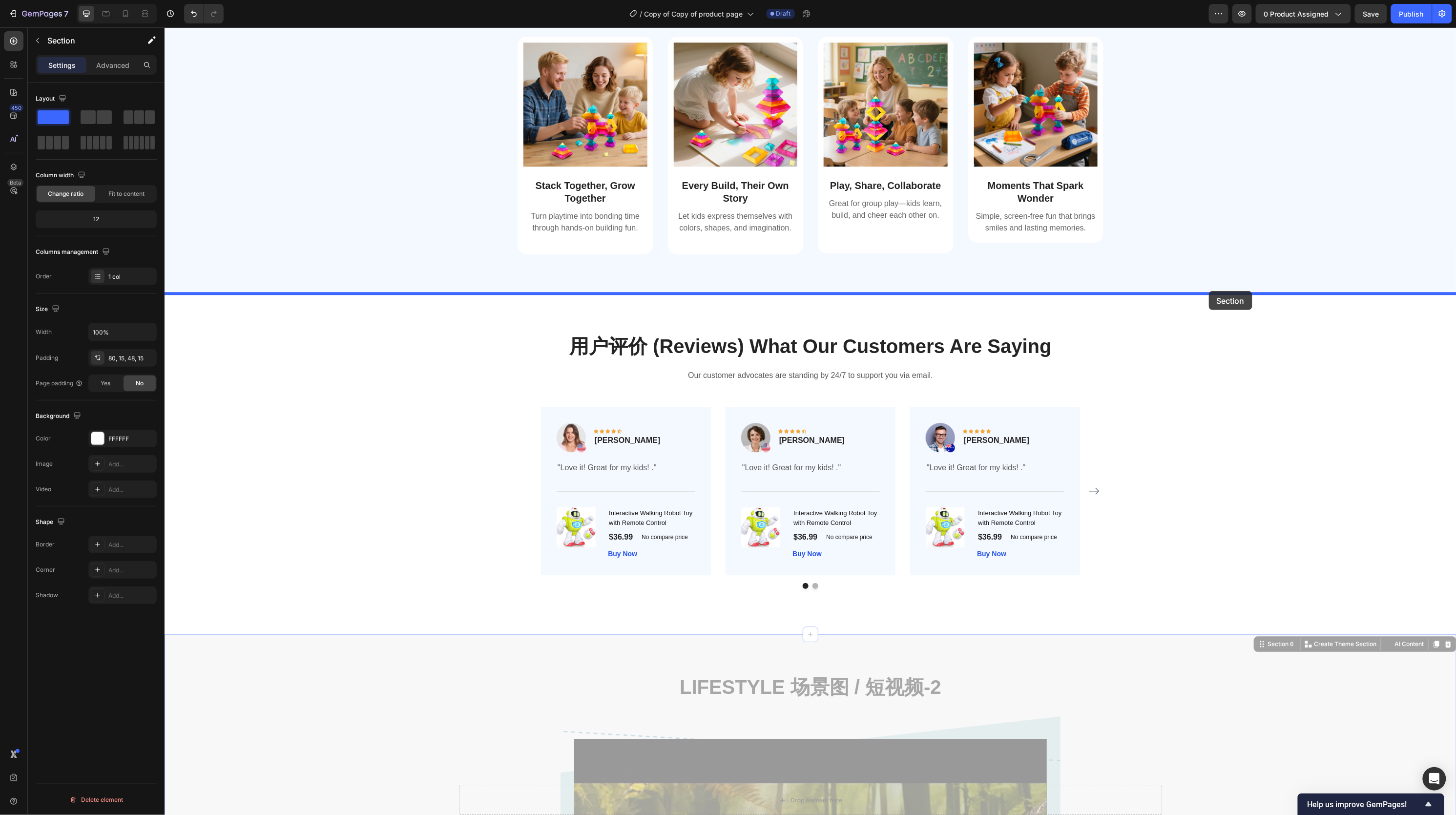
drag, startPoint x: 1239, startPoint y: 168, endPoint x: 1208, endPoint y: 291, distance: 126.8
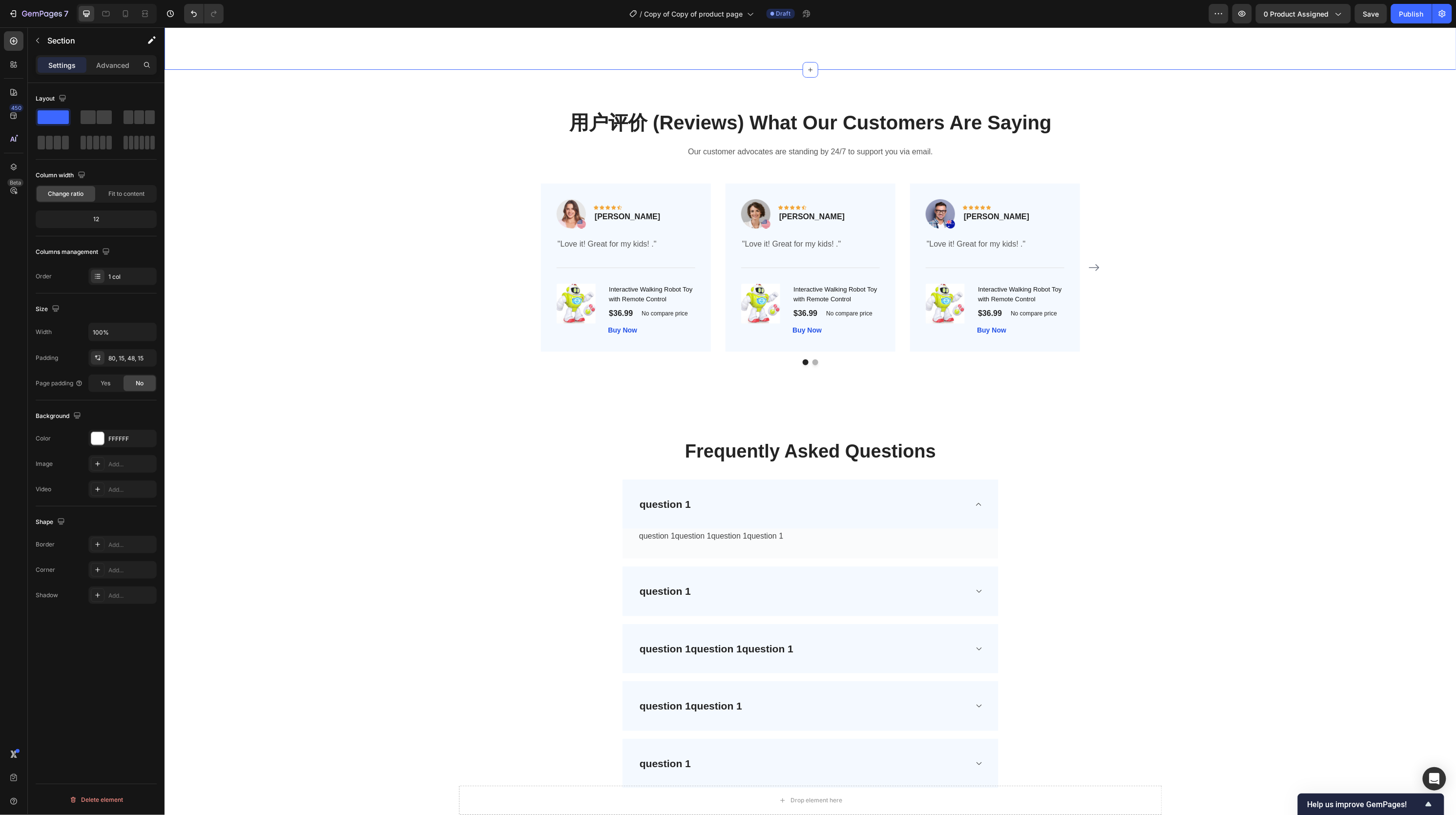
scroll to position [2499, 0]
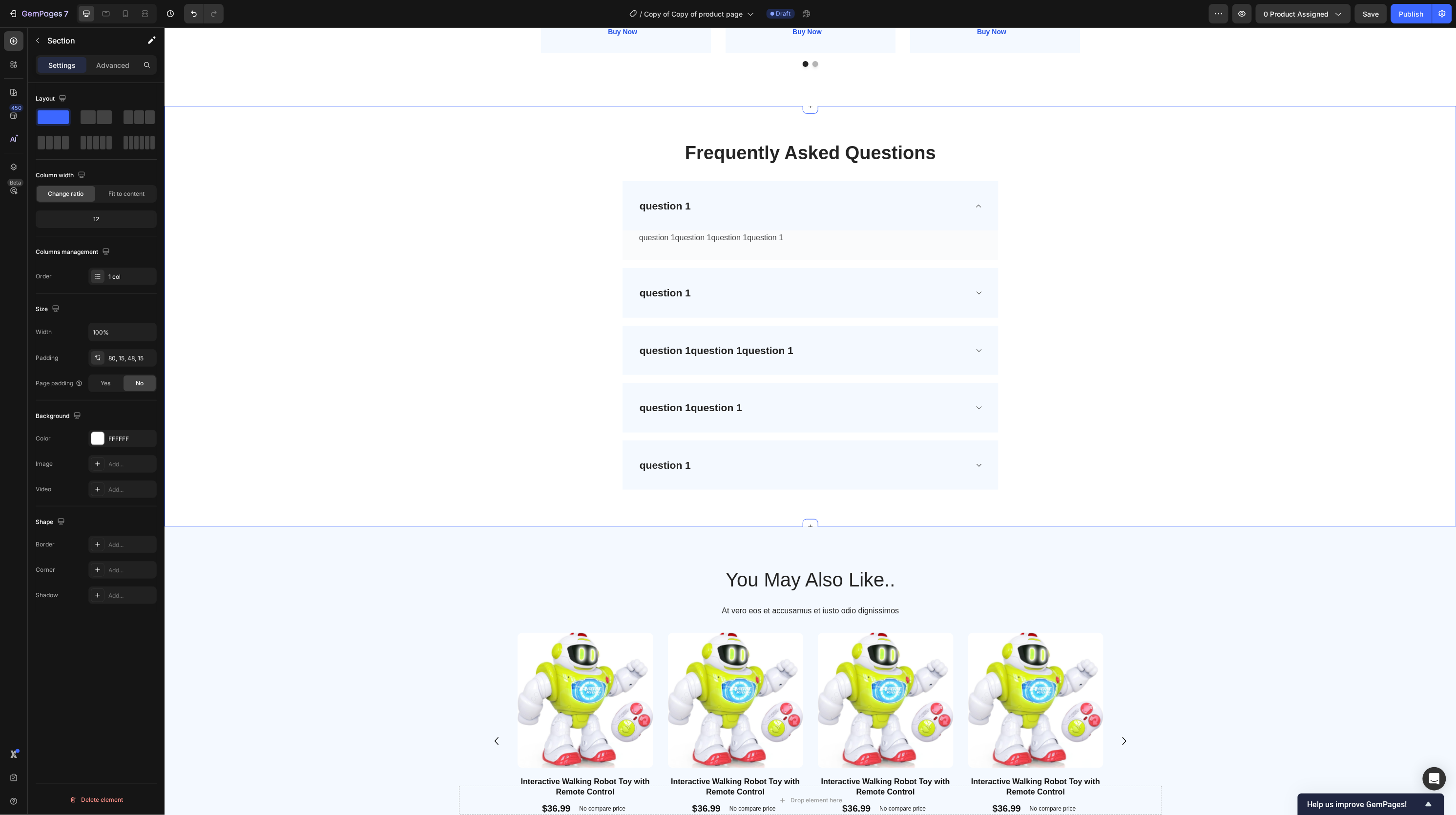
click at [1186, 322] on div "Frequently Asked Questions Heading Row question 1 question 1question 1question …" at bounding box center [810, 316] width 1277 height 374
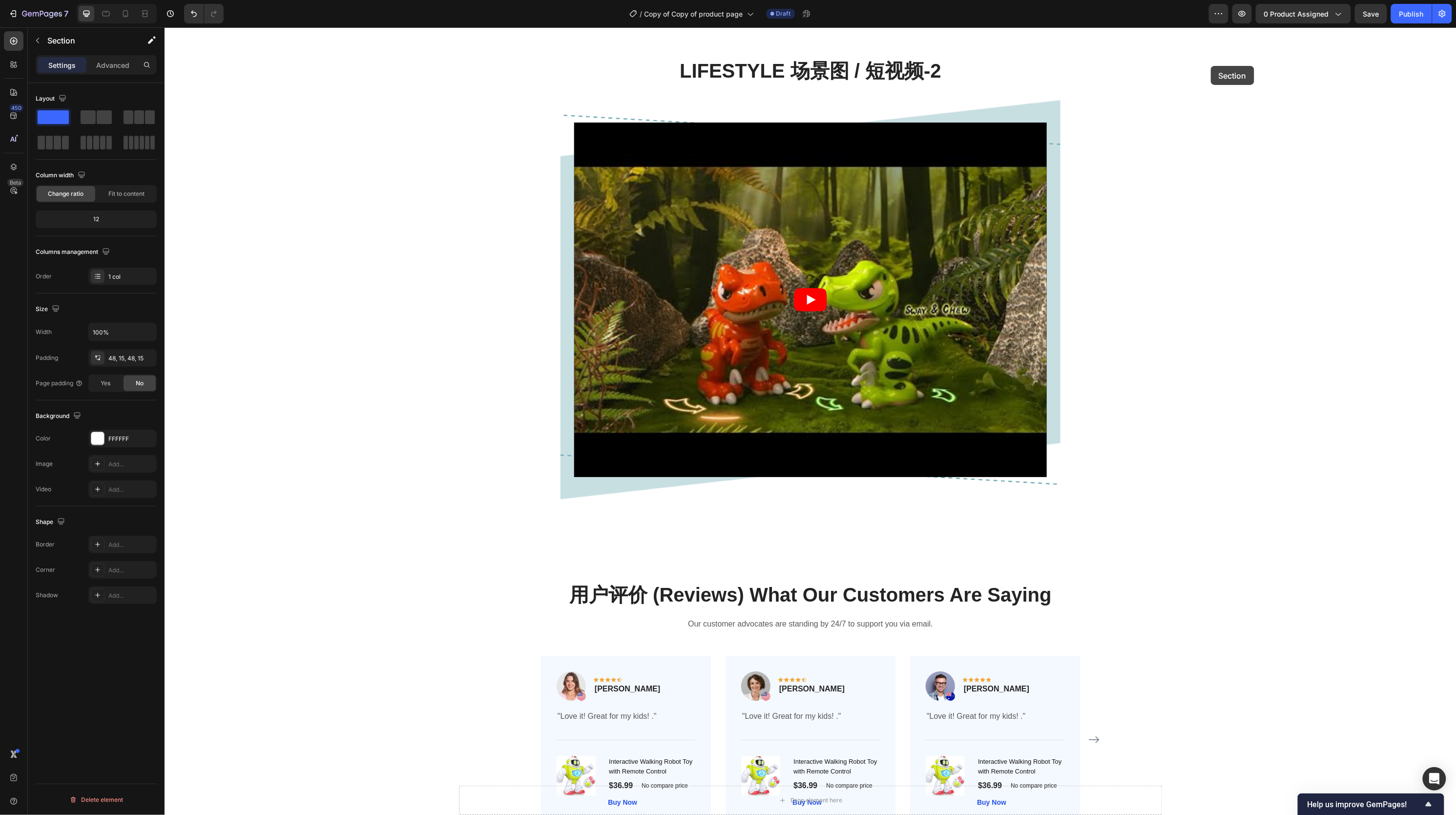
scroll to position [1655, 0]
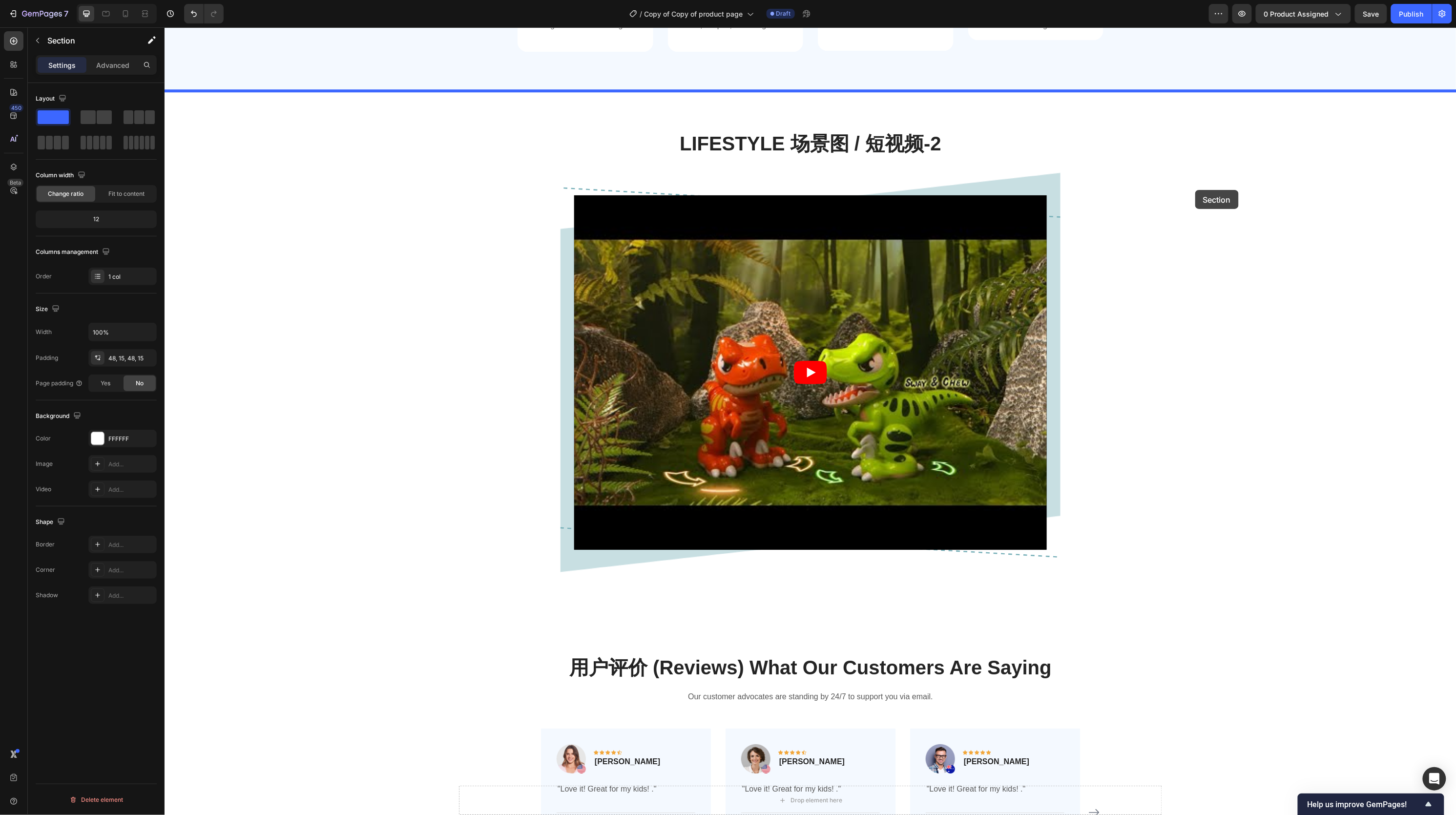
drag, startPoint x: 1260, startPoint y: 172, endPoint x: 1194, endPoint y: 190, distance: 68.4
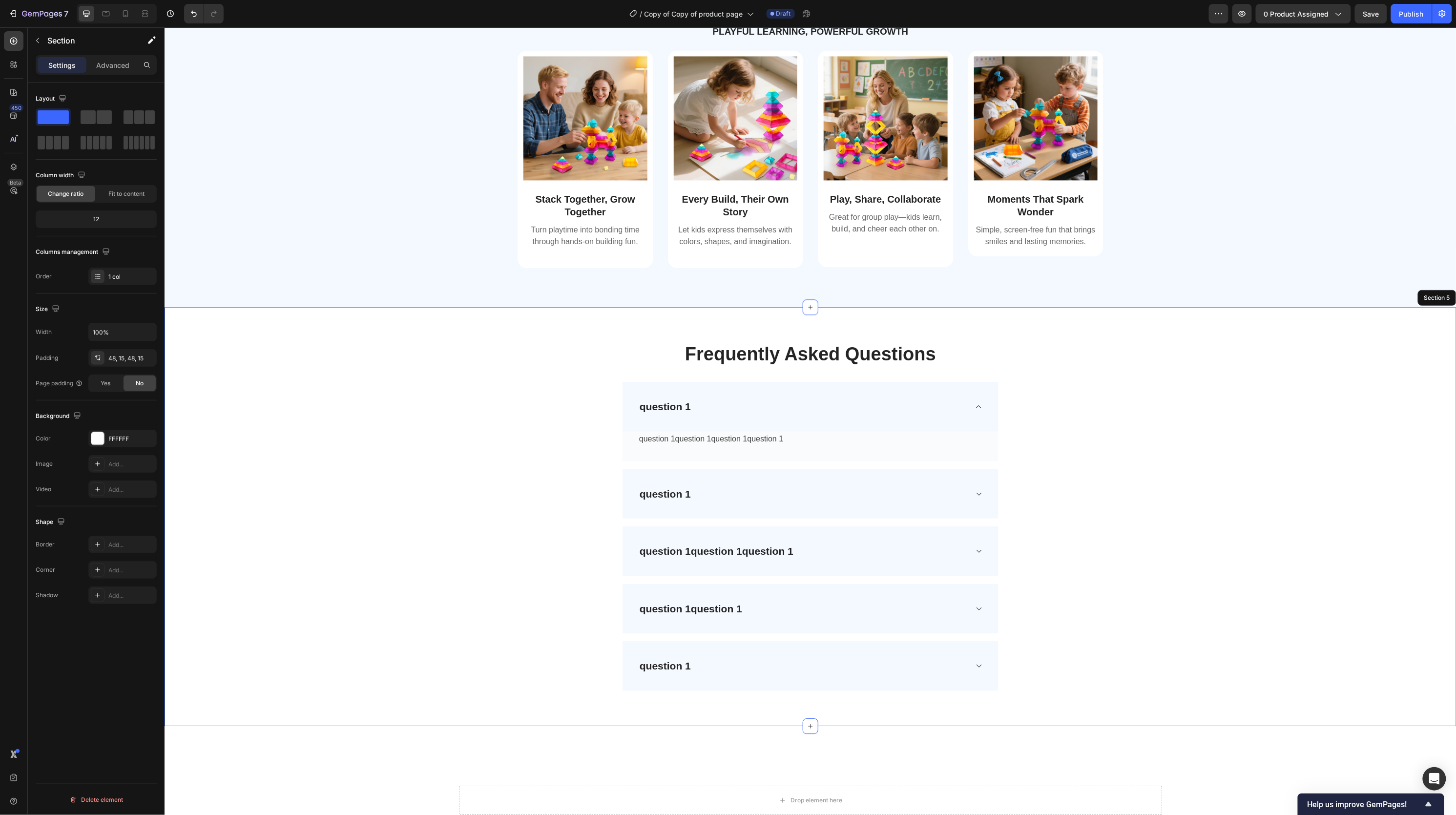
scroll to position [1225, 0]
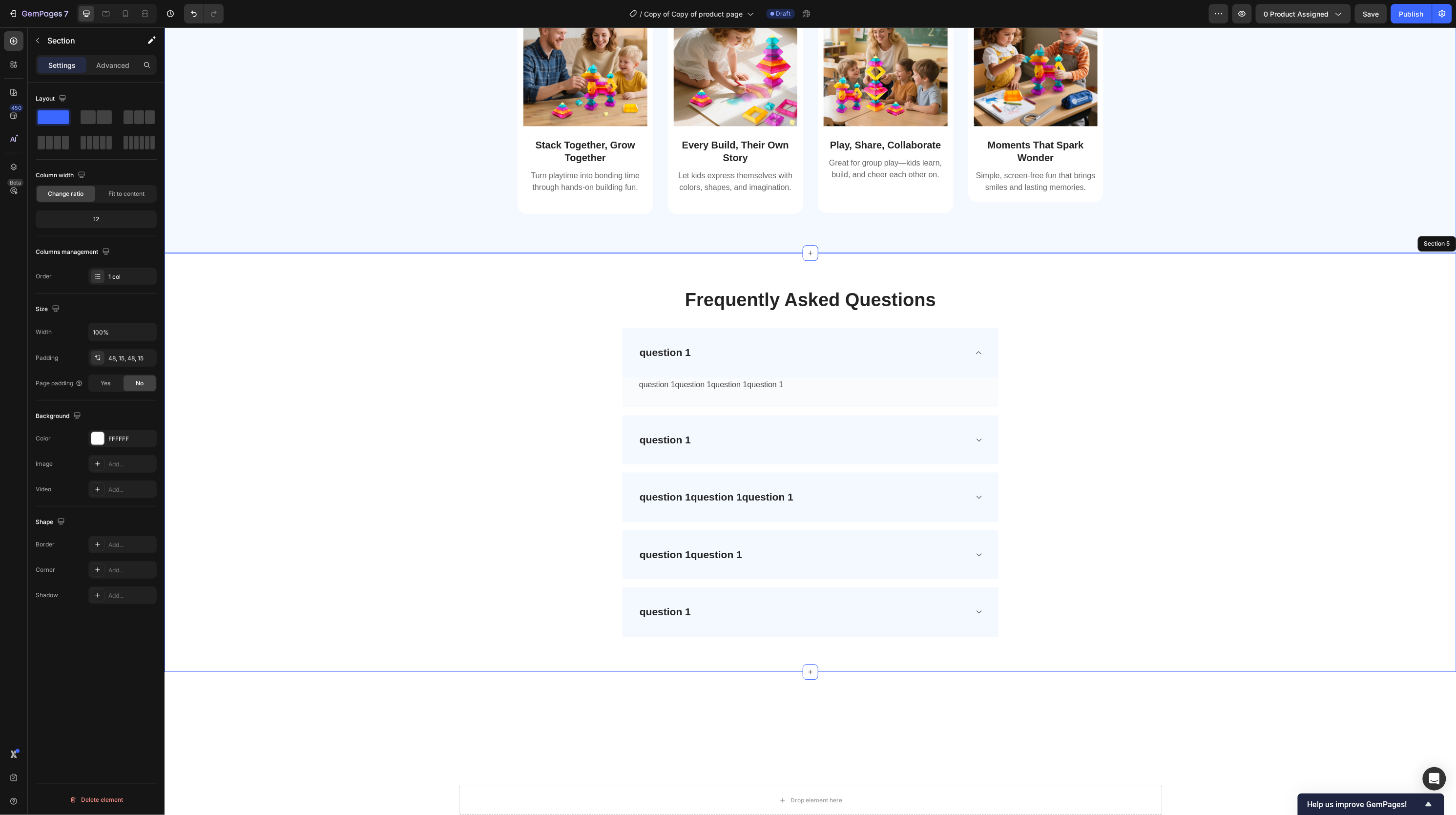
click at [453, 229] on div "Image Stack Together, Grow Together Text Block Turn playtime into bonding time …" at bounding box center [810, 112] width 1277 height 233
click at [650, 214] on div "Image Stack Together, Grow Together Text Block Turn playtime into bonding time …" at bounding box center [585, 104] width 135 height 218
click at [795, 209] on div "Image Every Build, Their Own Story Text Block Let kids express themselves with …" at bounding box center [735, 105] width 124 height 208
click at [822, 212] on div "Image Play, Share, Collaborate Text Block Great for group play—kids learn, buil…" at bounding box center [884, 104] width 135 height 217
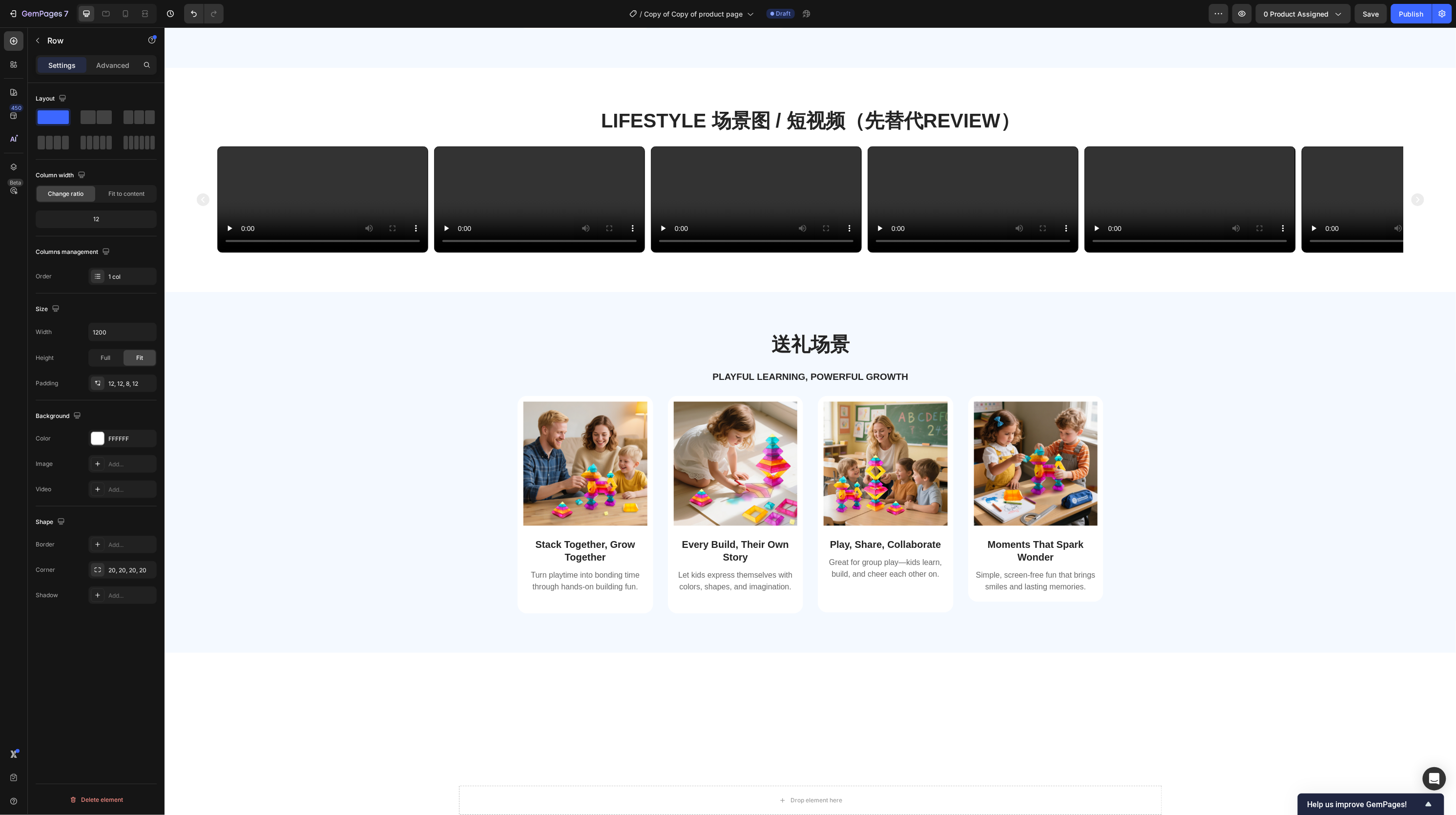
scroll to position [822, 0]
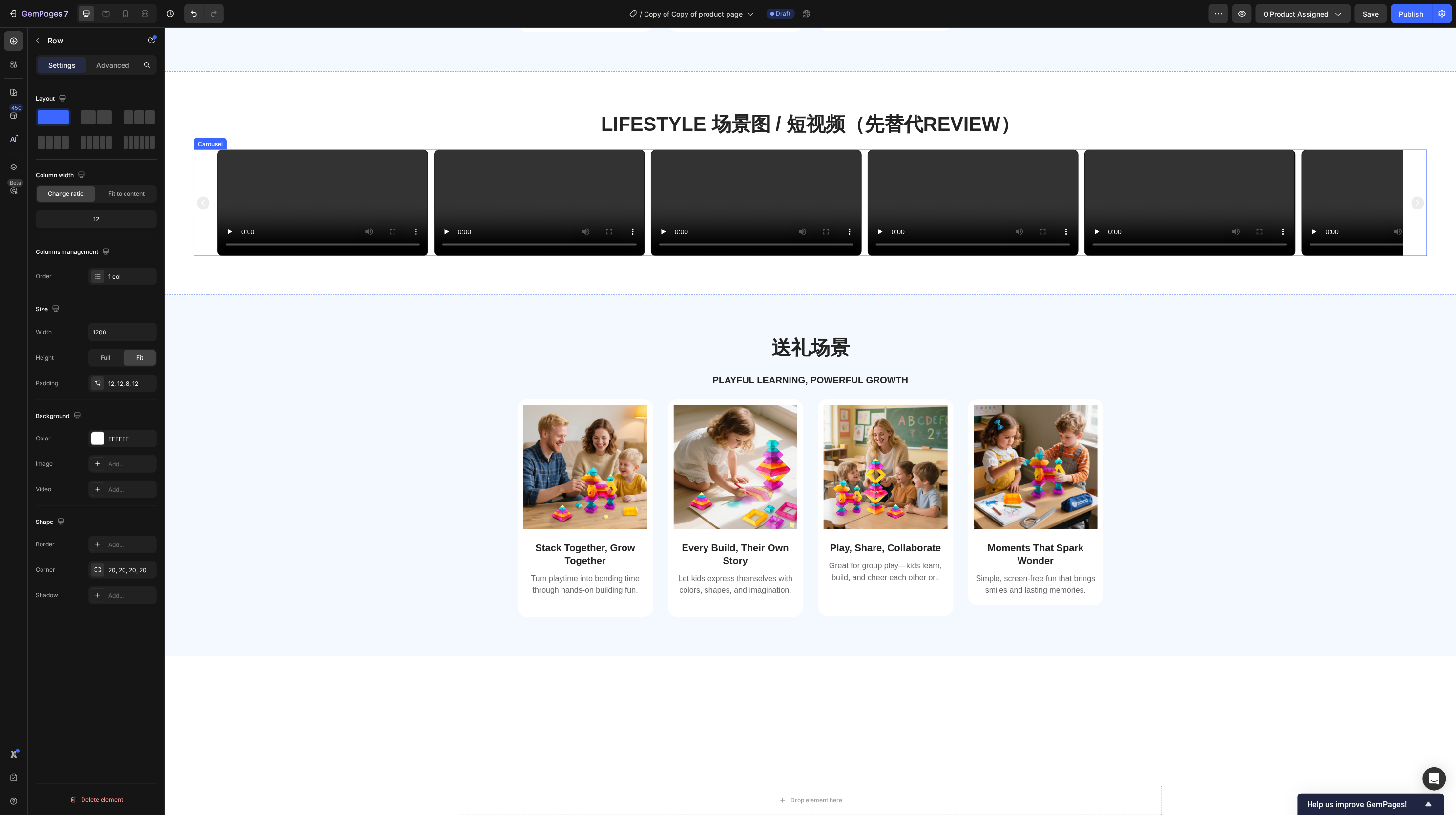
click at [199, 256] on div "Video Video Video Video Video Video" at bounding box center [810, 202] width 1234 height 106
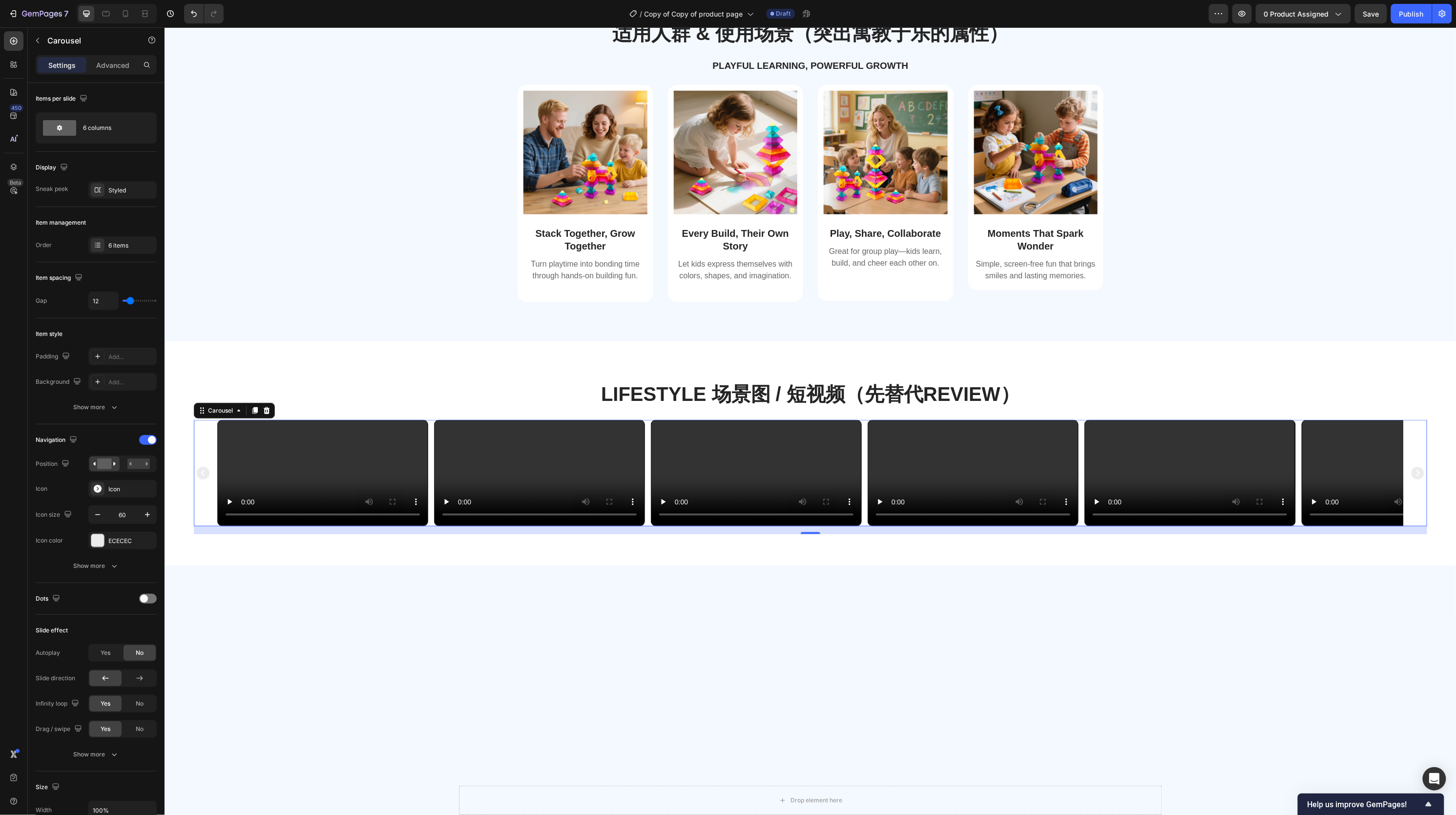
scroll to position [417, 0]
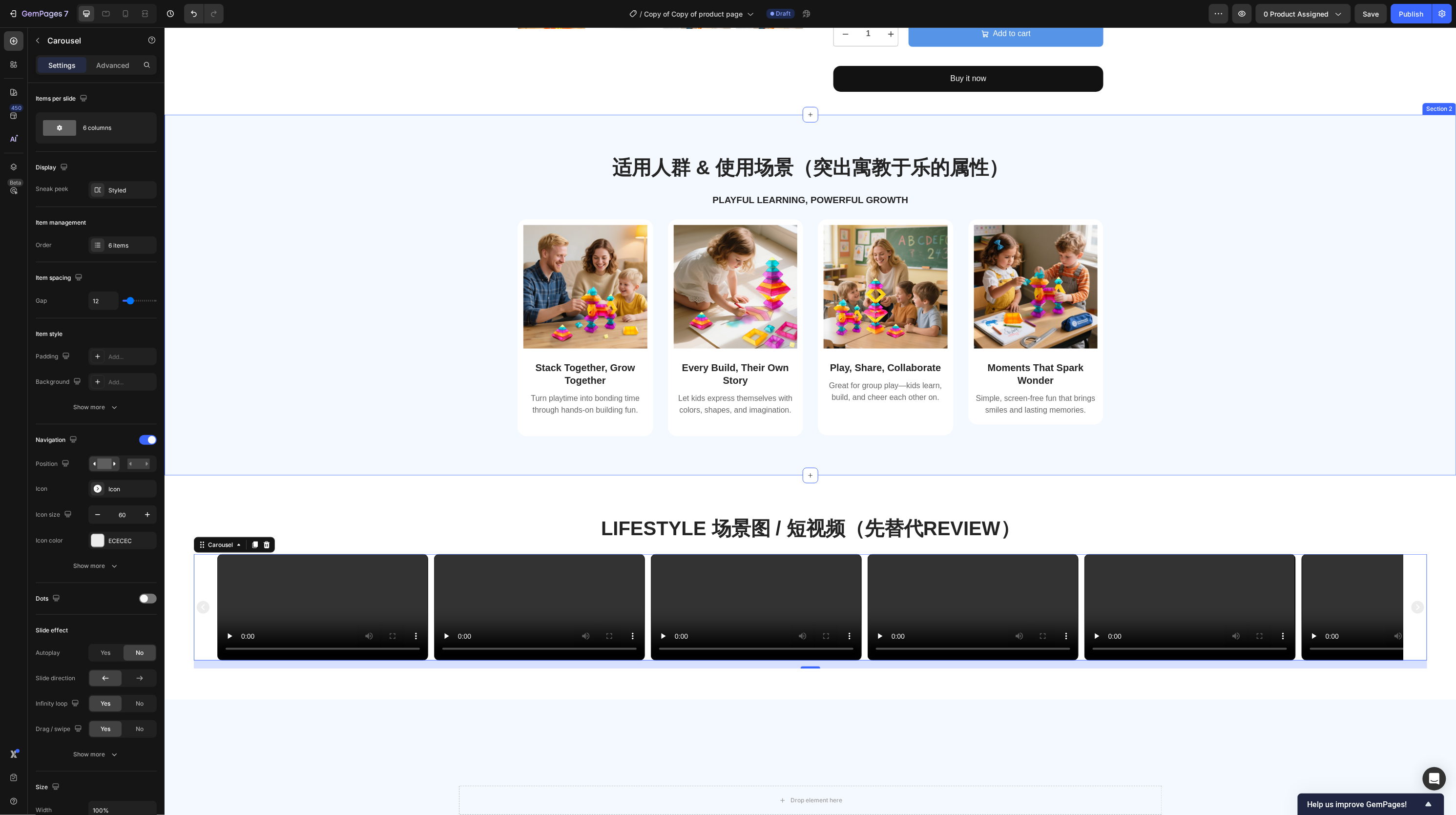
click at [280, 309] on div "Image Stack Together, Grow Together Text Block Turn playtime into bonding time …" at bounding box center [810, 335] width 1277 height 233
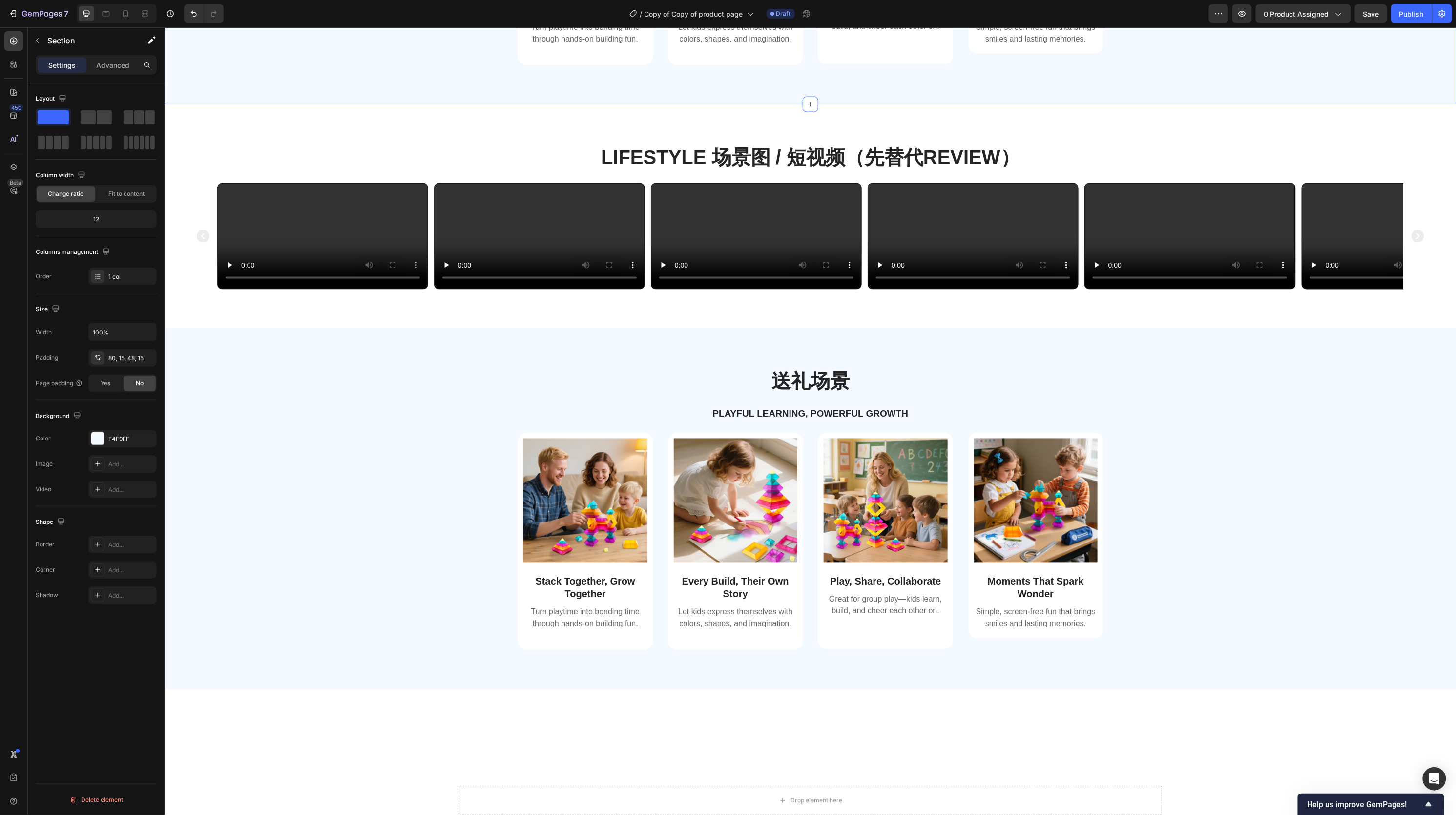
scroll to position [952, 0]
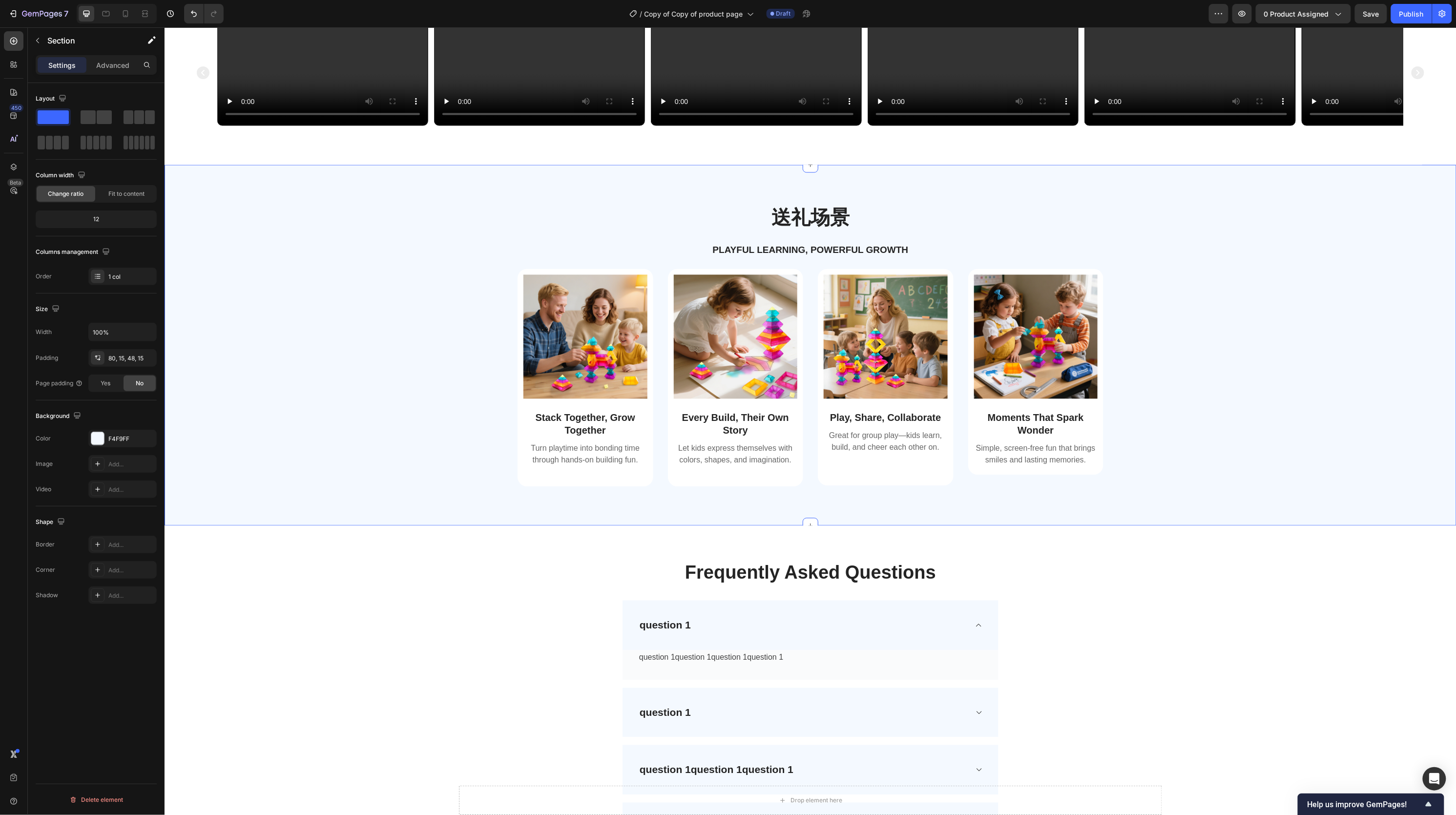
click at [306, 502] on div "送礼场景 Heading Playful Learning, Powerful Growth Text Block Row Image Stack Toget…" at bounding box center [810, 353] width 1277 height 298
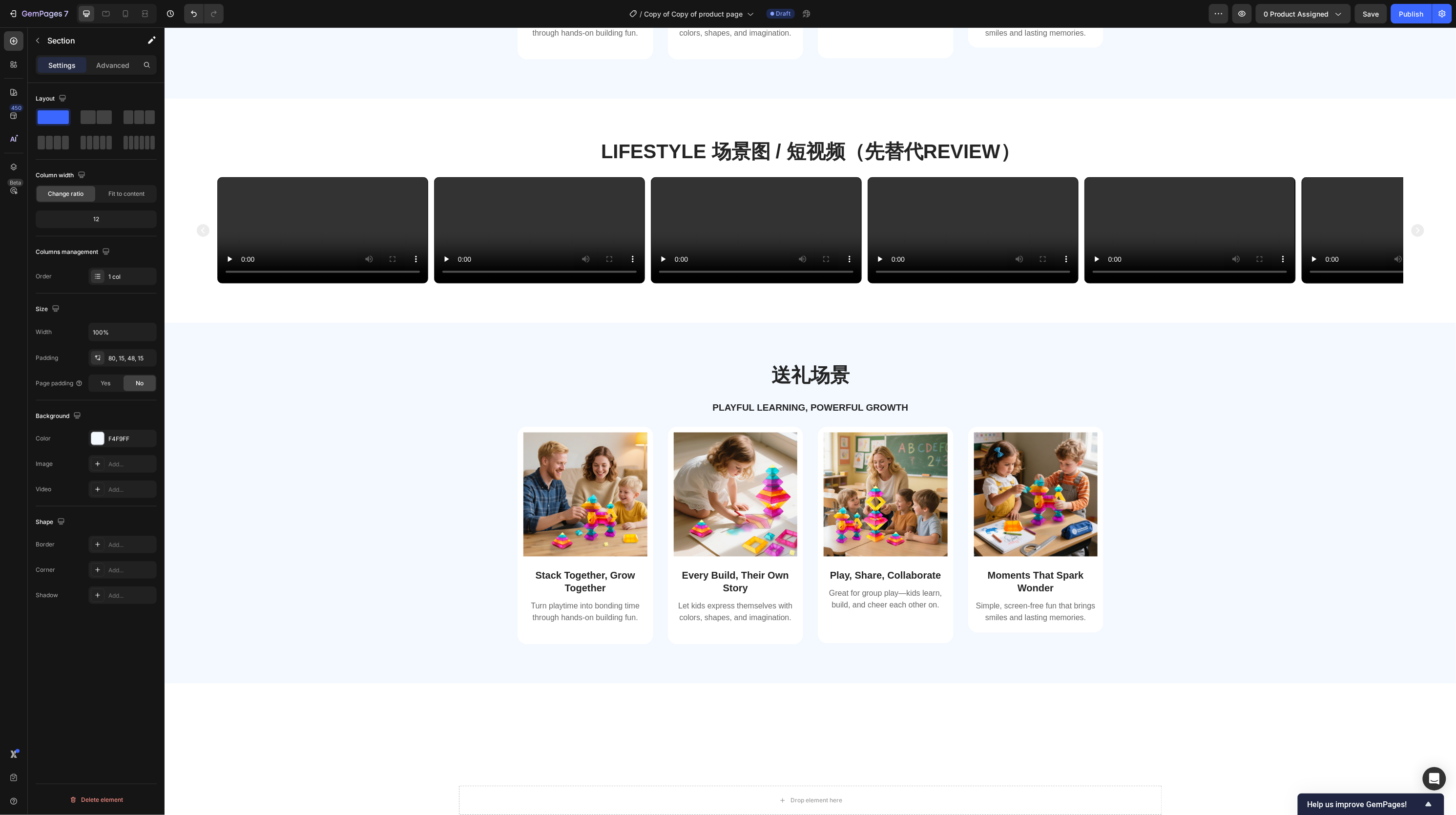
scroll to position [1071, 0]
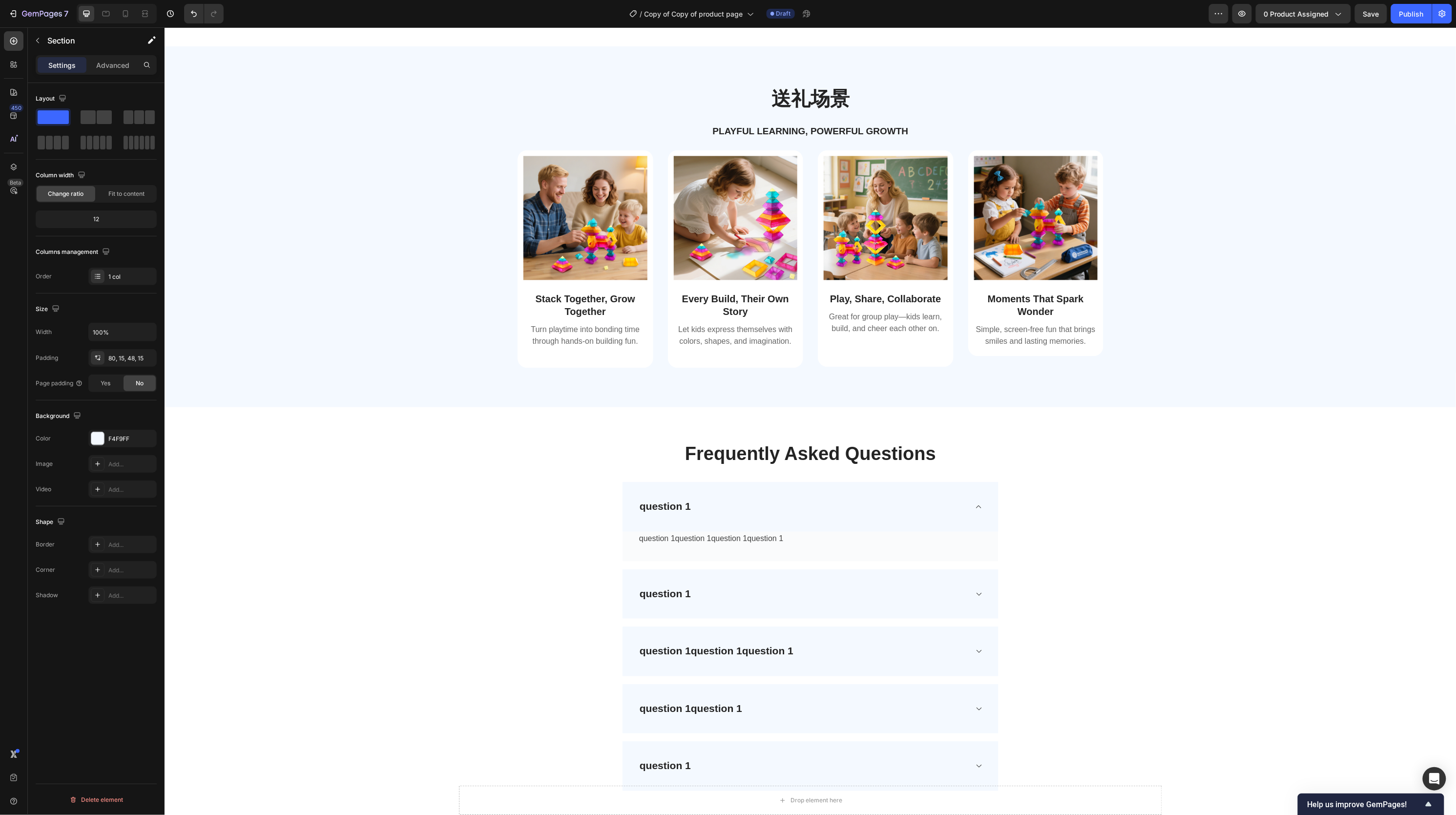
click at [306, 383] on div "Image Stack Together, Grow Together Text Block Turn playtime into bonding time …" at bounding box center [810, 267] width 1277 height 233
click at [350, 383] on div "送礼场景 Heading Playful Learning, Powerful Growth Text Block Row Image Stack Toget…" at bounding box center [810, 234] width 1277 height 298
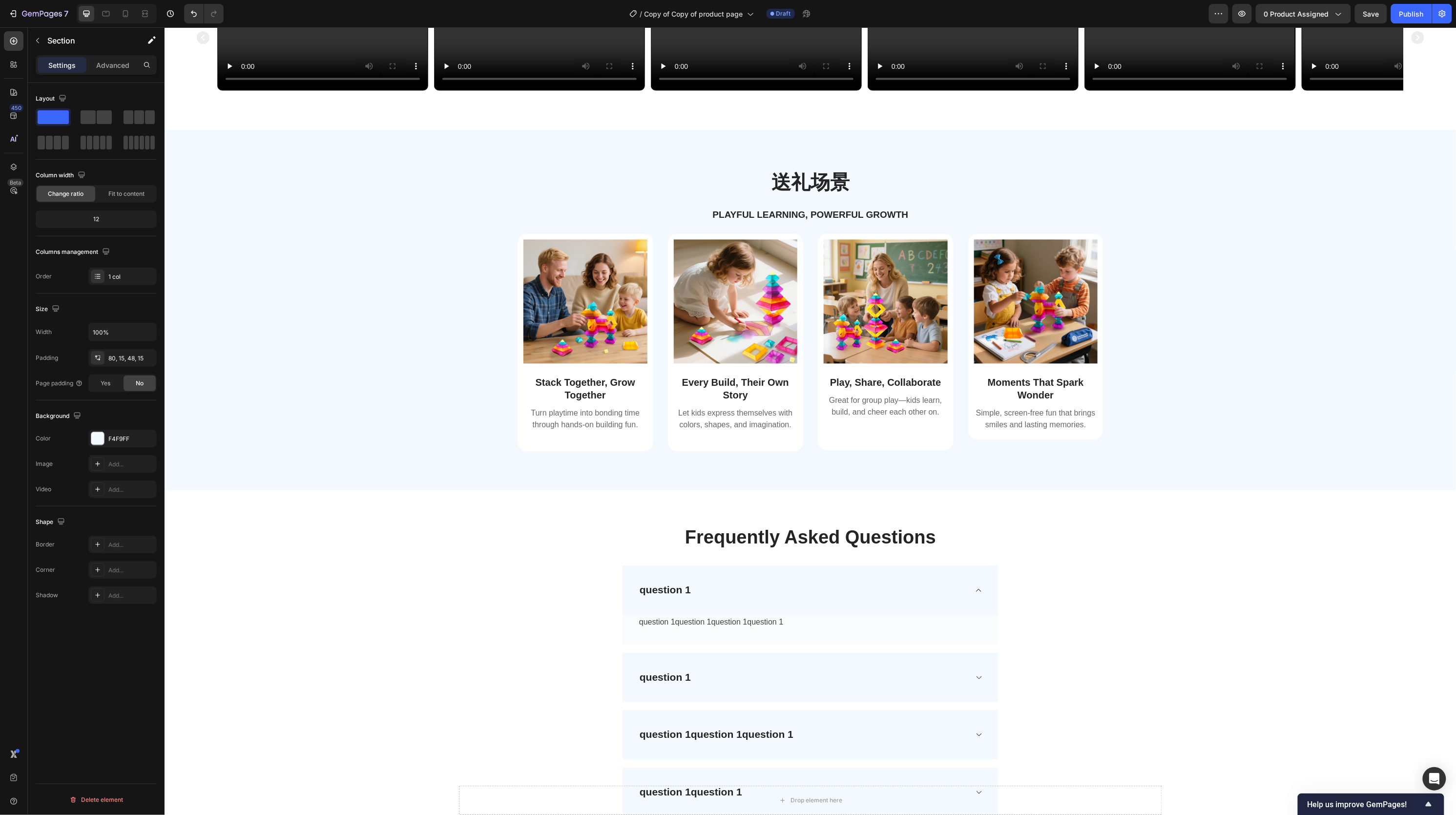
scroll to position [998, 0]
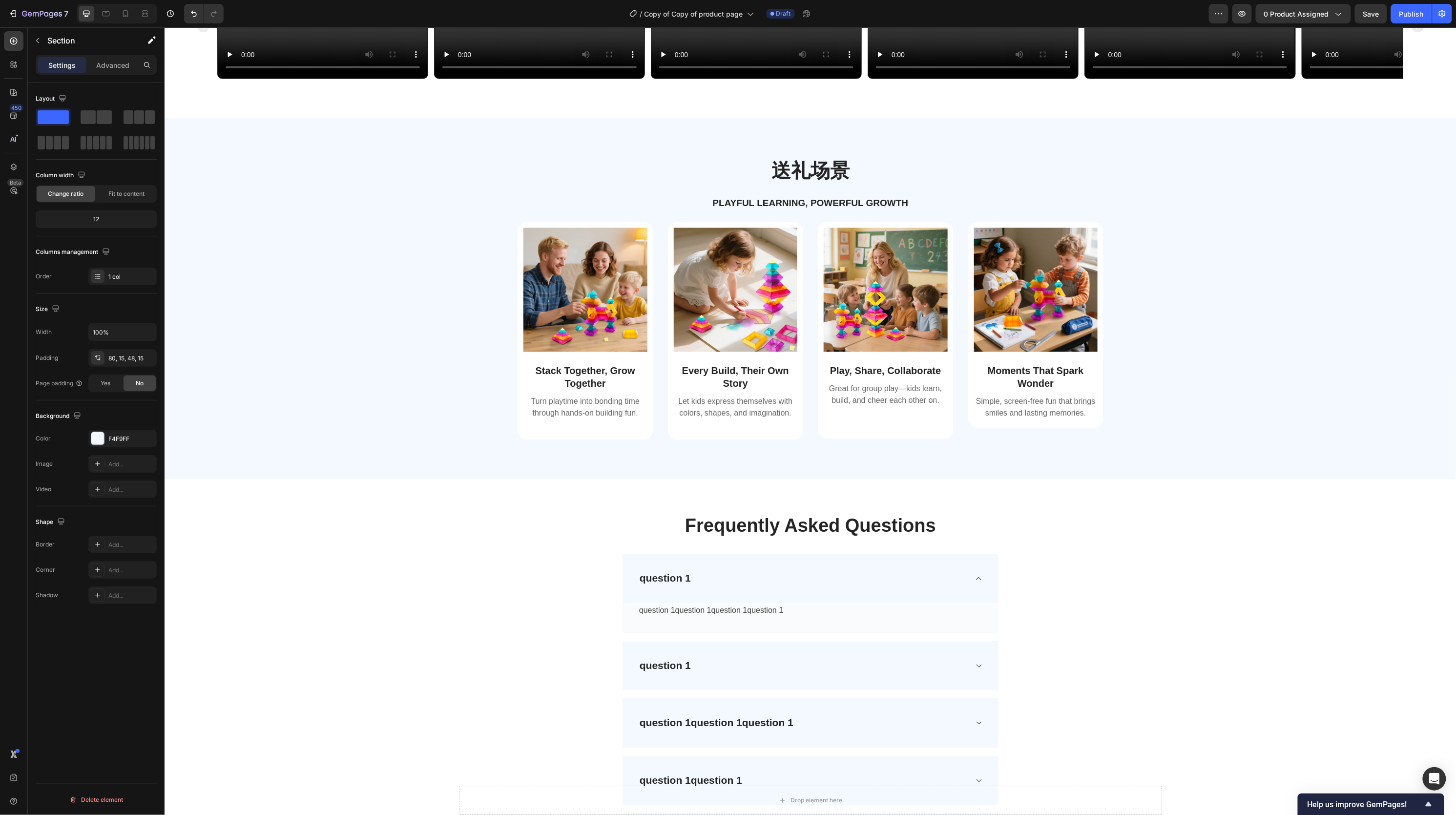
click at [348, 451] on div "送礼场景 Heading Playful Learning, Powerful Growth Text Block Row Image Stack Toget…" at bounding box center [810, 306] width 1277 height 298
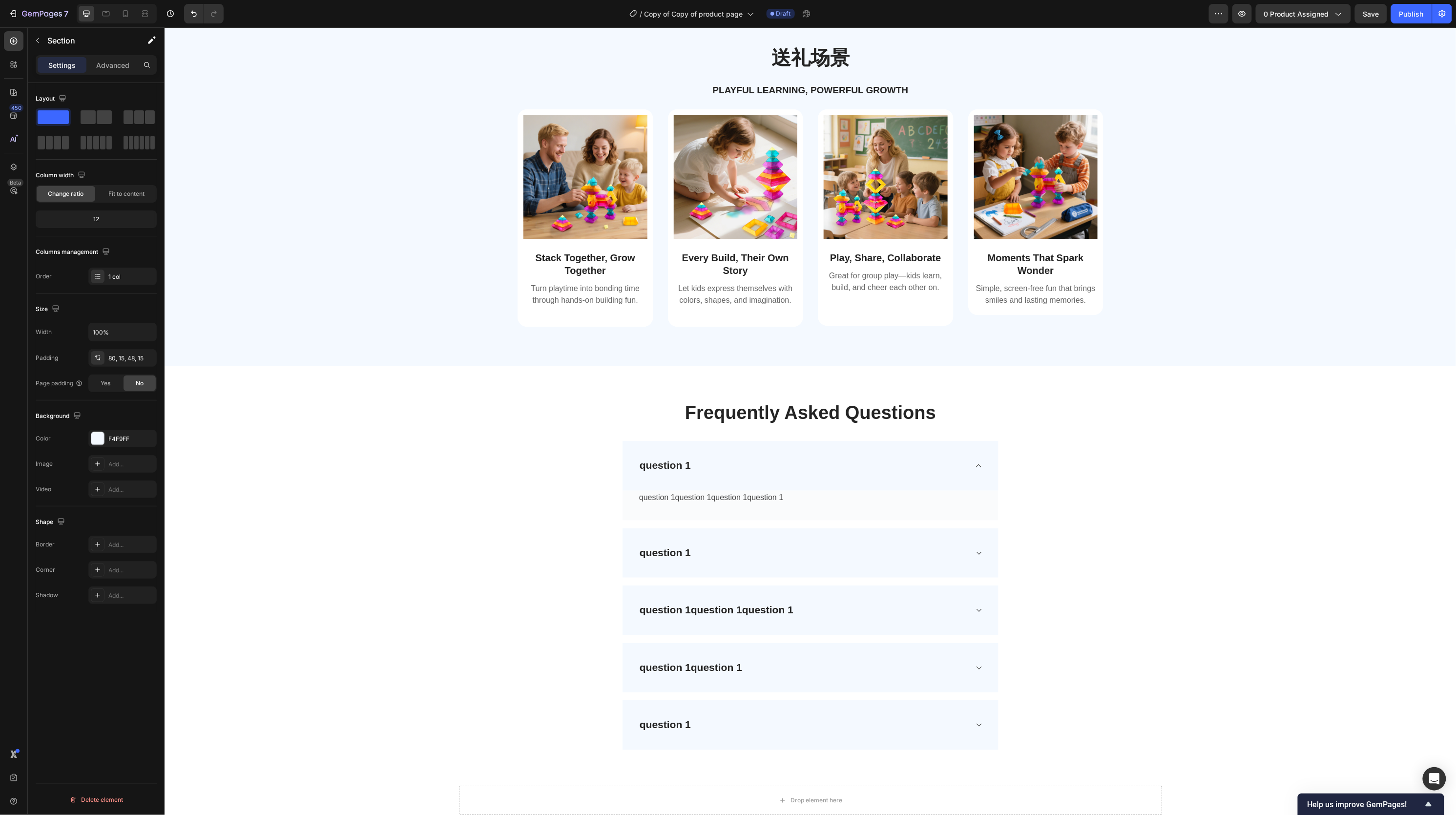
scroll to position [1112, 0]
click at [588, 318] on h2 "Turn playtime into bonding time through hands-on building fun." at bounding box center [585, 299] width 124 height 37
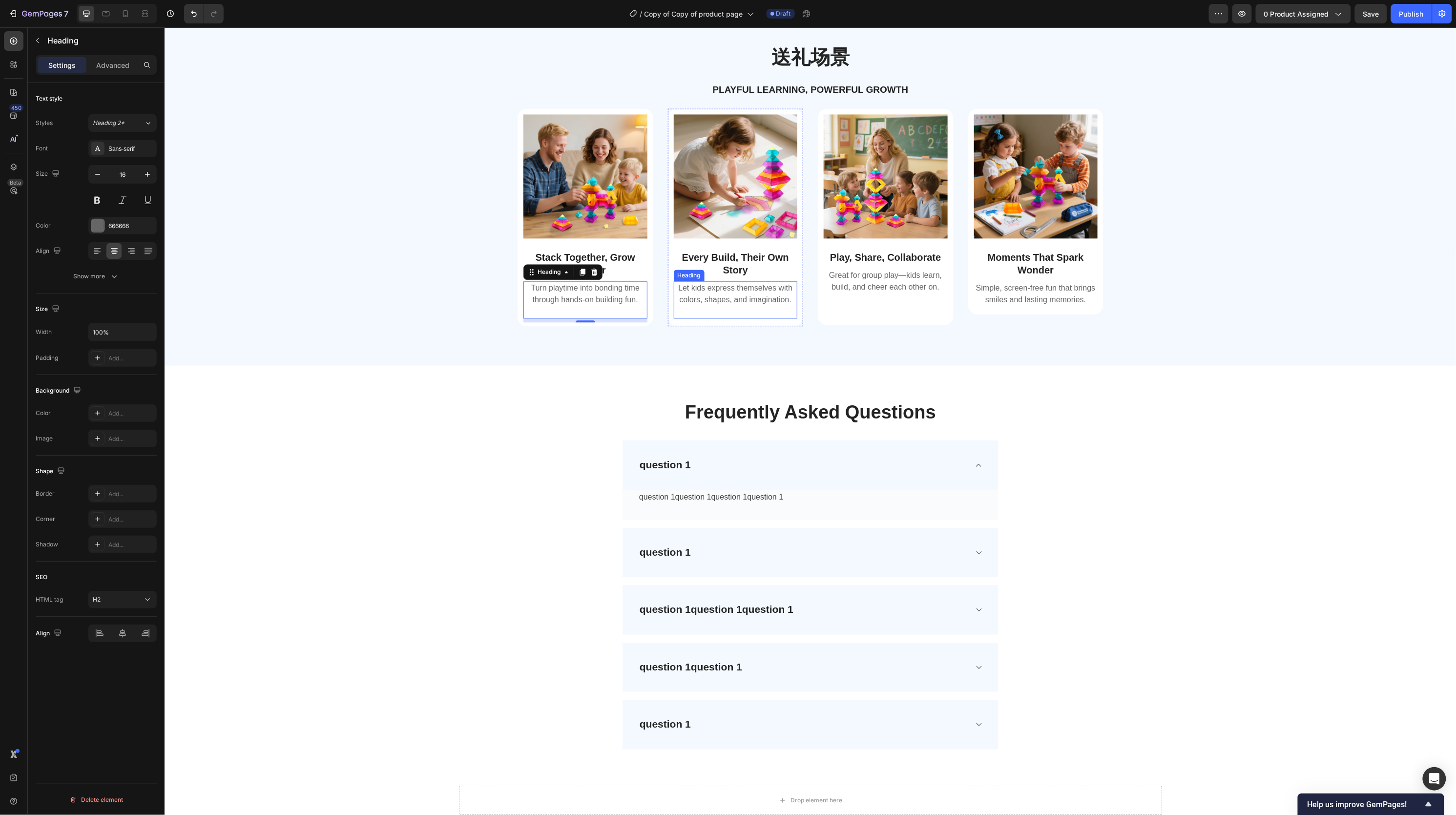
click at [712, 318] on h2 "Let kids express themselves with colors, shapes, and imagination." at bounding box center [735, 299] width 124 height 37
click at [877, 317] on h2 "Great for group play—kids learn, build, and cheer each other on." at bounding box center [884, 293] width 124 height 49
click at [1022, 306] on h2 "Simple, screen-free fun that brings smiles and lasting memories." at bounding box center [1035, 293] width 124 height 25
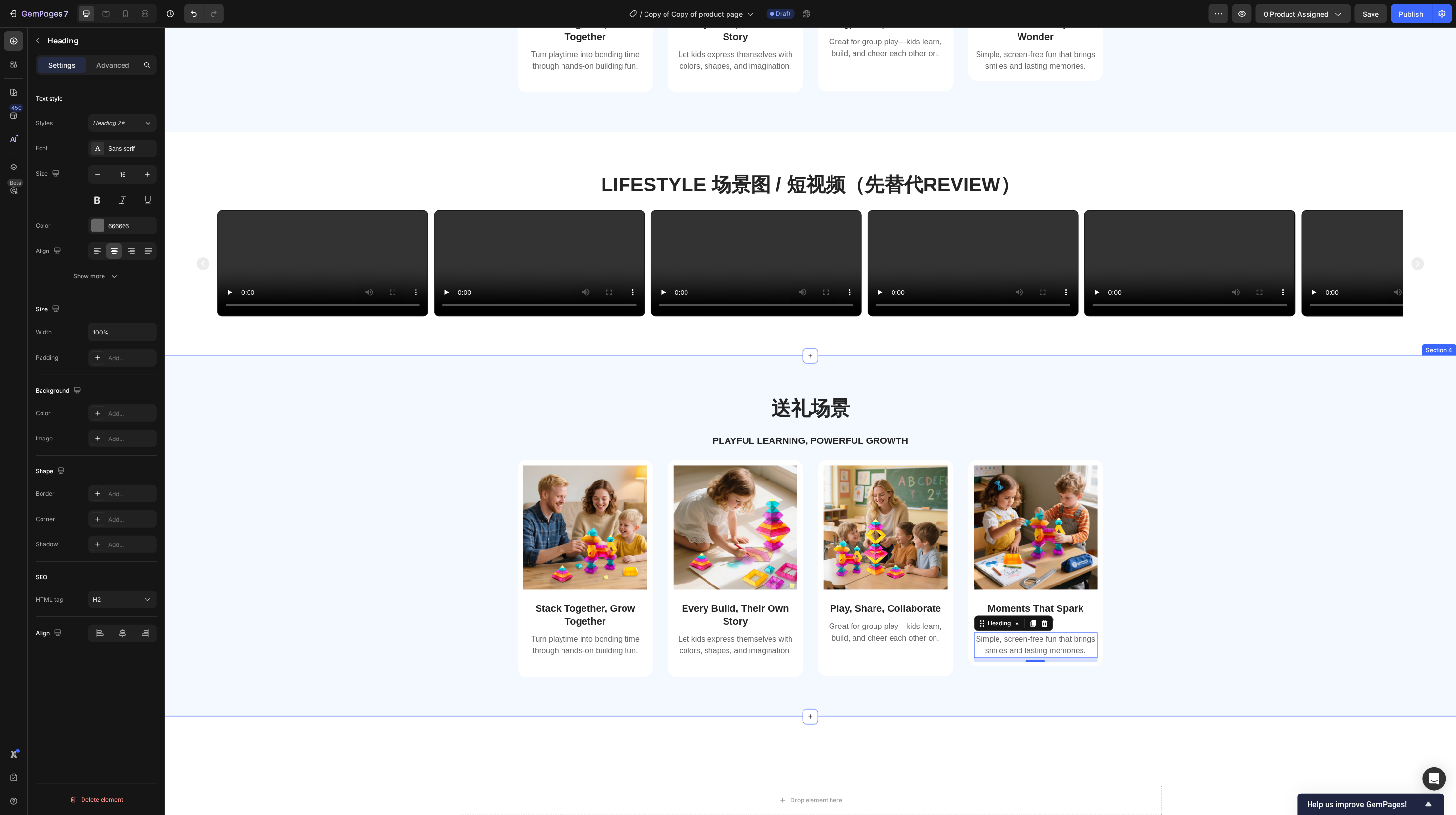
scroll to position [733, 0]
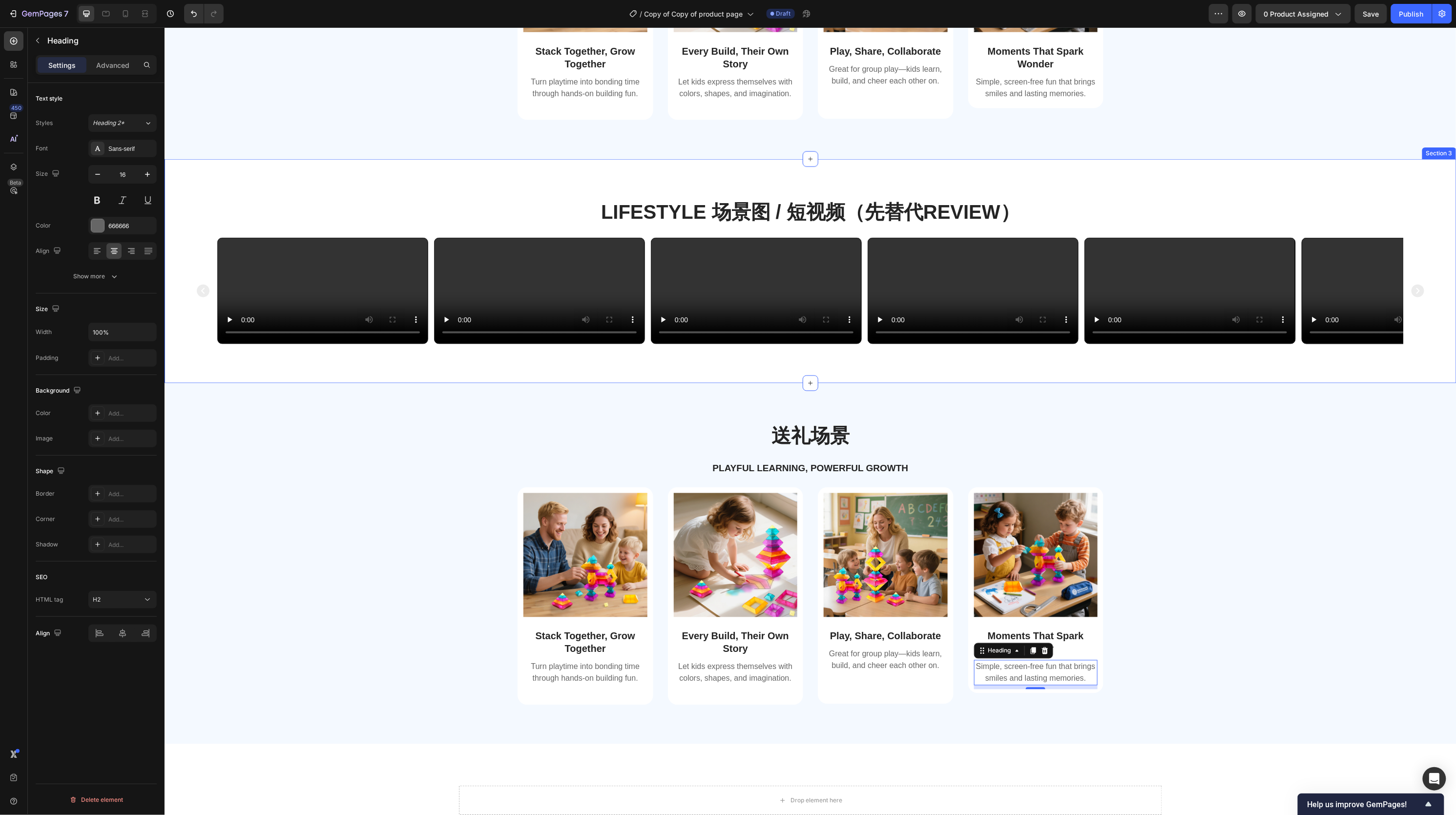
click at [1097, 180] on div "Lifestyle 场景图 / 短视频（先替代review） Heading Video Video Video Video Video Video Caro…" at bounding box center [810, 270] width 1292 height 224
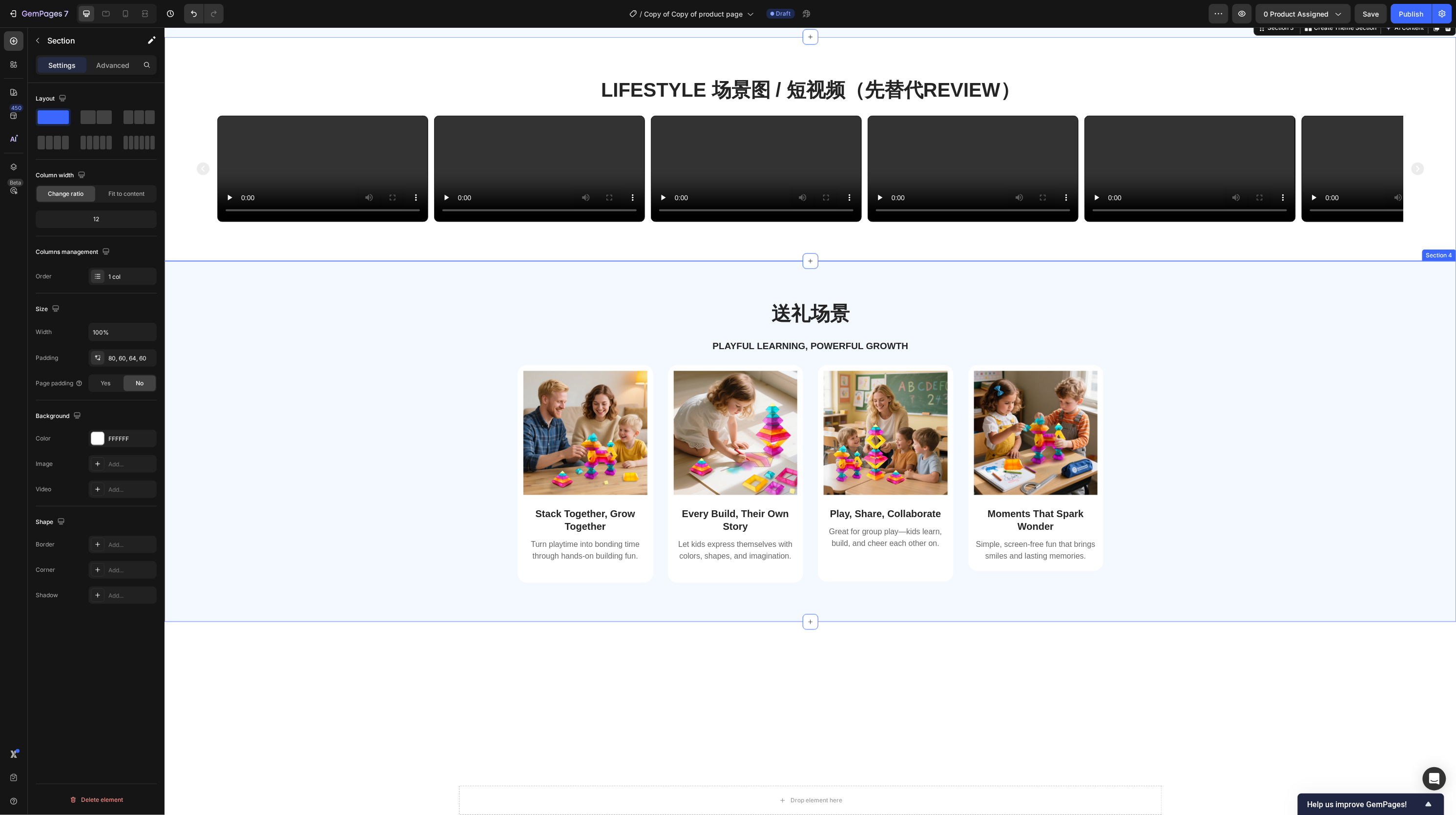
scroll to position [838, 0]
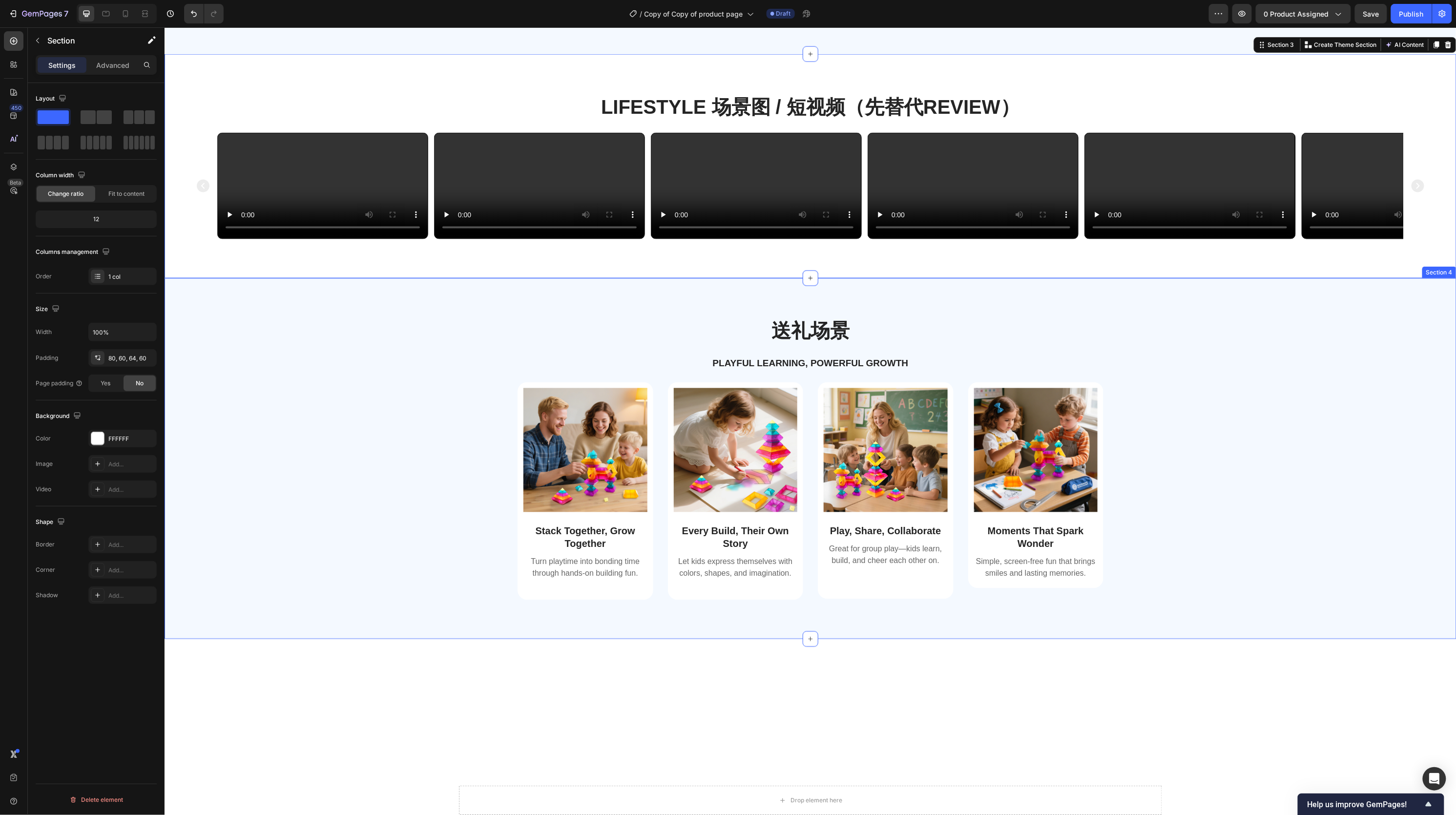
click at [1189, 577] on div "送礼场景 Heading Playful Learning, Powerful Growth Text Block Row Image Stack Toget…" at bounding box center [810, 459] width 1292 height 361
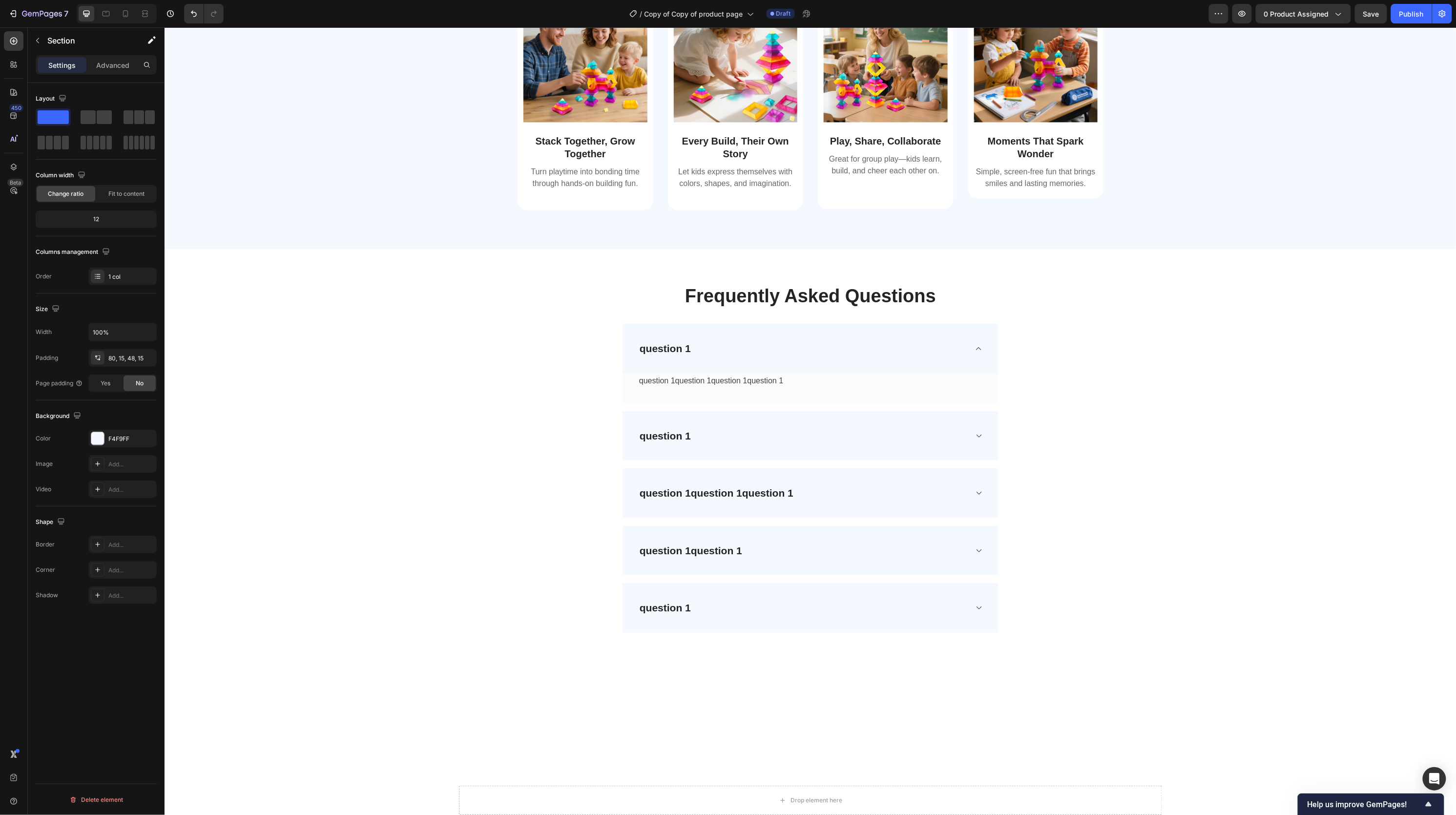
scroll to position [1300, 0]
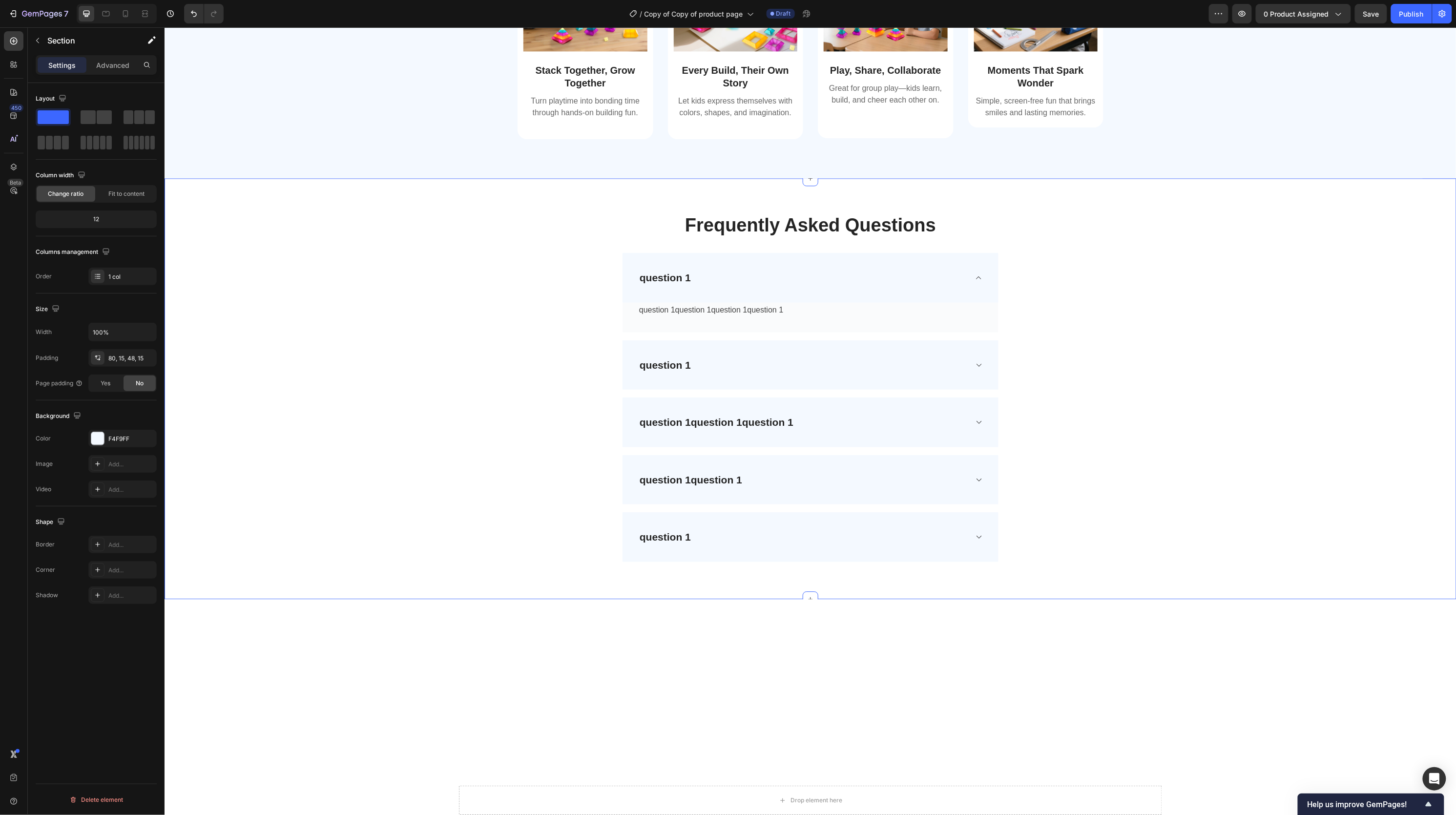
click at [1187, 572] on div "Frequently Asked Questions Heading Row question 1 question 1question 1question …" at bounding box center [810, 388] width 1277 height 374
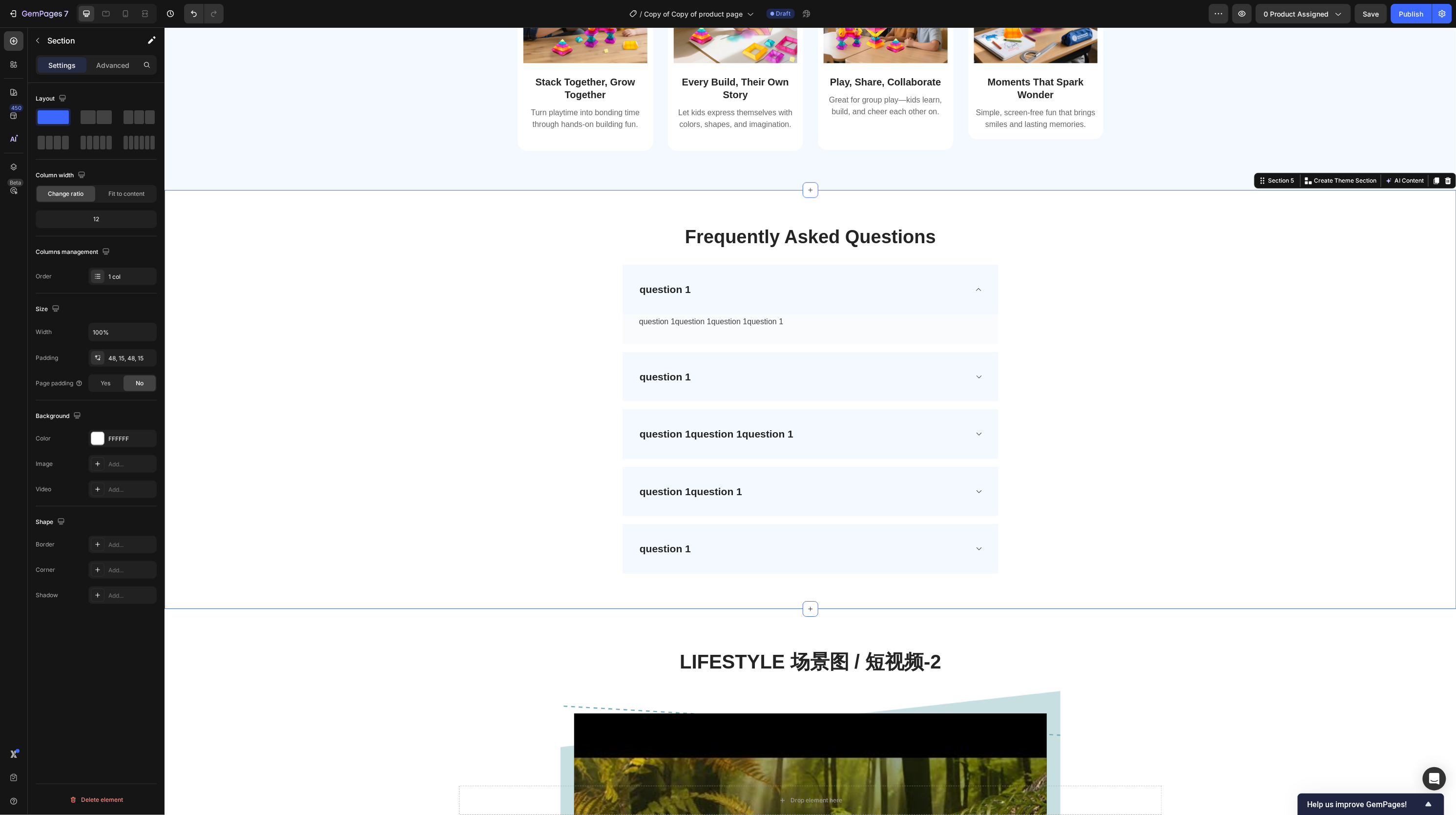
scroll to position [1552, 0]
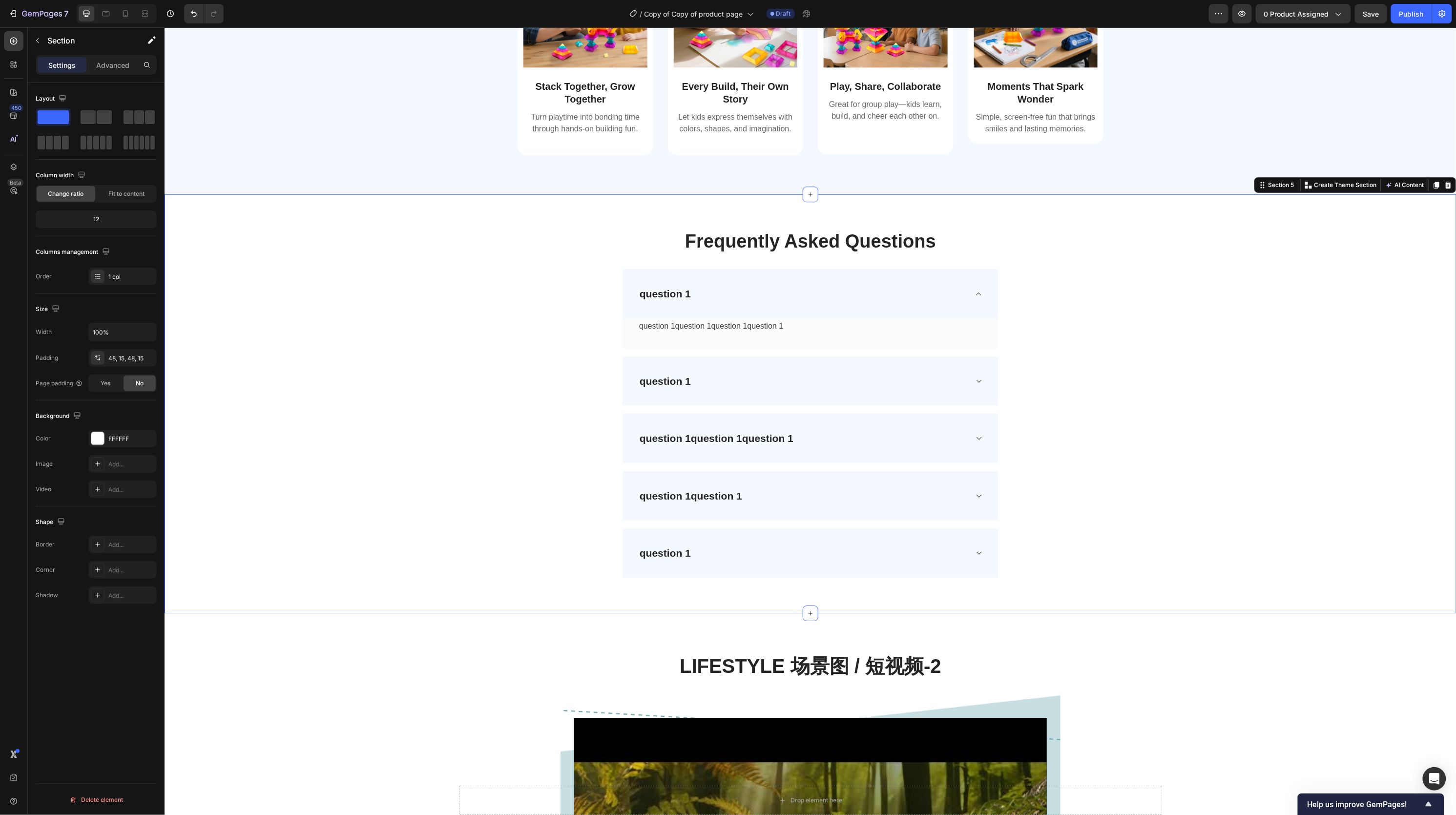
click at [1147, 477] on div "Frequently Asked Questions Heading Row question 1 question 1question 1question …" at bounding box center [810, 404] width 1277 height 372
click at [928, 379] on div "question 1" at bounding box center [802, 381] width 329 height 19
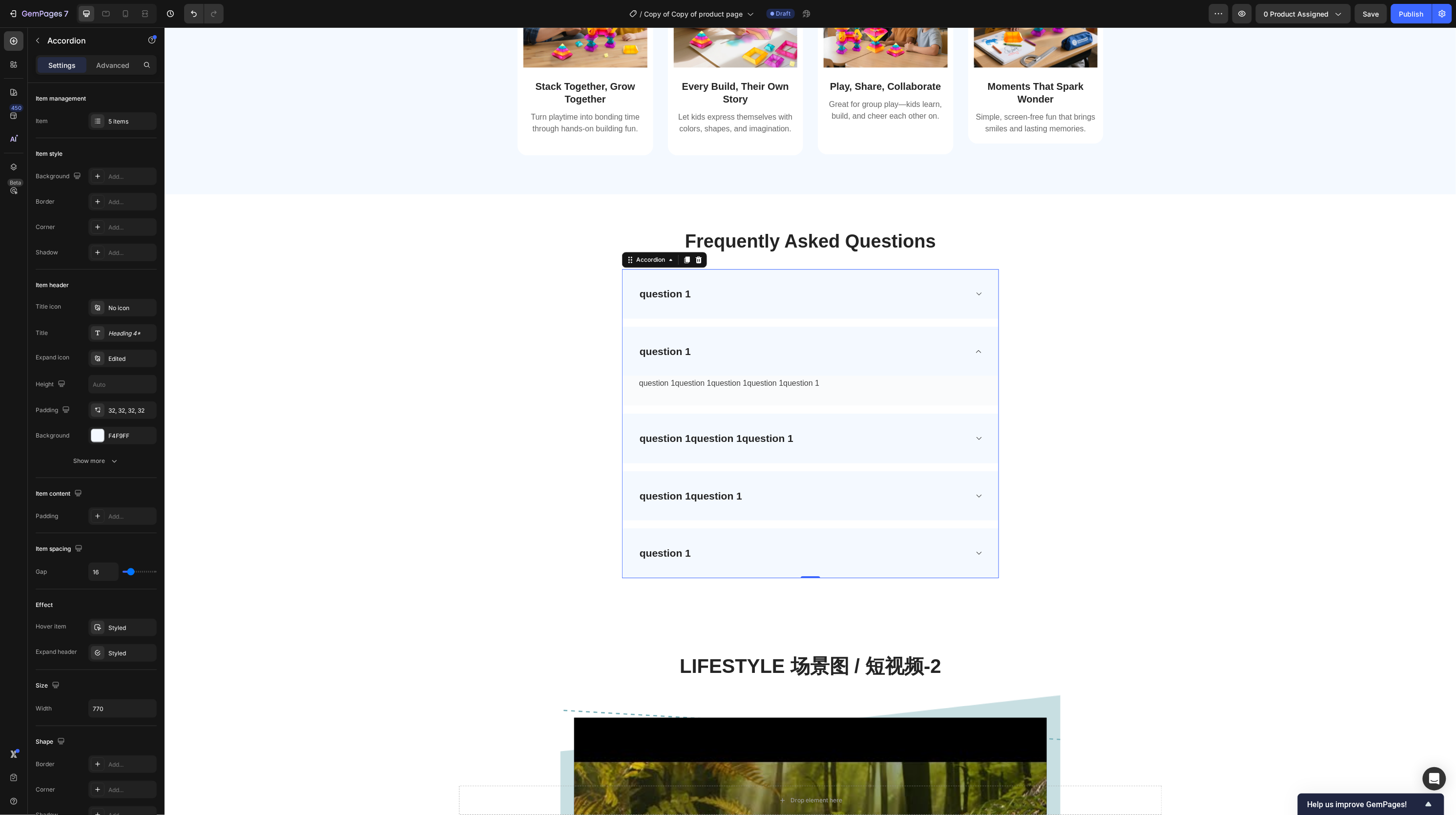
click at [866, 454] on div "question 1question 1question 1" at bounding box center [810, 438] width 376 height 50
click at [821, 505] on div "question 1question 1" at bounding box center [802, 496] width 329 height 19
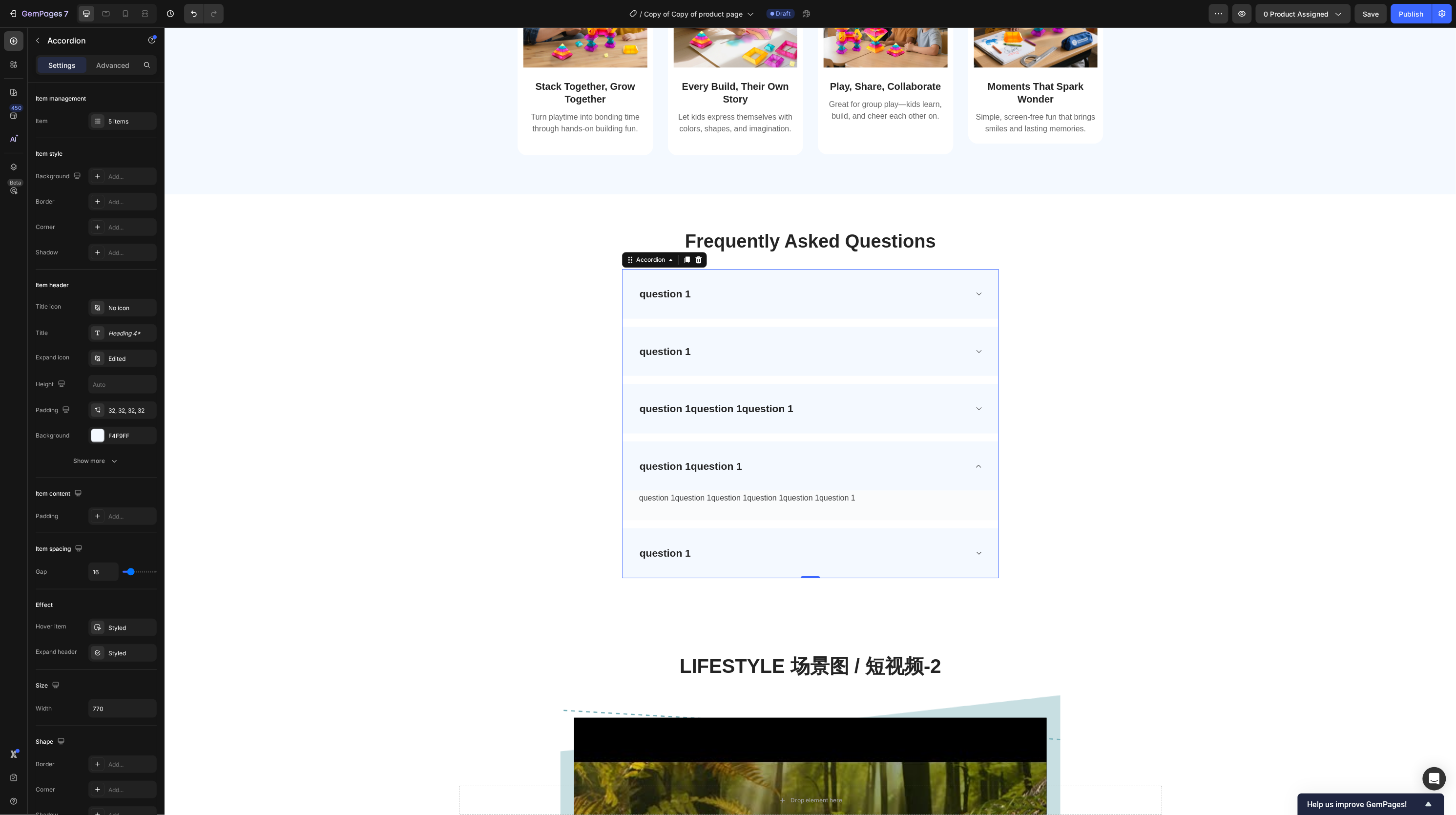
click at [747, 572] on div "question 1" at bounding box center [810, 553] width 376 height 50
click at [694, 291] on div "question 1" at bounding box center [802, 293] width 329 height 19
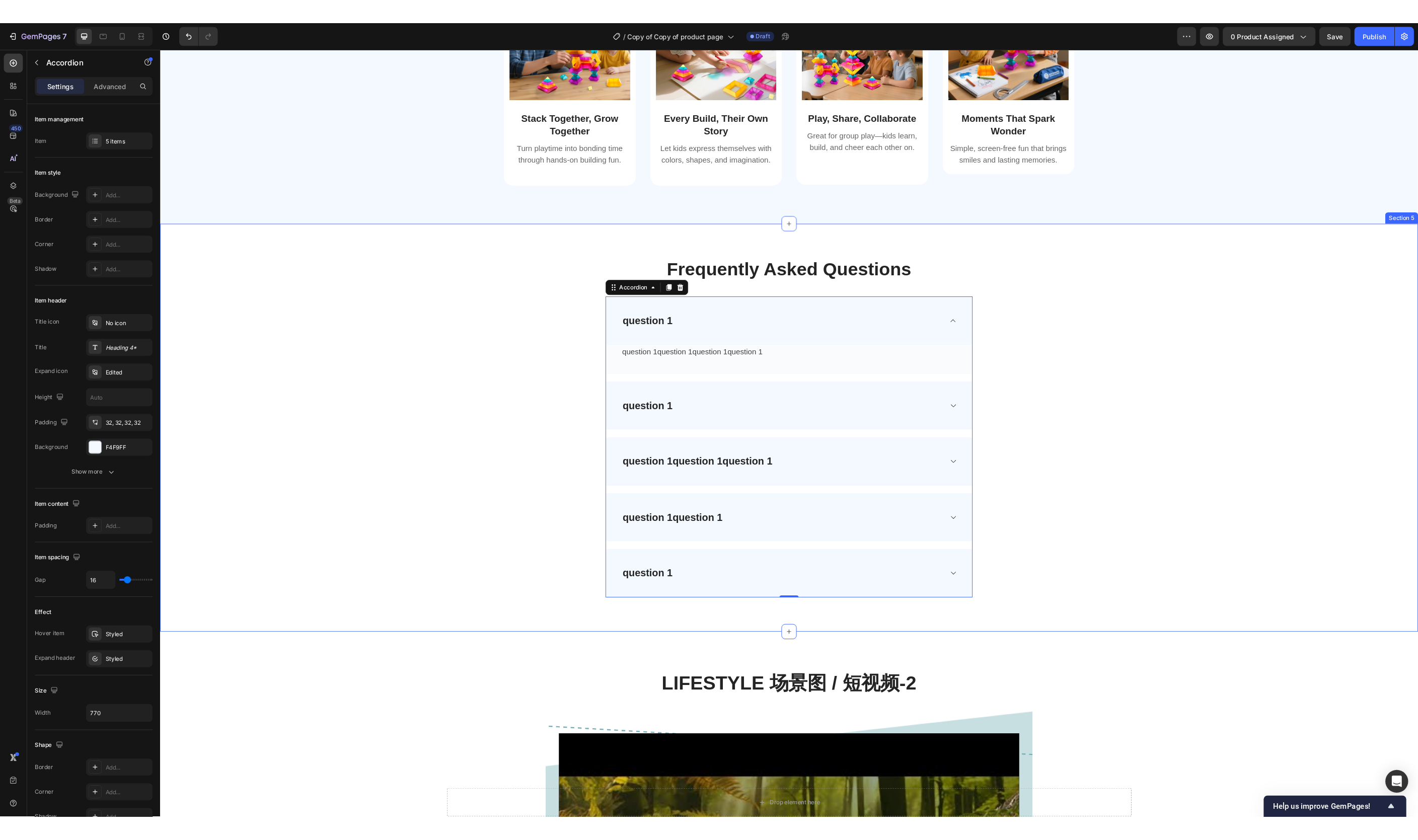
scroll to position [1584, 0]
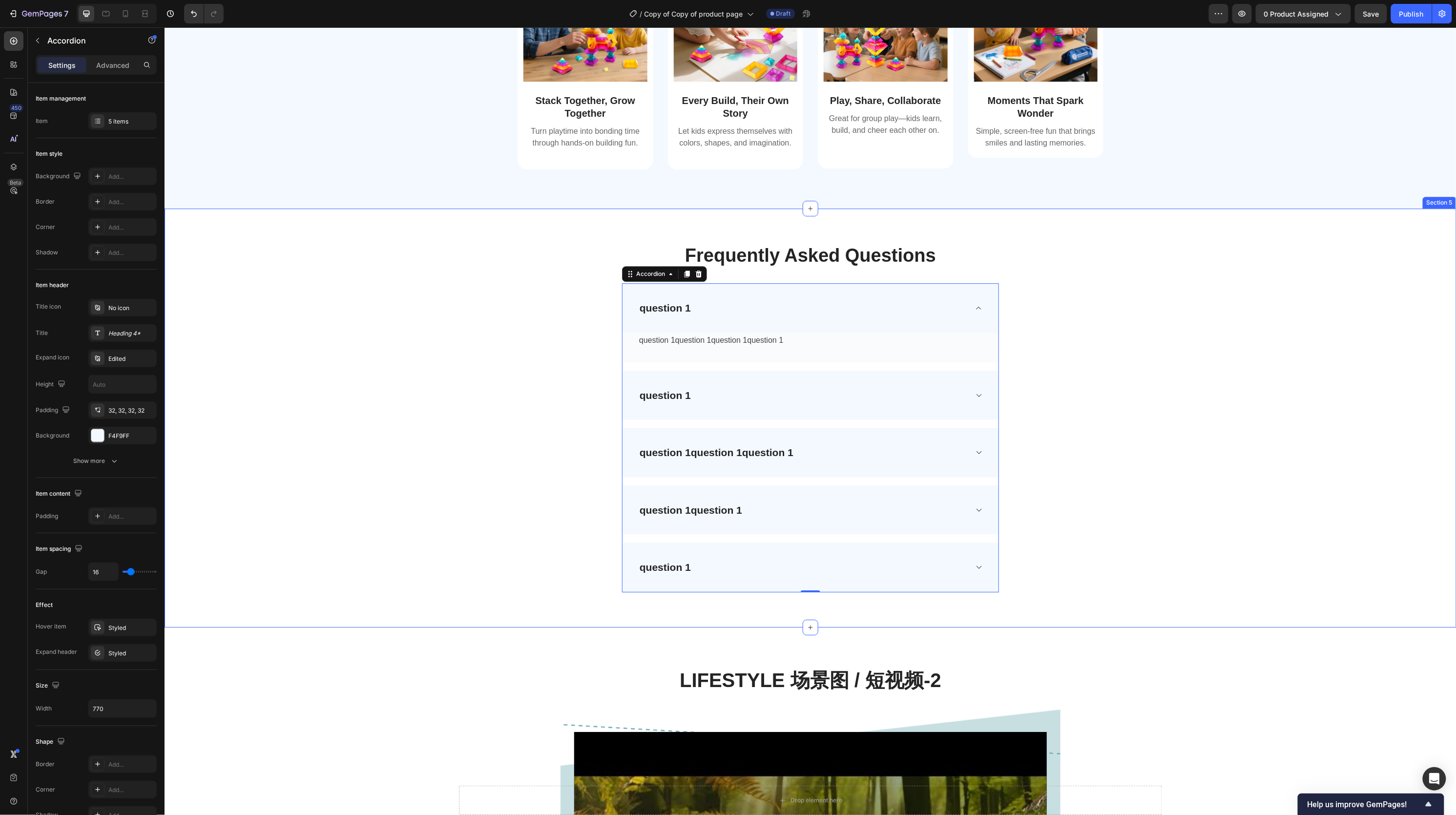
click at [1157, 330] on div "Frequently Asked Questions Heading Row question 1 question 1question 1question …" at bounding box center [810, 418] width 1277 height 372
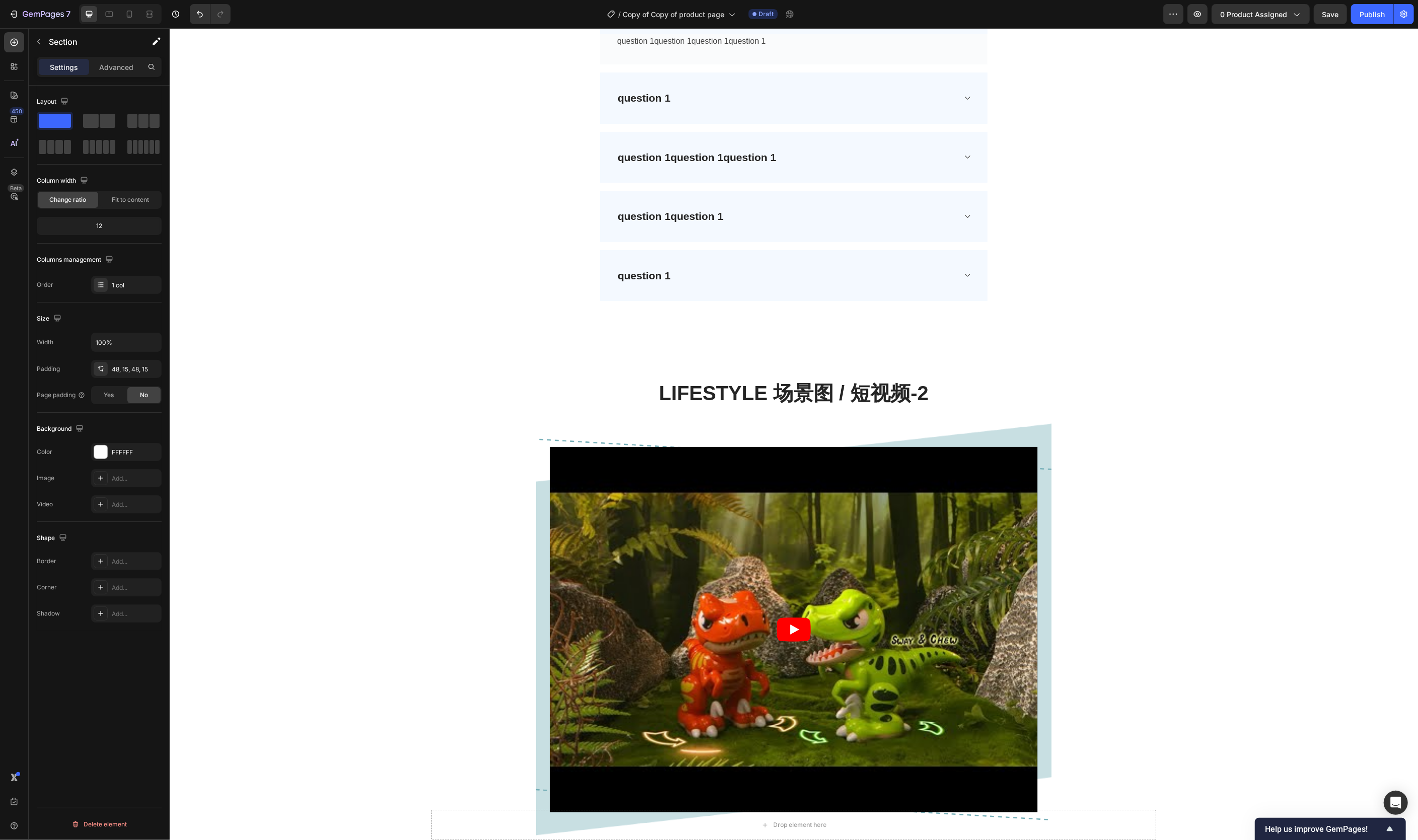
scroll to position [2050, 0]
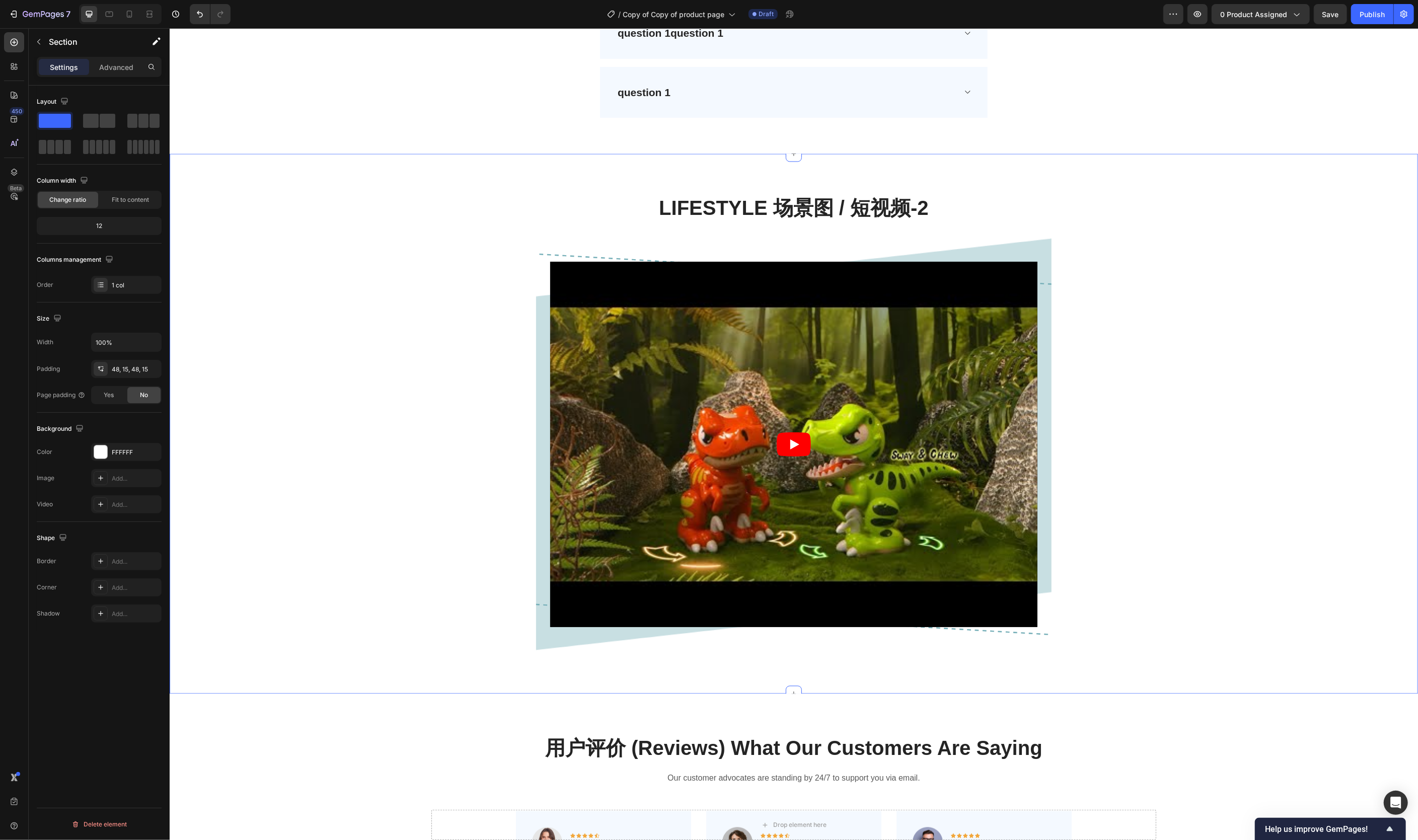
click at [424, 369] on div "Lifestyle 场景图 / 短视频-2 Heading Video Row Row" at bounding box center [793, 432] width 1233 height 476
click at [1250, 147] on icon at bounding box center [1409, 144] width 7 height 7
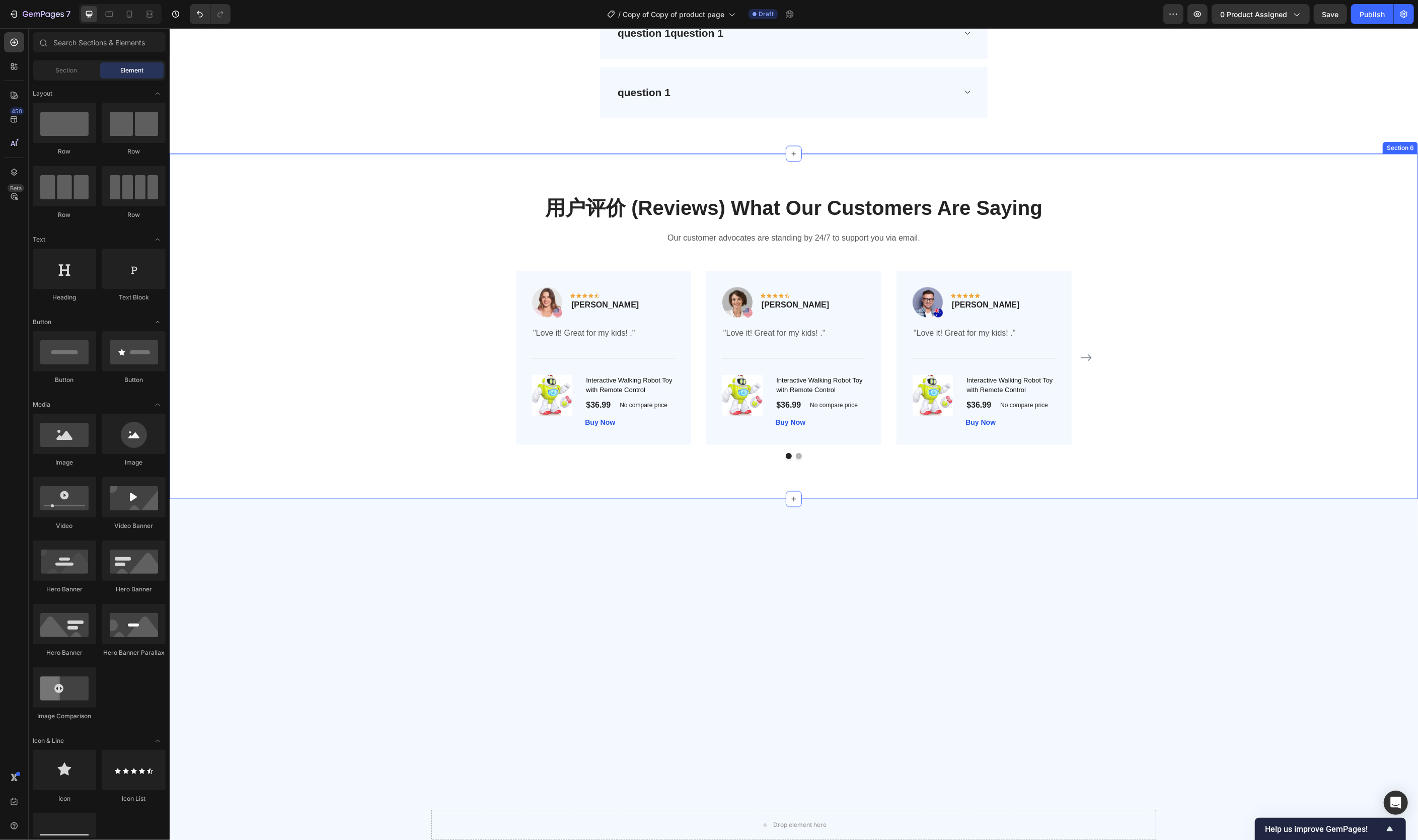
click at [1250, 291] on div "用户评价 (Reviews) What Our Customers Are Saying Heading Our customer advocates are…" at bounding box center [793, 326] width 1233 height 265
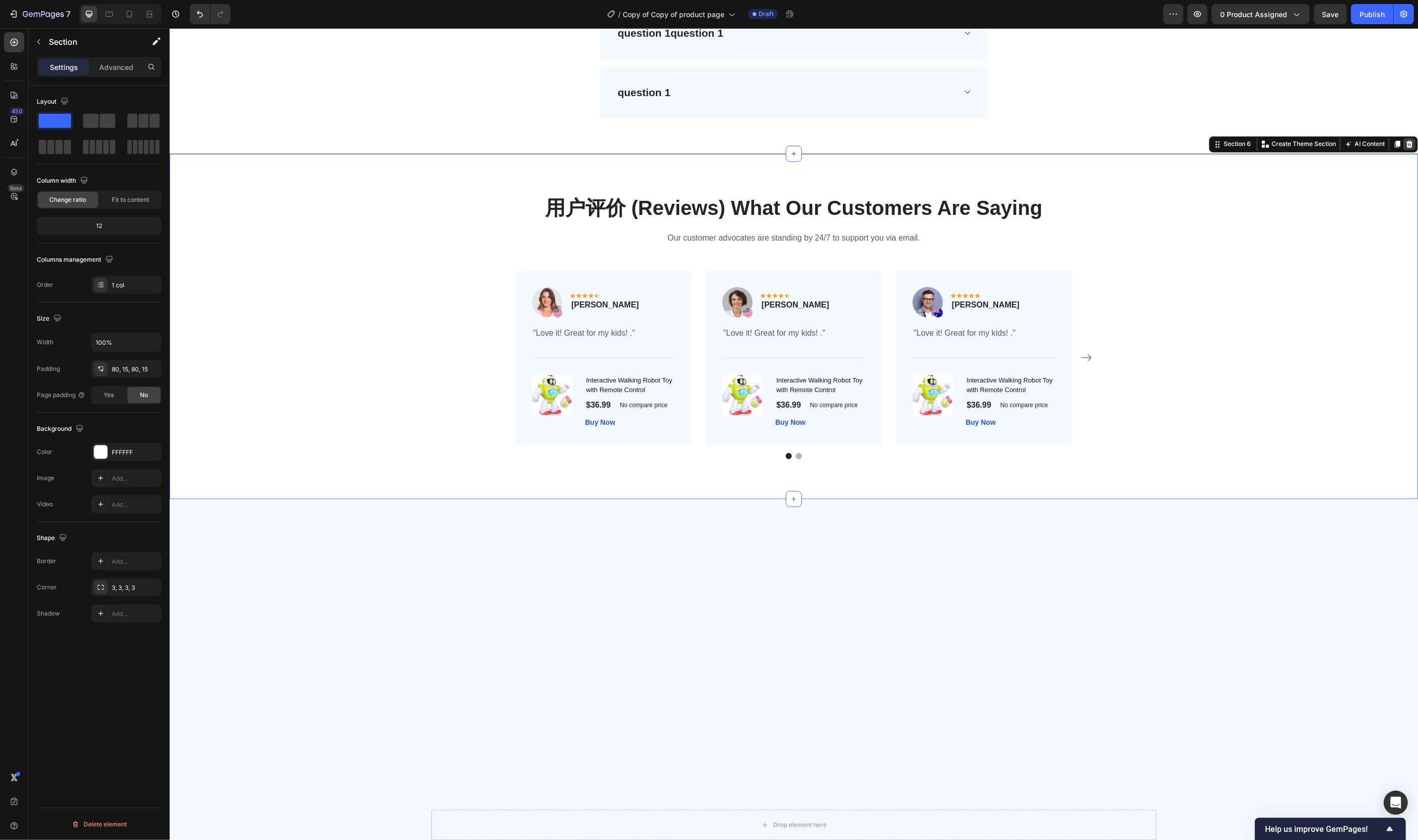
click at [1250, 143] on icon at bounding box center [1408, 144] width 8 height 8
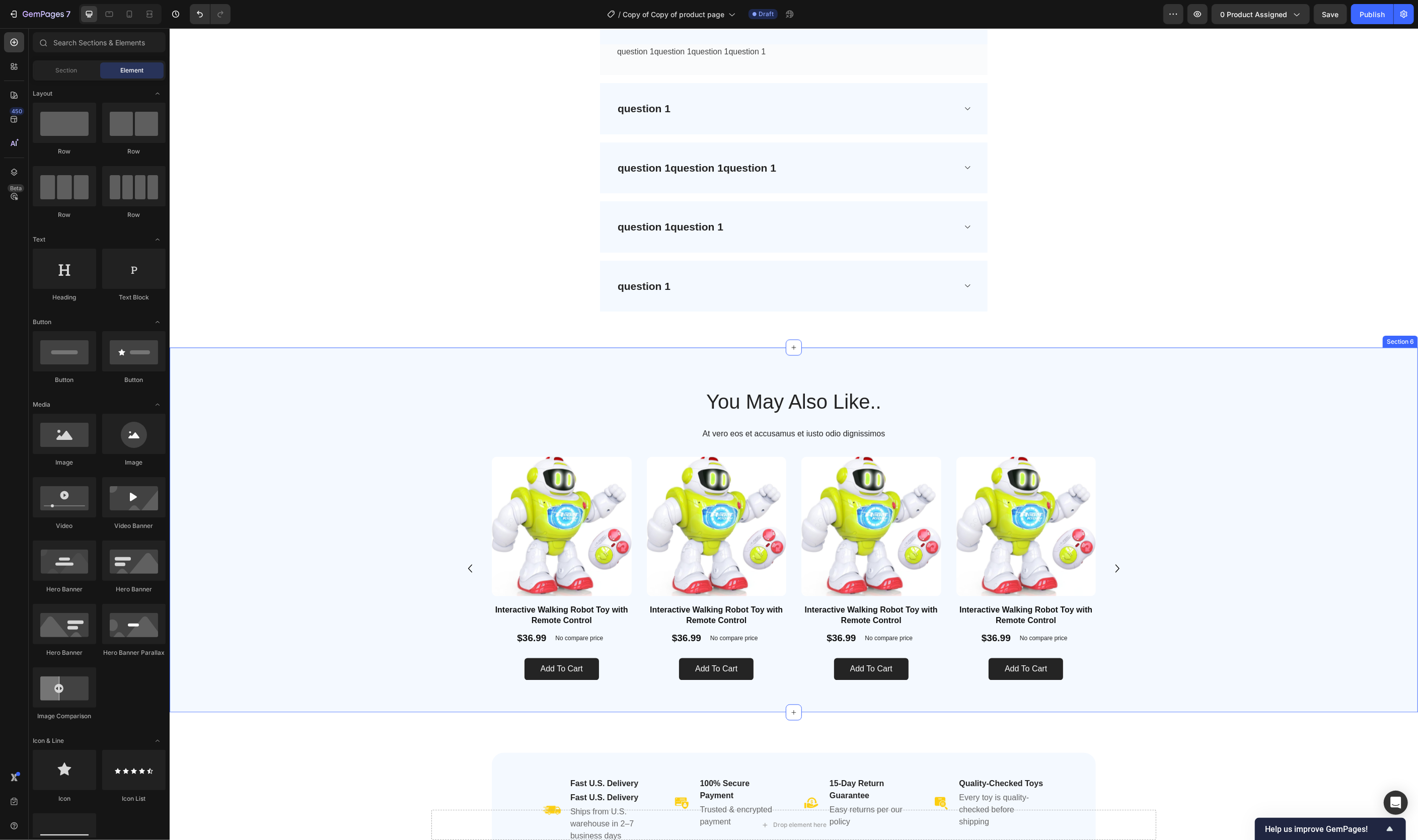
scroll to position [1861, 0]
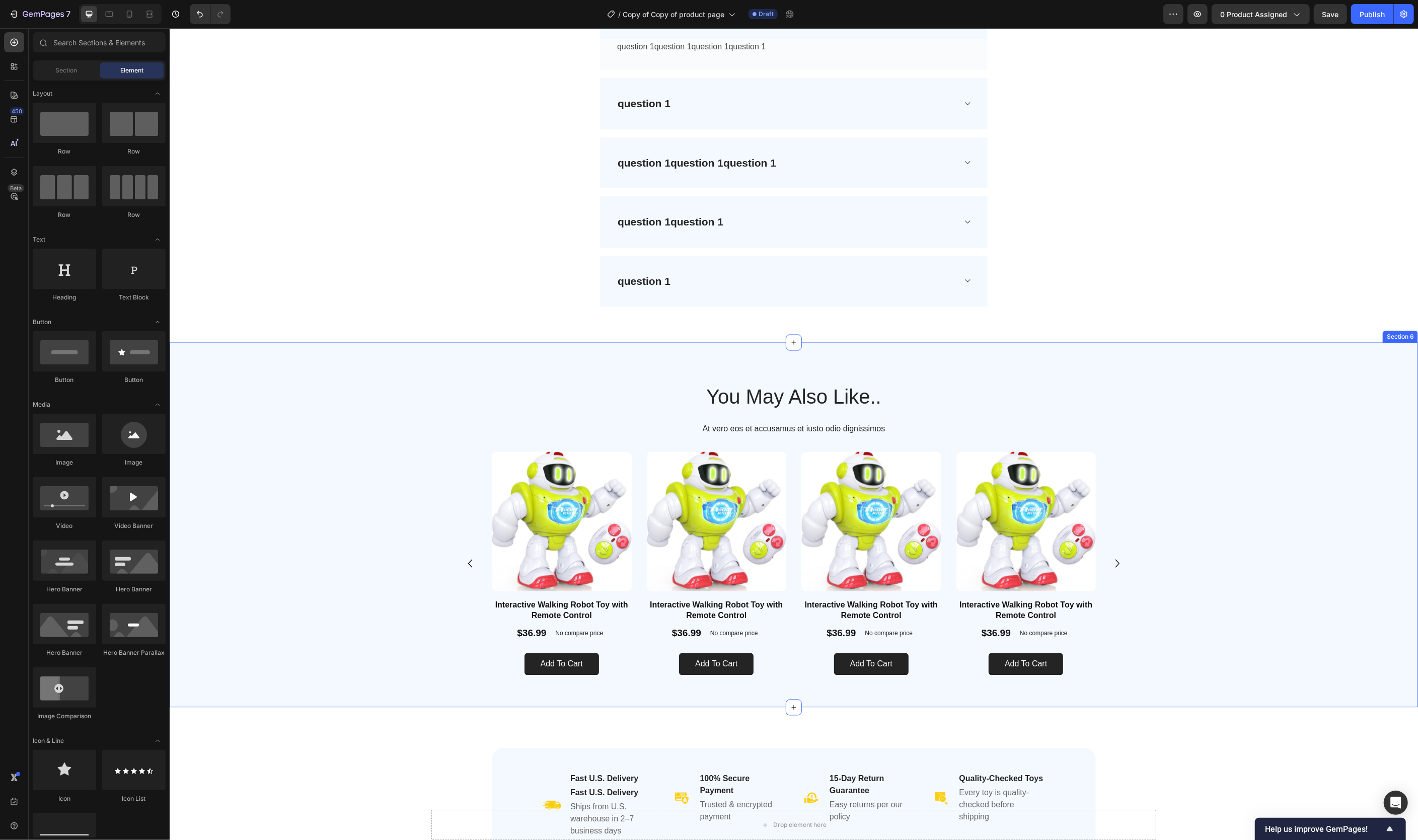
click at [1219, 536] on div "Product Images Interactive Walking Robot Toy with Remote Control Product Title …" at bounding box center [793, 567] width 1188 height 232
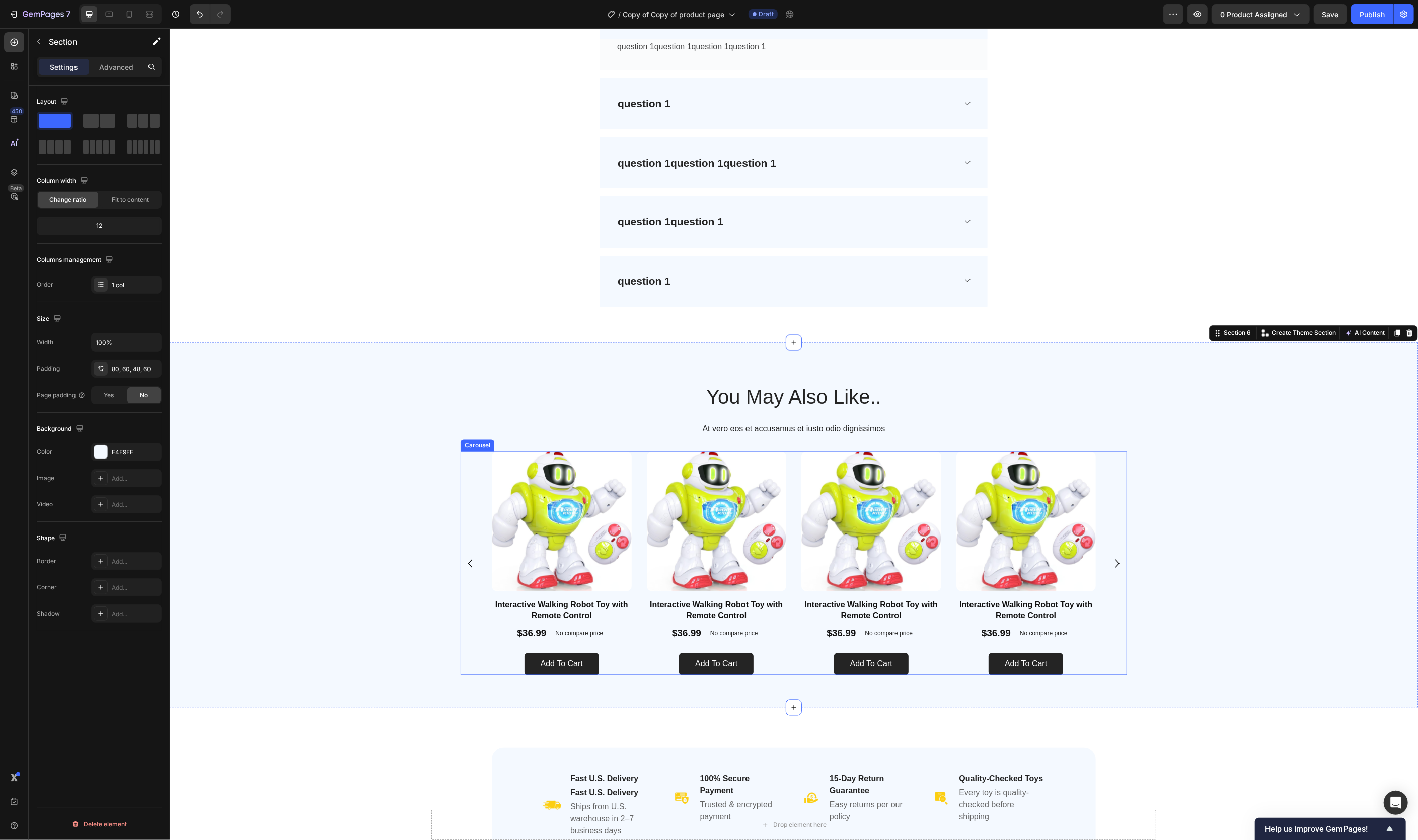
click at [1118, 568] on icon "Carousel Next Arrow" at bounding box center [1117, 564] width 16 height 16
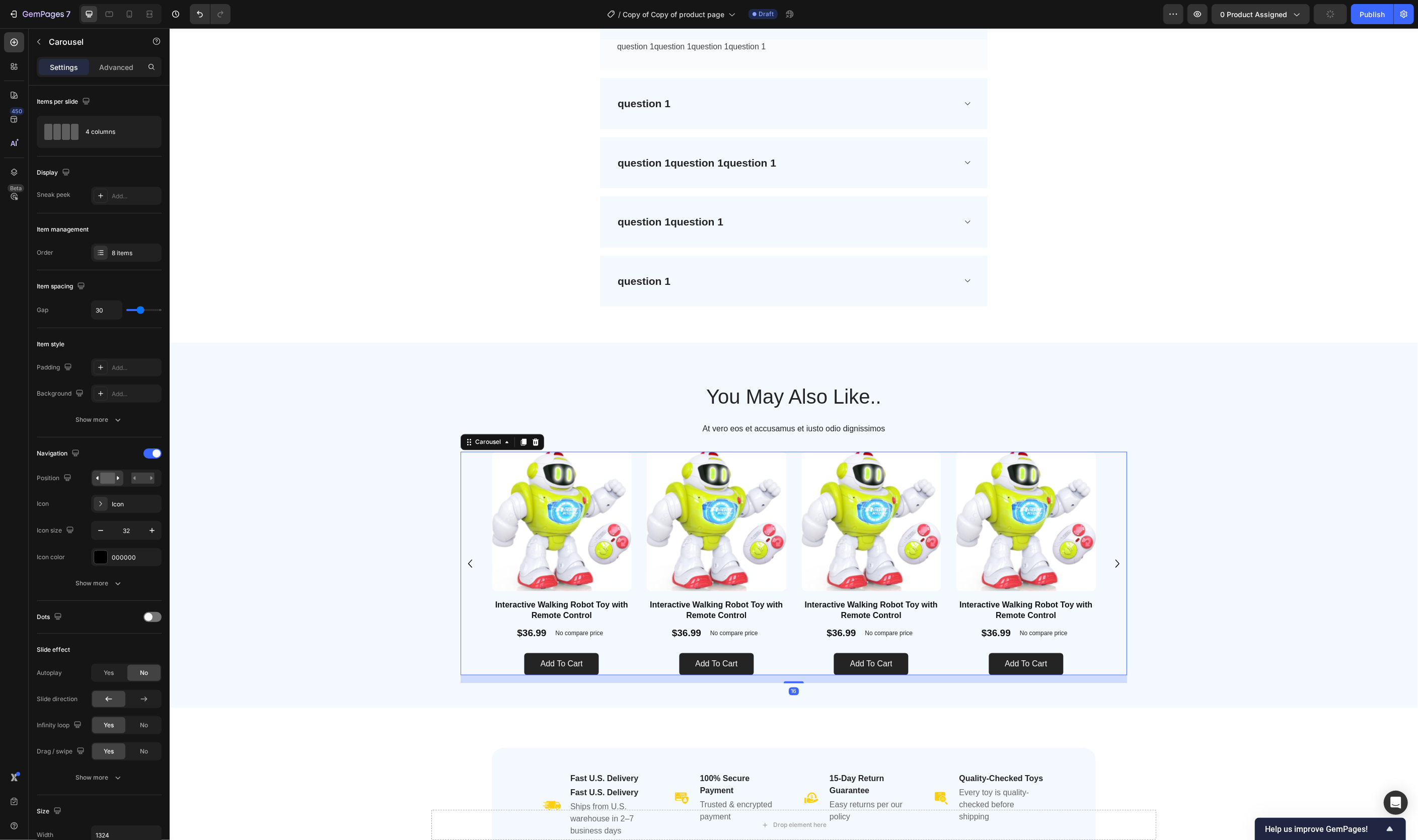
click at [1118, 568] on icon "Carousel Next Arrow" at bounding box center [1117, 564] width 16 height 16
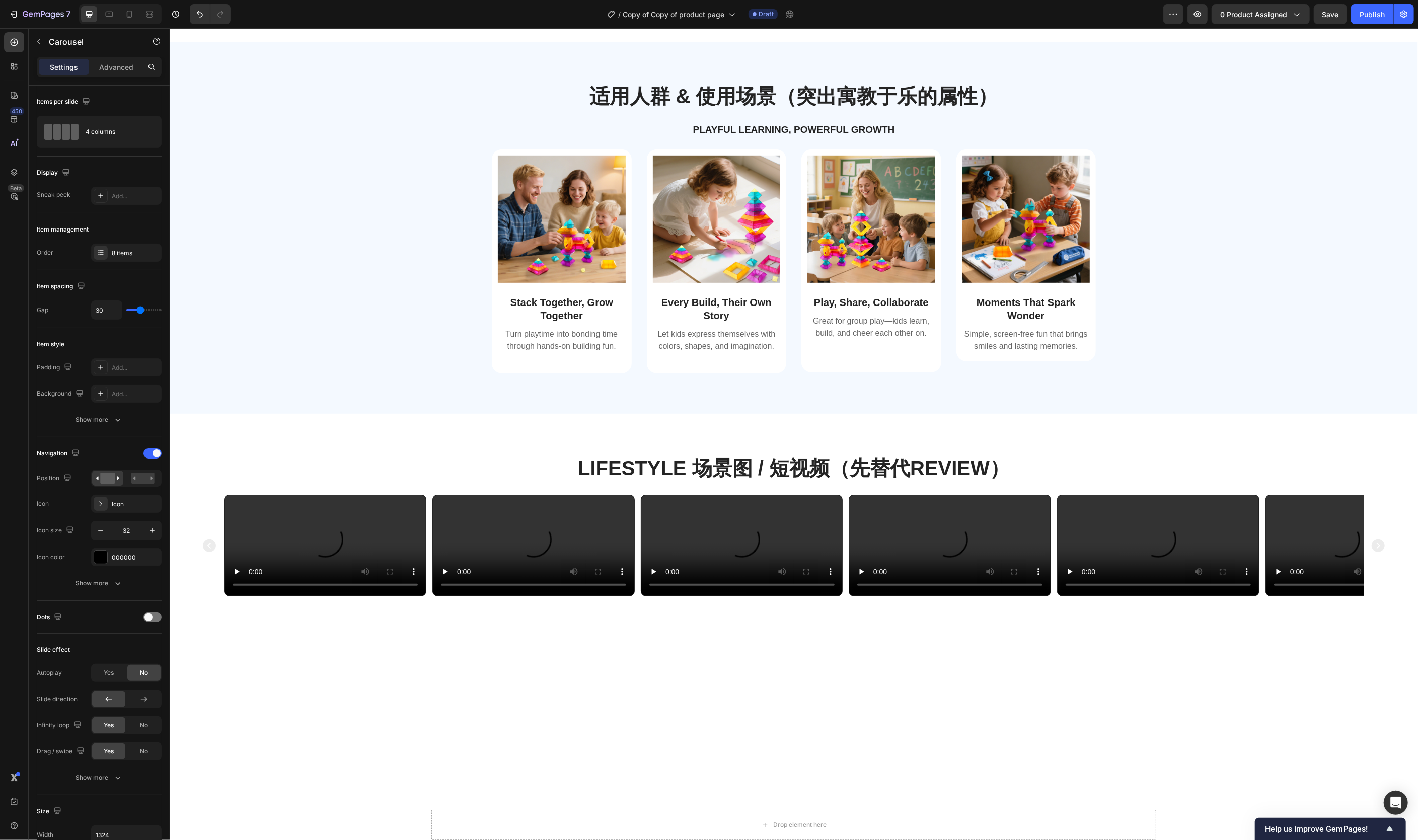
scroll to position [0, 0]
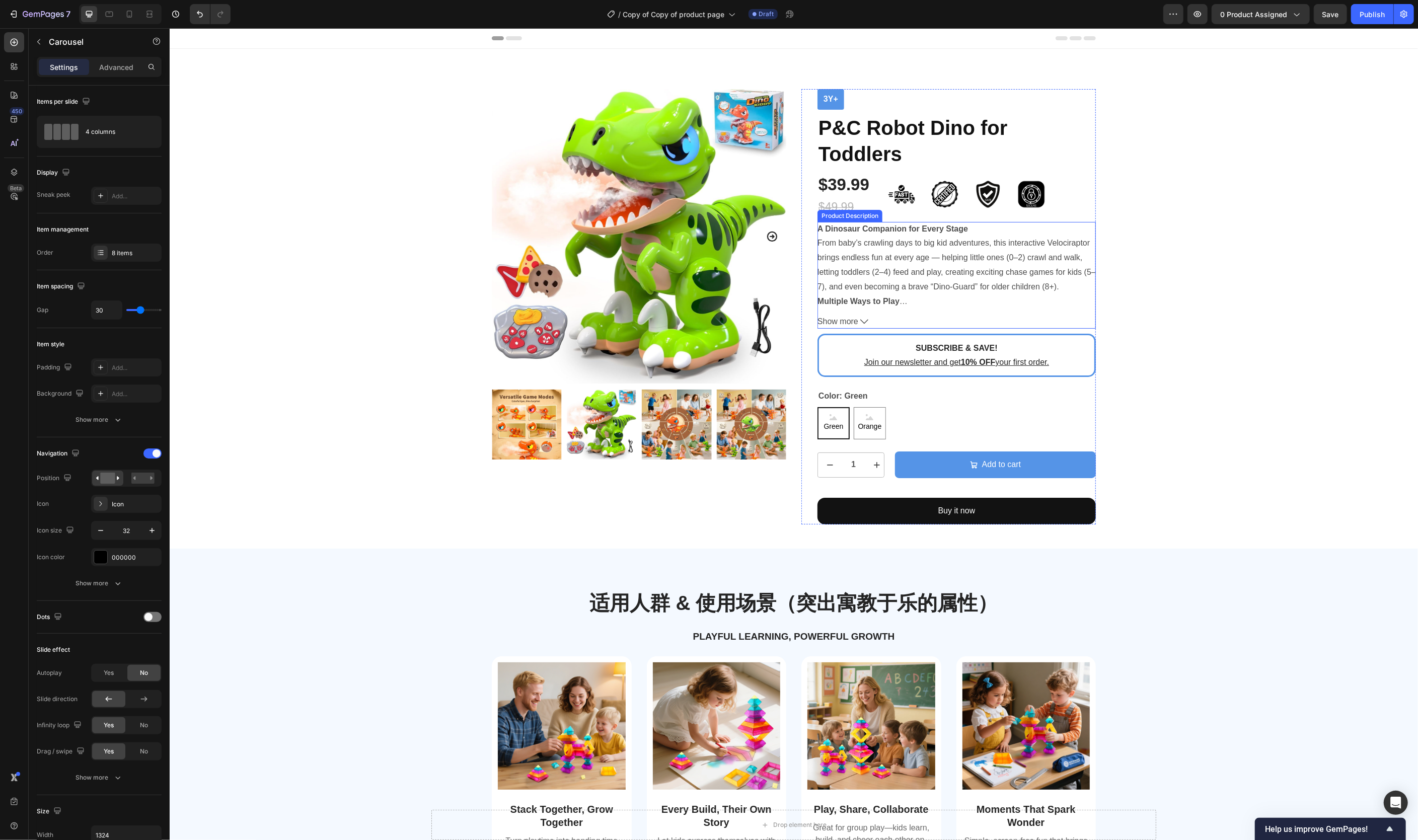
click at [1004, 276] on p "A Dinosaur Companion for Every Stage From baby’s crawling days to big kid adven…" at bounding box center [956, 258] width 279 height 66
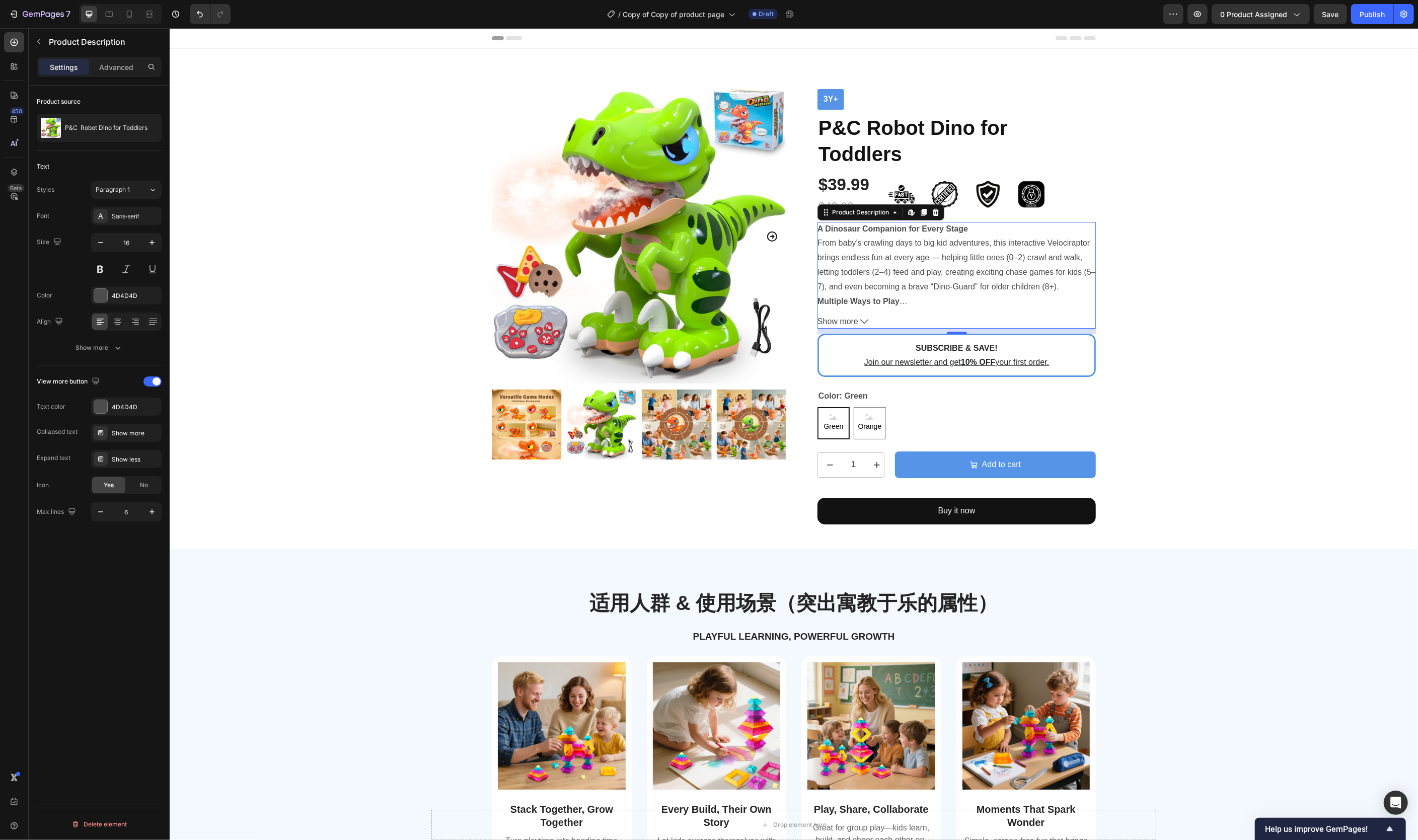
click at [931, 285] on p "A Dinosaur Companion for Every Stage From baby’s crawling days to big kid adven…" at bounding box center [956, 258] width 279 height 66
click at [154, 243] on icon "button" at bounding box center [152, 242] width 10 height 10
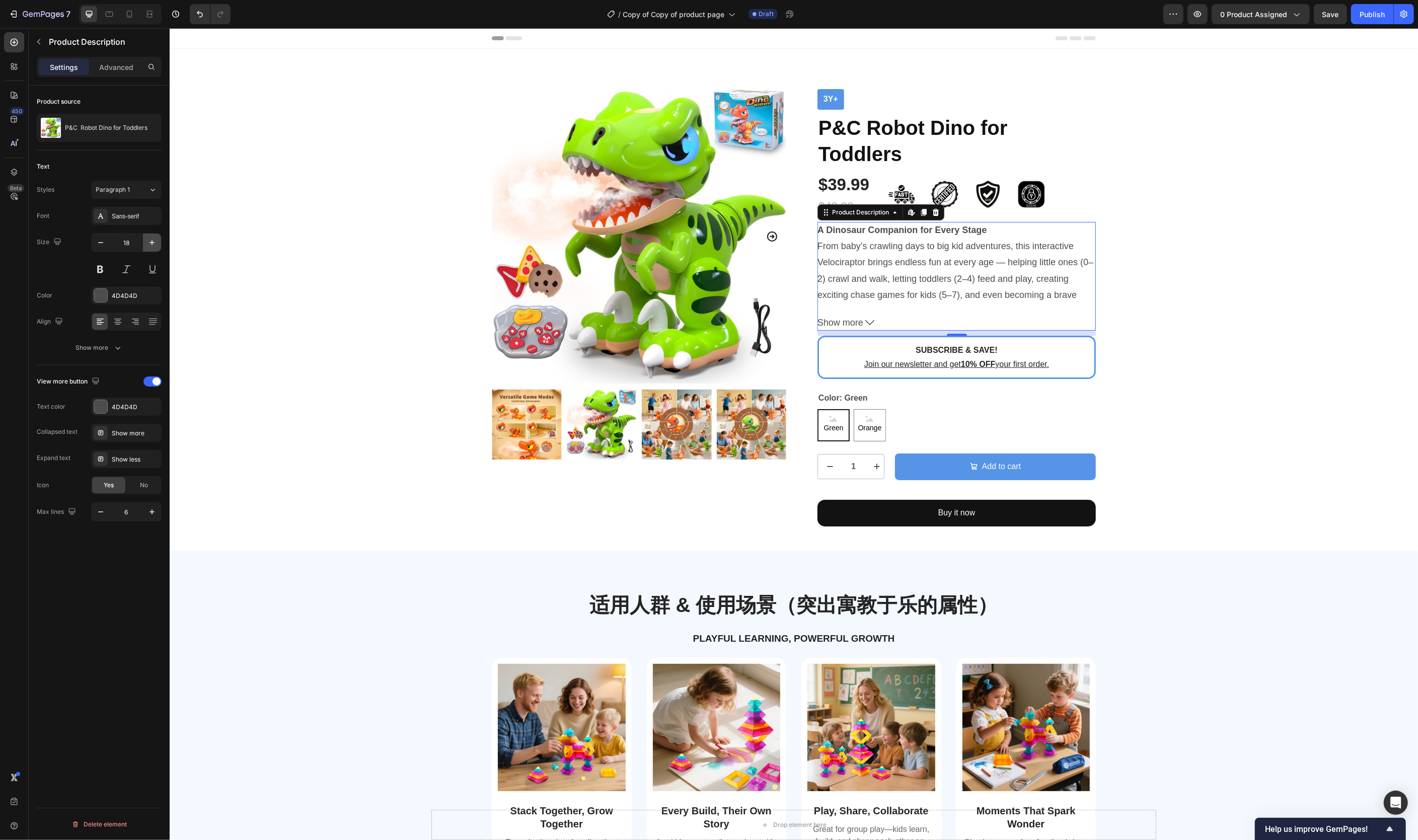
click at [154, 243] on icon "button" at bounding box center [152, 242] width 10 height 10
click at [849, 324] on span "Show more" at bounding box center [841, 323] width 49 height 17
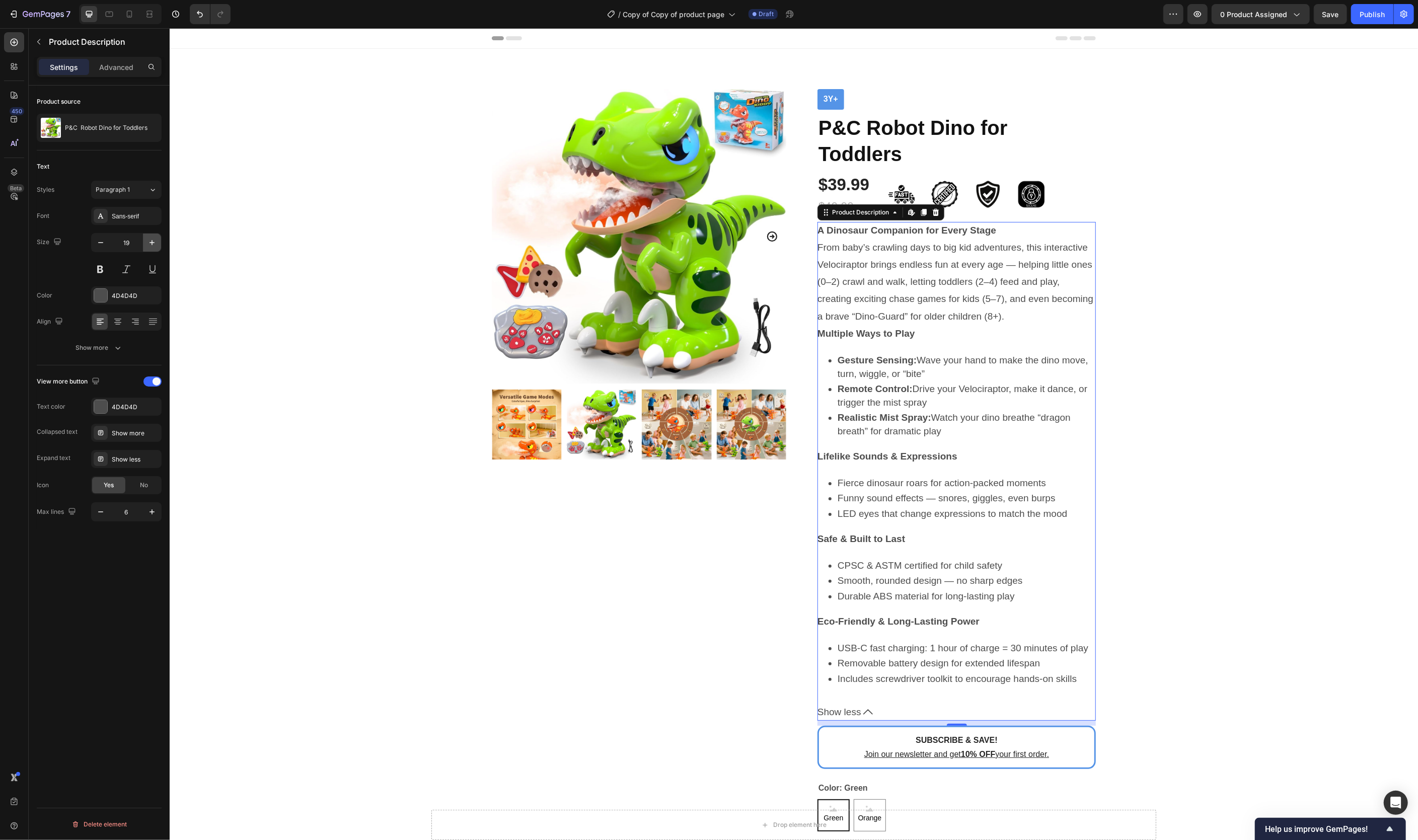
click at [152, 247] on icon "button" at bounding box center [152, 242] width 10 height 10
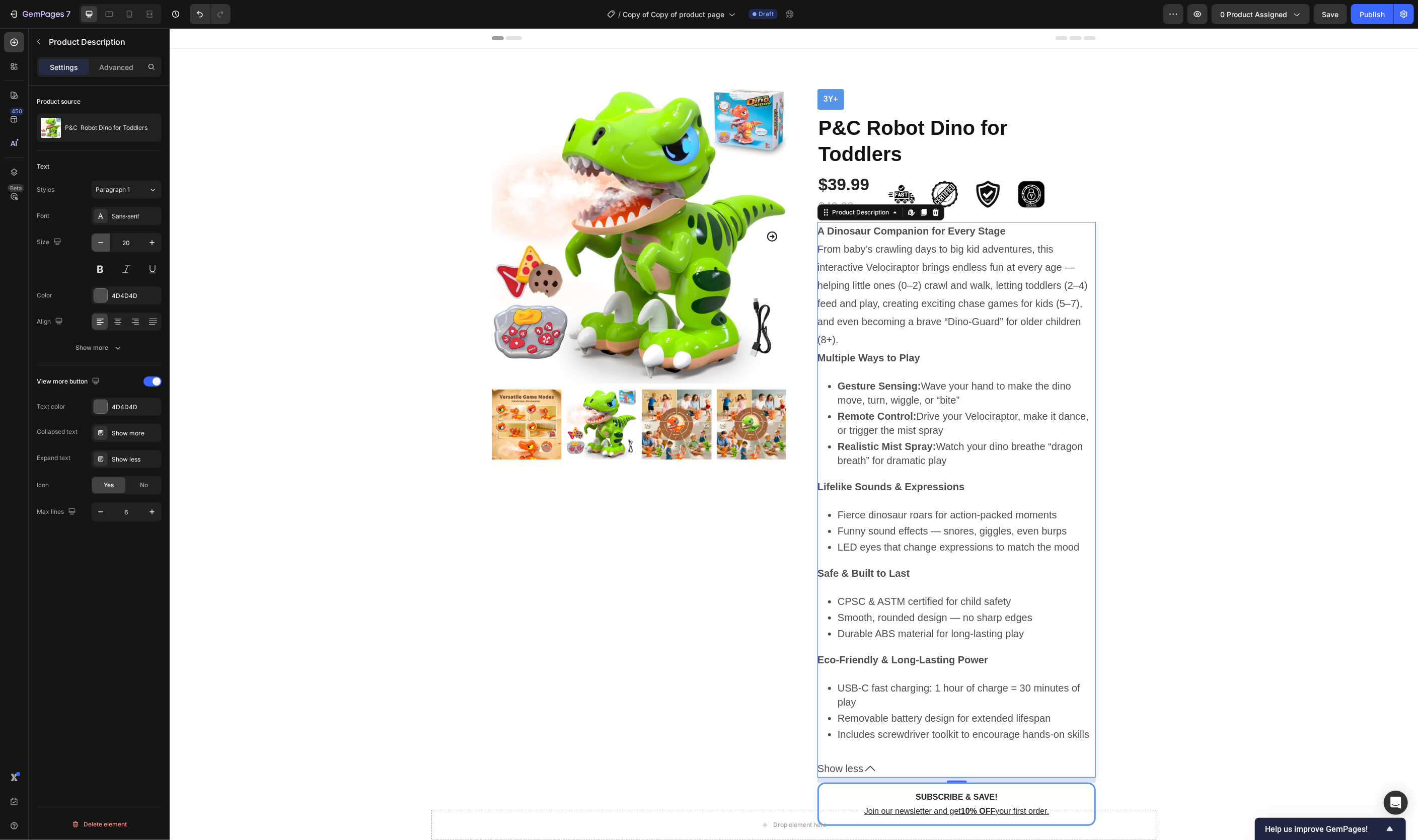
click at [103, 244] on icon "button" at bounding box center [100, 242] width 10 height 10
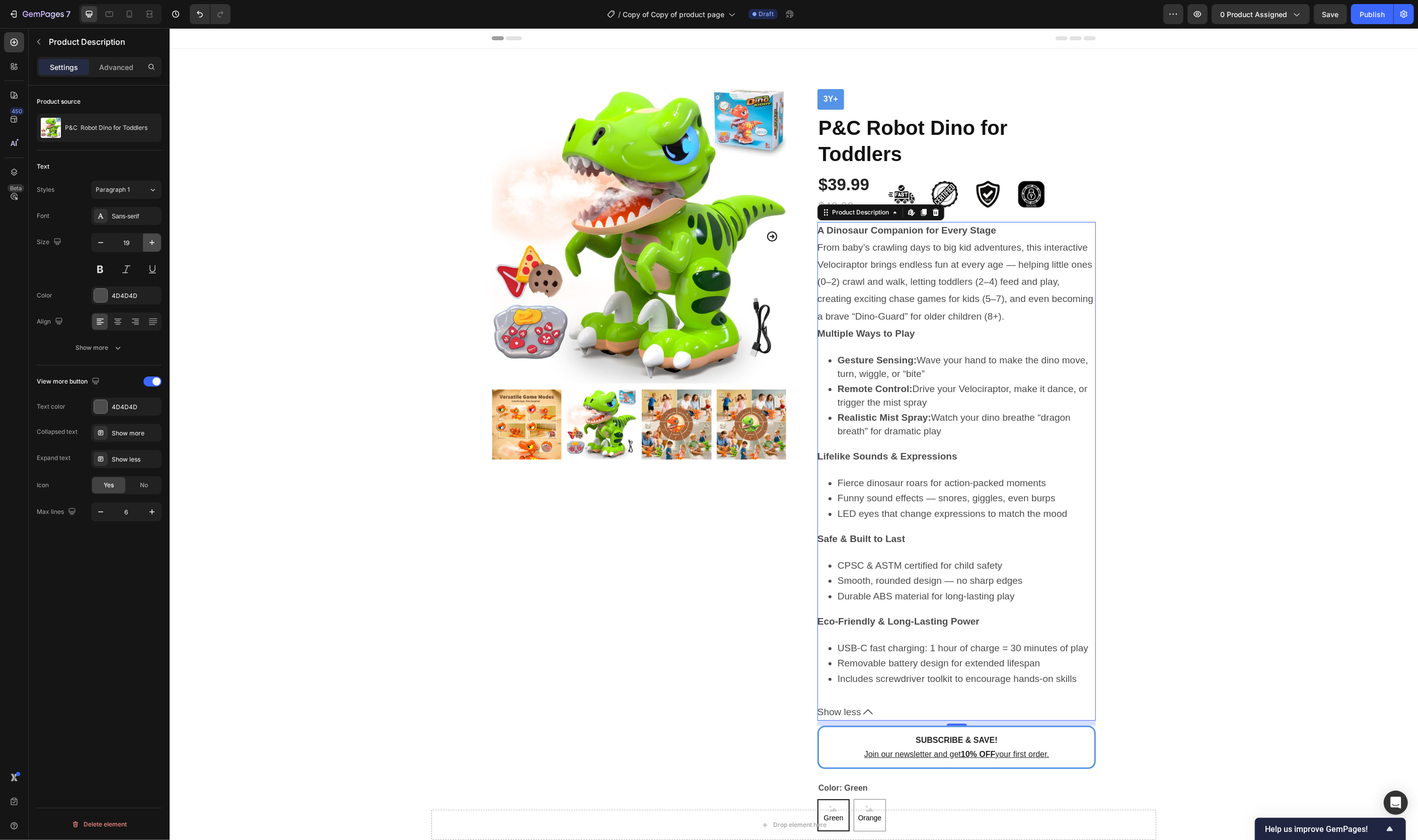
click at [154, 243] on icon "button" at bounding box center [152, 242] width 10 height 10
type input "20"
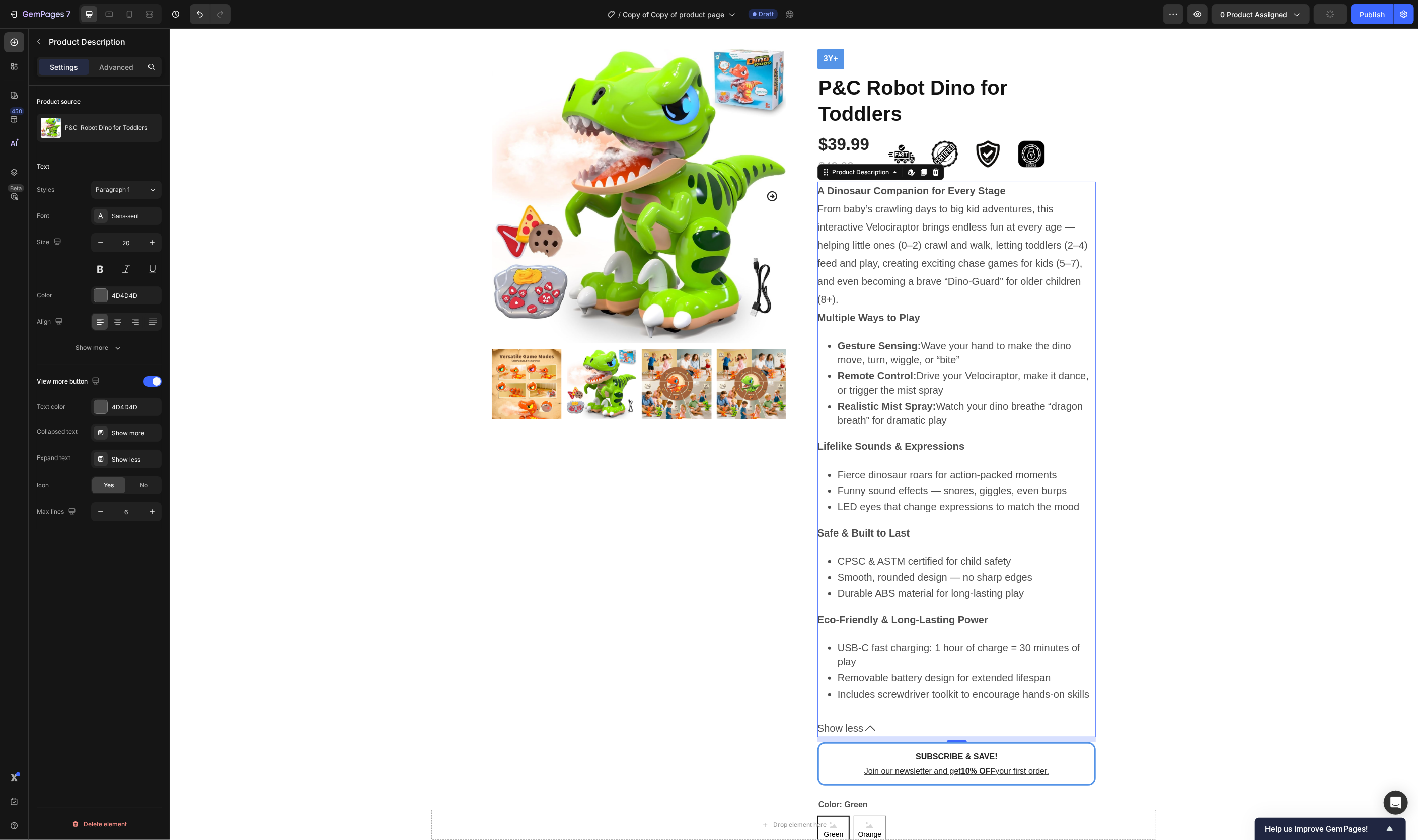
scroll to position [41, 0]
click at [836, 737] on span "Show less" at bounding box center [839, 728] width 46 height 18
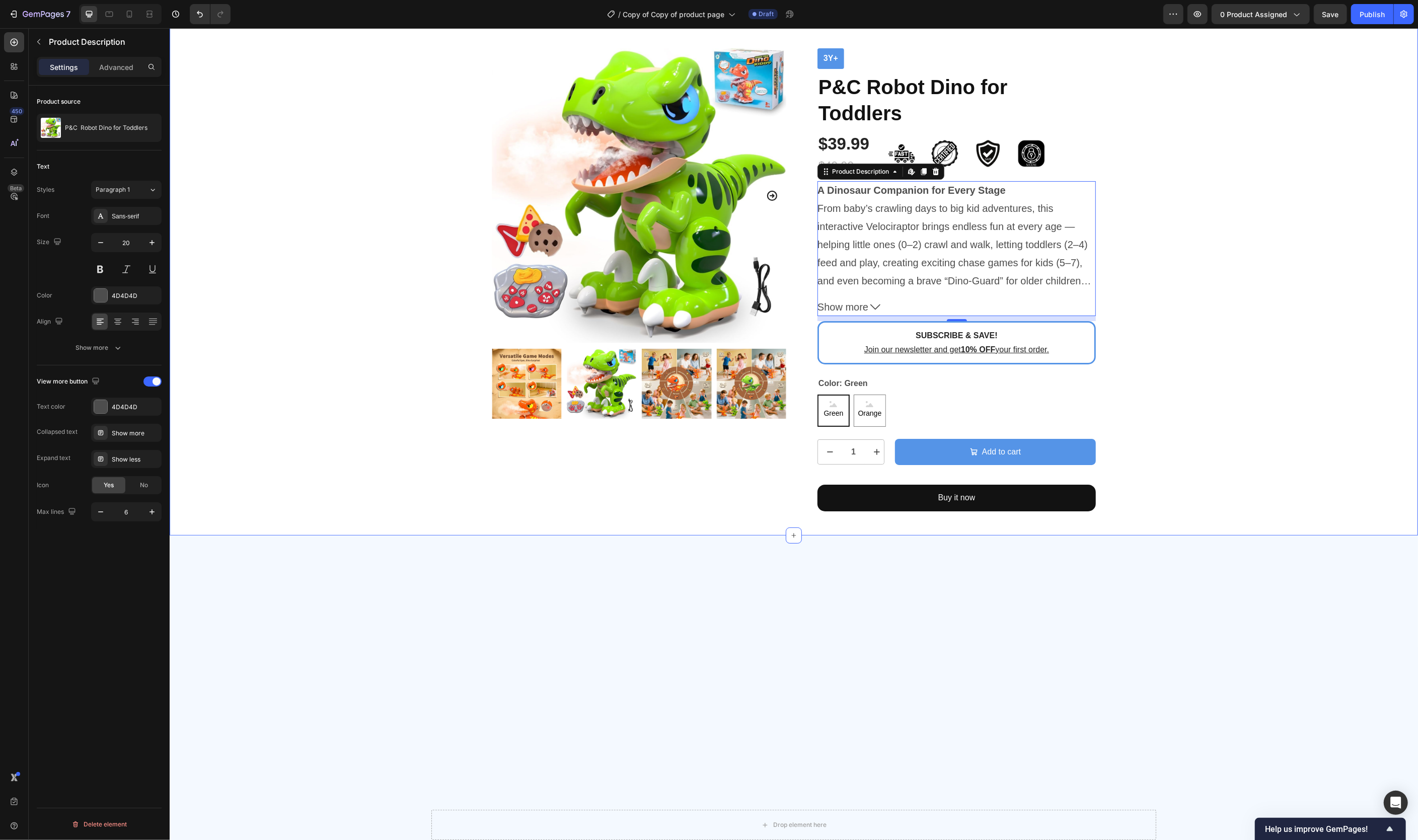
scroll to position [0, 0]
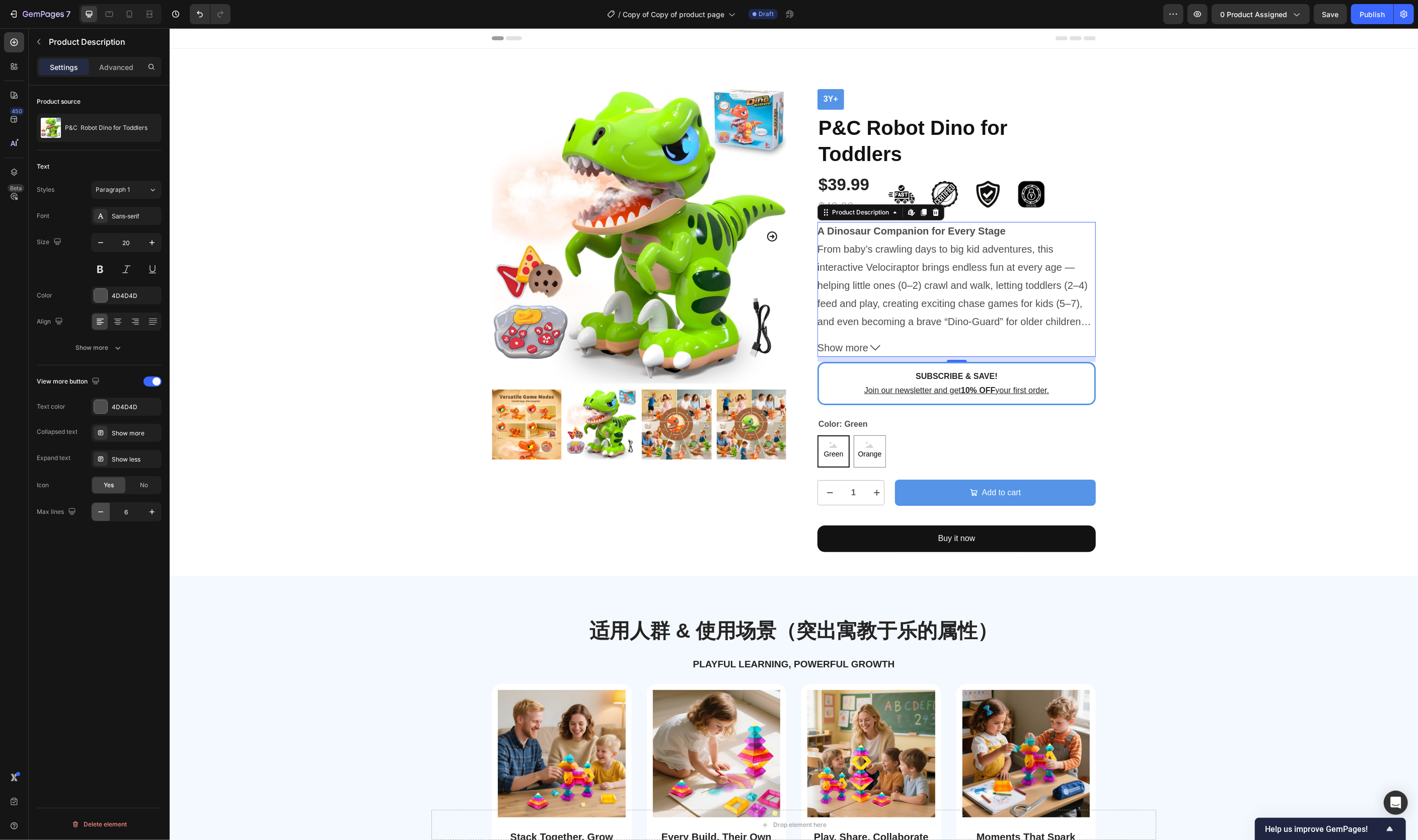
click at [103, 515] on icon "button" at bounding box center [100, 511] width 10 height 10
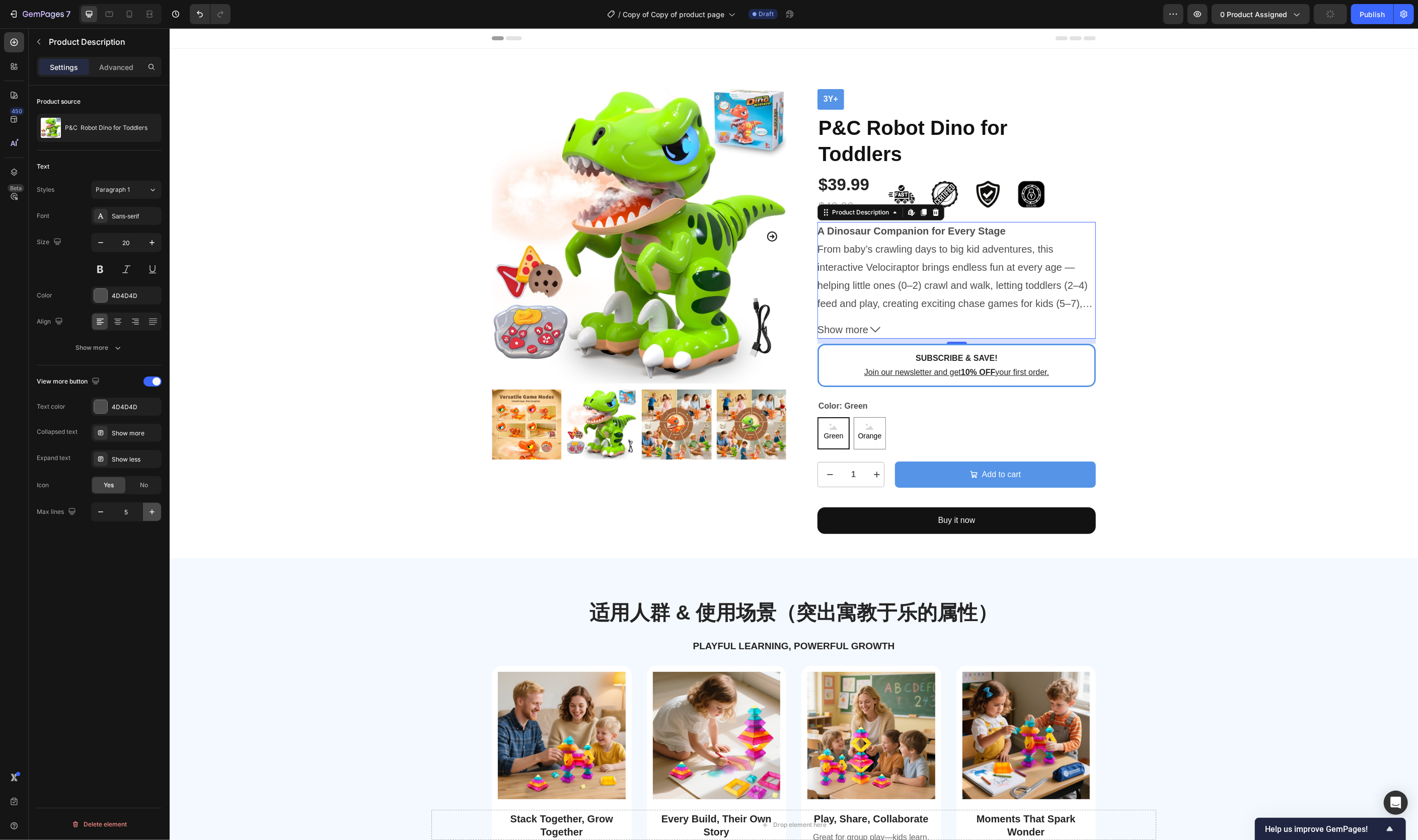
click at [149, 514] on icon "button" at bounding box center [152, 511] width 10 height 10
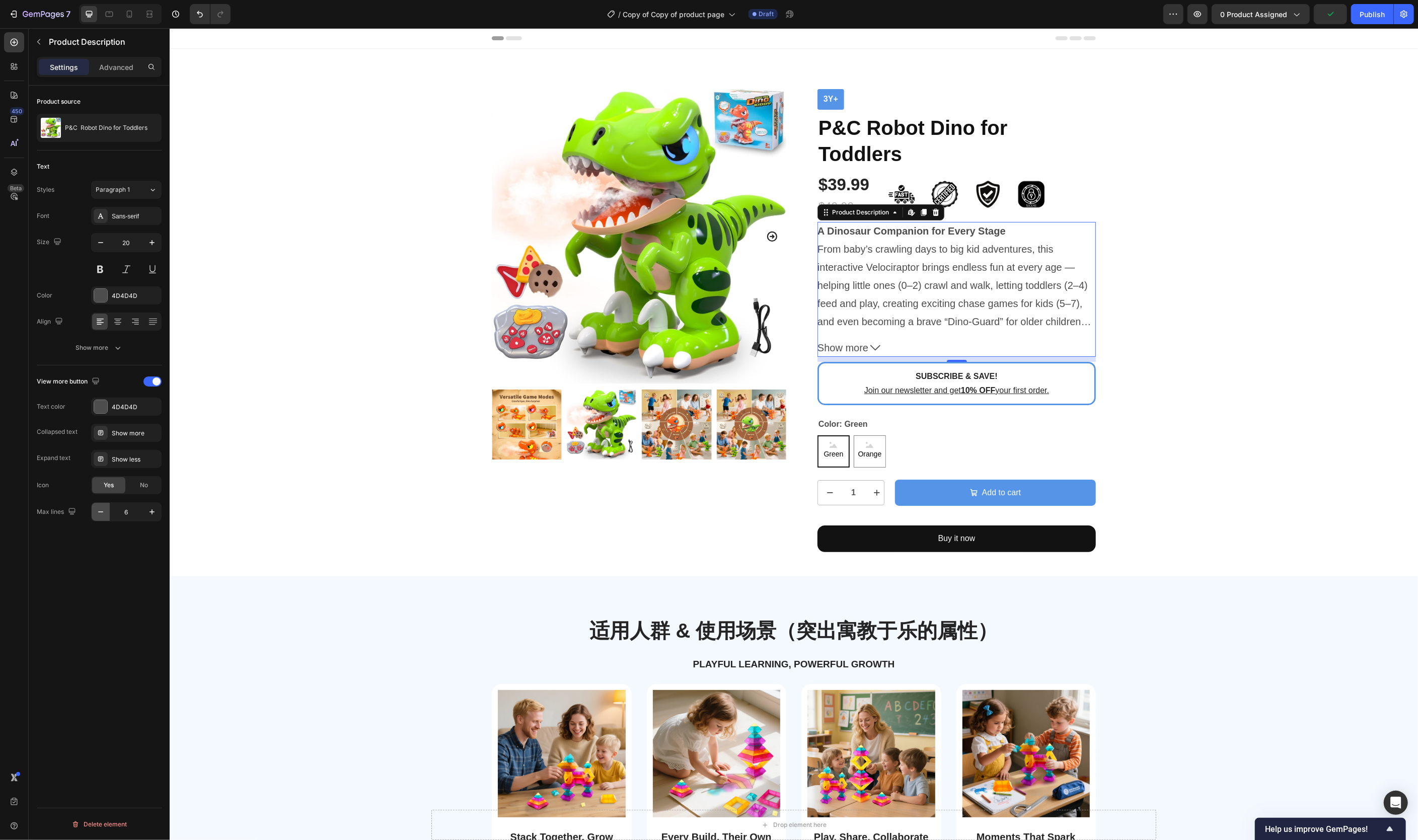
click at [103, 515] on icon "button" at bounding box center [100, 511] width 10 height 10
type input "5"
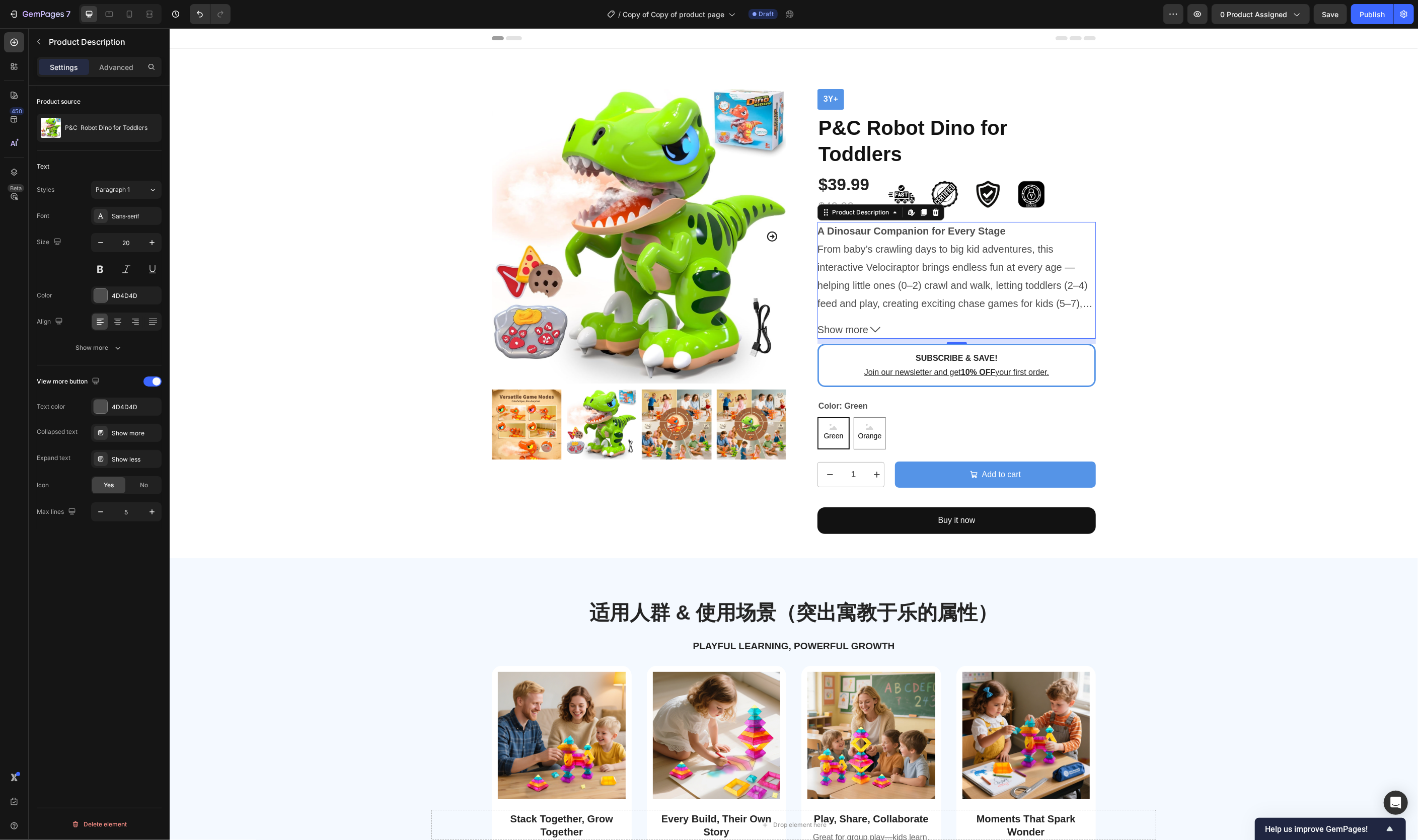
click at [838, 332] on span "Show more" at bounding box center [842, 329] width 51 height 18
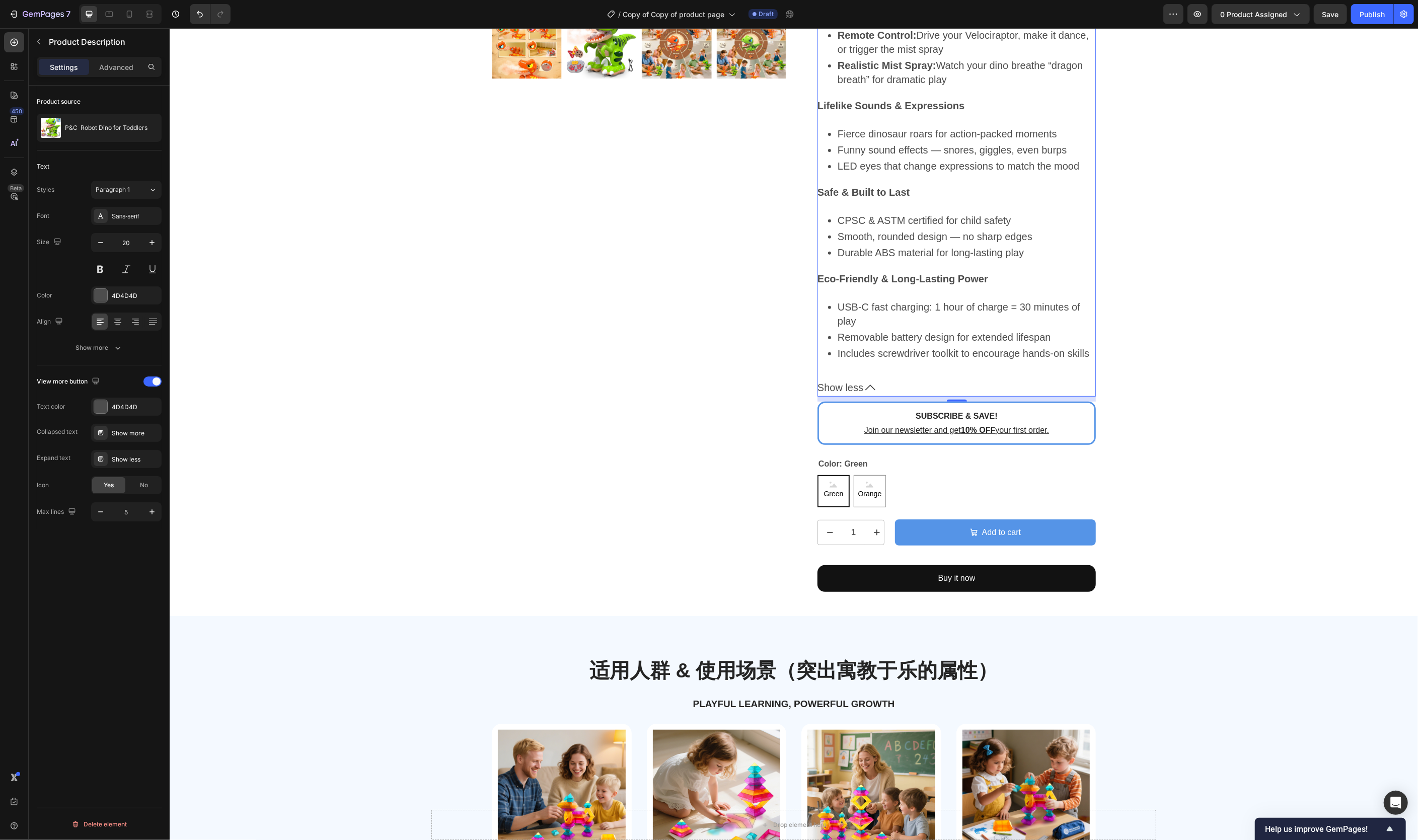
scroll to position [486, 0]
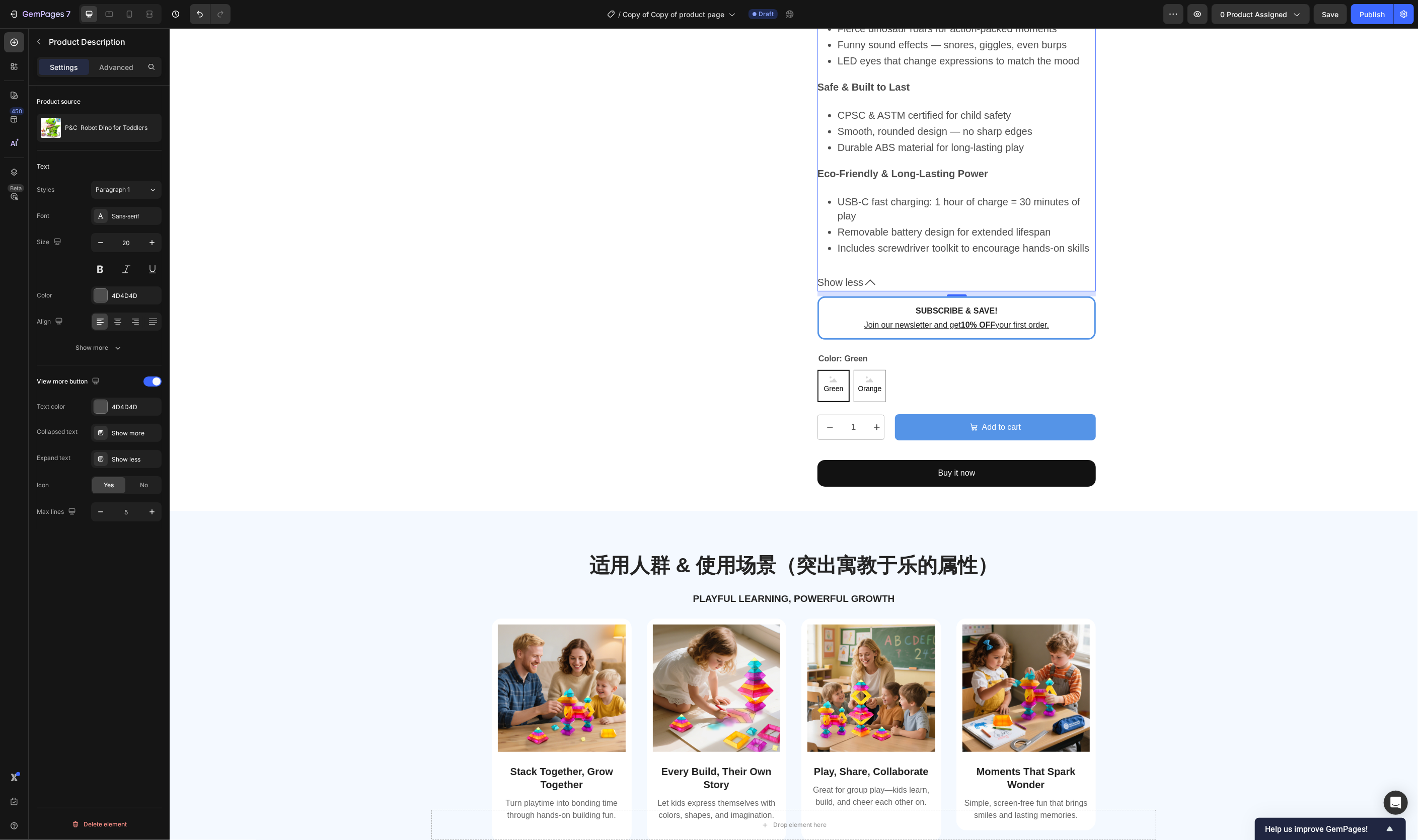
click at [856, 291] on span "Show less" at bounding box center [839, 282] width 46 height 18
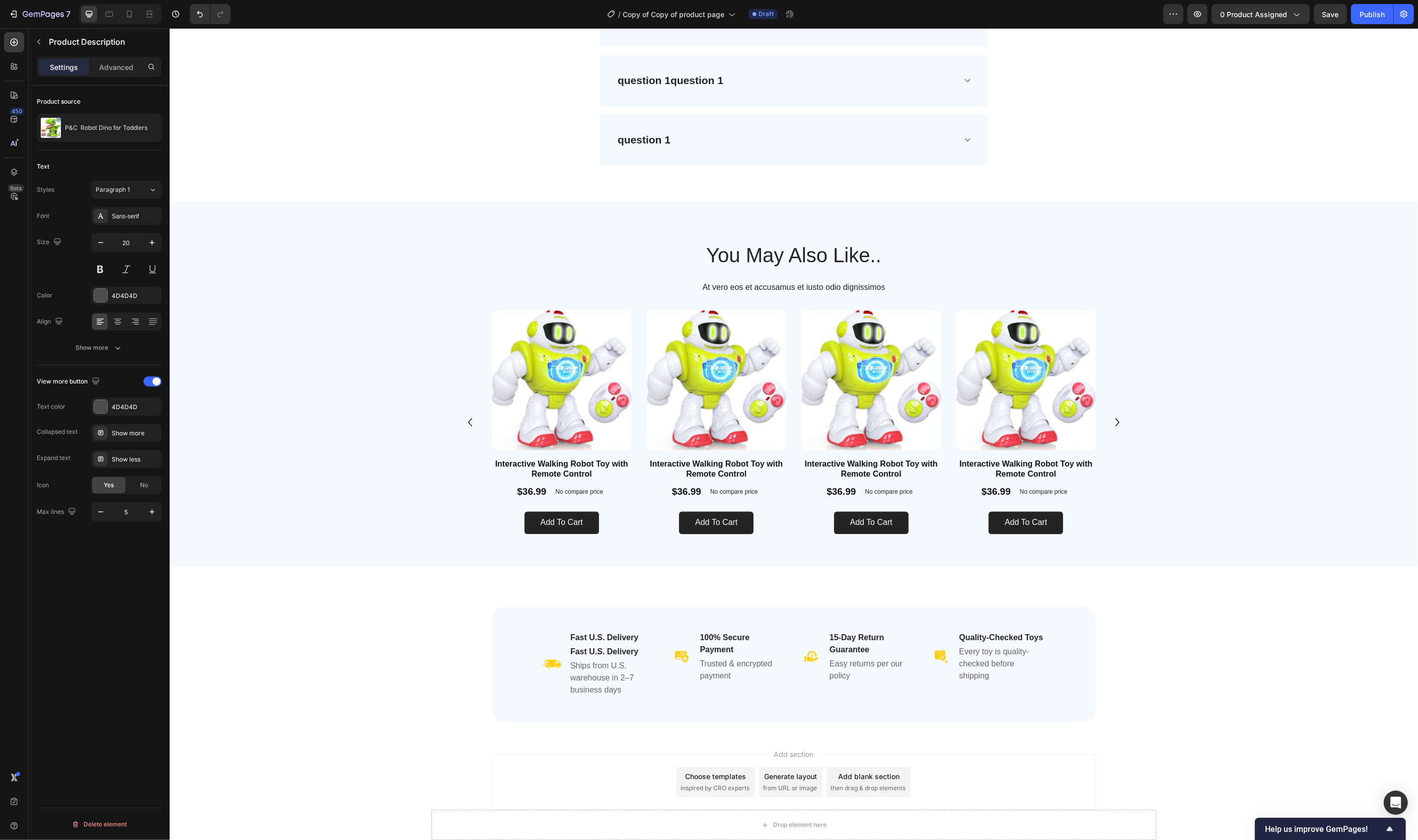
scroll to position [2053, 0]
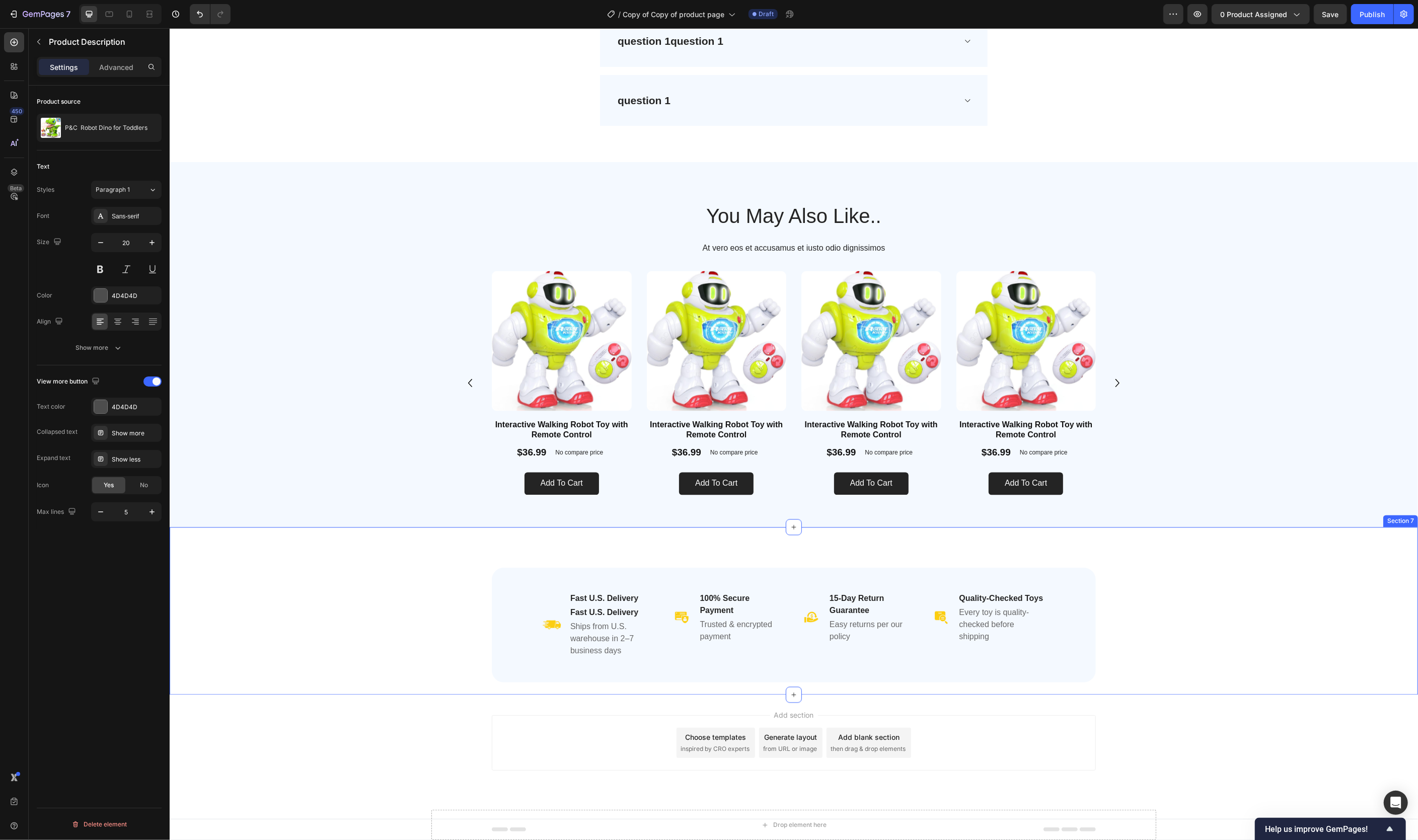
click at [1188, 629] on div "Image Fast U.S. Delivery Heading Fast U.S. Delivery Heading Ships from U.S. war…" at bounding box center [793, 631] width 1216 height 128
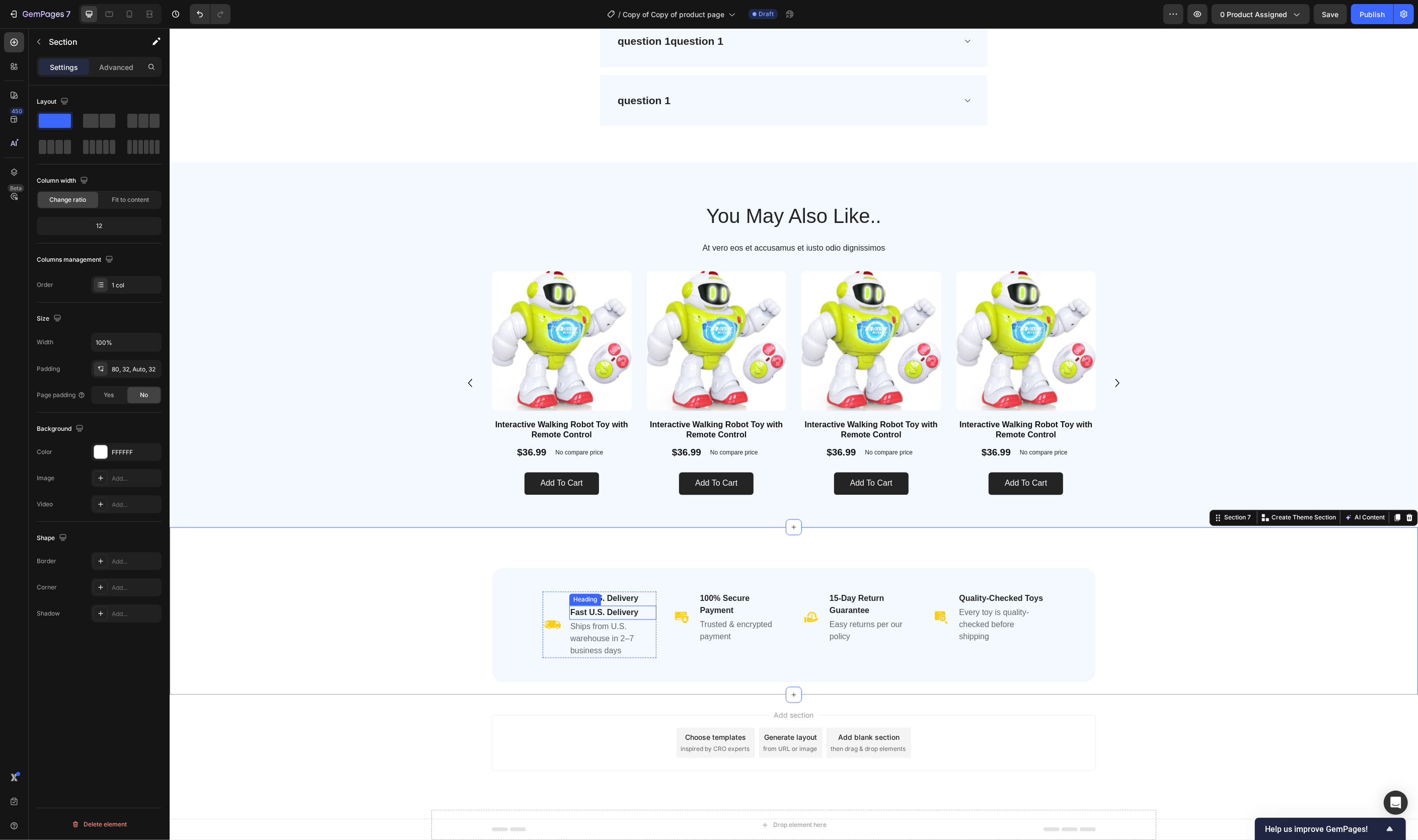
click at [621, 612] on strong "Fast U.S. Delivery" at bounding box center [603, 612] width 68 height 8
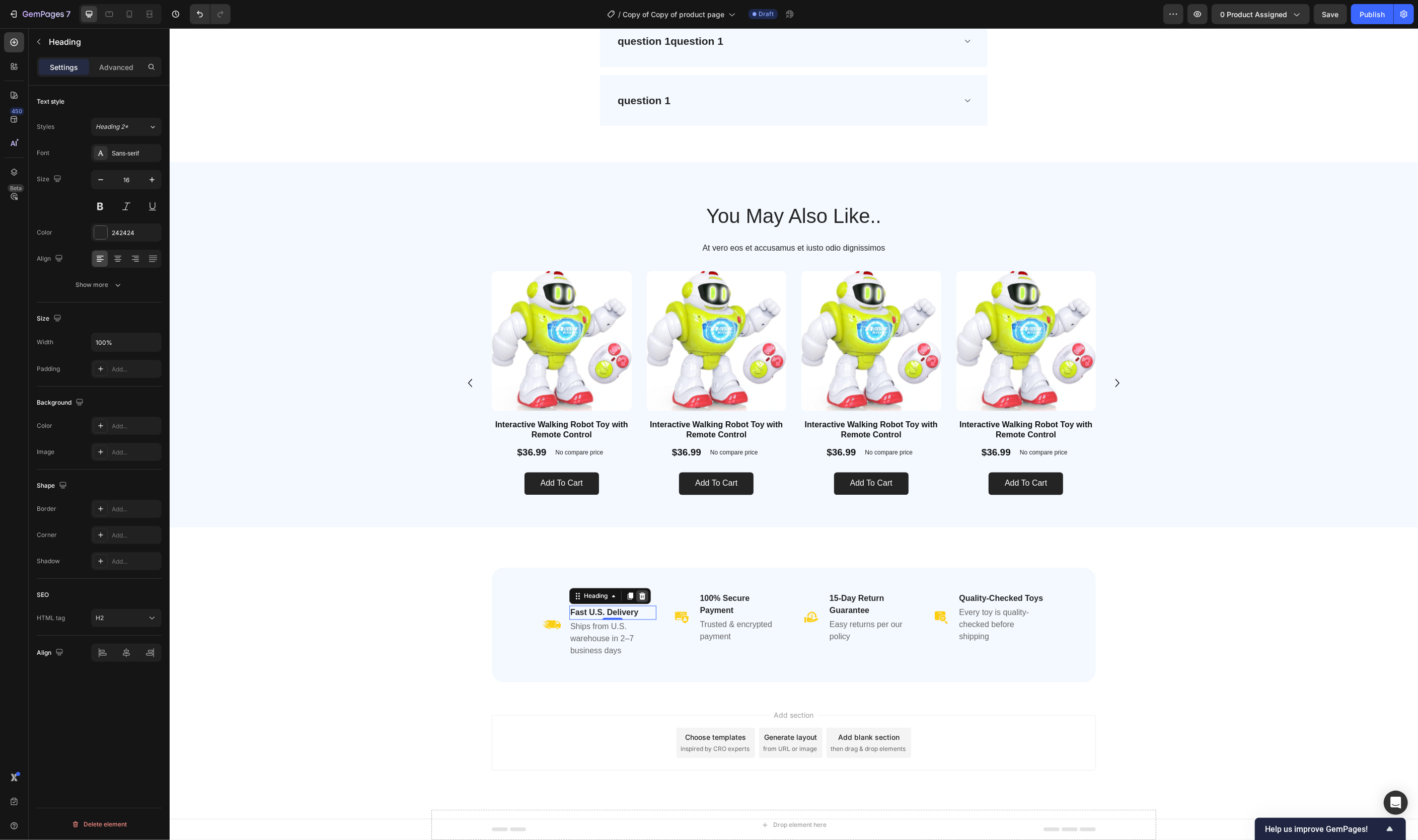
click at [644, 598] on icon at bounding box center [641, 596] width 7 height 7
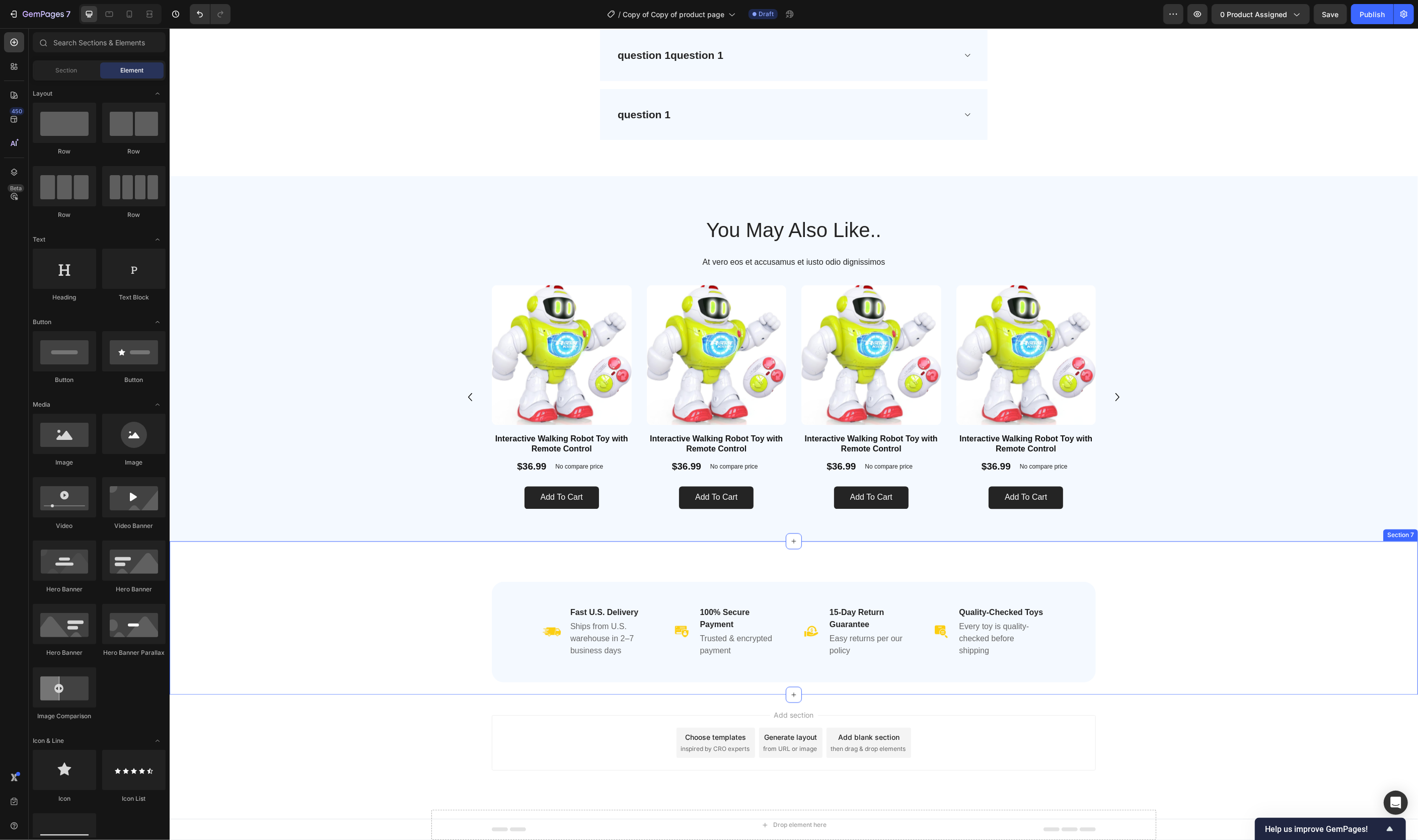
click at [1250, 614] on div "Image Fast U.S. Delivery Heading Ships from U.S. warehouse in 2–7 business days…" at bounding box center [793, 638] width 1216 height 113
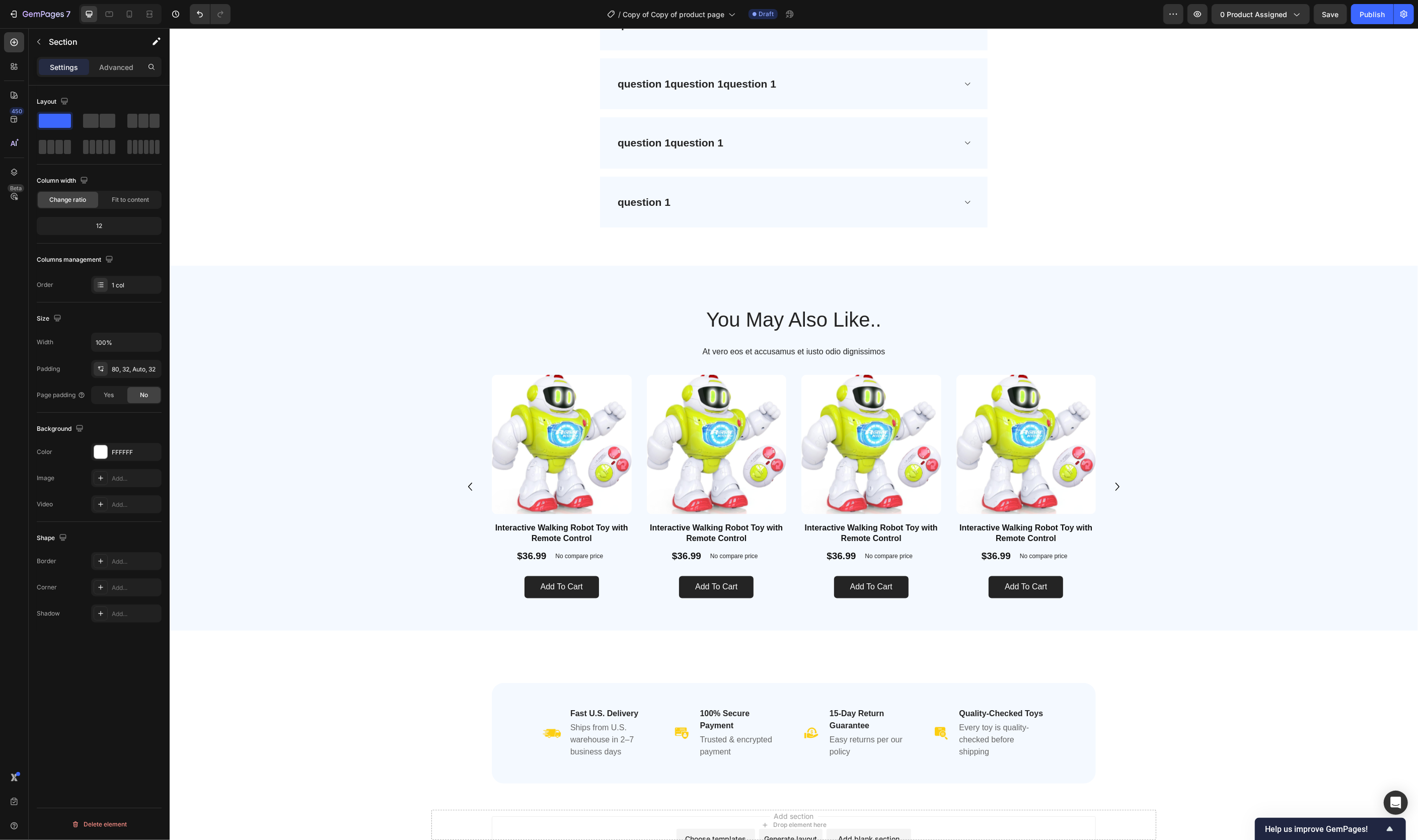
scroll to position [1964, 0]
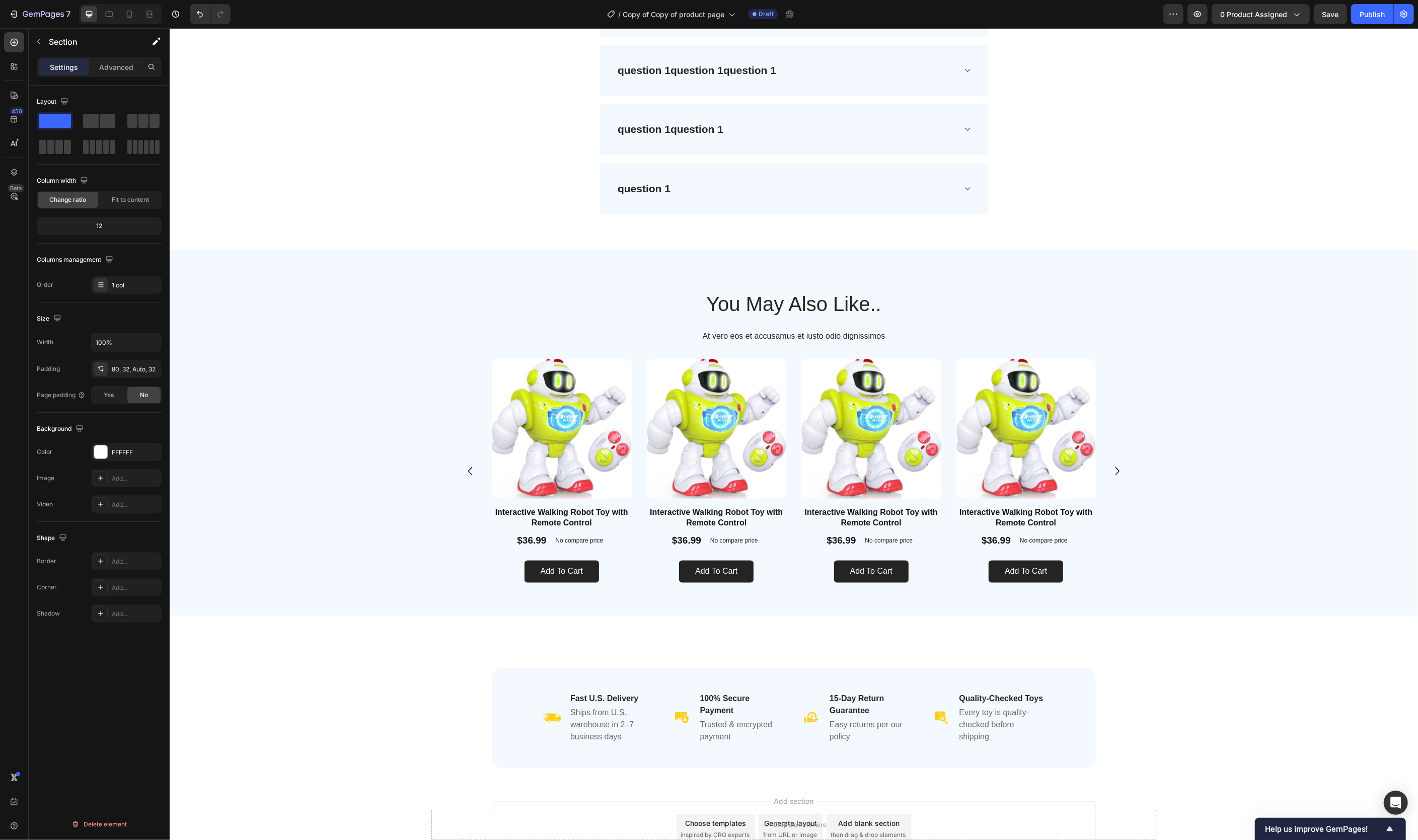
click at [1181, 712] on div "Image Fast U.S. Delivery Heading Ships from U.S. warehouse in 2–7 business days…" at bounding box center [793, 718] width 1216 height 125
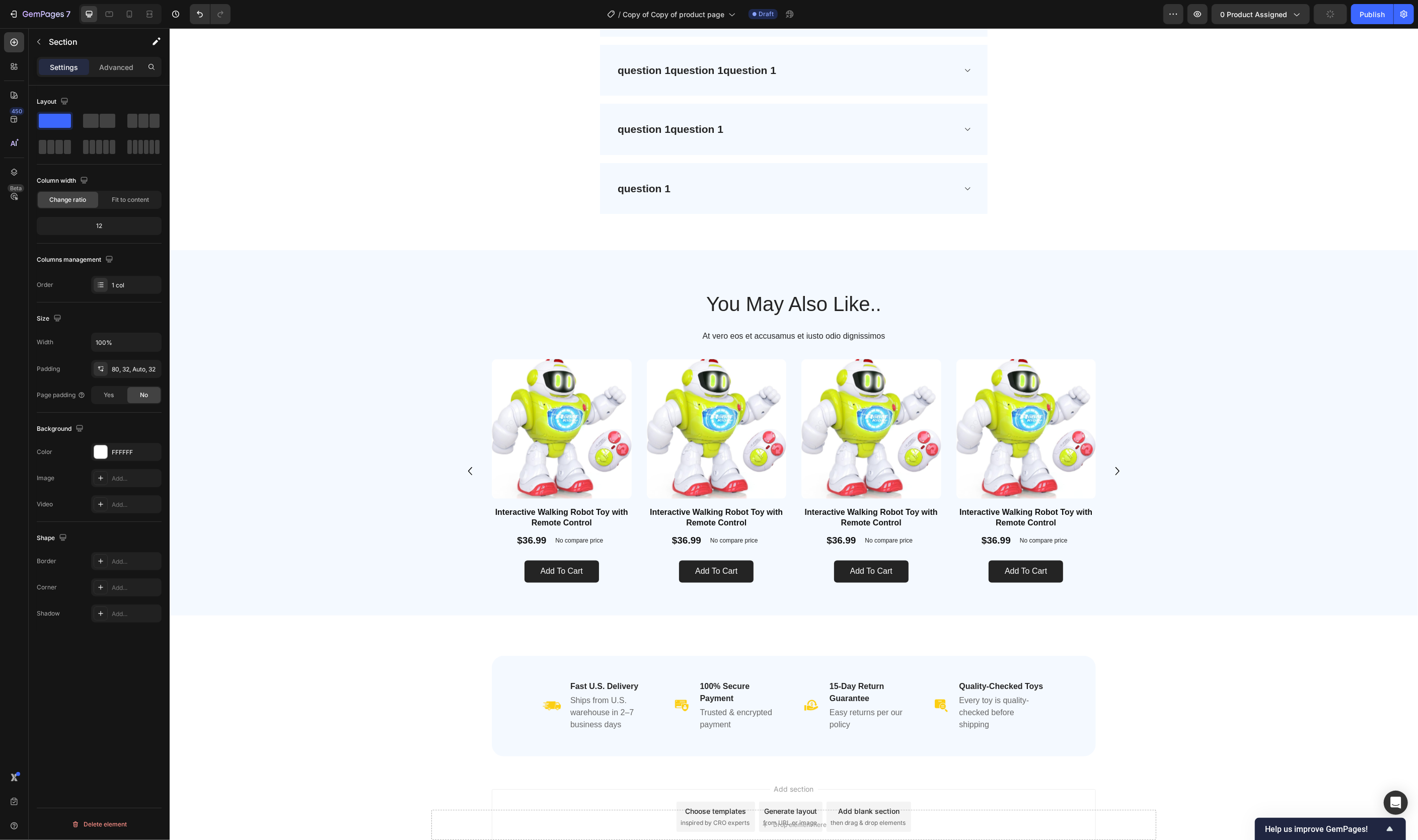
scroll to position [2052, 0]
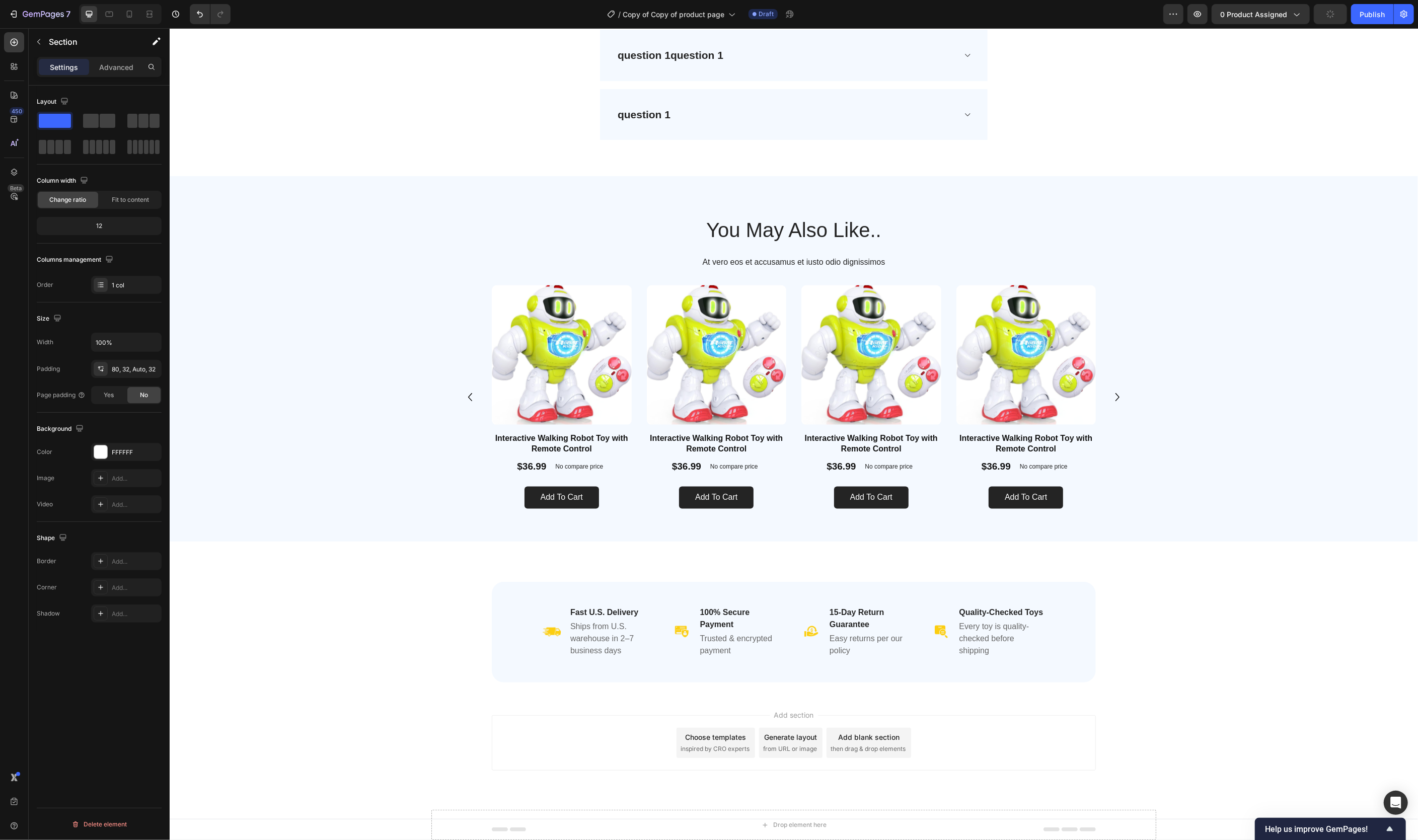
click at [1221, 631] on div "Image Fast U.S. Delivery Heading Ships from U.S. warehouse in 2–7 business days…" at bounding box center [793, 638] width 1216 height 113
click at [1072, 637] on div "Image Fast U.S. Delivery Heading Ships from U.S. warehouse in 2–7 business days…" at bounding box center [793, 632] width 604 height 101
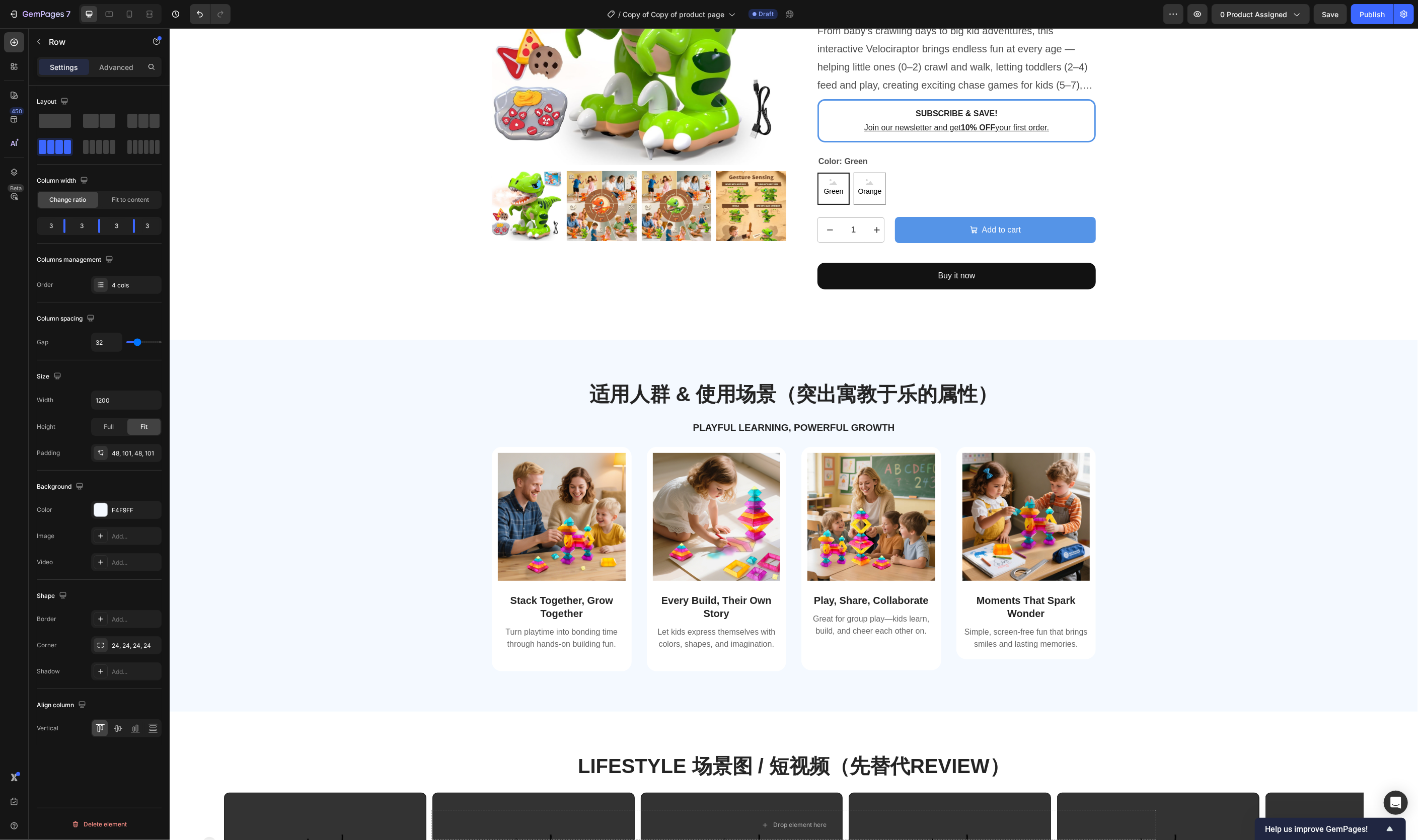
scroll to position [0, 0]
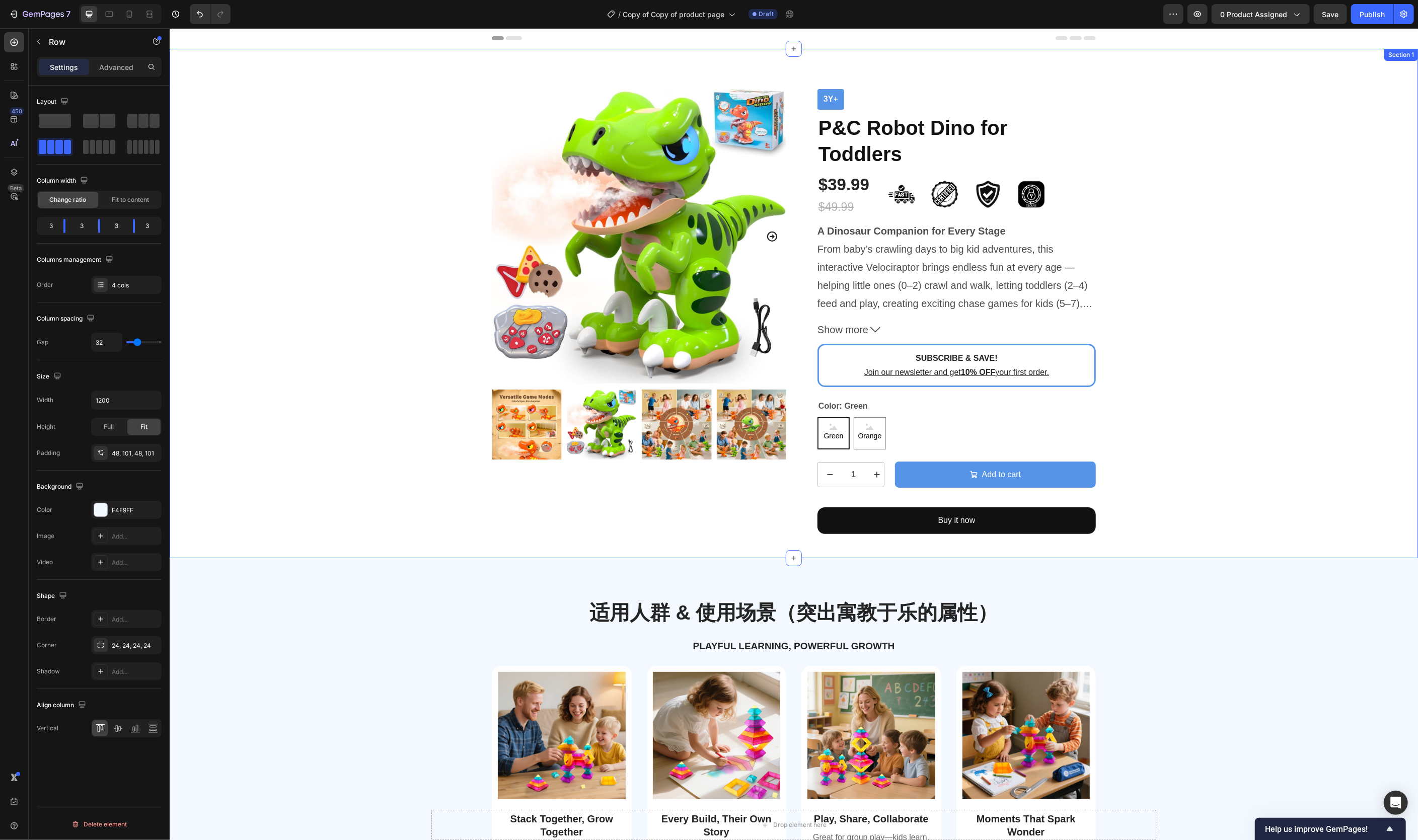
click at [1246, 323] on div "Product Images 3y+ Text Block P&C Robot Dino for Toddlers Product Title $39.99 …" at bounding box center [793, 311] width 1233 height 445
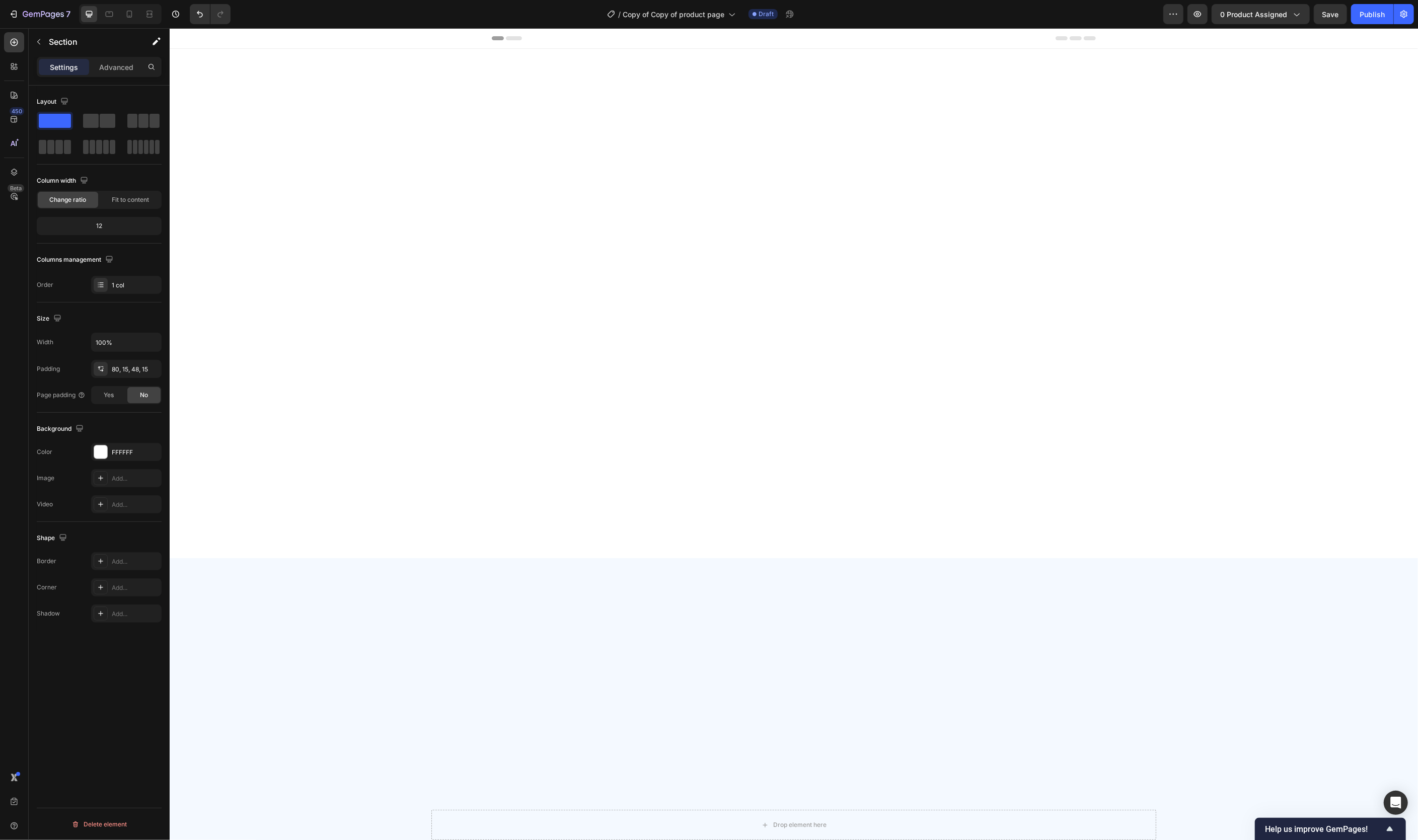
scroll to position [2052, 0]
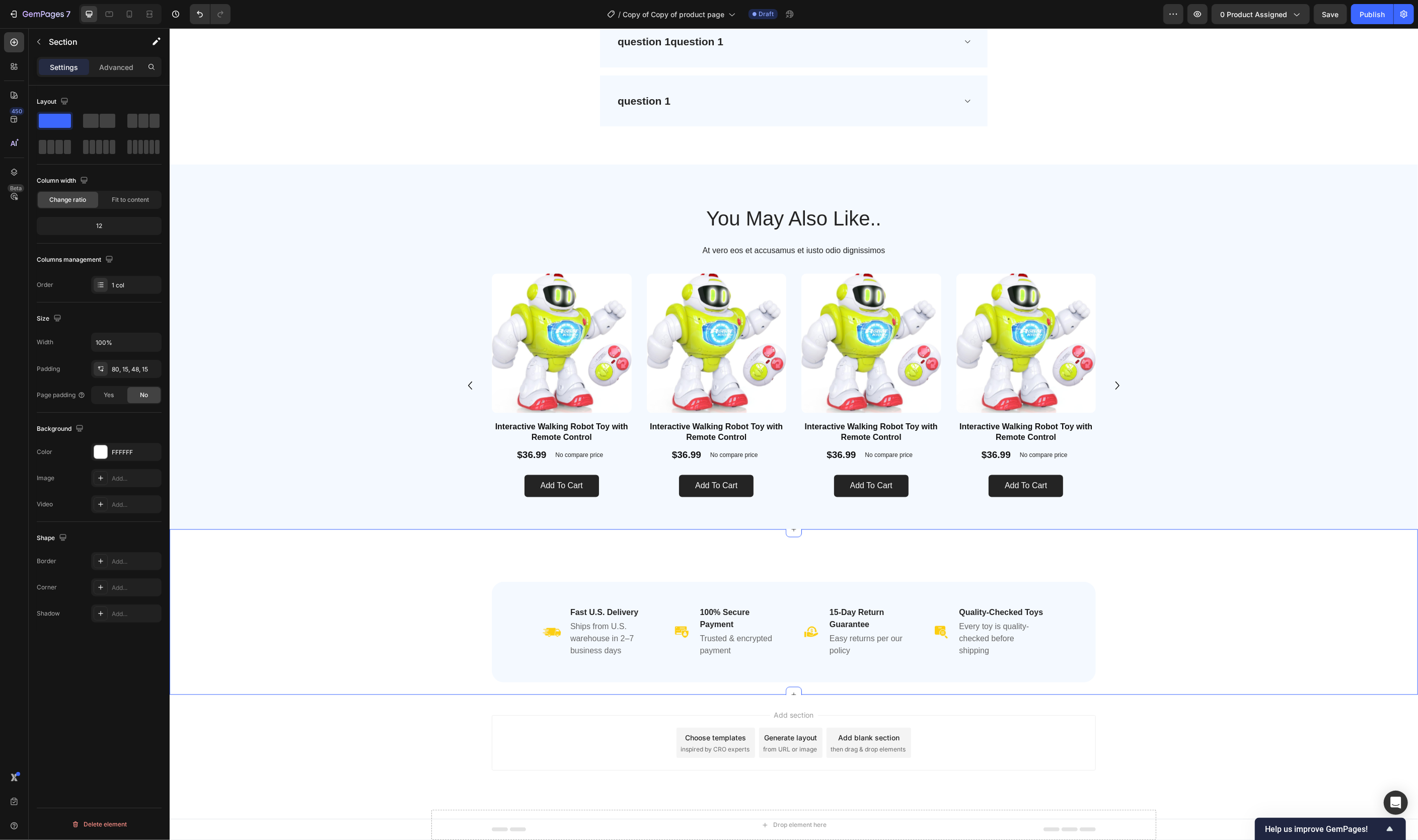
click at [1136, 608] on div "Image Fast U.S. Delivery Heading Ships from U.S. warehouse in 2–7 business days…" at bounding box center [793, 632] width 1216 height 125
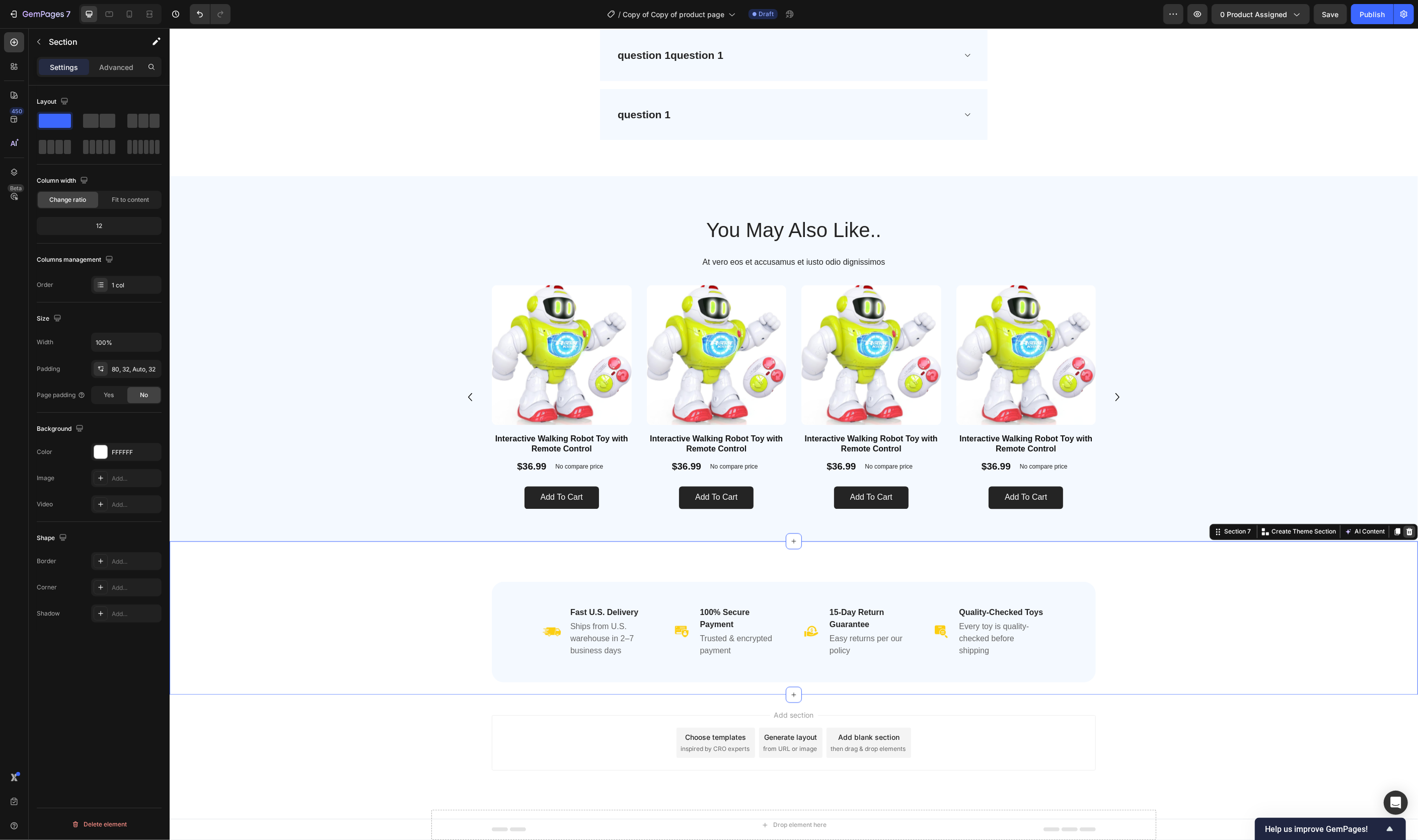
click at [1408, 529] on icon at bounding box center [1409, 532] width 7 height 7
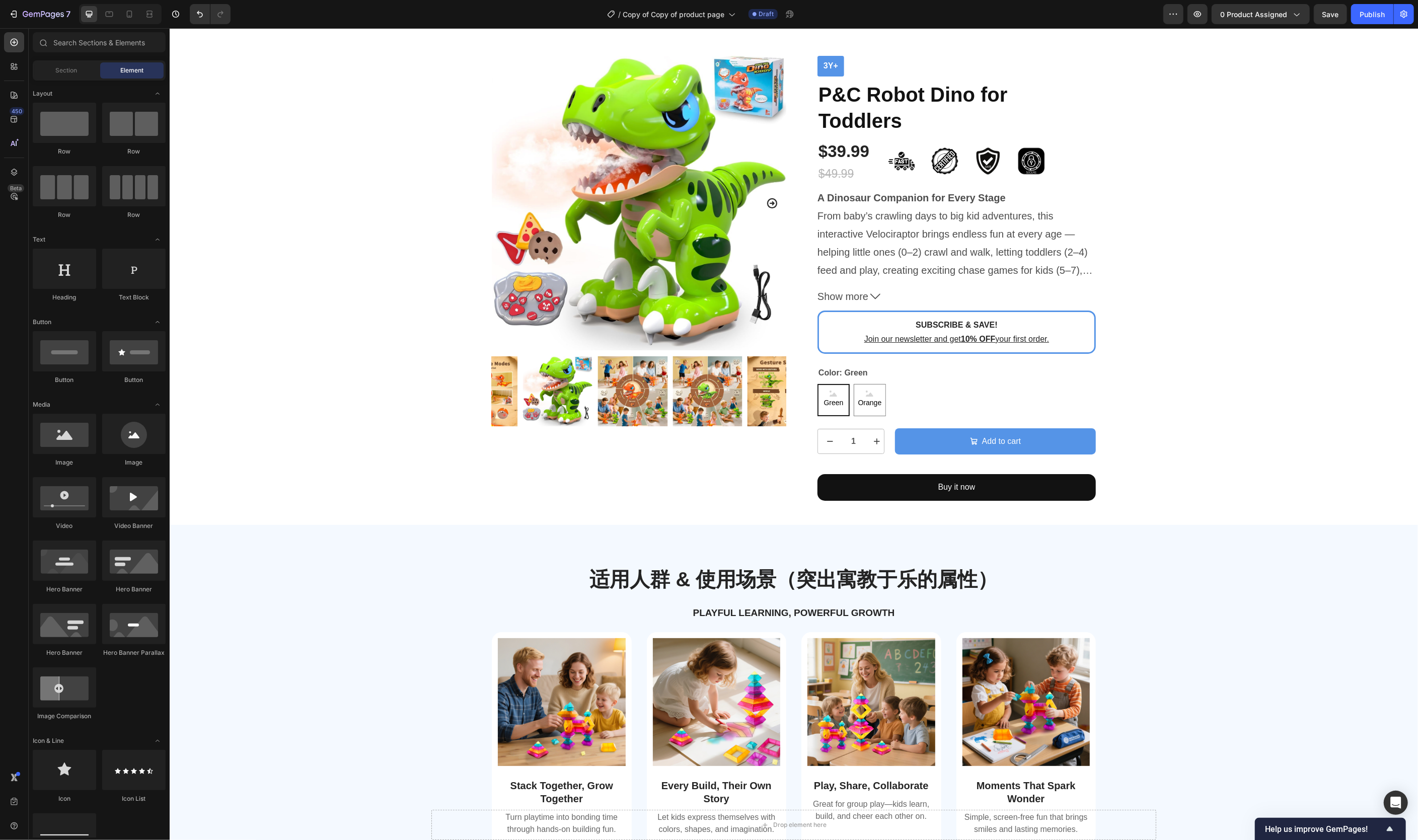
scroll to position [0, 0]
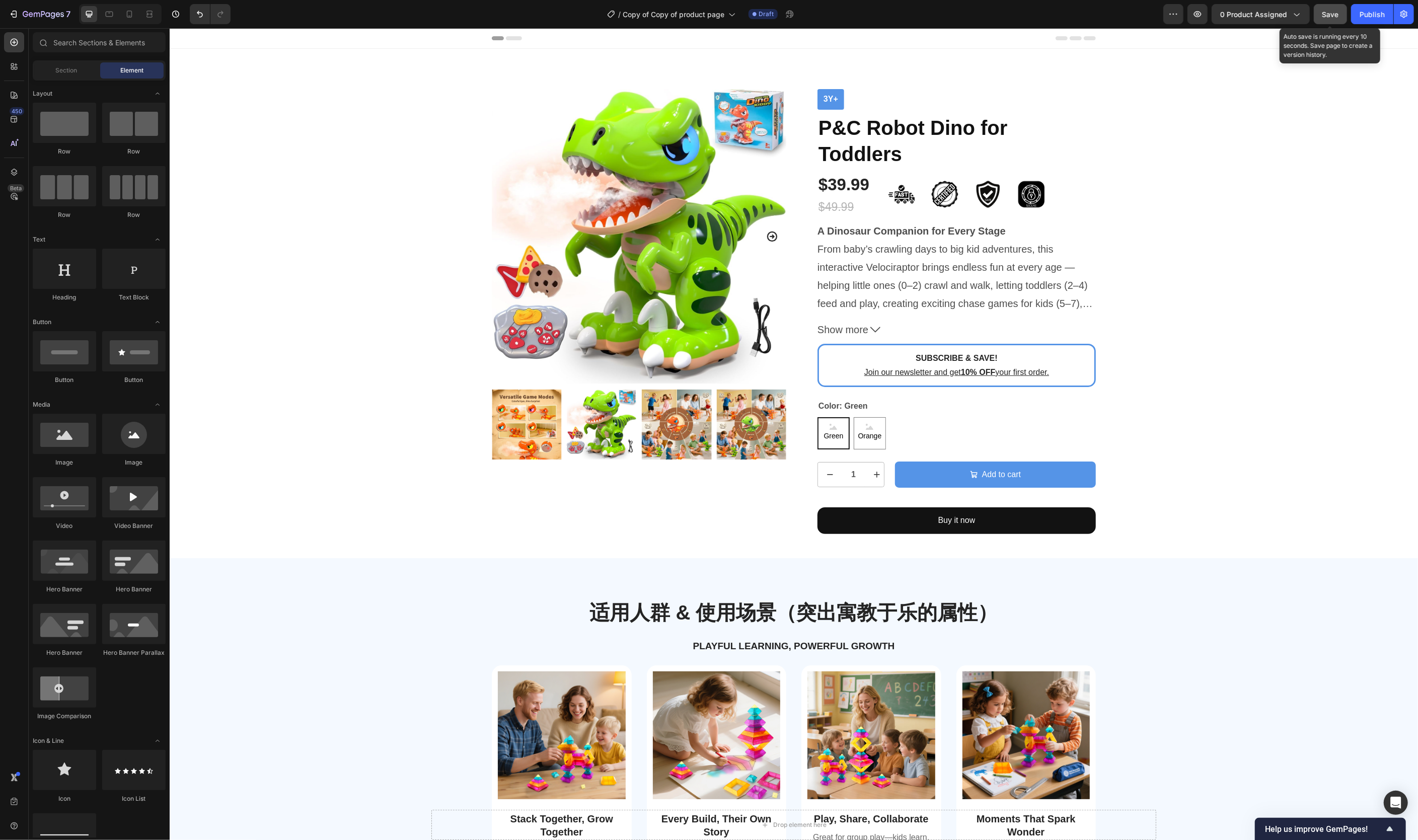
click at [1319, 14] on button "Save" at bounding box center [1330, 13] width 33 height 20
